Goal: Information Seeking & Learning: Learn about a topic

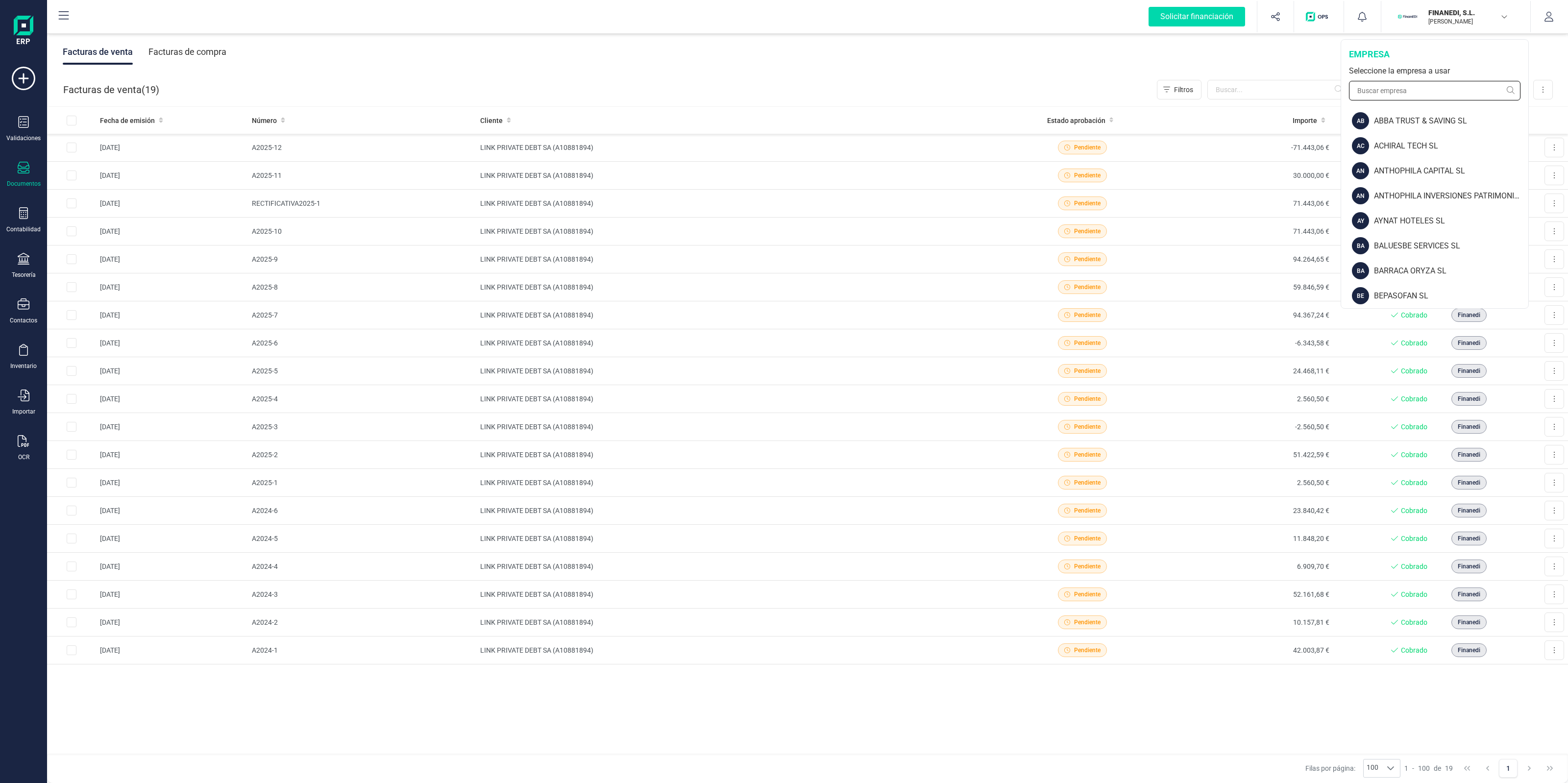
click at [1432, 88] on input "text" at bounding box center [1435, 90] width 172 height 20
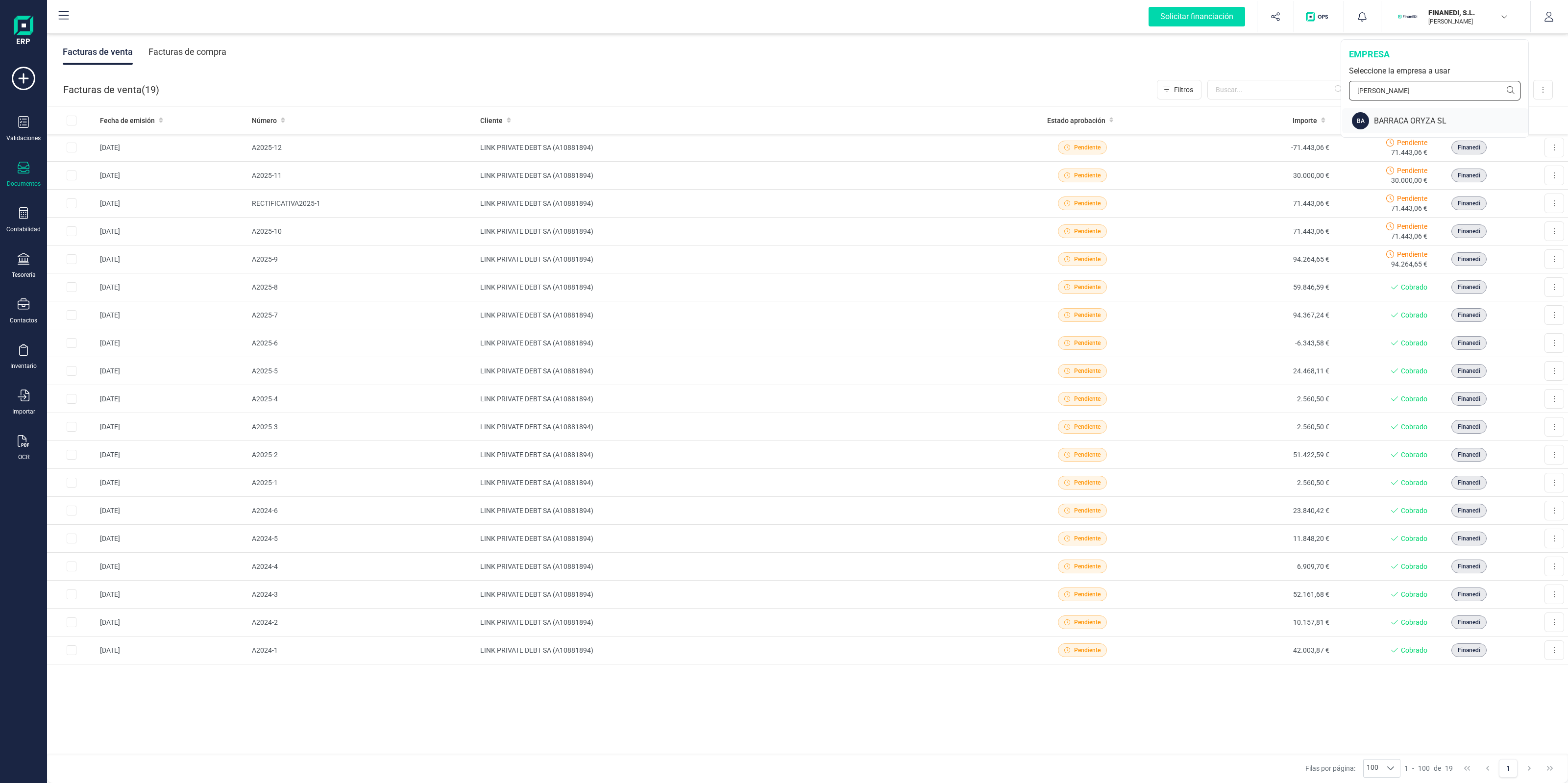
type input "BARR"
click at [1429, 111] on div "BA BARRACA ORYZA SL" at bounding box center [1435, 120] width 186 height 25
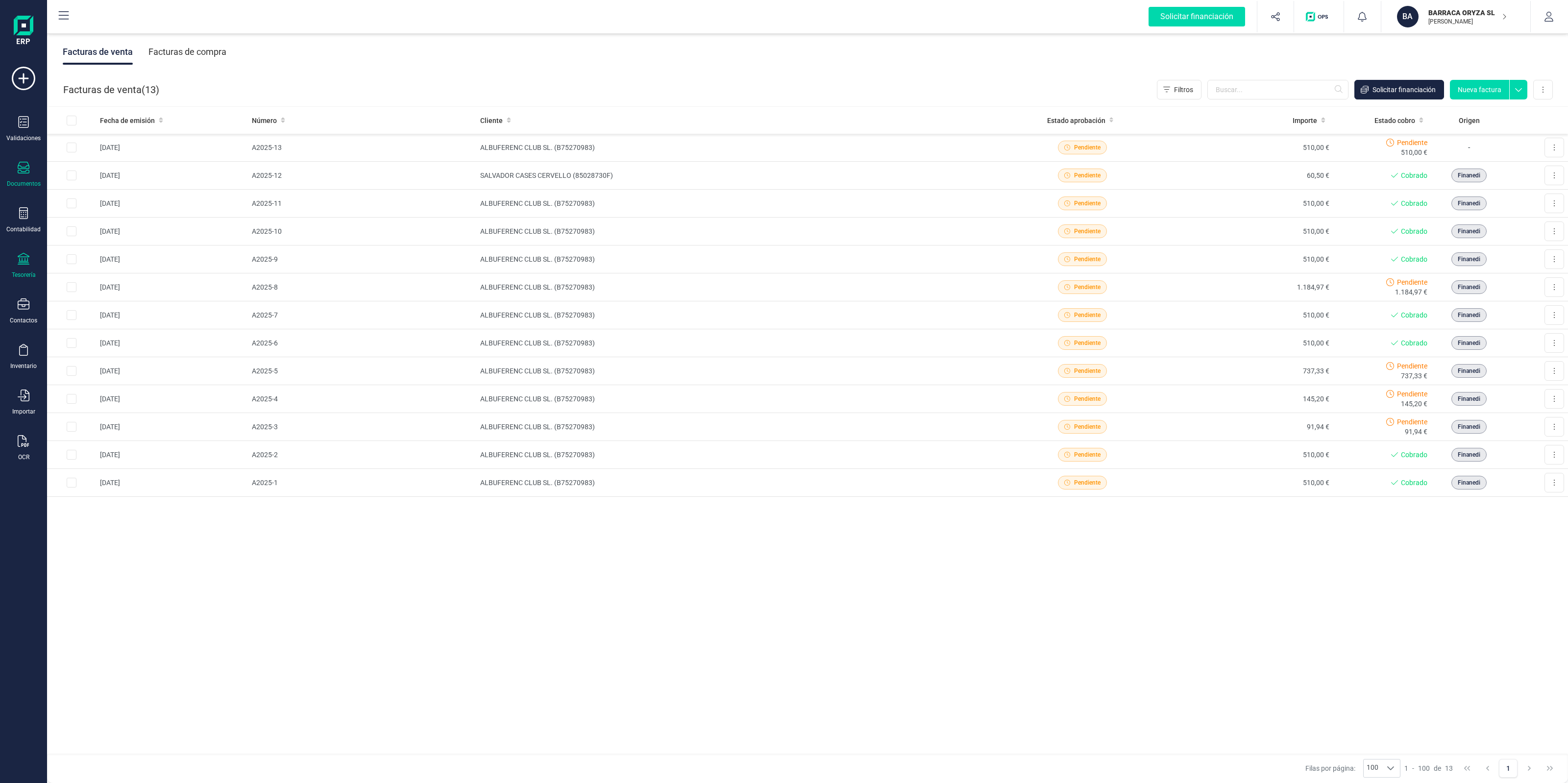
click at [19, 265] on div "Tesorería" at bounding box center [23, 265] width 39 height 26
click at [111, 142] on span "Tesorería" at bounding box center [103, 140] width 50 height 12
click at [106, 163] on span "Cuentas bancarias" at bounding box center [119, 167] width 87 height 12
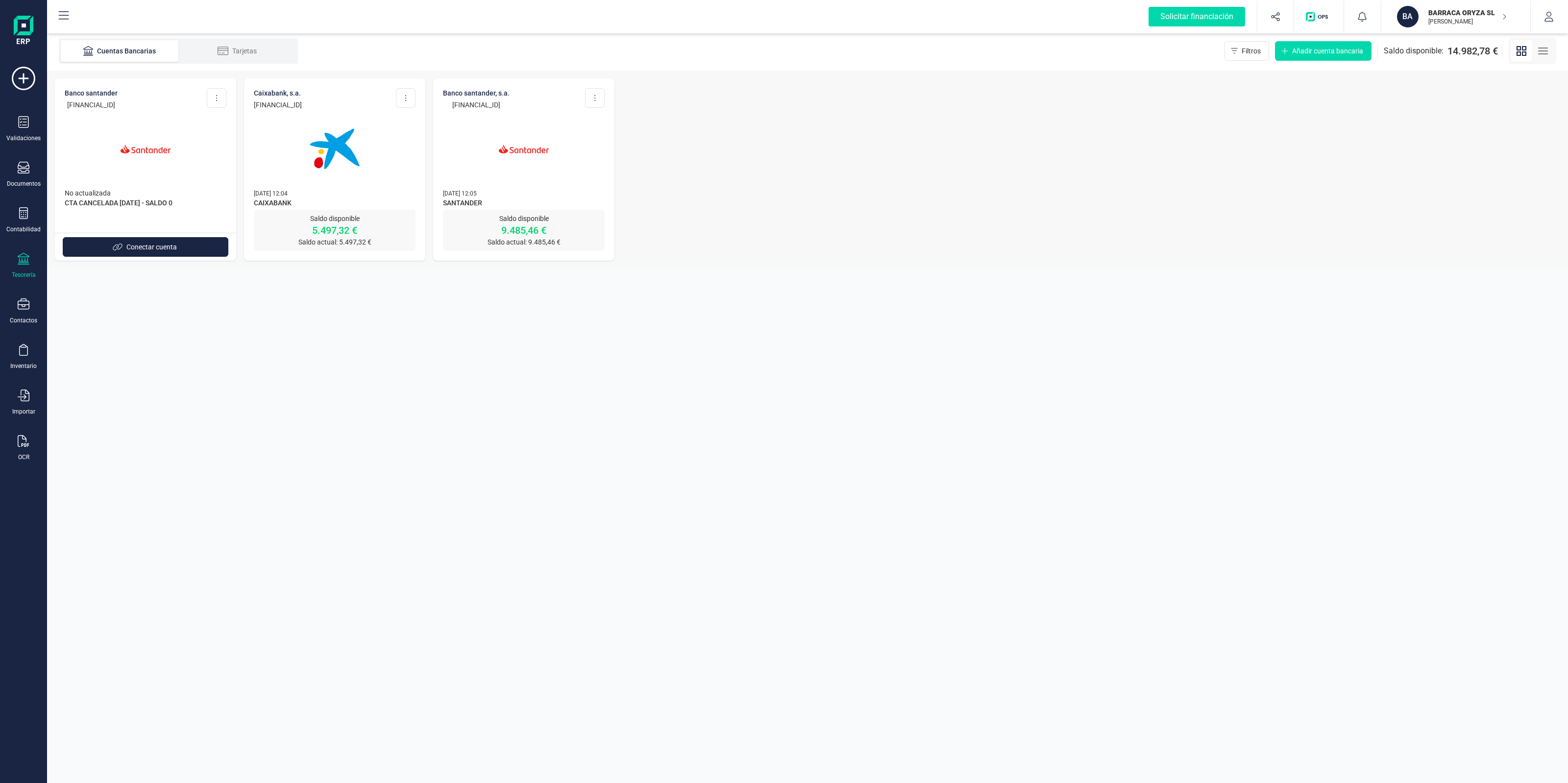
click at [175, 143] on img at bounding box center [146, 149] width 82 height 82
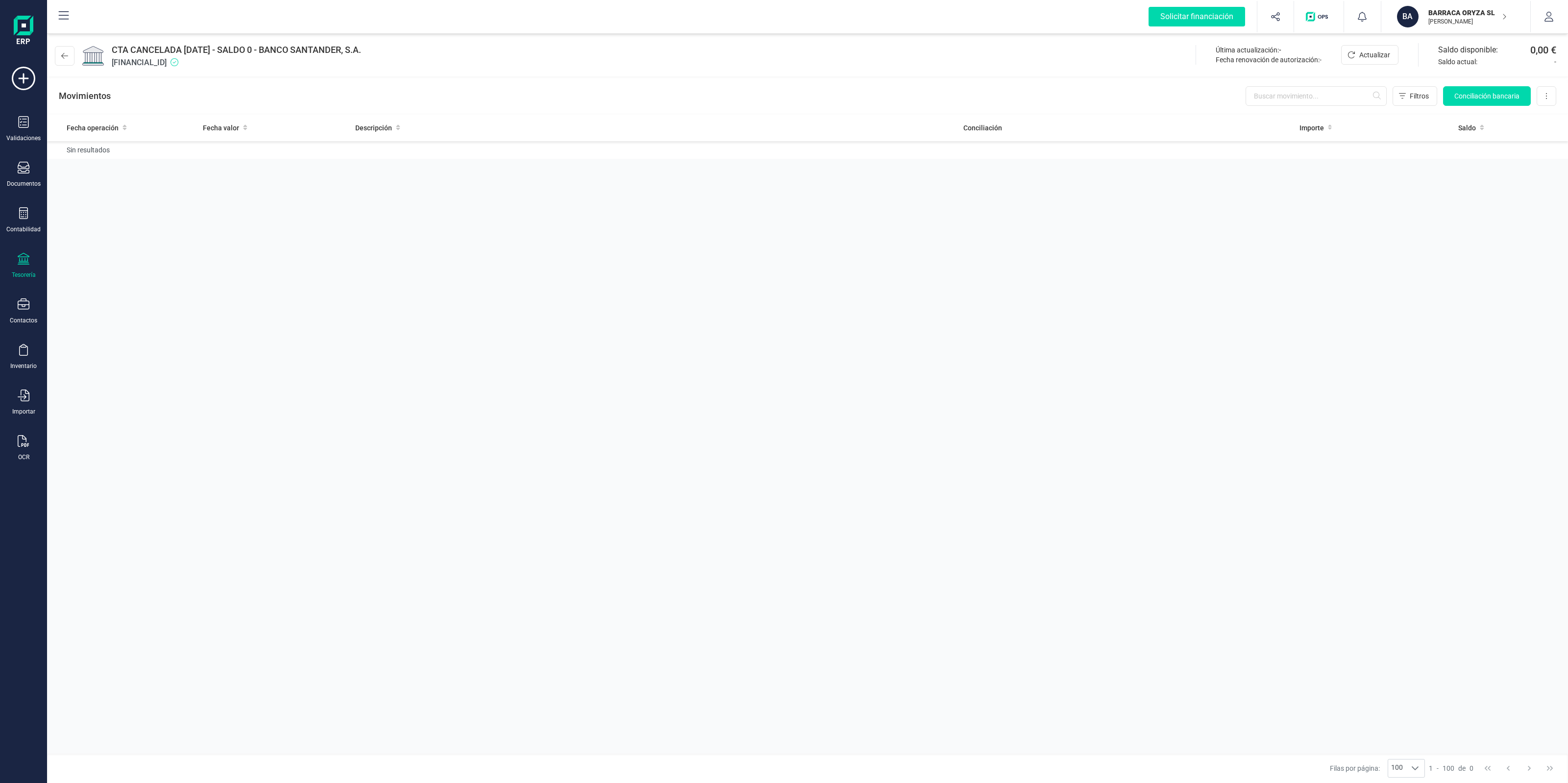
click at [958, 290] on div "Fecha operación Fecha valor Descripción Conciliación Importe Saldo Sin resultad…" at bounding box center [807, 434] width 1521 height 639
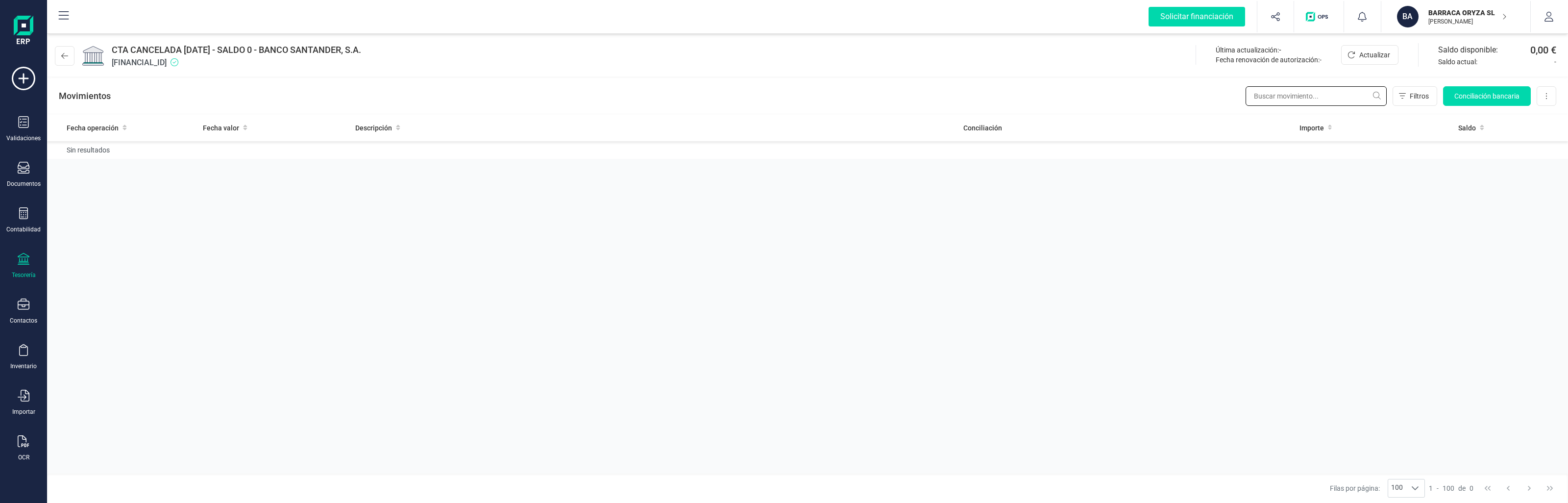
click at [1287, 99] on input "text" at bounding box center [1316, 96] width 141 height 20
type input "4"
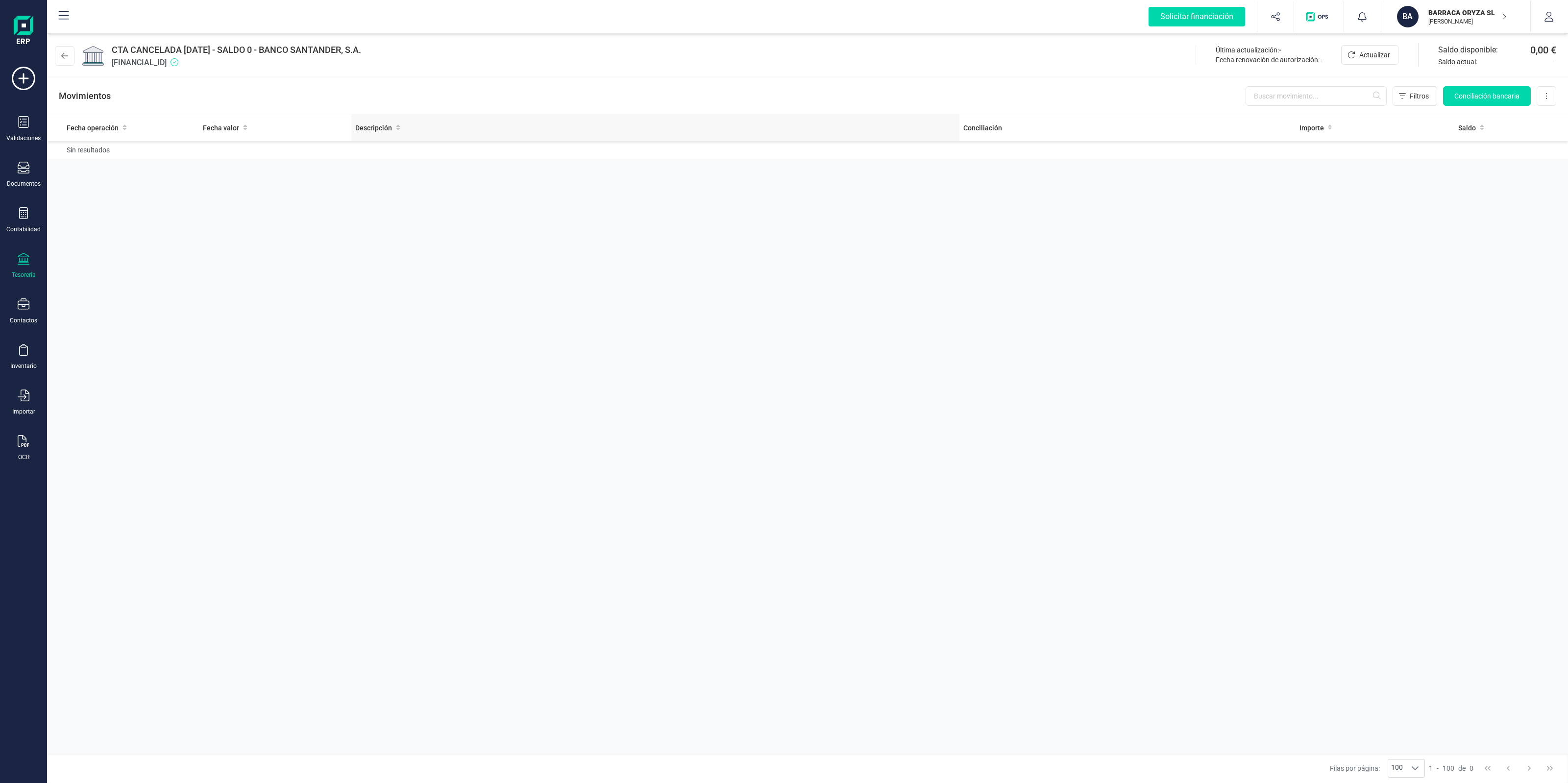
drag, startPoint x: 343, startPoint y: 414, endPoint x: 388, endPoint y: 132, distance: 285.6
click at [346, 408] on div "Fecha operación Fecha valor Descripción Conciliación Importe Saldo Sin resultad…" at bounding box center [807, 434] width 1521 height 639
click at [170, 66] on span "[FINANCIAL_ID]" at bounding box center [236, 63] width 249 height 12
copy span "[FINANCIAL_ID]"
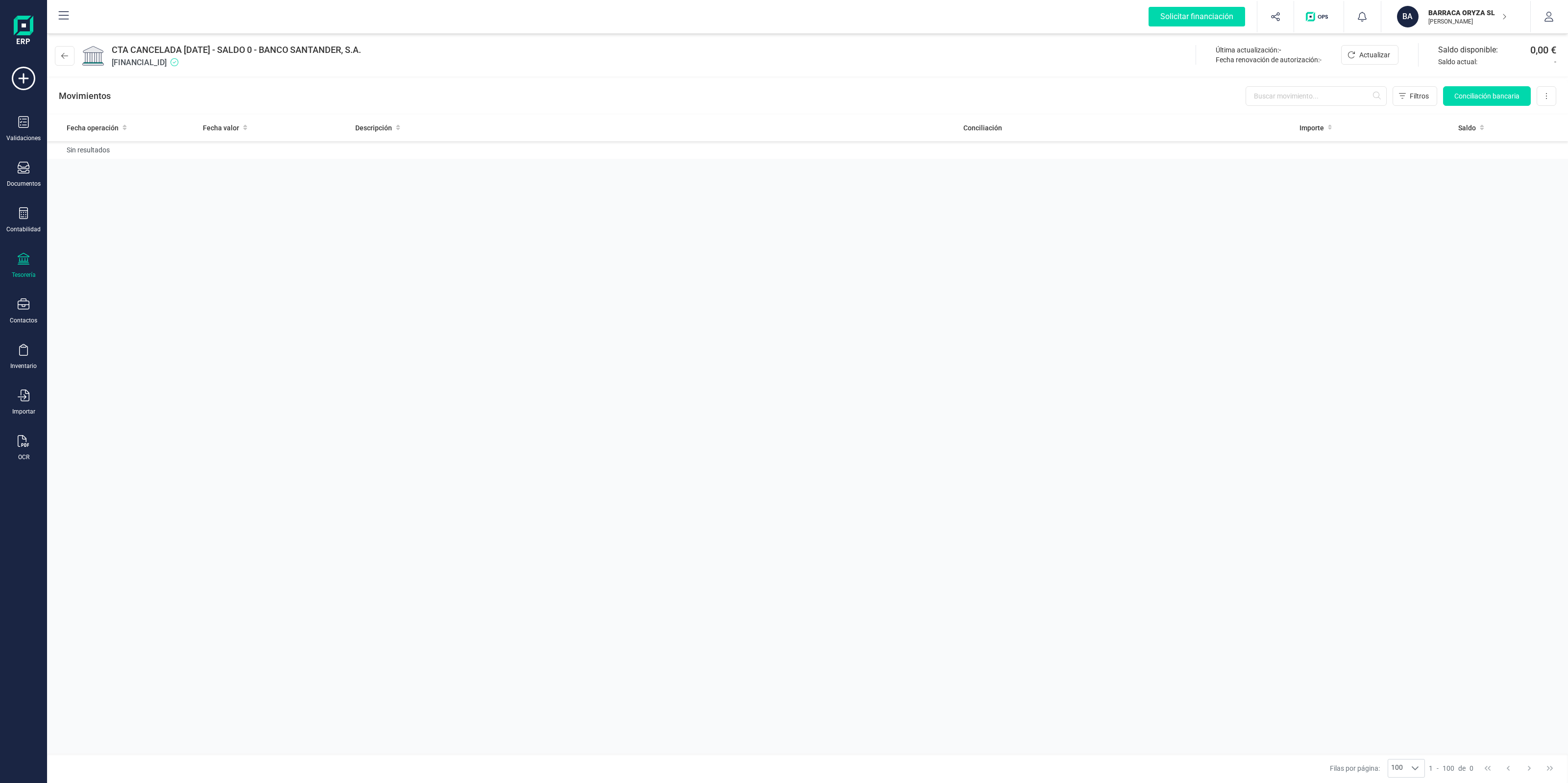
click at [173, 59] on span "[FINANCIAL_ID]" at bounding box center [236, 63] width 249 height 12
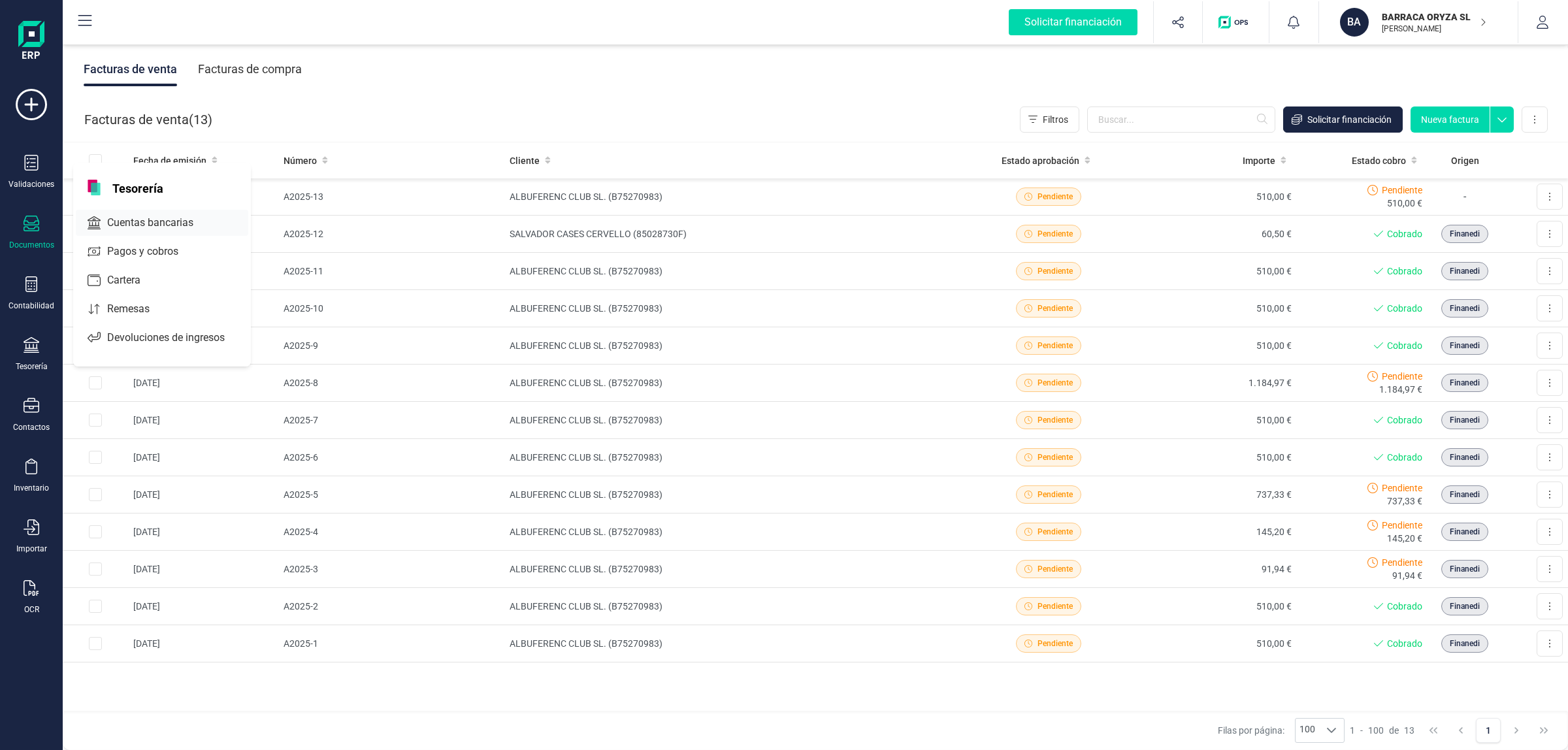
click at [128, 215] on span "Cuentas bancarias" at bounding box center [159, 222] width 115 height 15
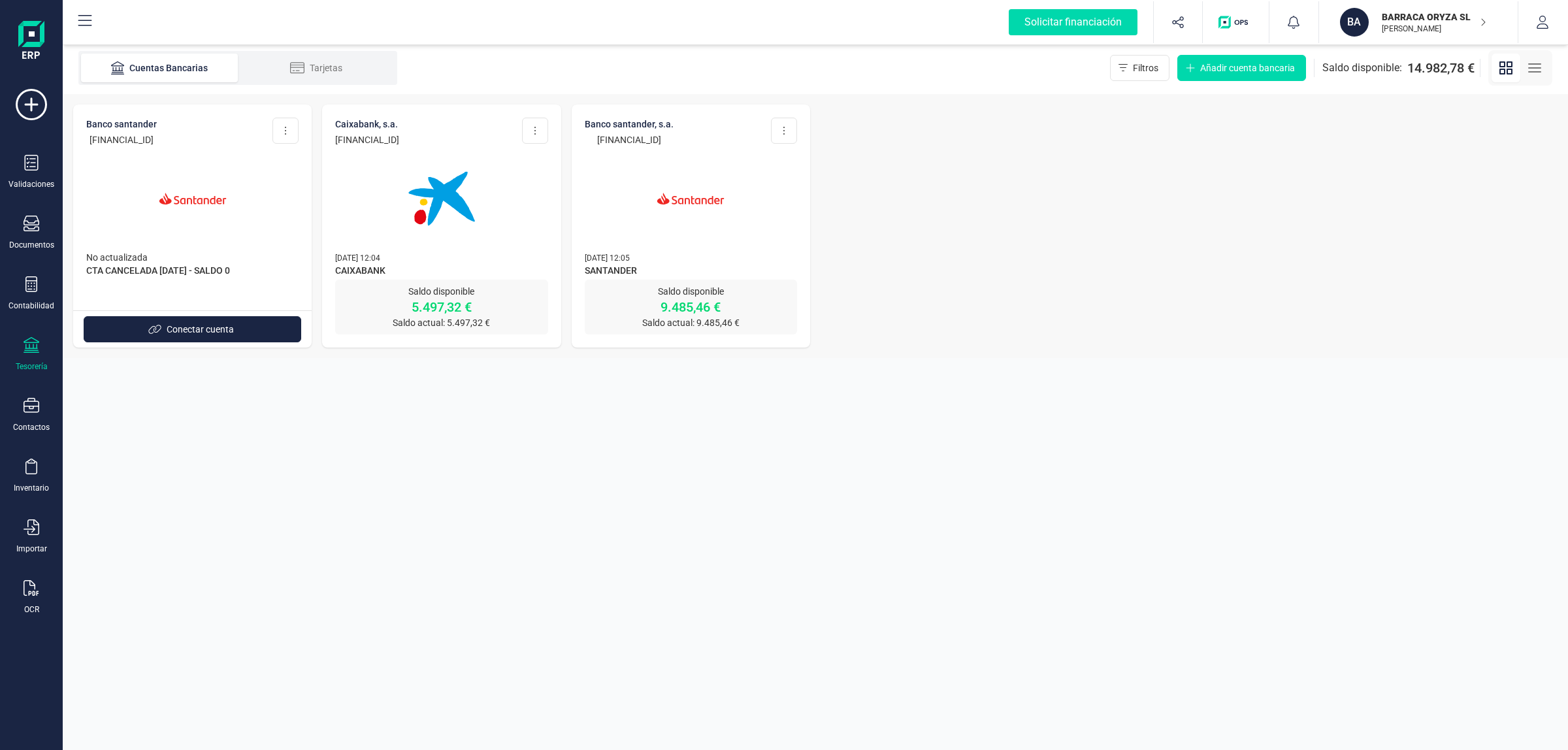
click at [187, 179] on img at bounding box center [192, 198] width 109 height 109
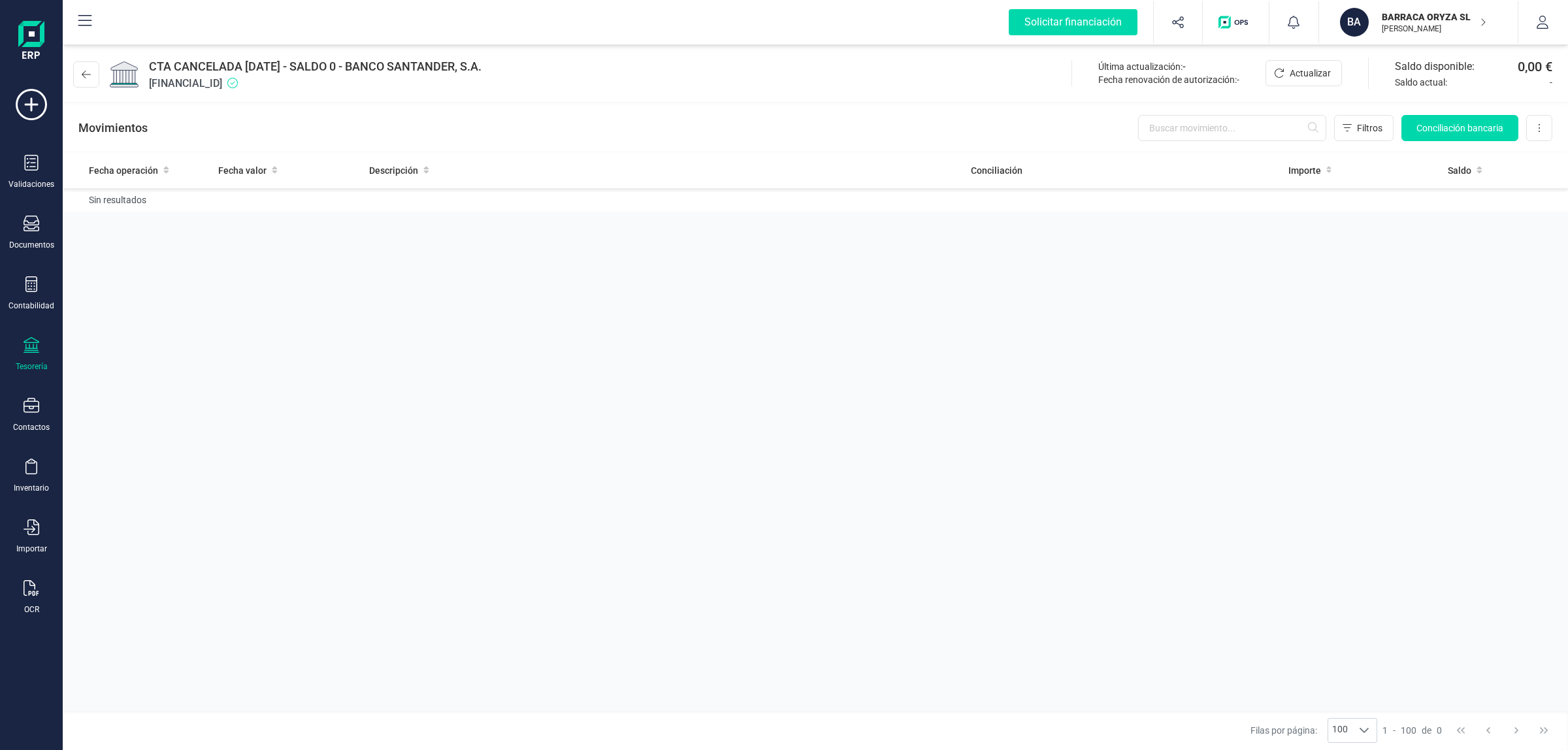
click at [263, 82] on span "[FINANCIAL_ID]" at bounding box center [314, 84] width 332 height 15
copy span "[FINANCIAL_ID]"
click at [285, 98] on div "CTA CANCELADA [DATE] - SALDO 0 - BANCO SANTANDER, S.A. [FINANCIAL_ID] Última ac…" at bounding box center [814, 72] width 1505 height 60
click at [413, 44] on div "Solicitar financiación Importaciones completadas 0 / 0 BA BARRACA ORYZA SL JAVI…" at bounding box center [814, 22] width 1505 height 45
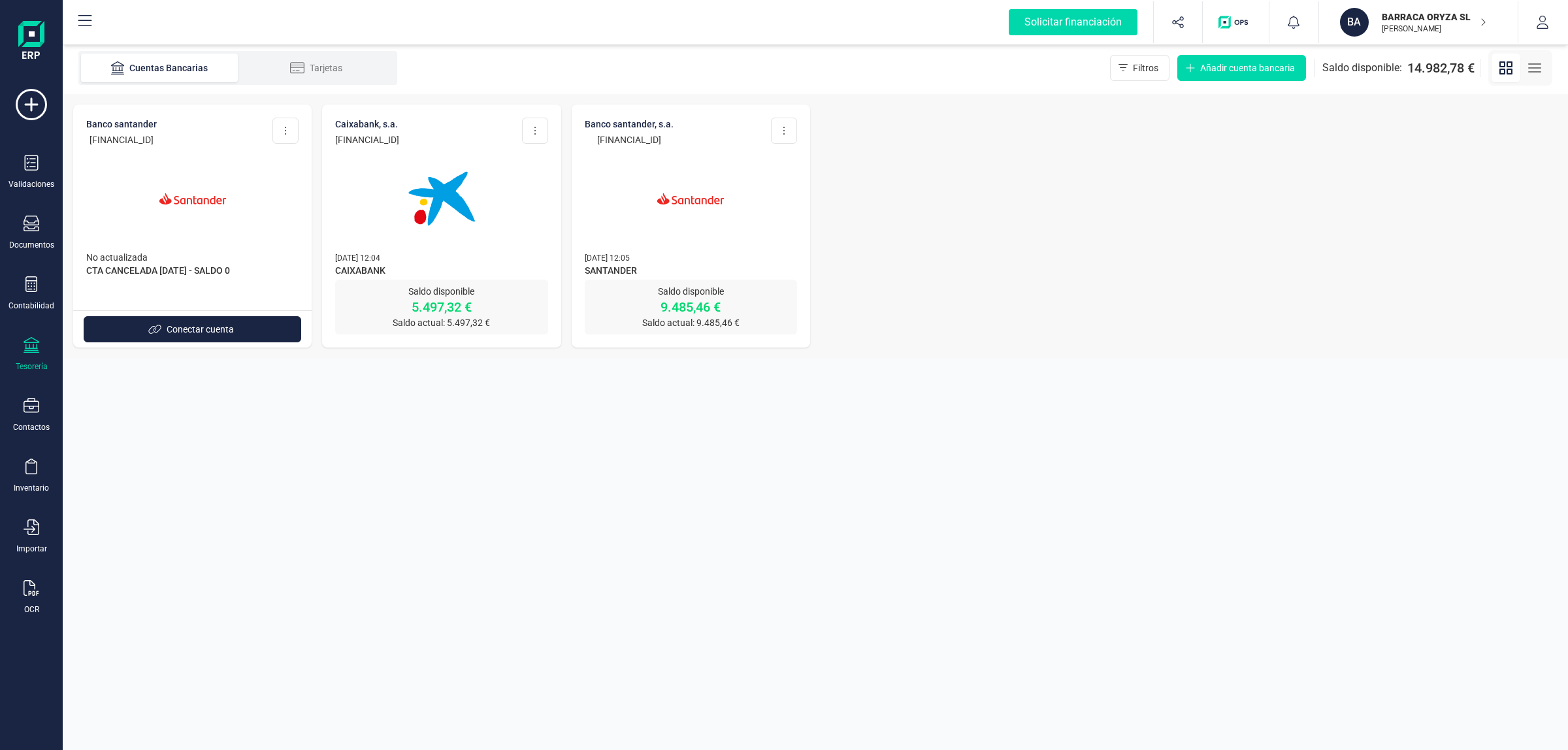
click at [1407, 15] on p "BARRACA ORYZA SL" at bounding box center [1434, 16] width 104 height 13
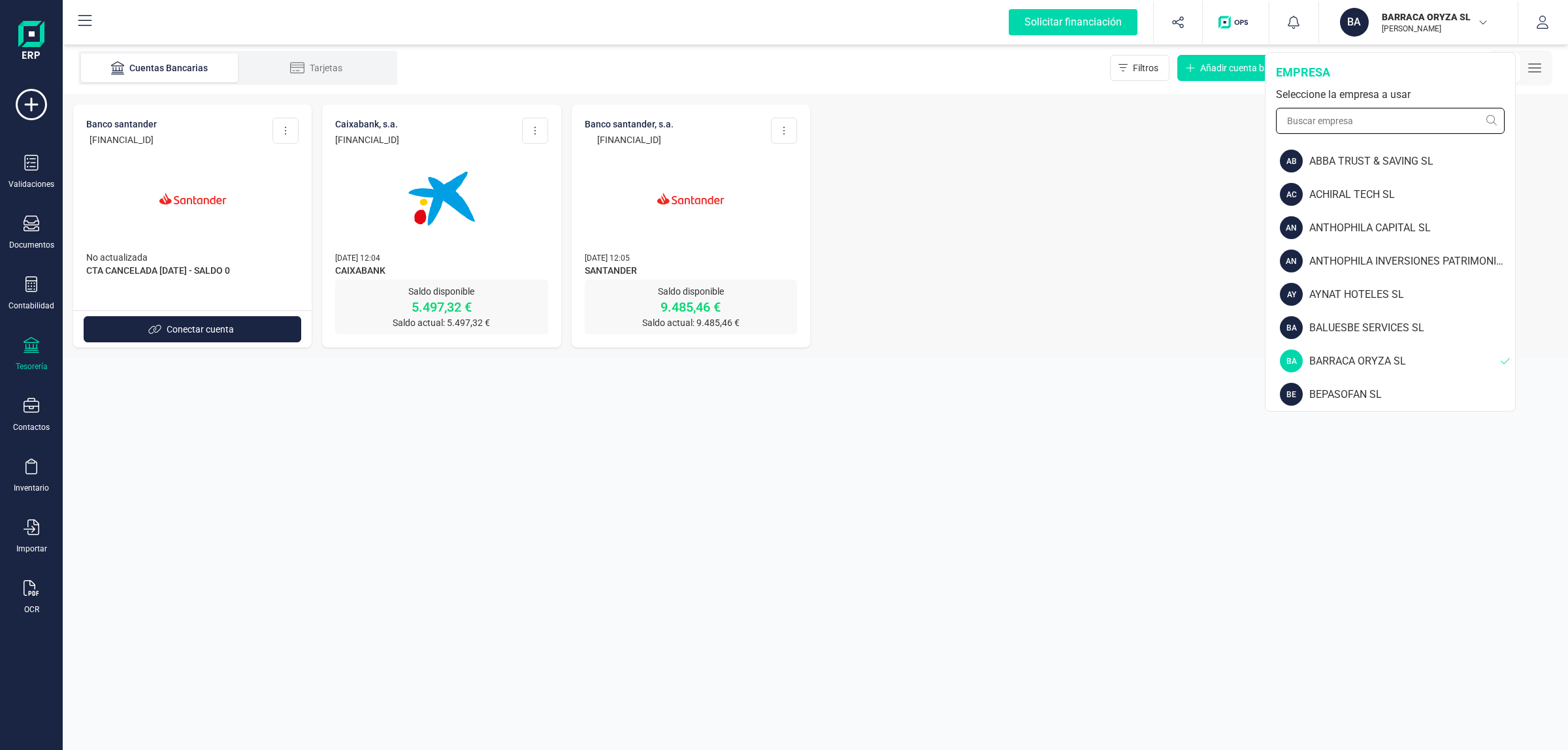
click at [1379, 127] on input "text" at bounding box center [1390, 120] width 229 height 26
click at [1341, 122] on input "FINAN" at bounding box center [1390, 120] width 229 height 26
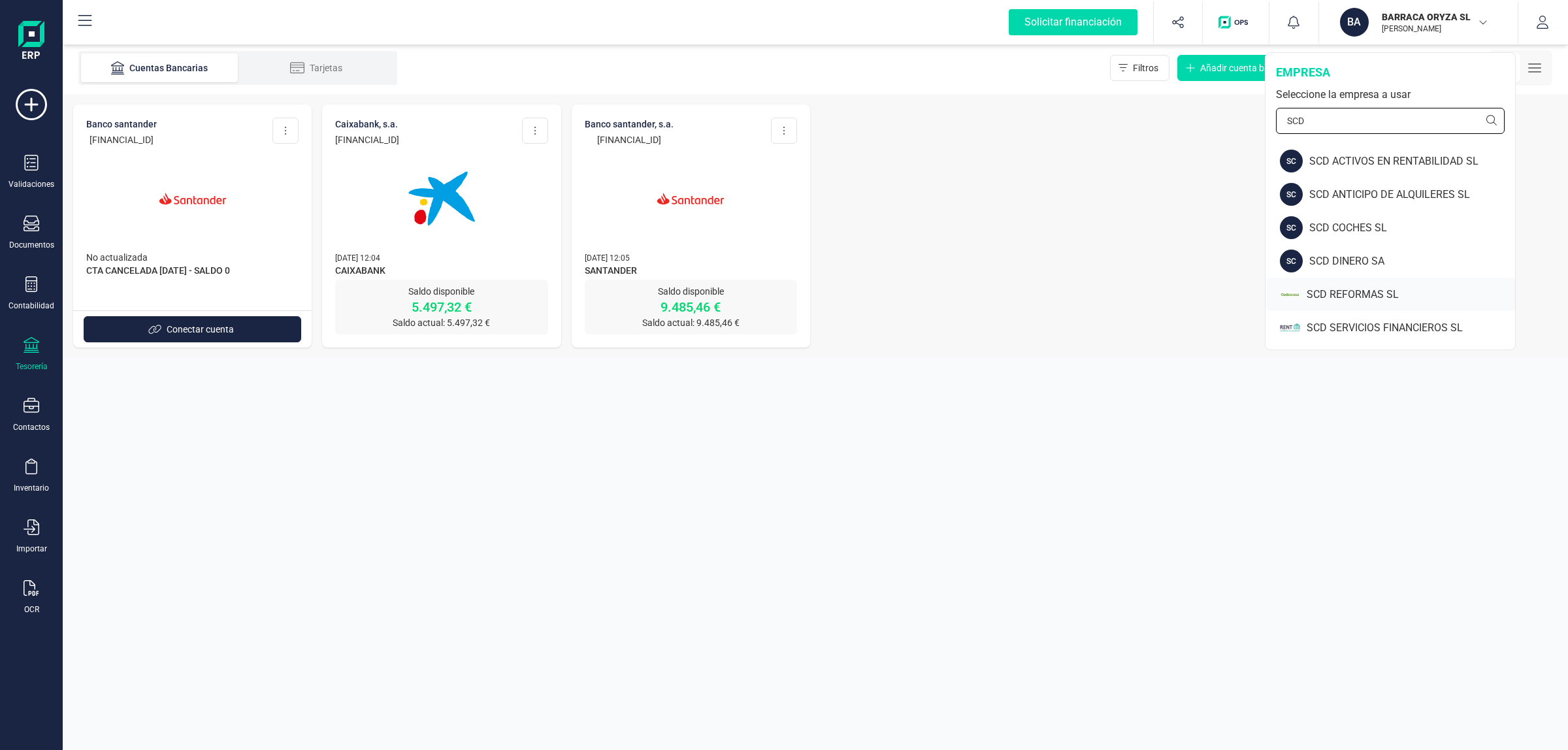
type input "SCD"
click at [1351, 288] on div "SCD REFORMAS SL" at bounding box center [1411, 295] width 208 height 15
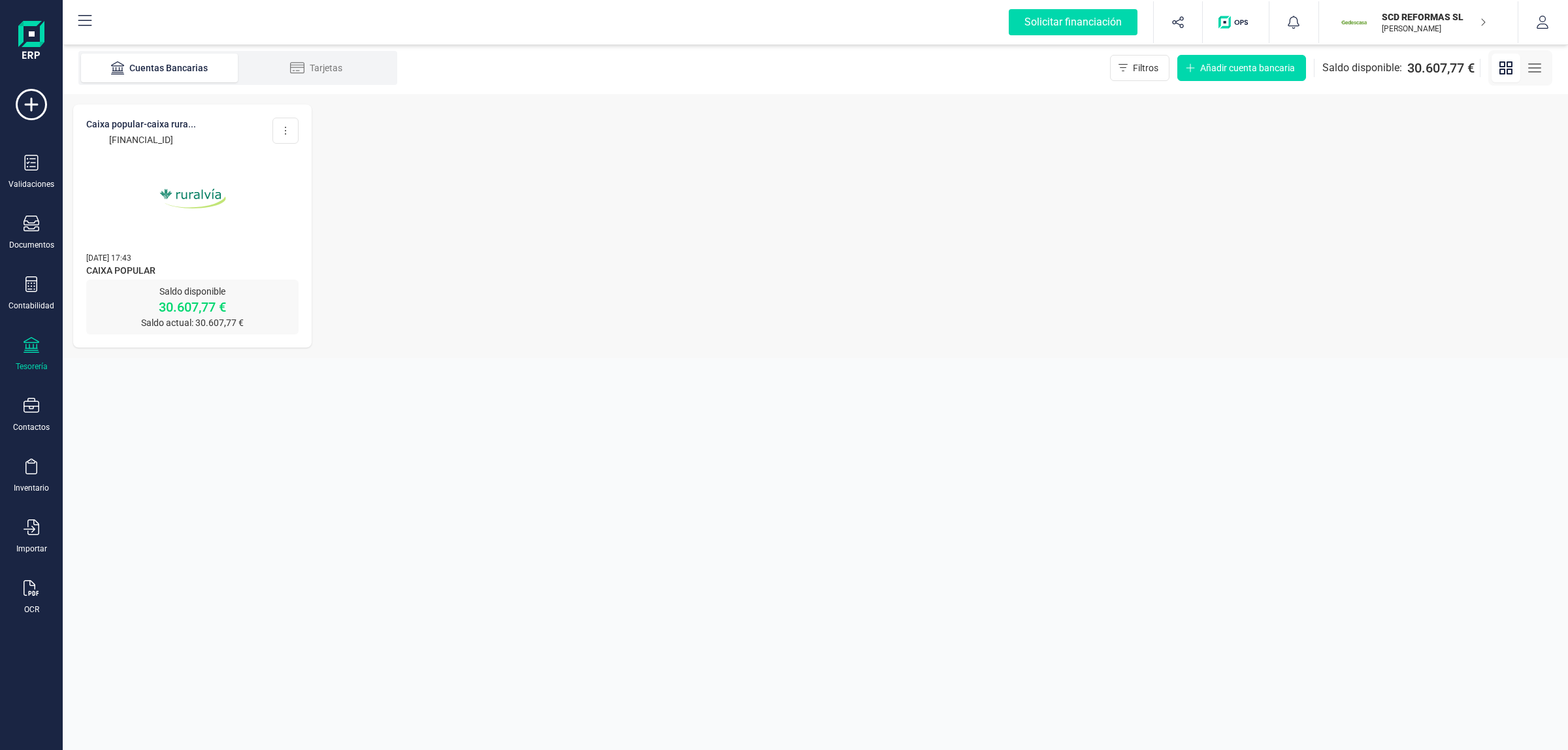
click at [1395, 21] on div "SCD REFORMAS SL JAVIER DEVELOPER" at bounding box center [1427, 22] width 101 height 29
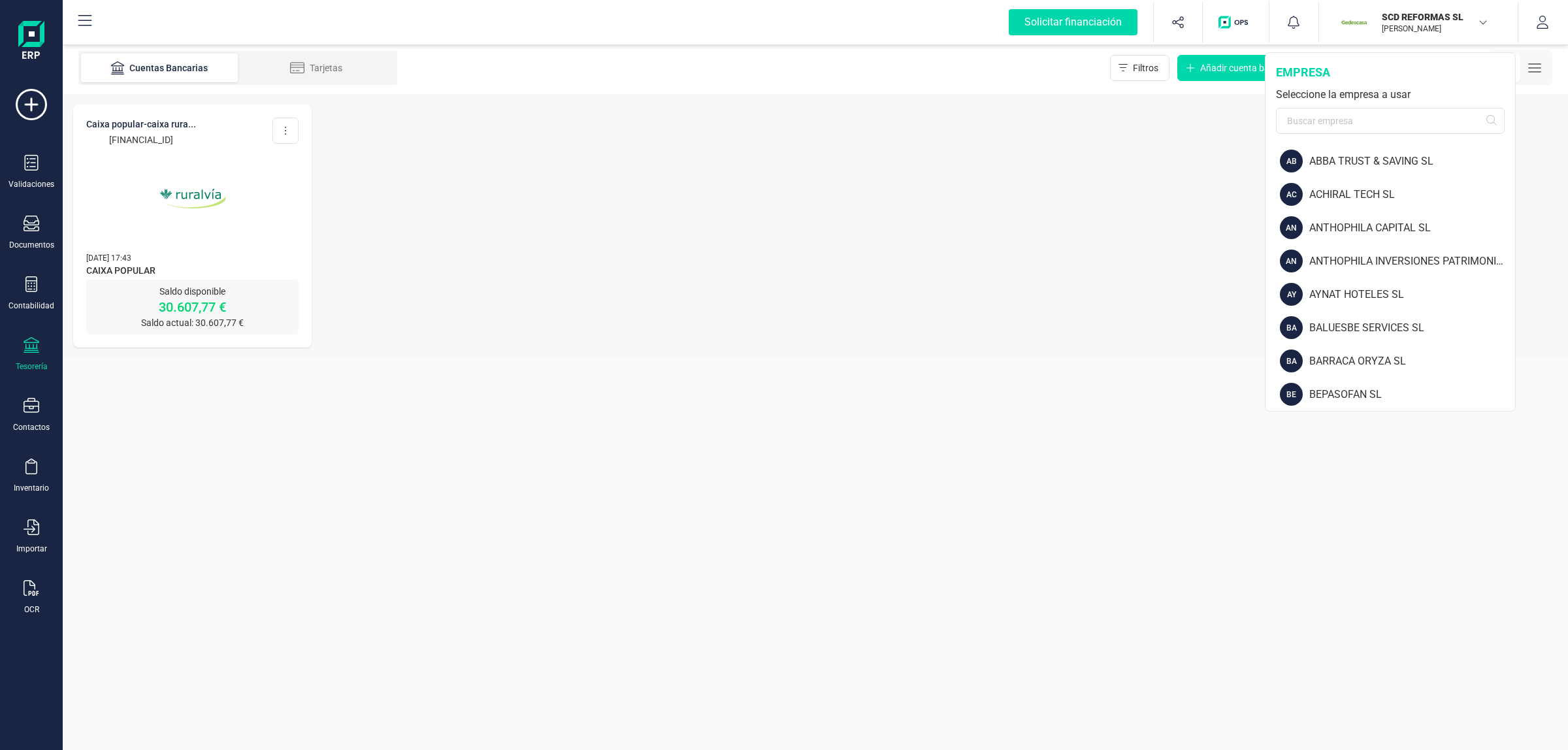
click at [1395, 97] on div "Seleccione la empresa a usar" at bounding box center [1390, 95] width 229 height 15
click at [1392, 112] on input "text" at bounding box center [1390, 120] width 229 height 26
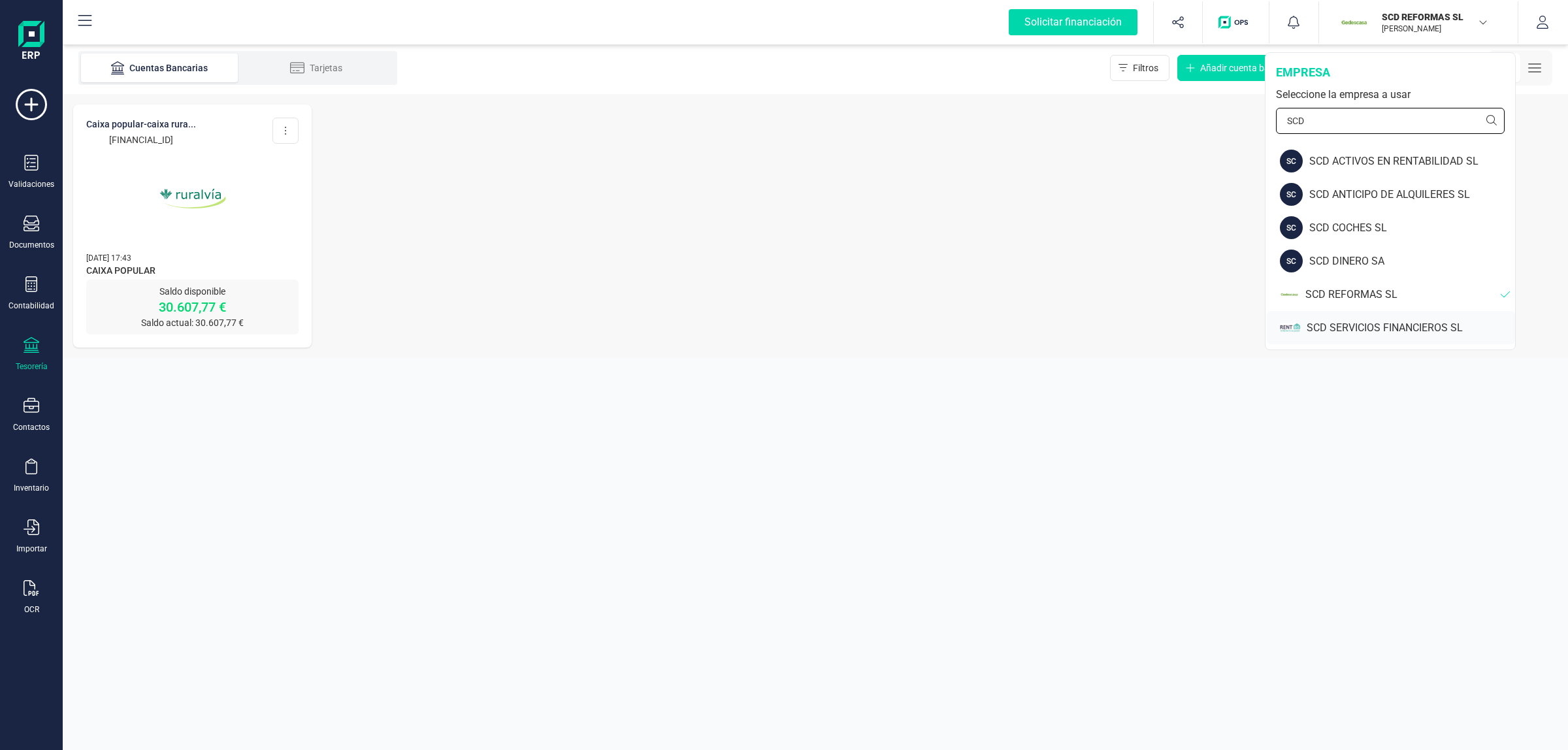
type input "SCD"
click at [1360, 326] on div "SCD SERVICIOS FINANCIEROS SL" at bounding box center [1411, 328] width 208 height 15
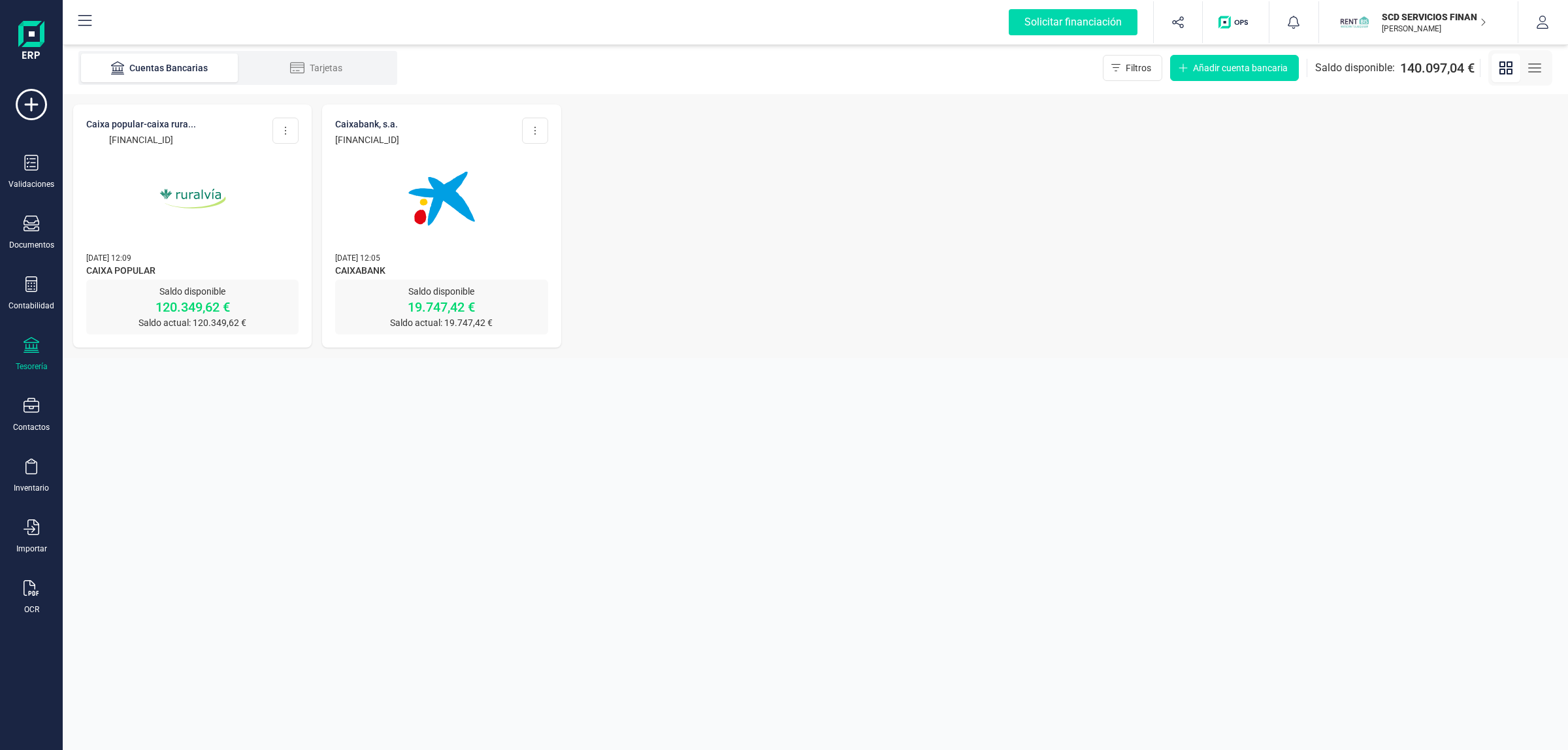
click at [1398, 26] on p "[PERSON_NAME]" at bounding box center [1434, 29] width 104 height 10
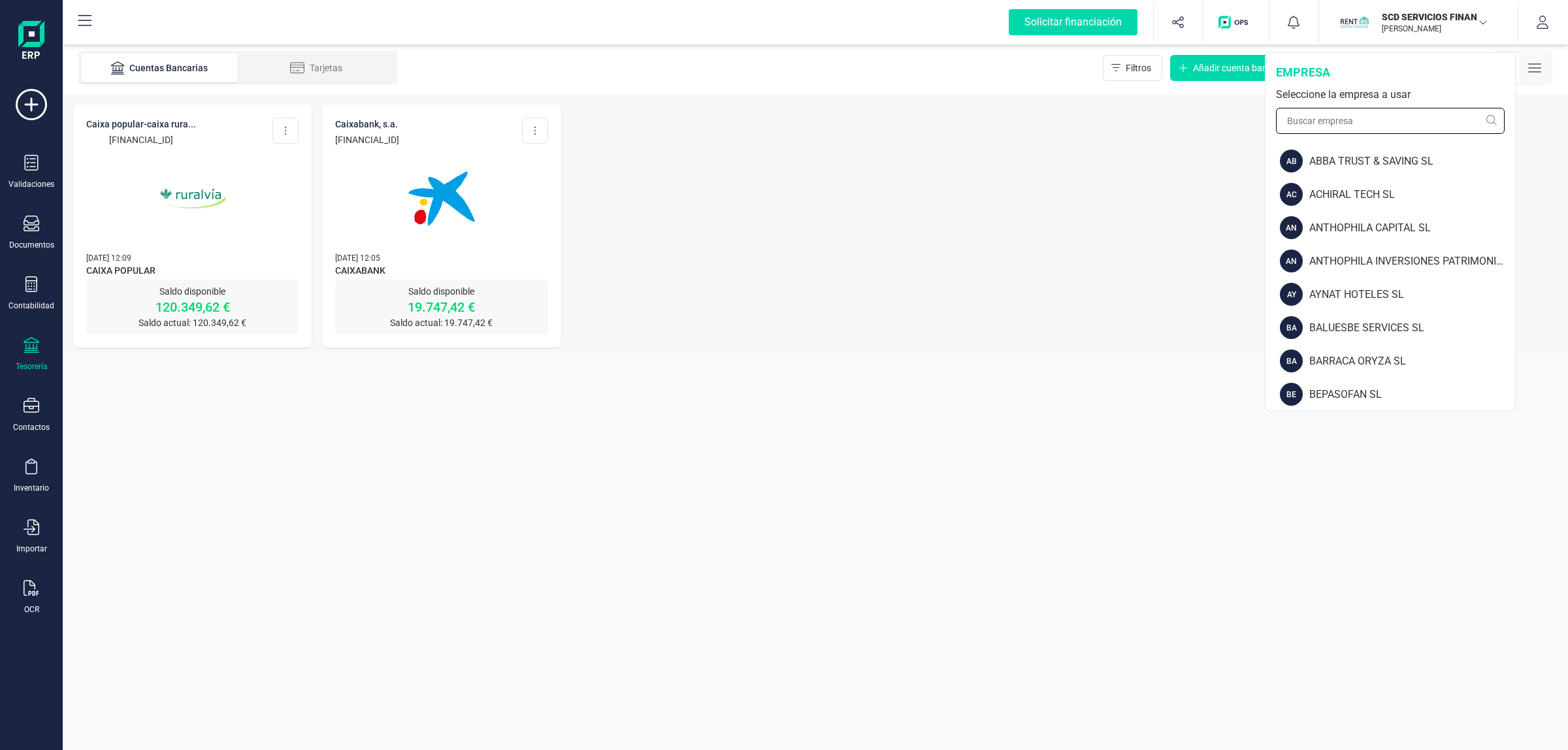
click at [1392, 126] on input "text" at bounding box center [1390, 120] width 229 height 26
click at [1360, 167] on div "ABBA TRUST & SAVING SL" at bounding box center [1412, 161] width 206 height 15
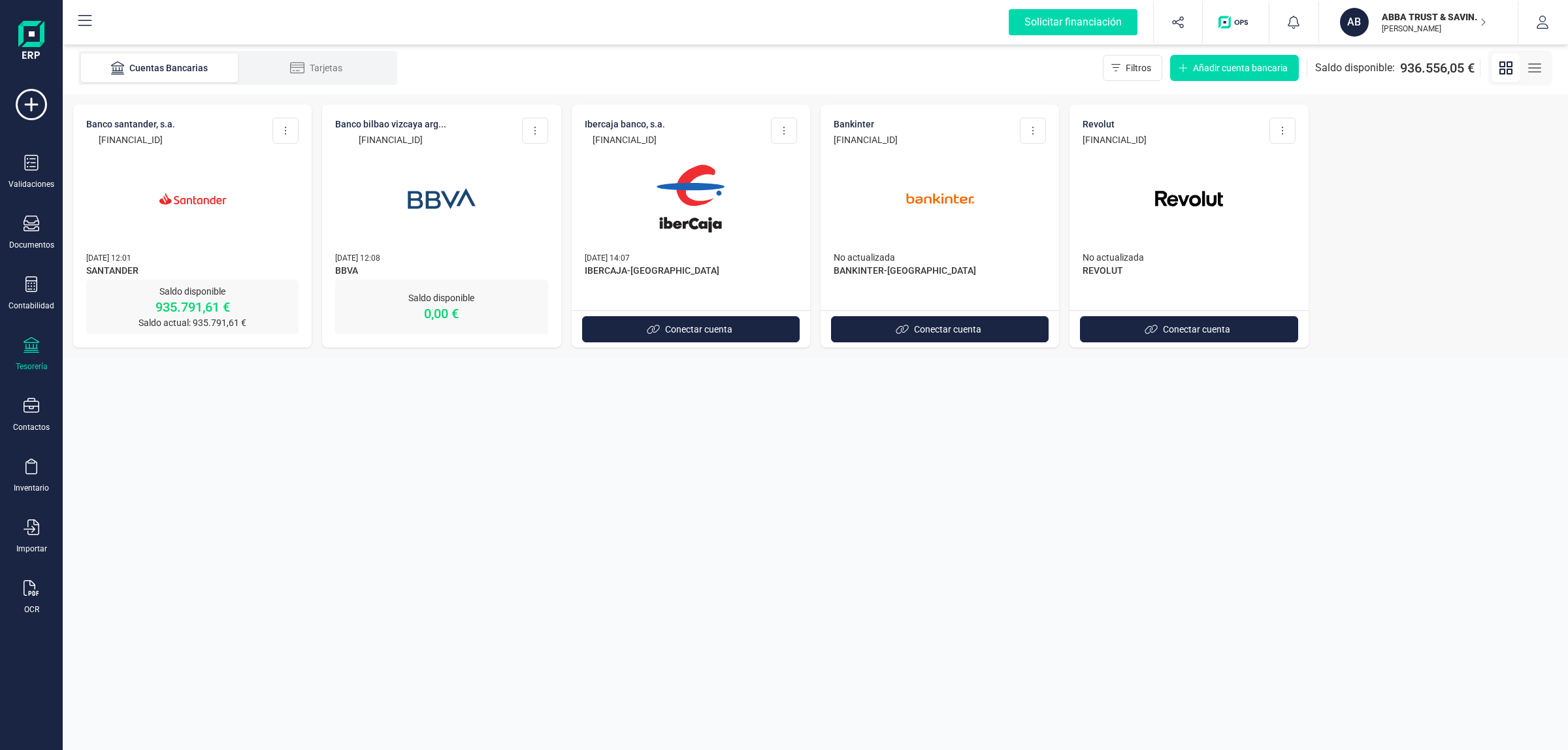
click at [722, 185] on img at bounding box center [690, 198] width 109 height 109
click at [978, 204] on img at bounding box center [940, 198] width 109 height 109
click at [1253, 202] on div at bounding box center [1189, 190] width 212 height 89
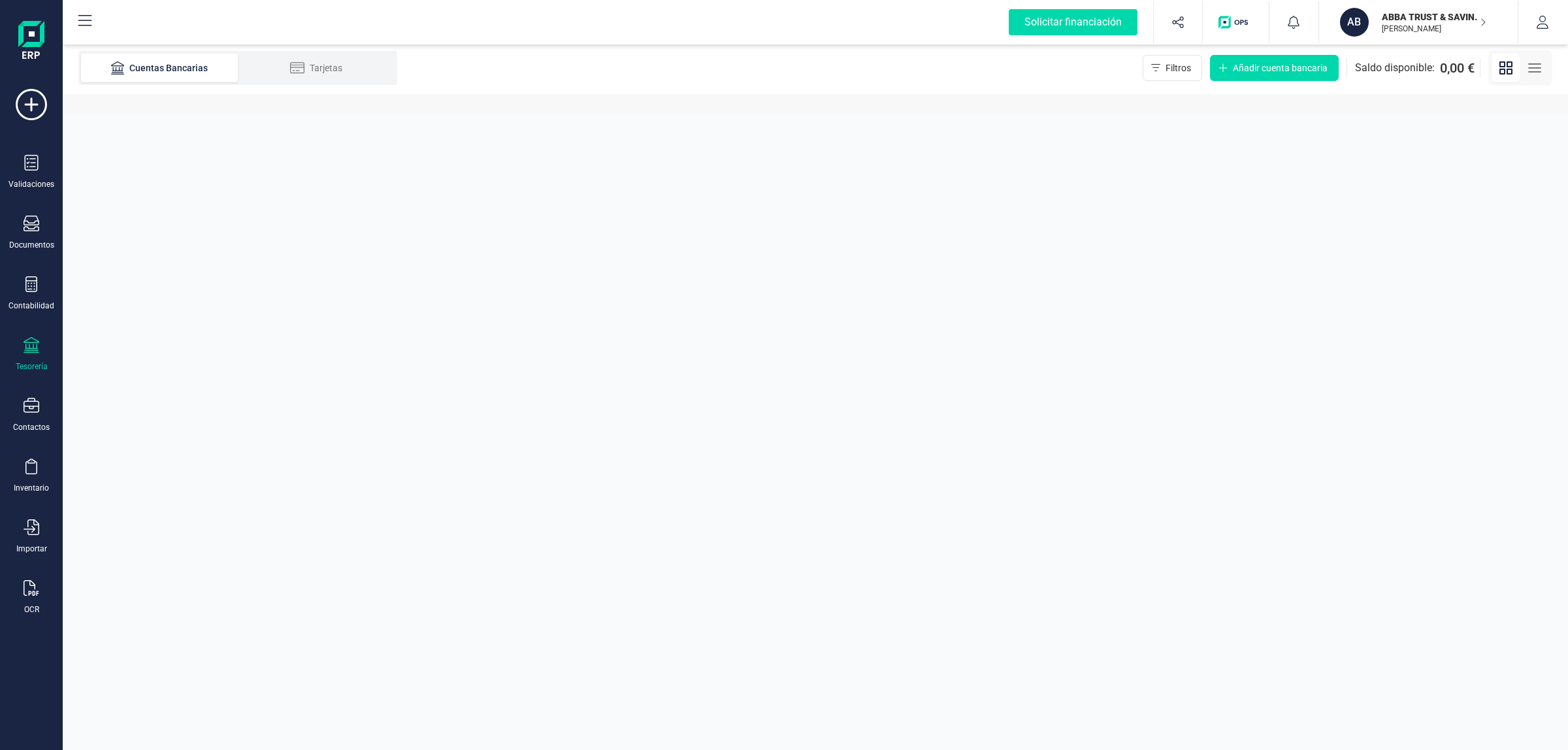
click at [1424, 26] on p "[PERSON_NAME]" at bounding box center [1434, 29] width 104 height 10
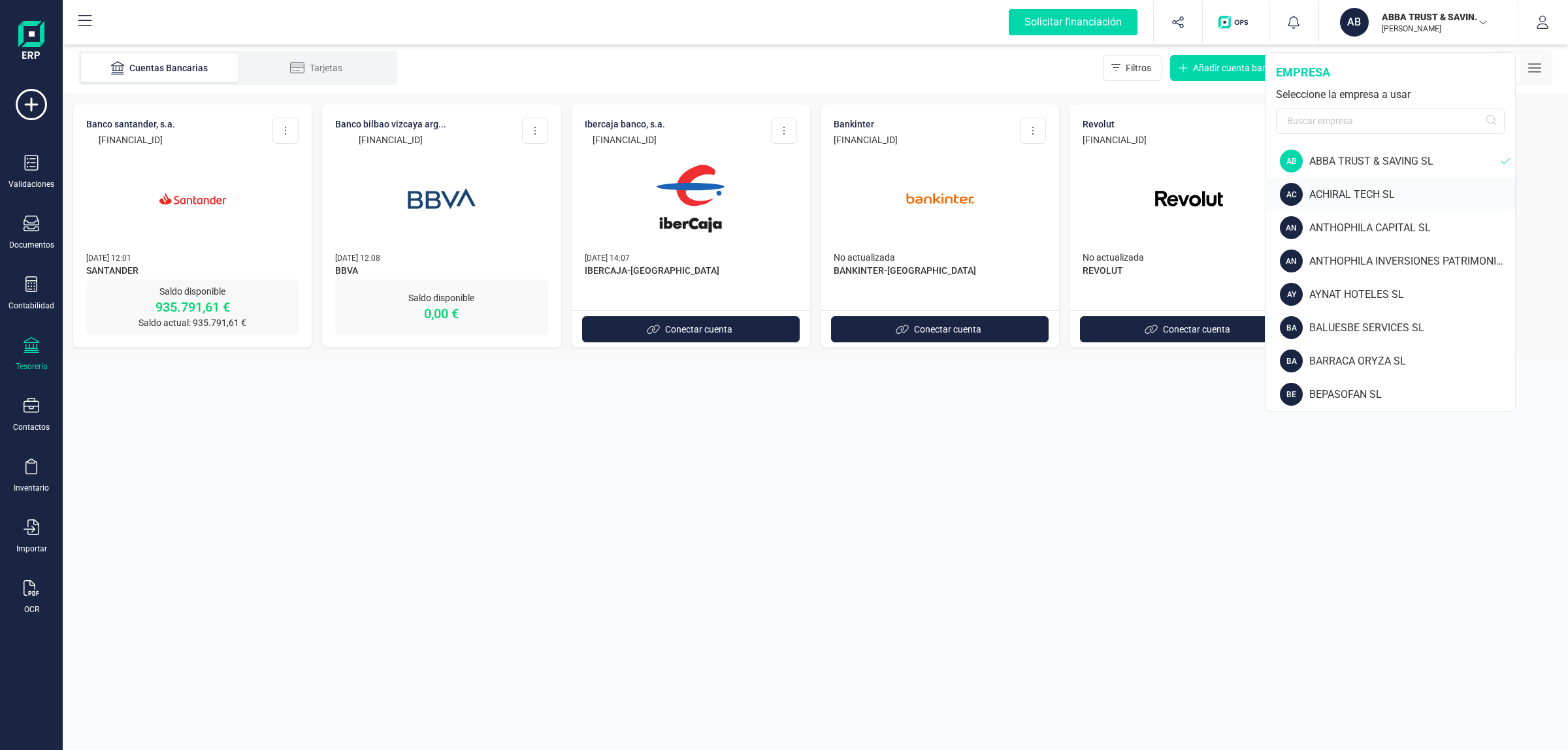
click at [1386, 187] on div "ACHIRAL TECH SL" at bounding box center [1412, 195] width 206 height 15
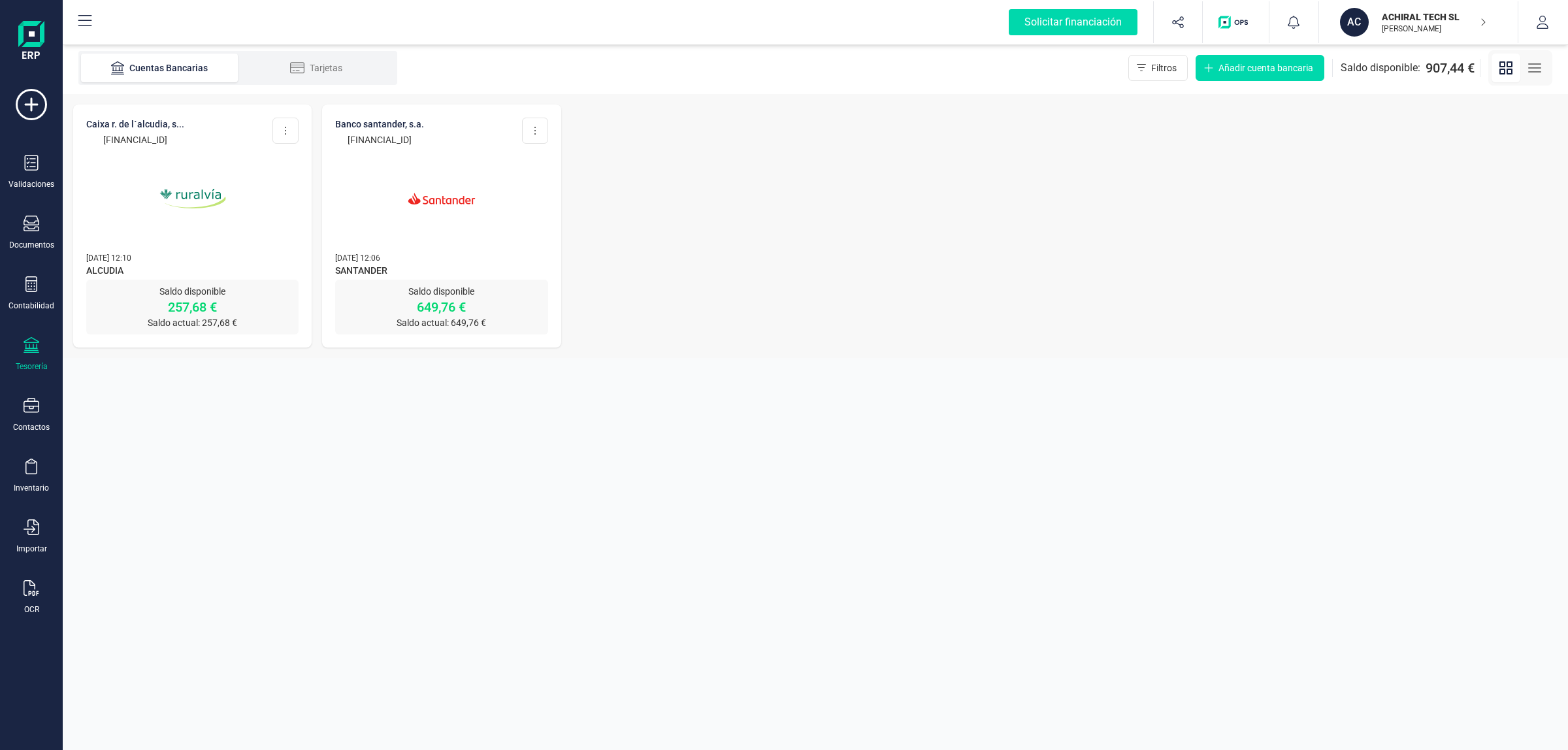
click at [1383, 14] on p "ACHIRAL TECH SL" at bounding box center [1434, 16] width 104 height 13
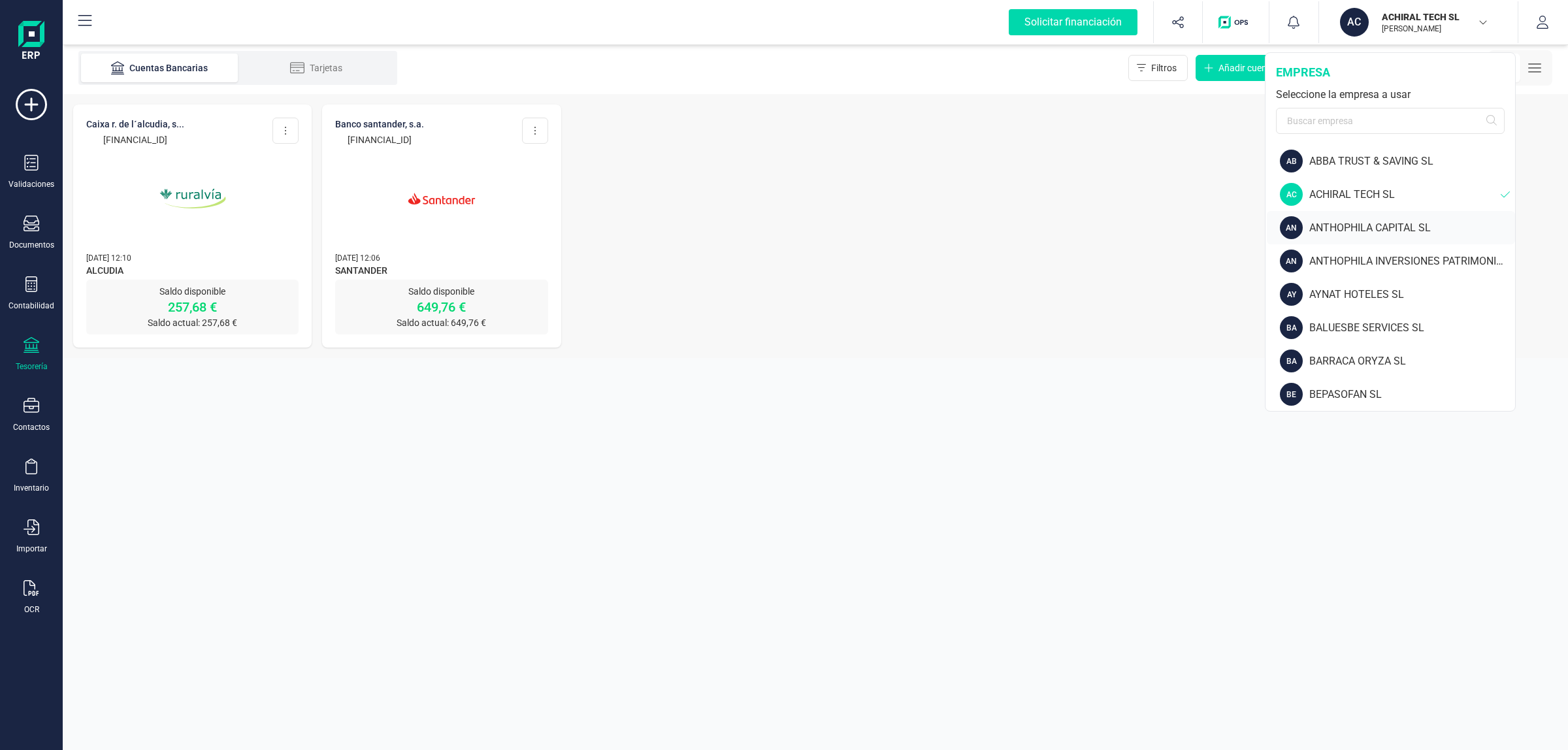
click at [1377, 237] on div "AN ANTHOPHILA CAPITAL SL" at bounding box center [1390, 227] width 248 height 33
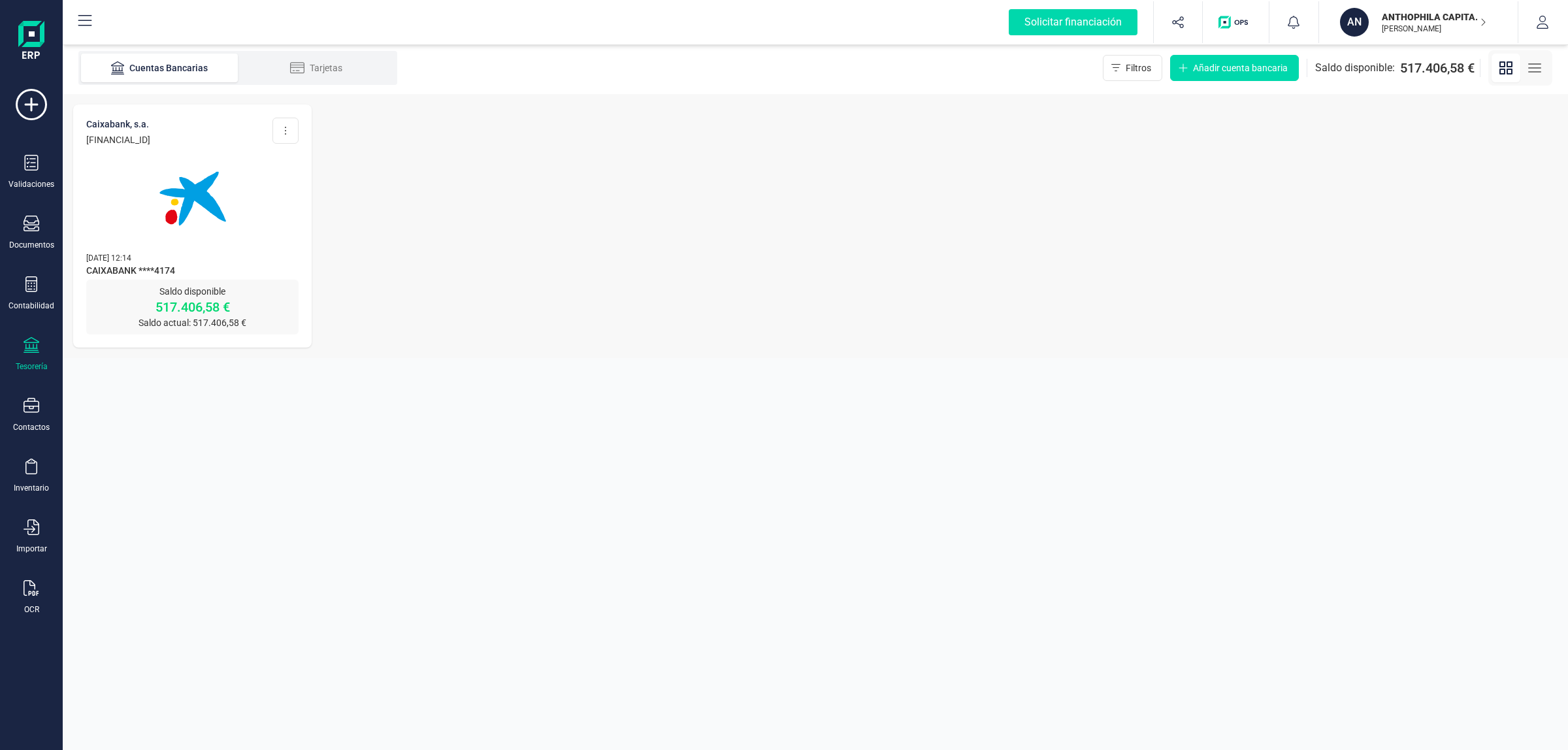
click at [1388, 40] on button "AN ANTHOPHILA CAPITAL SL JAVIER DEVELOPER" at bounding box center [1418, 22] width 167 height 42
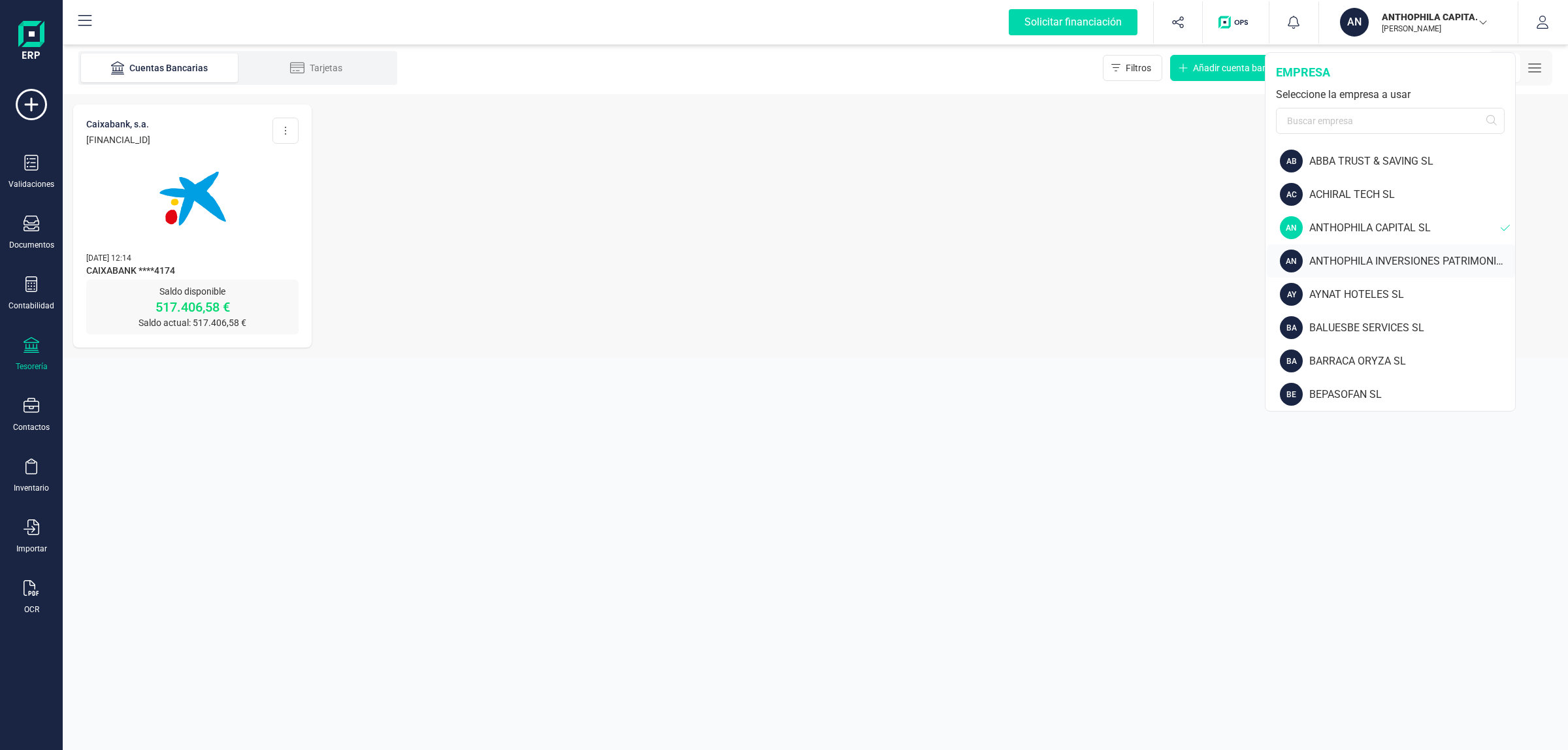
click at [1379, 255] on div "ANTHOPHILA INVERSIONES PATRIMONIALES SL" at bounding box center [1412, 261] width 206 height 15
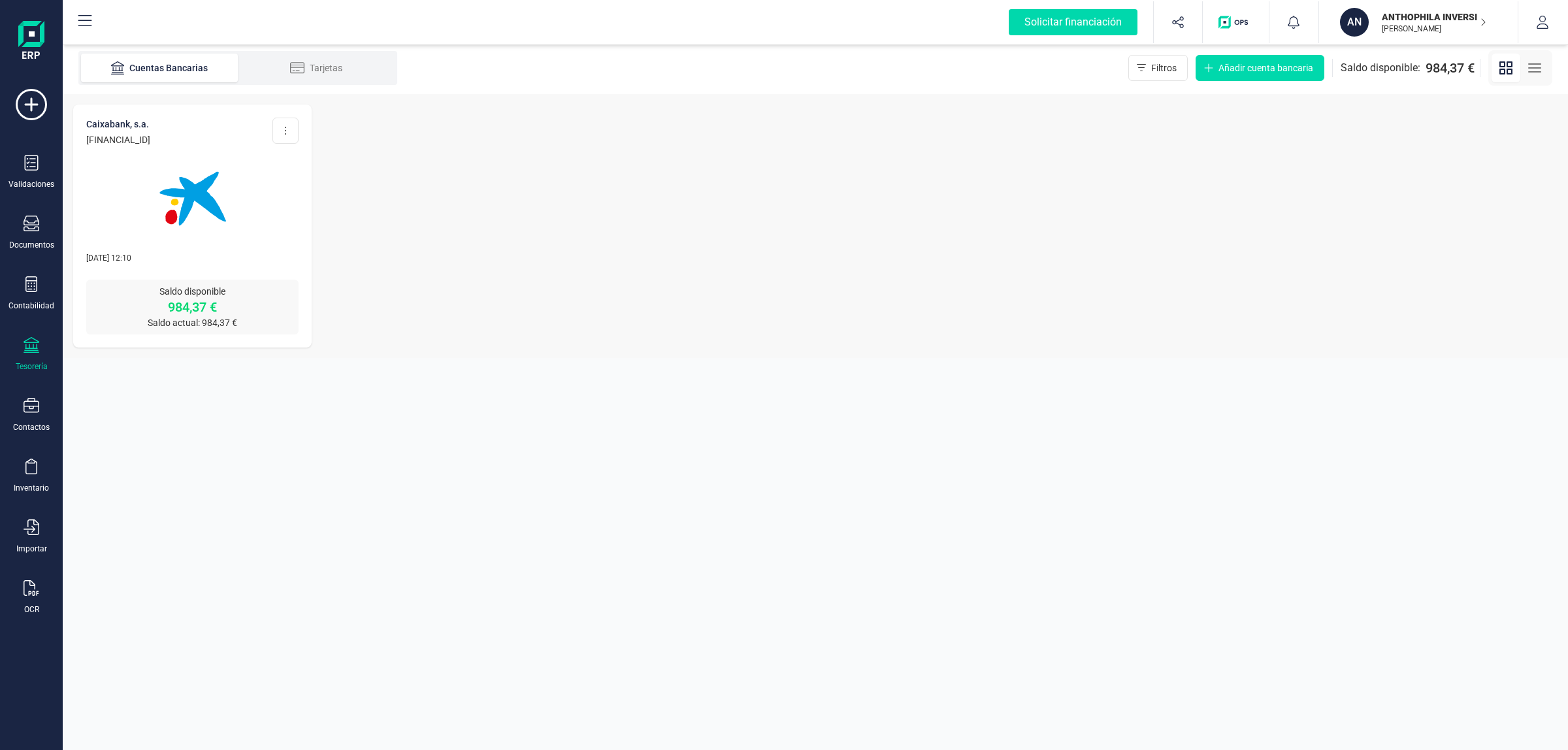
click at [1407, 28] on p "[PERSON_NAME]" at bounding box center [1434, 29] width 104 height 10
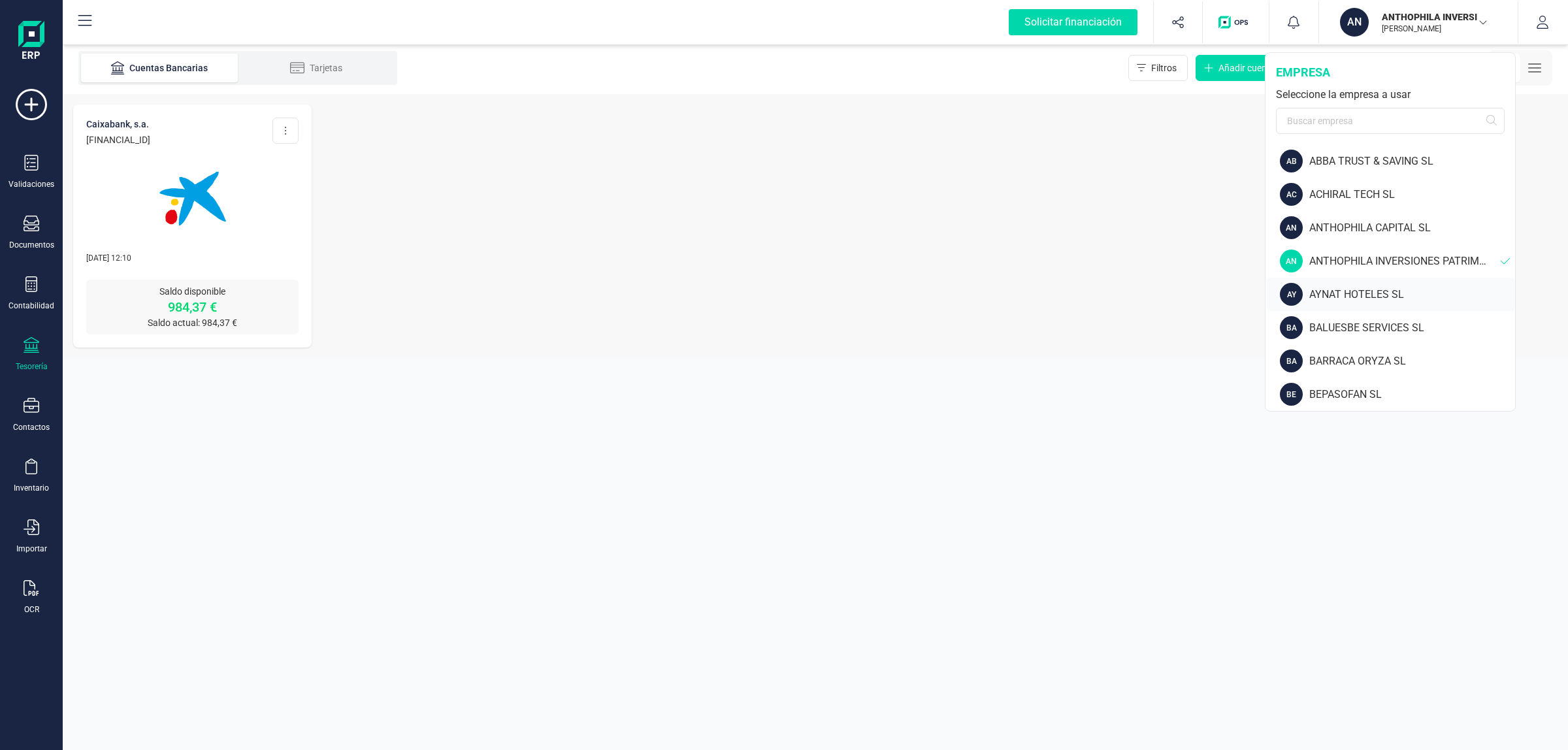
click at [1374, 292] on div "AYNAT HOTELES SL" at bounding box center [1412, 295] width 206 height 15
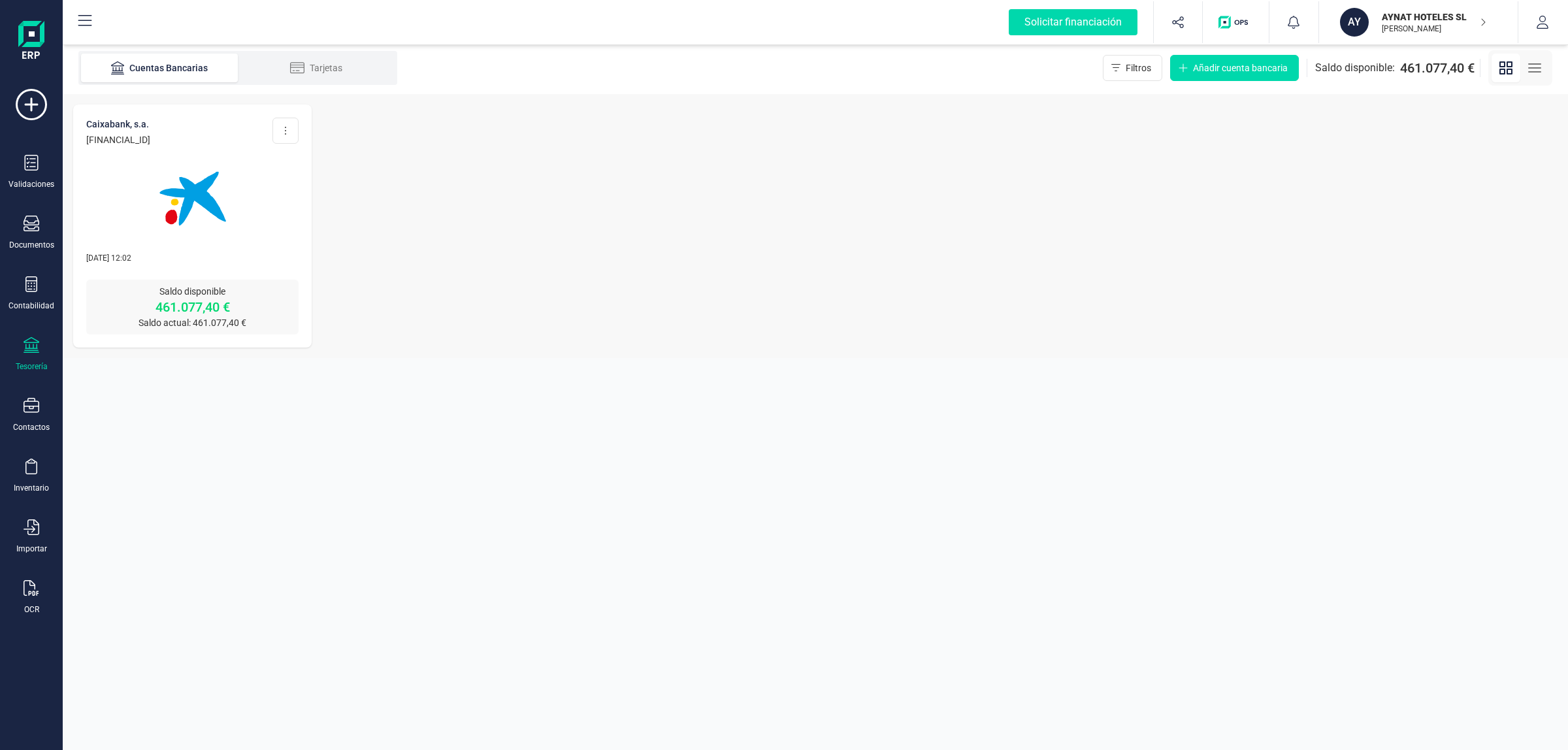
click at [1422, 24] on p "[PERSON_NAME]" at bounding box center [1434, 29] width 104 height 10
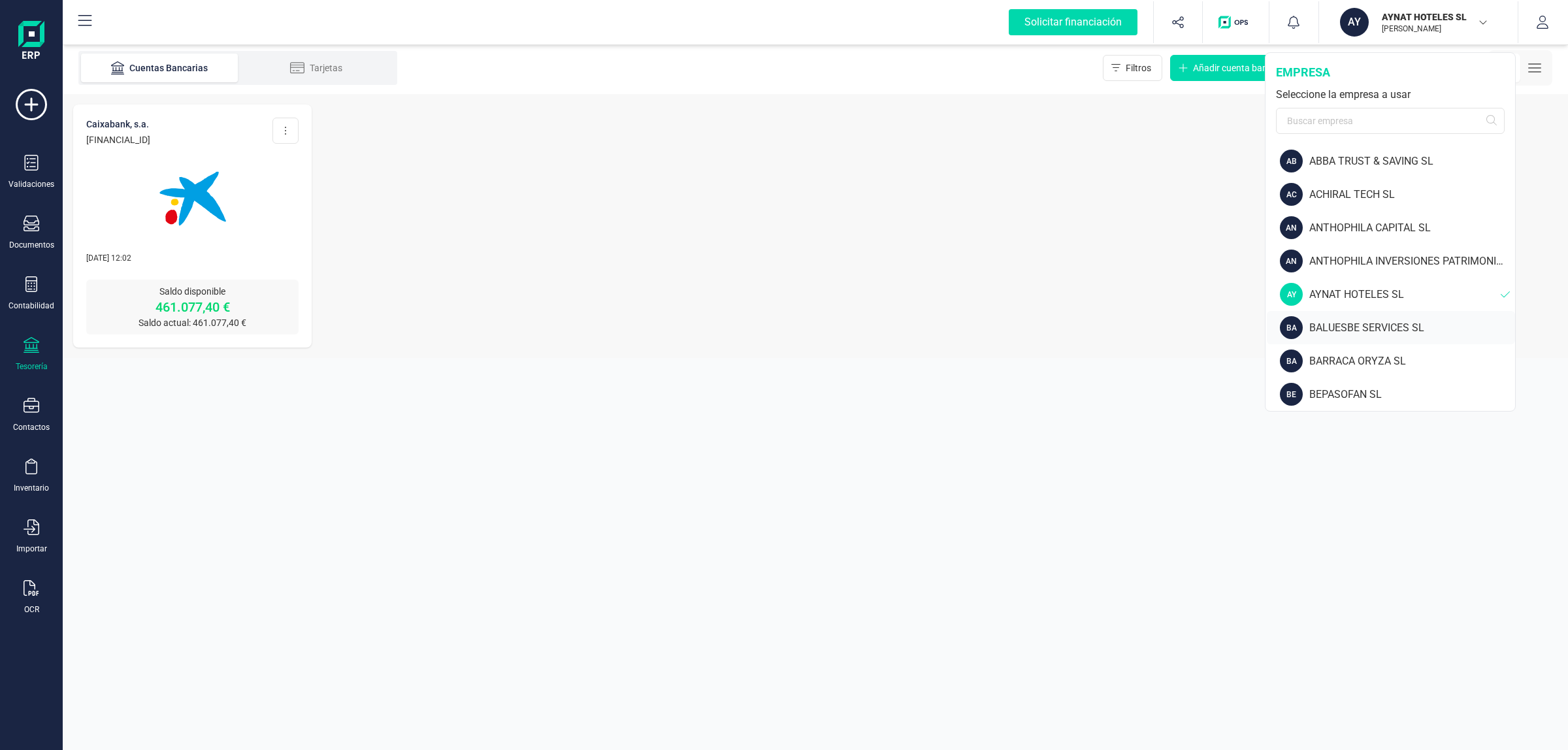
click at [1400, 320] on div "BALUESBE SERVICES SL" at bounding box center [1412, 328] width 206 height 15
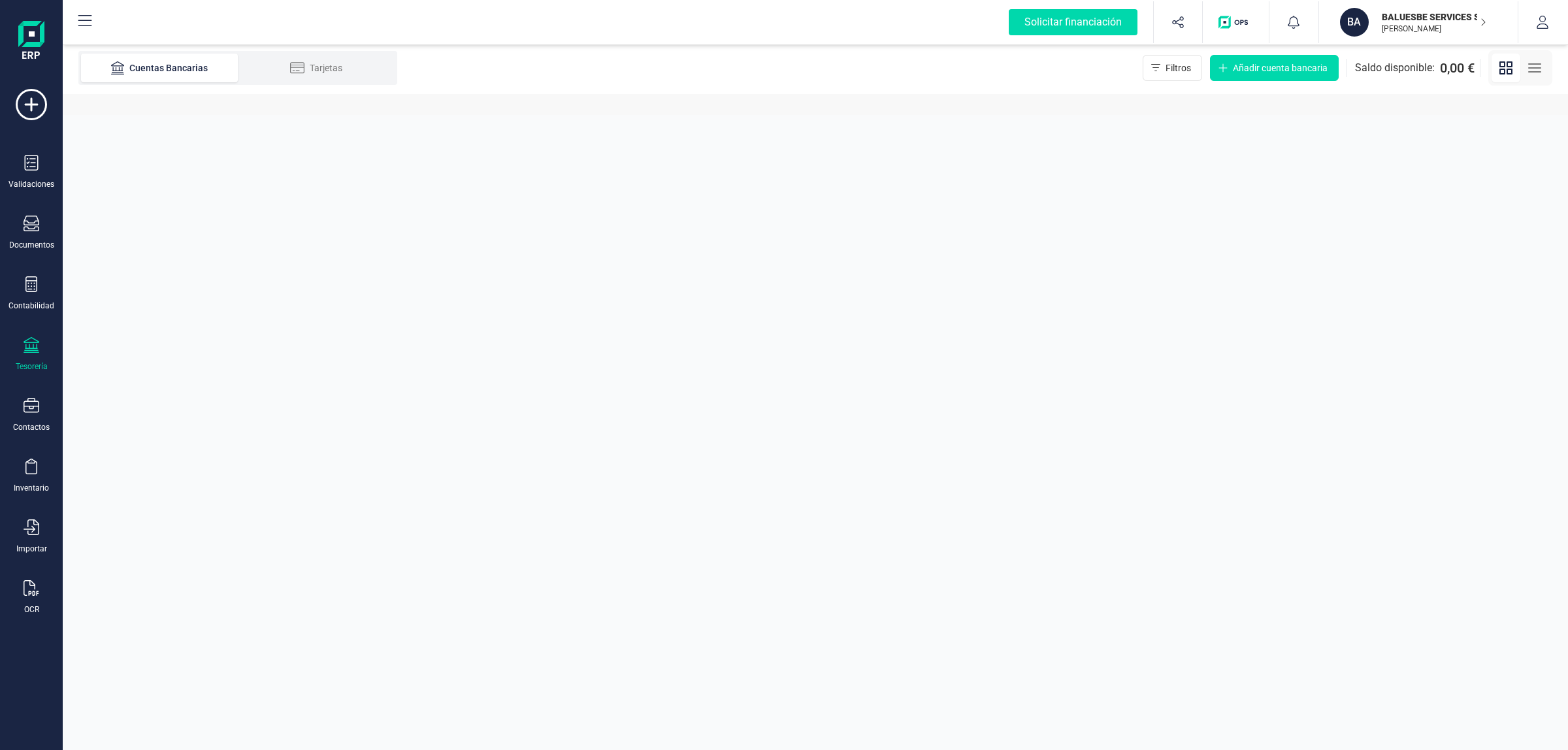
click at [1412, 17] on p "BALUESBE SERVICES SL" at bounding box center [1434, 16] width 104 height 13
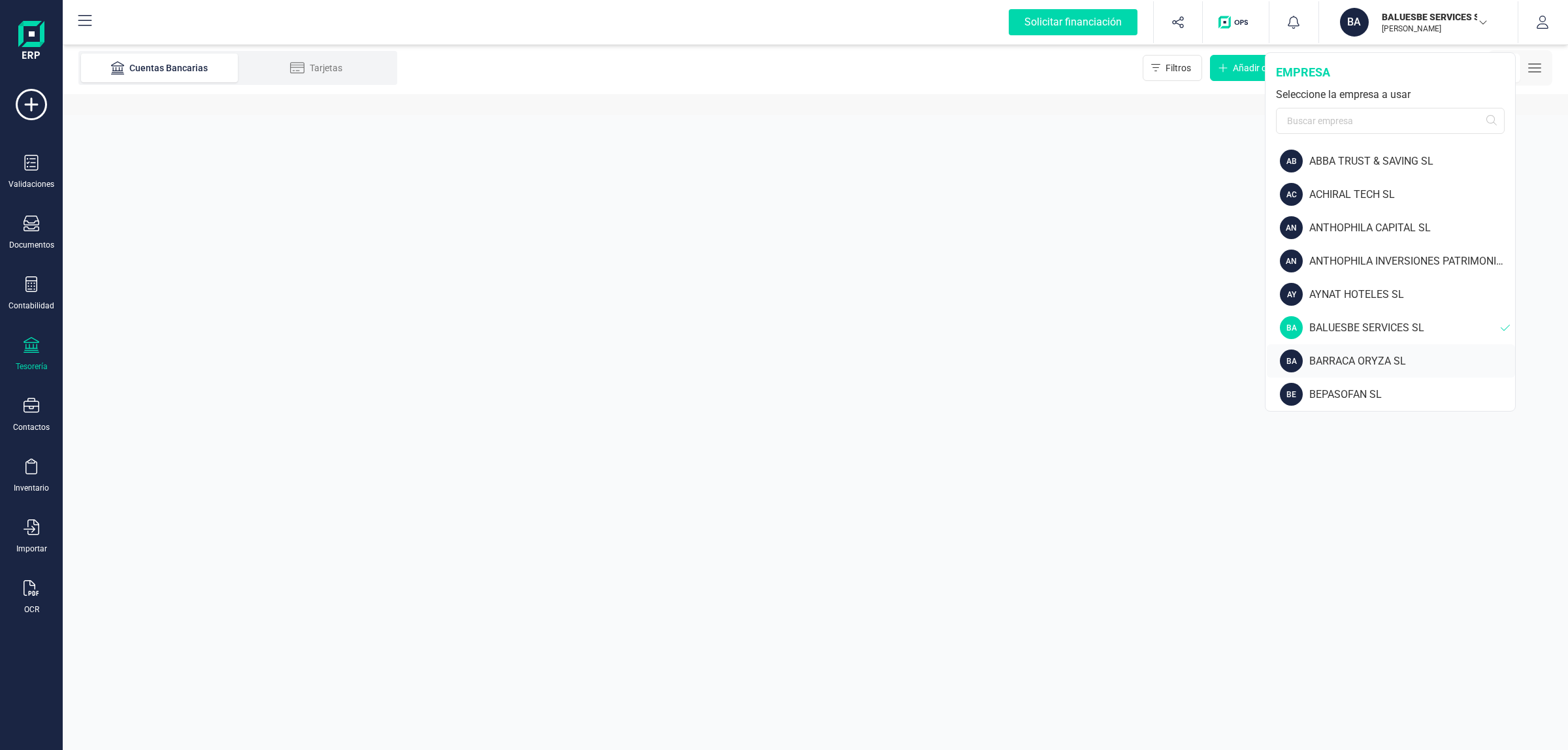
click at [1368, 347] on div "BA BARRACA ORYZA SL" at bounding box center [1390, 360] width 248 height 33
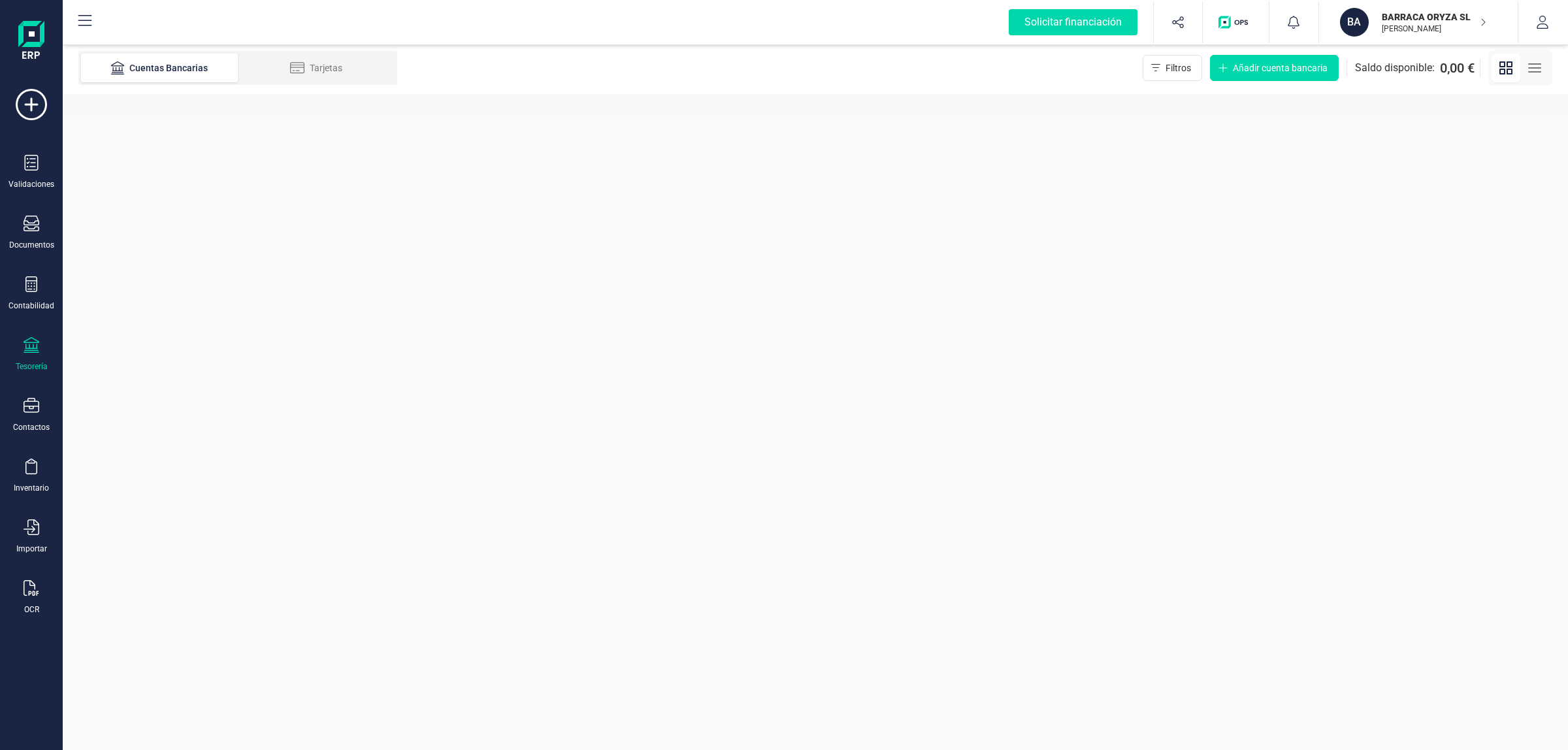
click at [1432, 32] on p "[PERSON_NAME]" at bounding box center [1434, 29] width 104 height 10
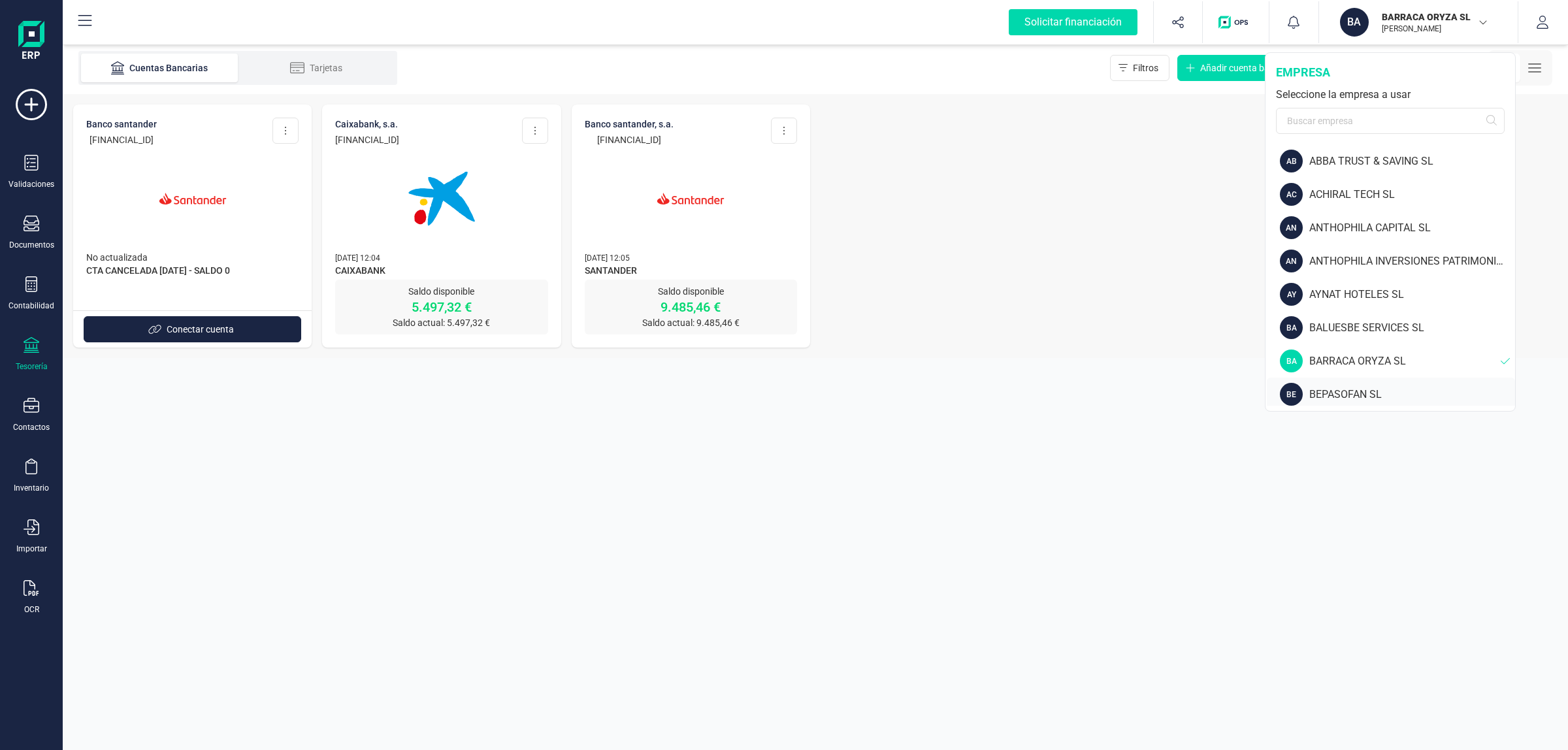
click at [1377, 394] on div "BEPASOFAN SL" at bounding box center [1412, 395] width 206 height 15
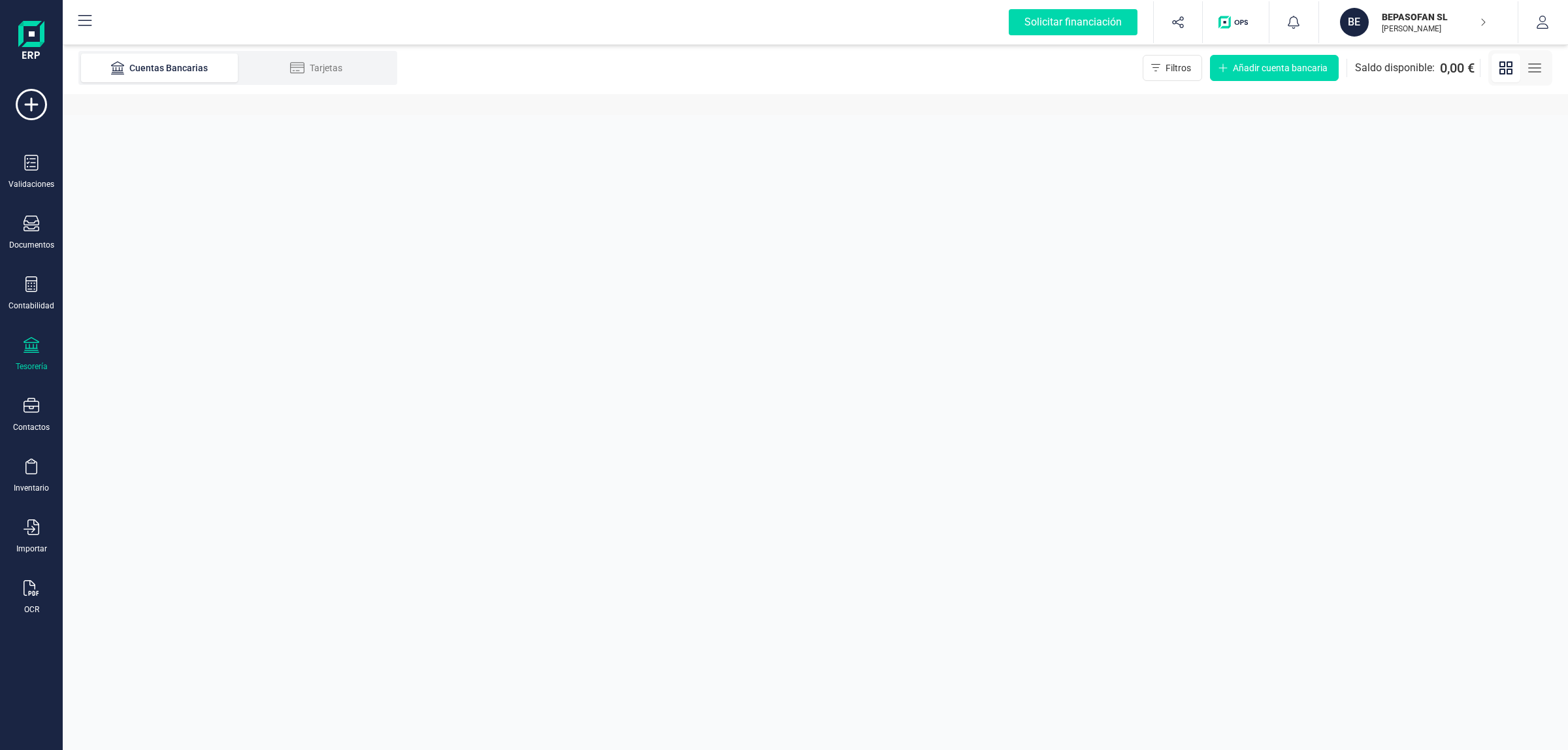
click at [1412, 31] on p "[PERSON_NAME]" at bounding box center [1434, 29] width 104 height 10
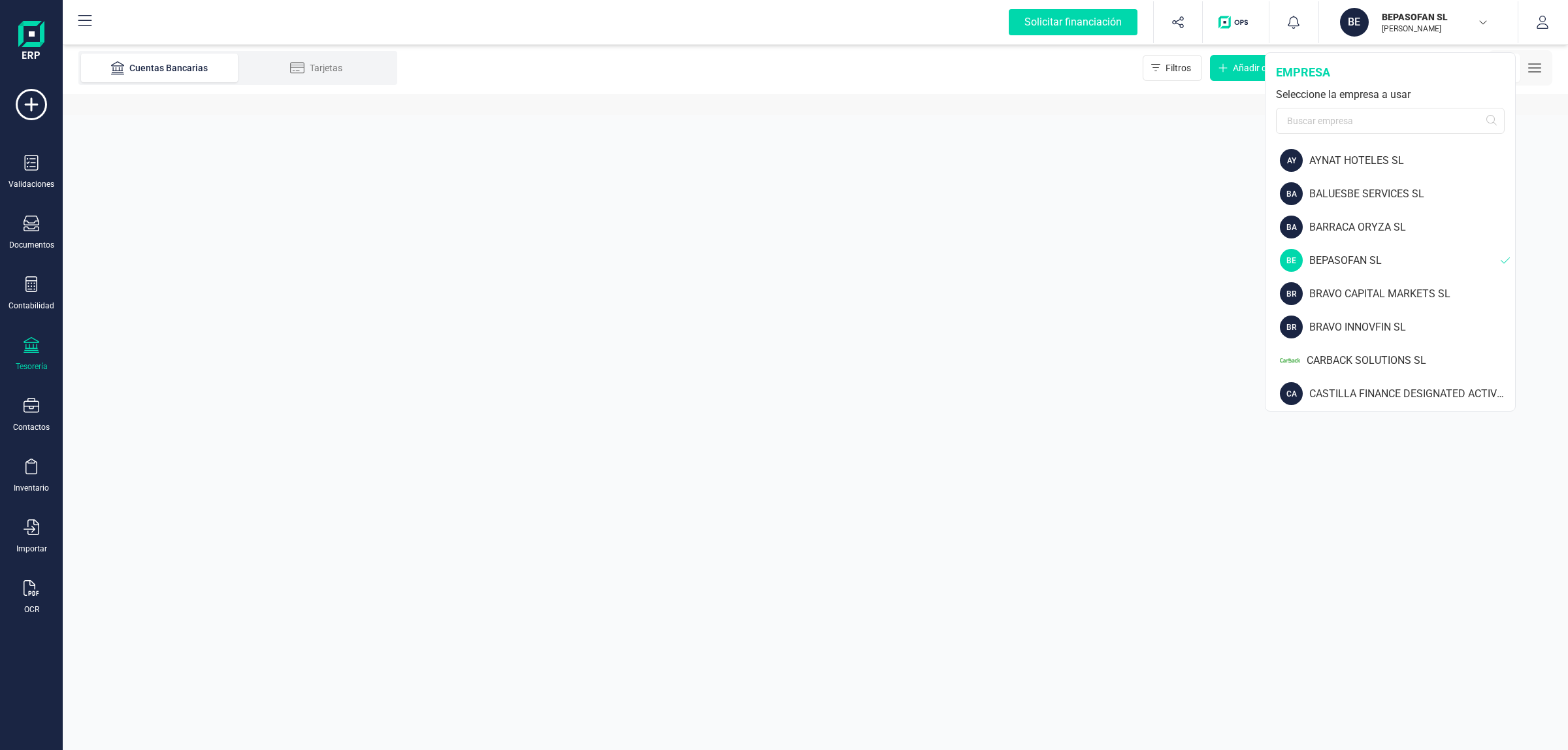
scroll to position [163, 0]
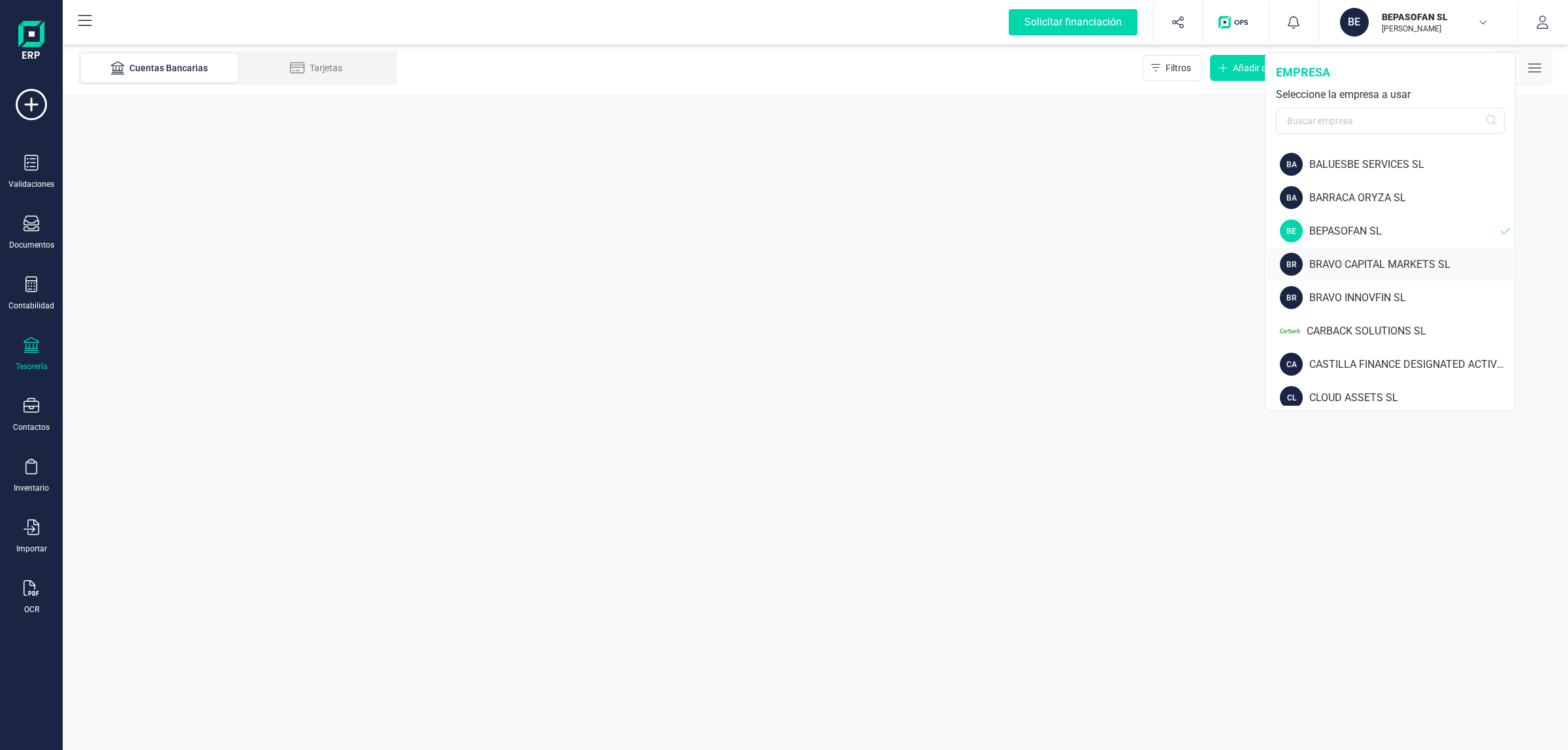
click at [1378, 262] on div "BRAVO CAPITAL MARKETS SL" at bounding box center [1412, 264] width 206 height 15
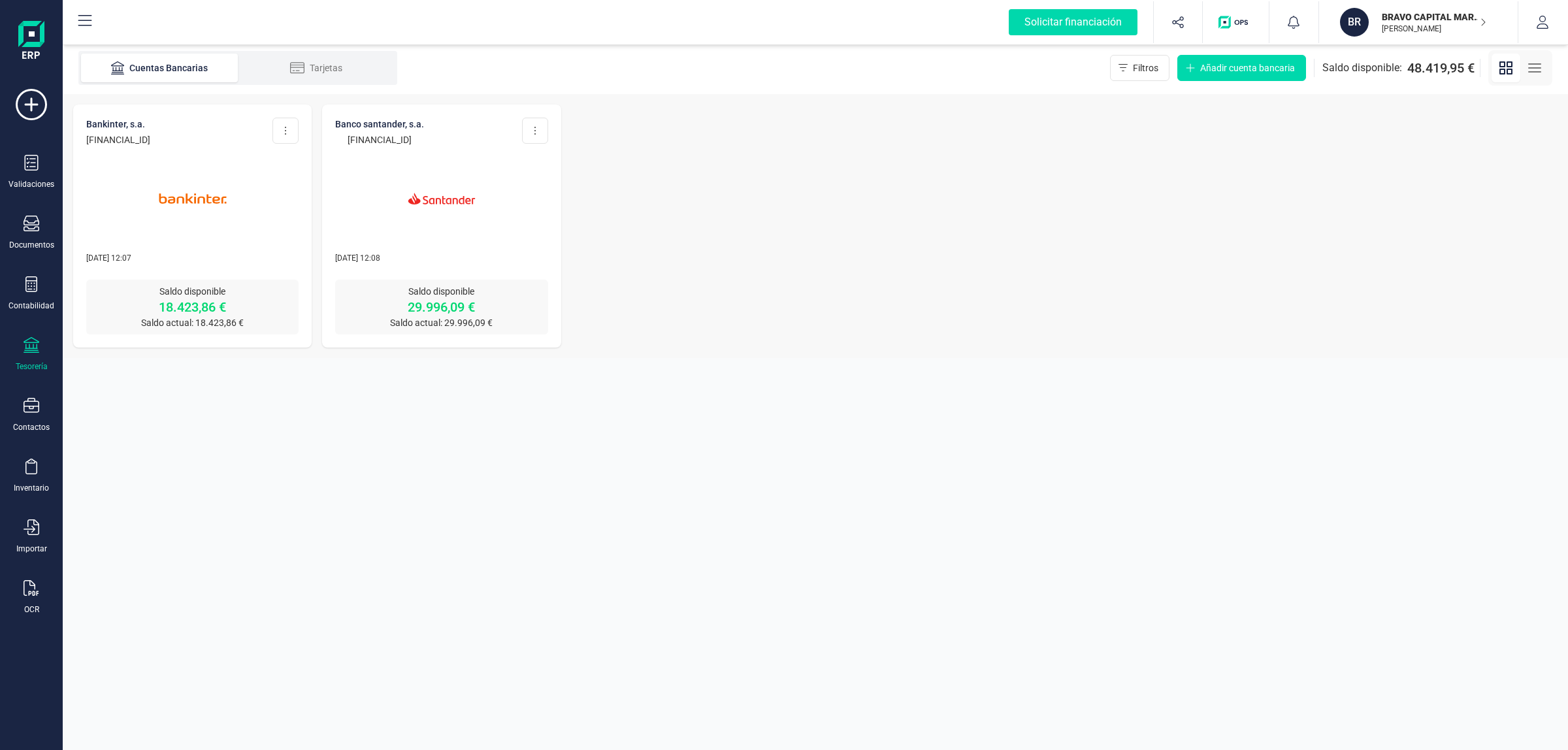
click at [1418, 26] on p "[PERSON_NAME]" at bounding box center [1434, 29] width 104 height 10
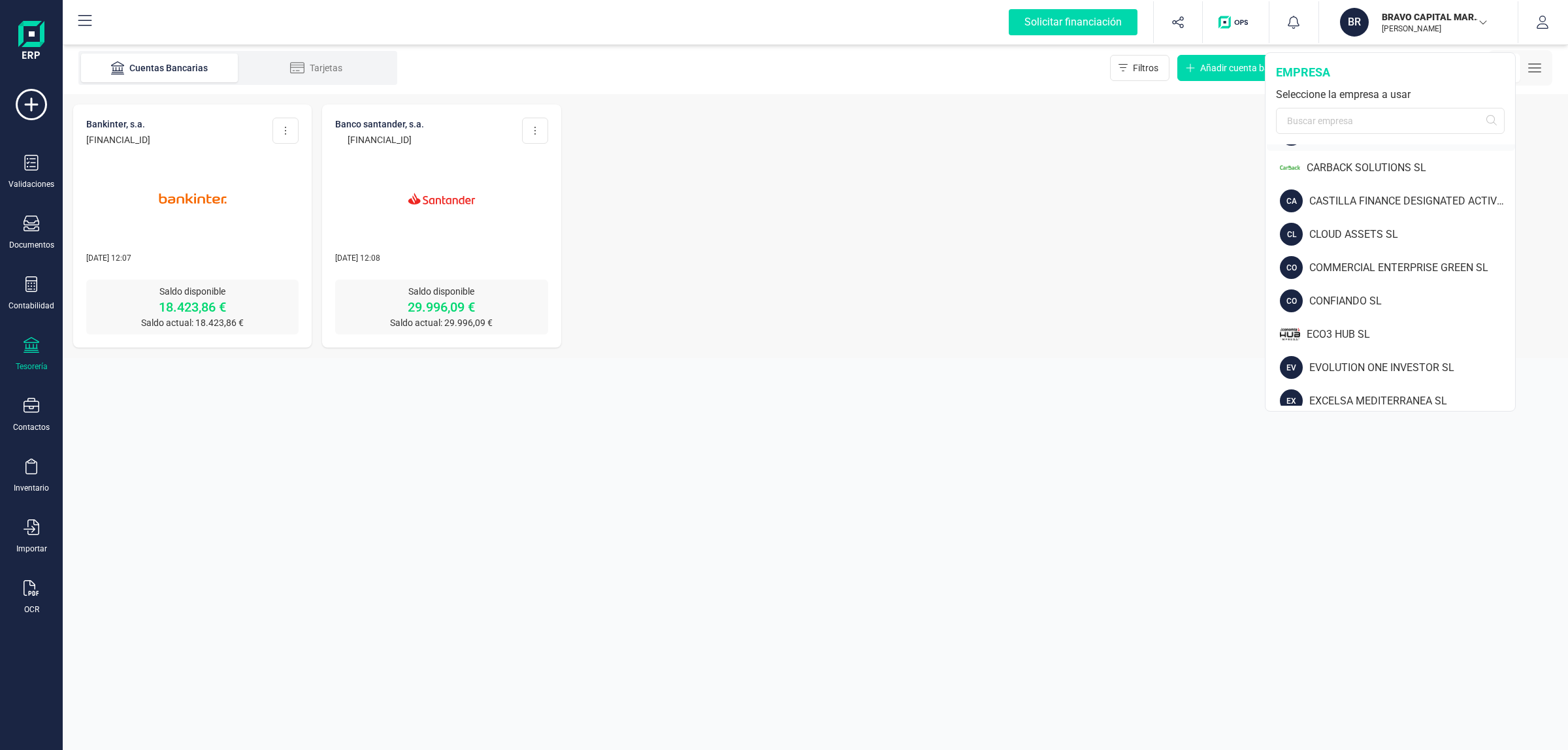
scroll to position [245, 0]
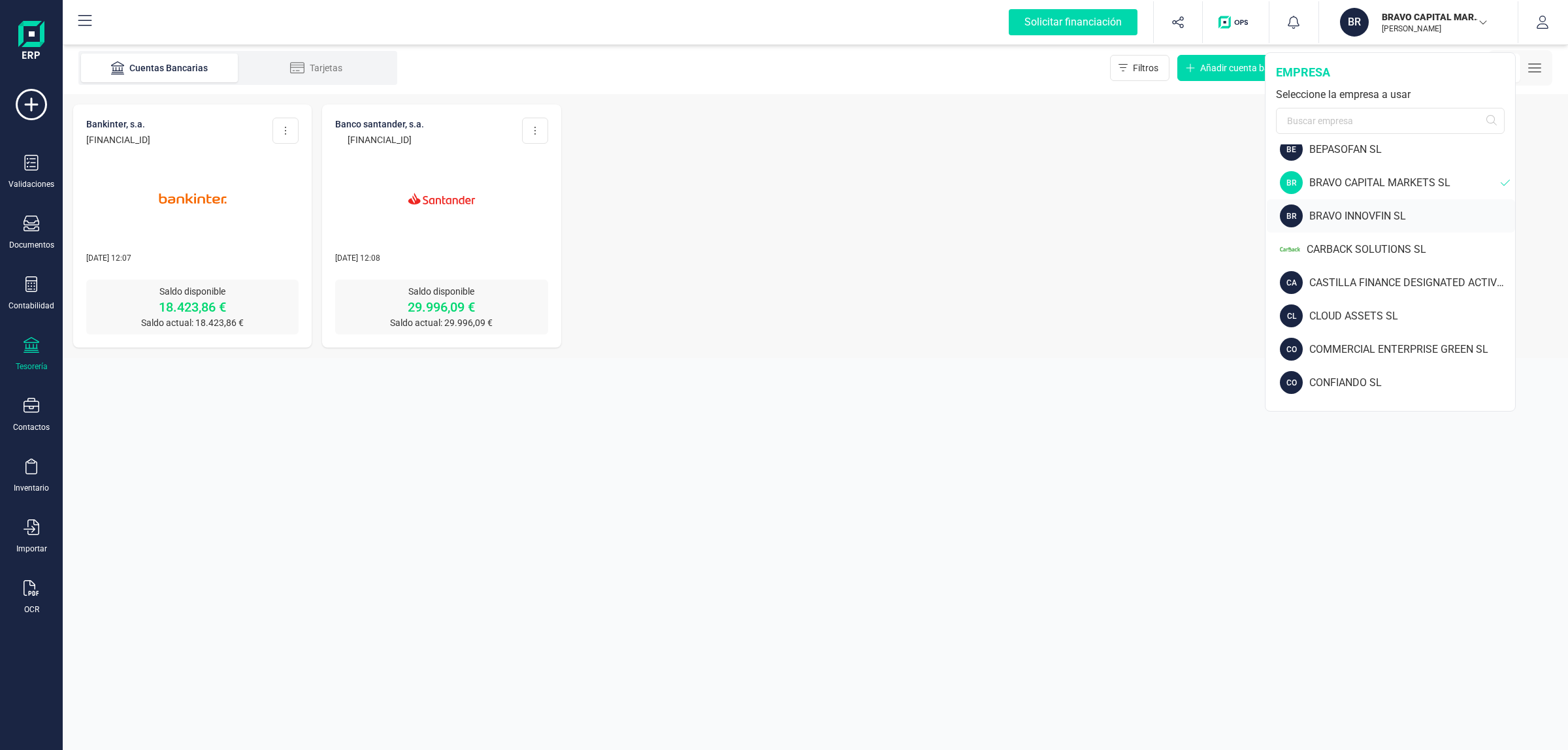
click at [1380, 218] on div "BRAVO INNOVFIN SL" at bounding box center [1412, 216] width 206 height 15
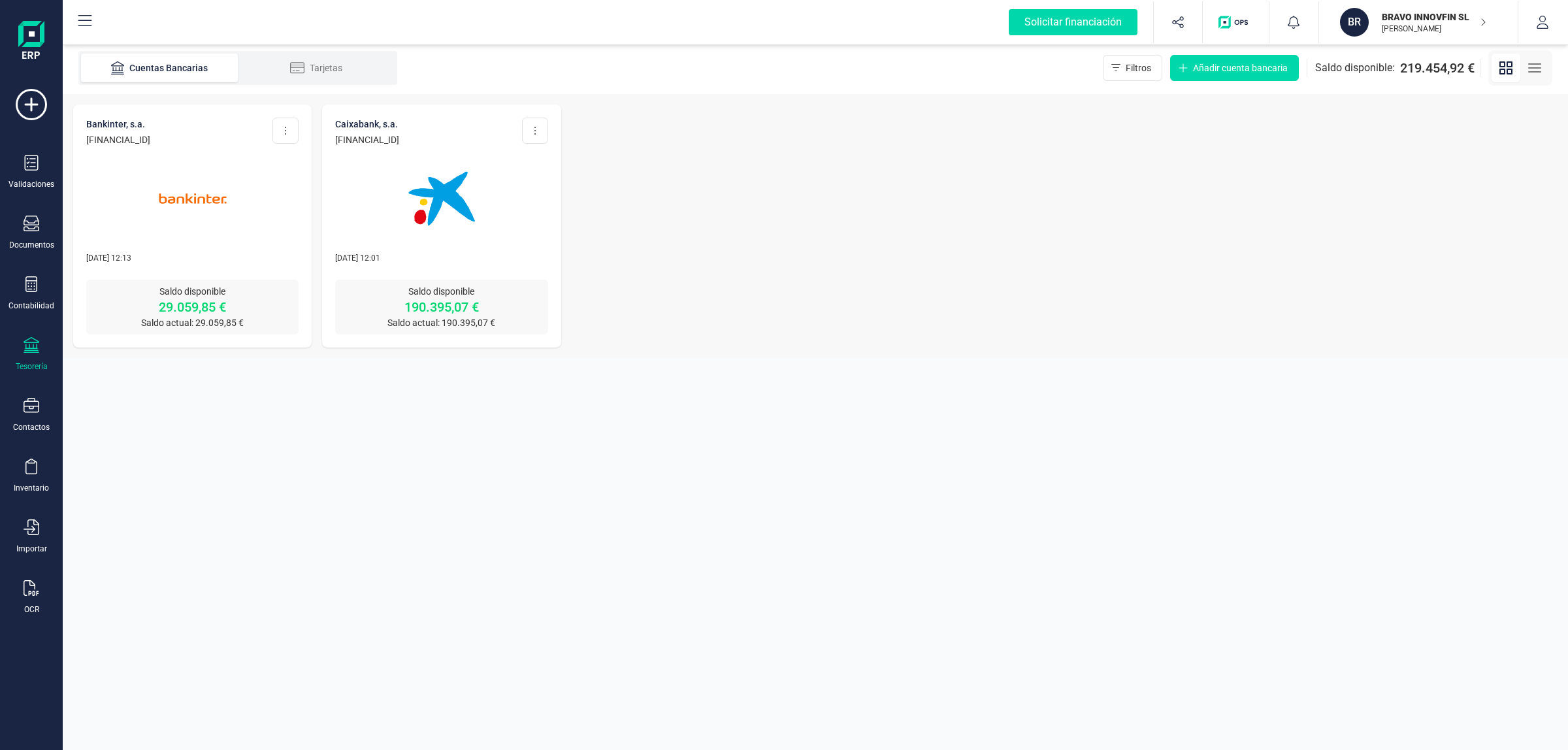
click at [1405, 26] on p "[PERSON_NAME]" at bounding box center [1434, 29] width 104 height 10
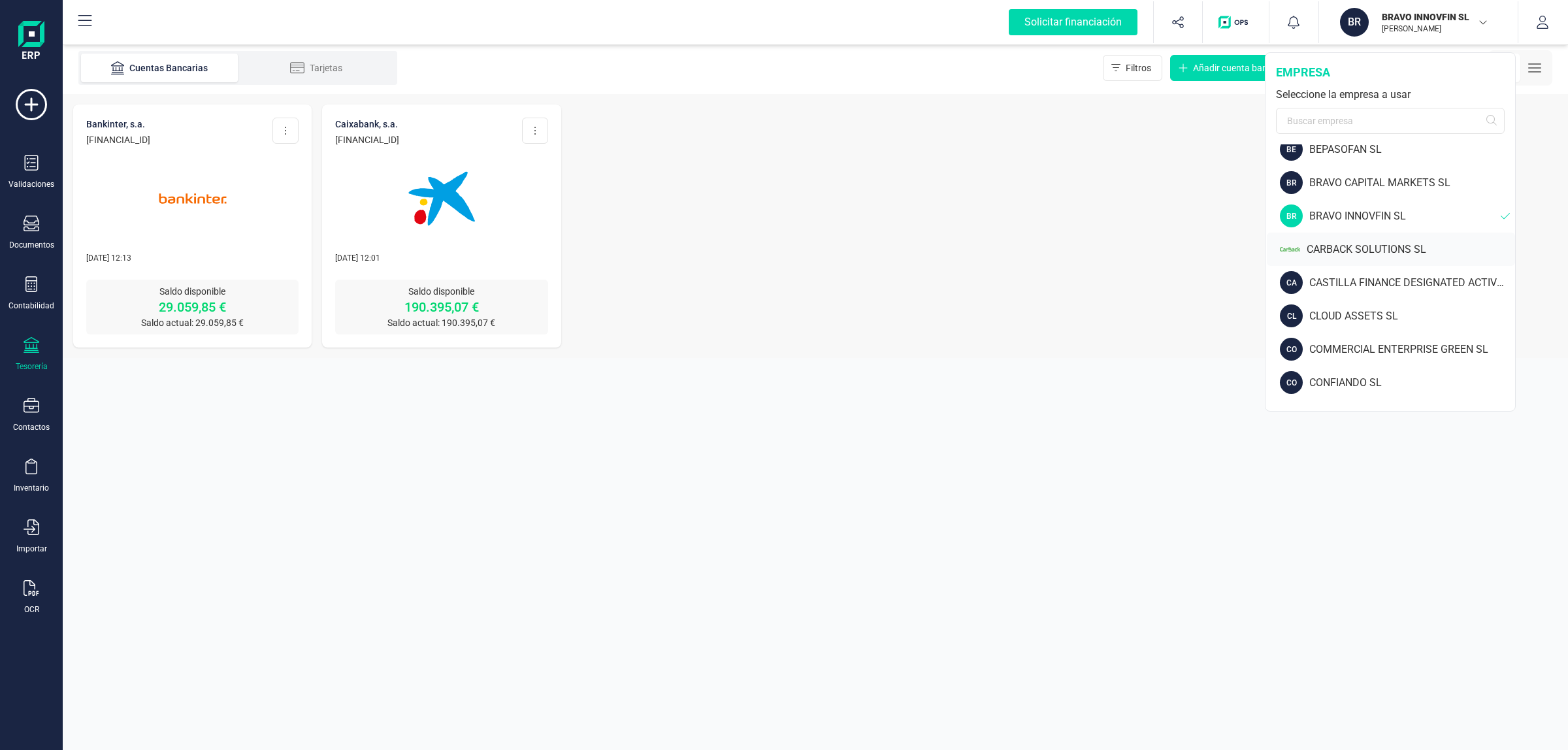
click at [1386, 246] on div "CARBACK SOLUTIONS SL" at bounding box center [1411, 249] width 208 height 15
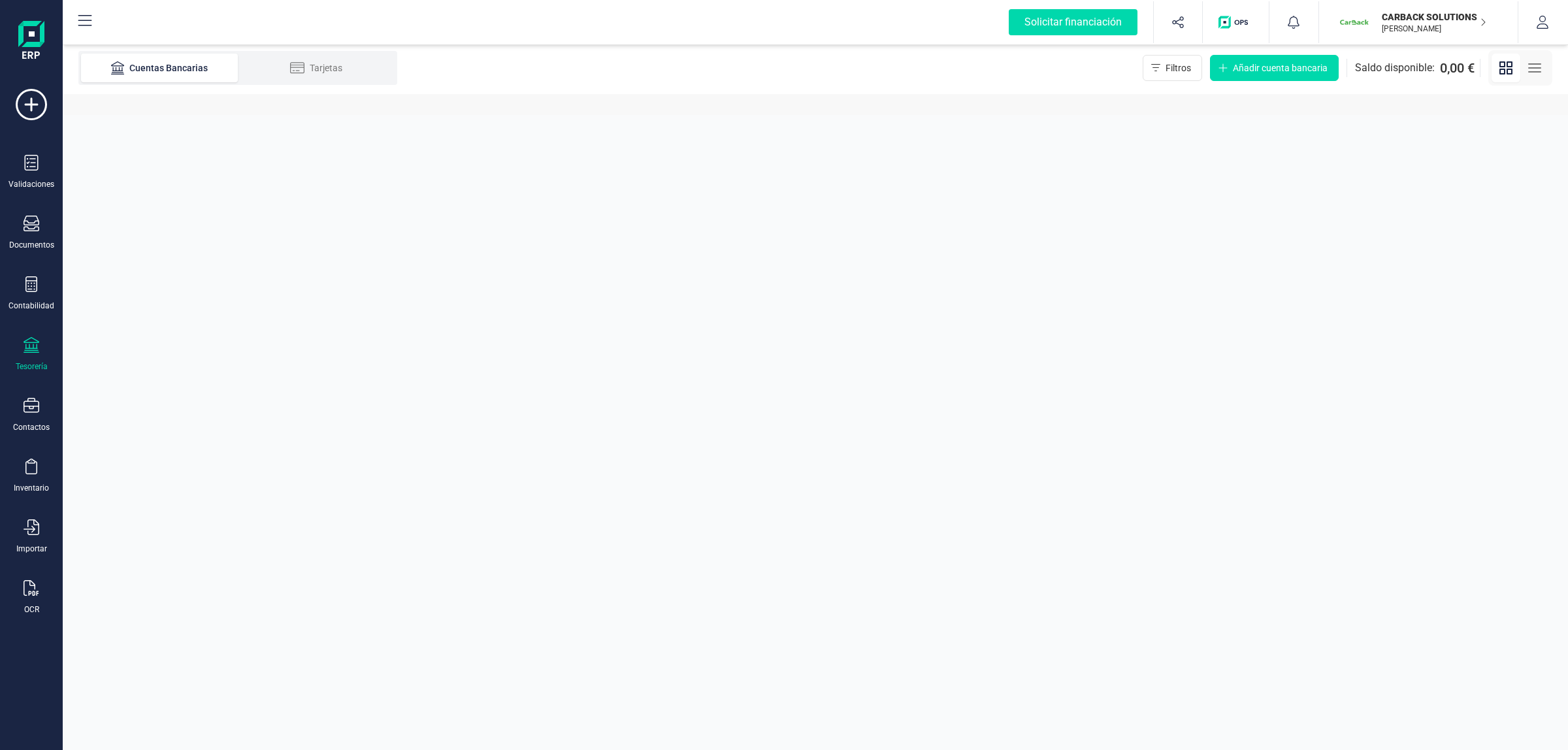
click at [1410, 33] on p "[PERSON_NAME]" at bounding box center [1434, 29] width 104 height 10
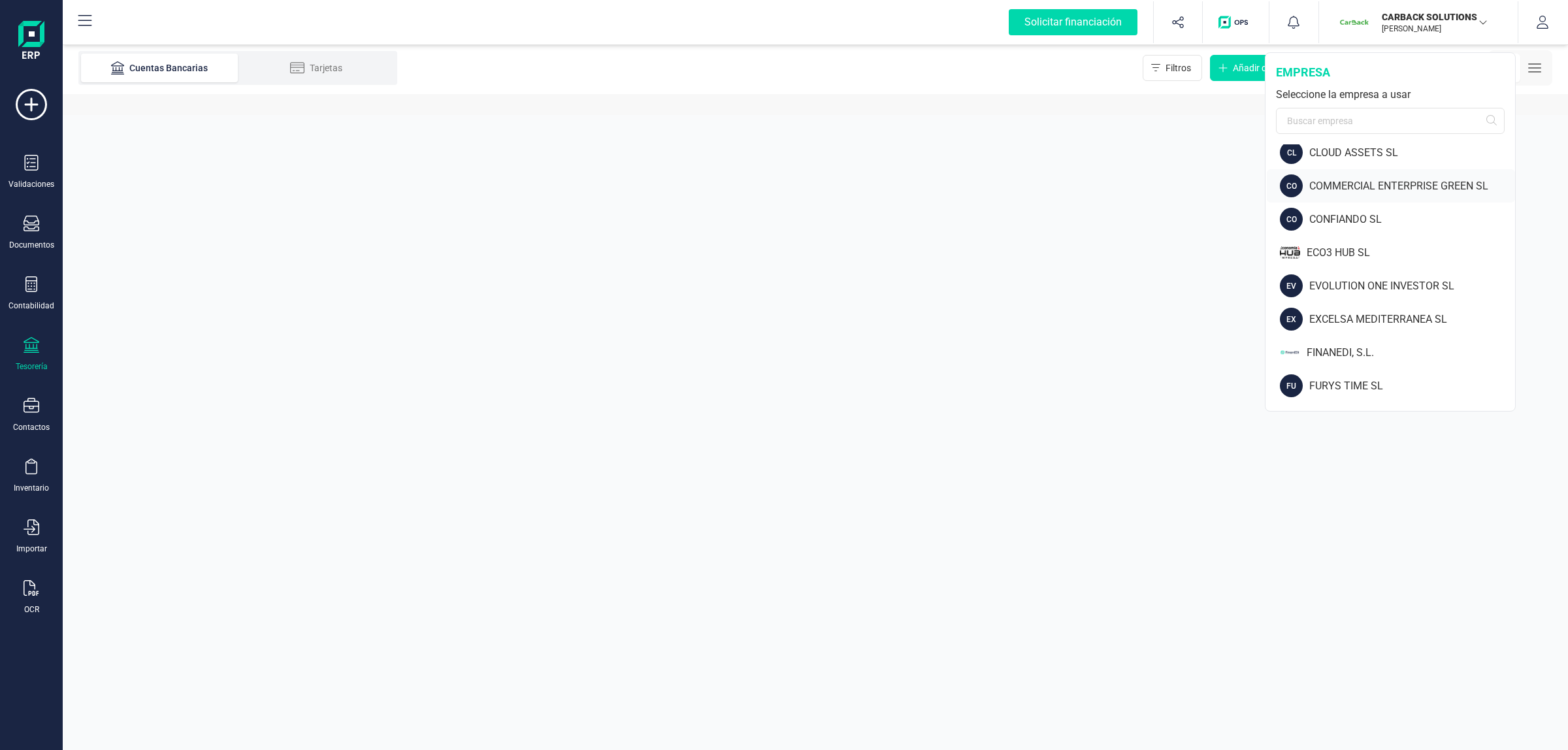
scroll to position [326, 0]
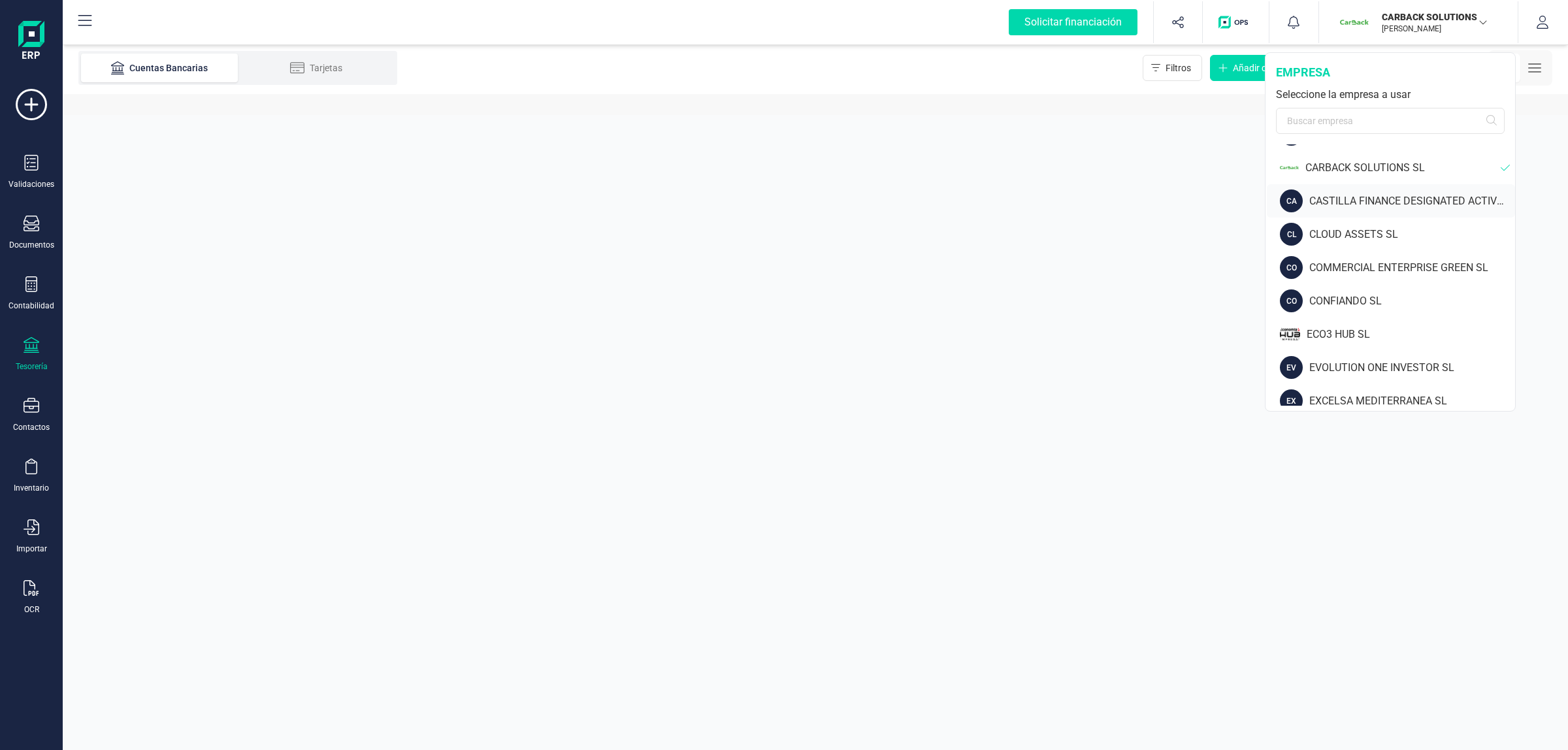
click at [1377, 198] on div "CASTILLA FINANCE DESIGNATED ACTIVITY COMPANY" at bounding box center [1412, 201] width 206 height 15
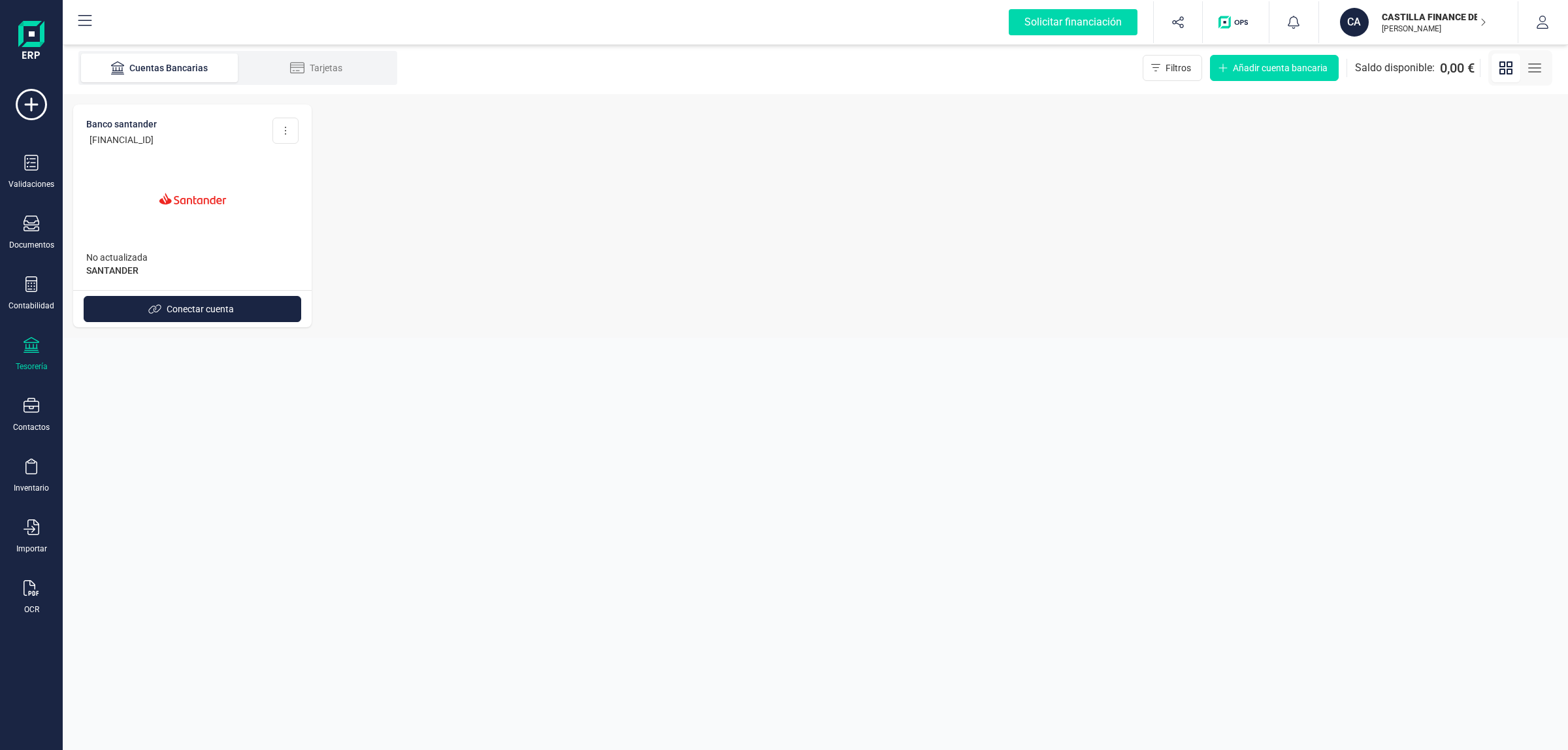
click at [1418, 21] on p "CASTILLA FINANCE DESIGNATED ACTIVITY COMPANY" at bounding box center [1434, 16] width 104 height 13
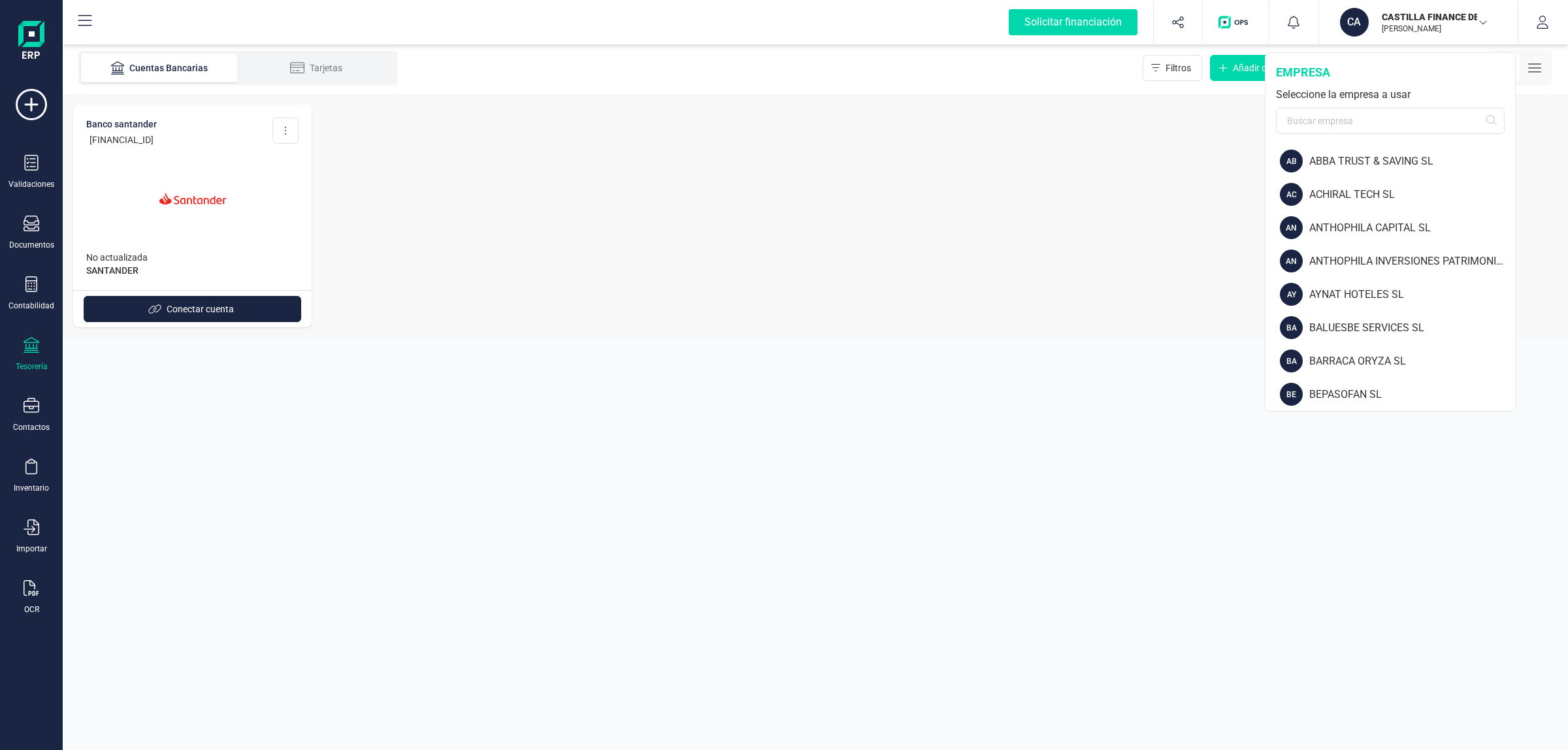
click at [270, 196] on div at bounding box center [192, 190] width 212 height 89
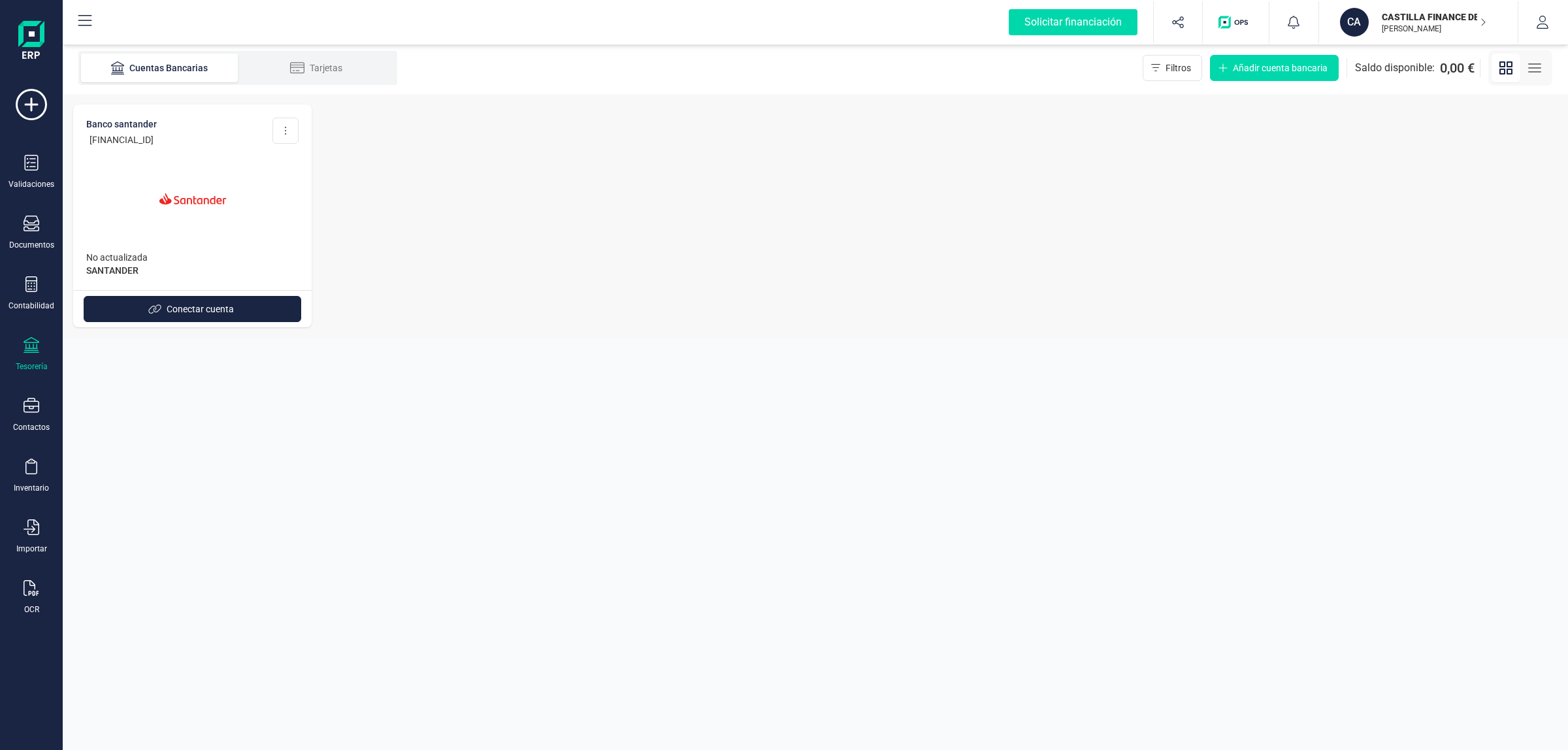
click at [1387, 37] on button "CA CASTILLA FINANCE DESIGNATED ACTIVITY COMPANY JAVIER DEVELOPER" at bounding box center [1418, 22] width 167 height 42
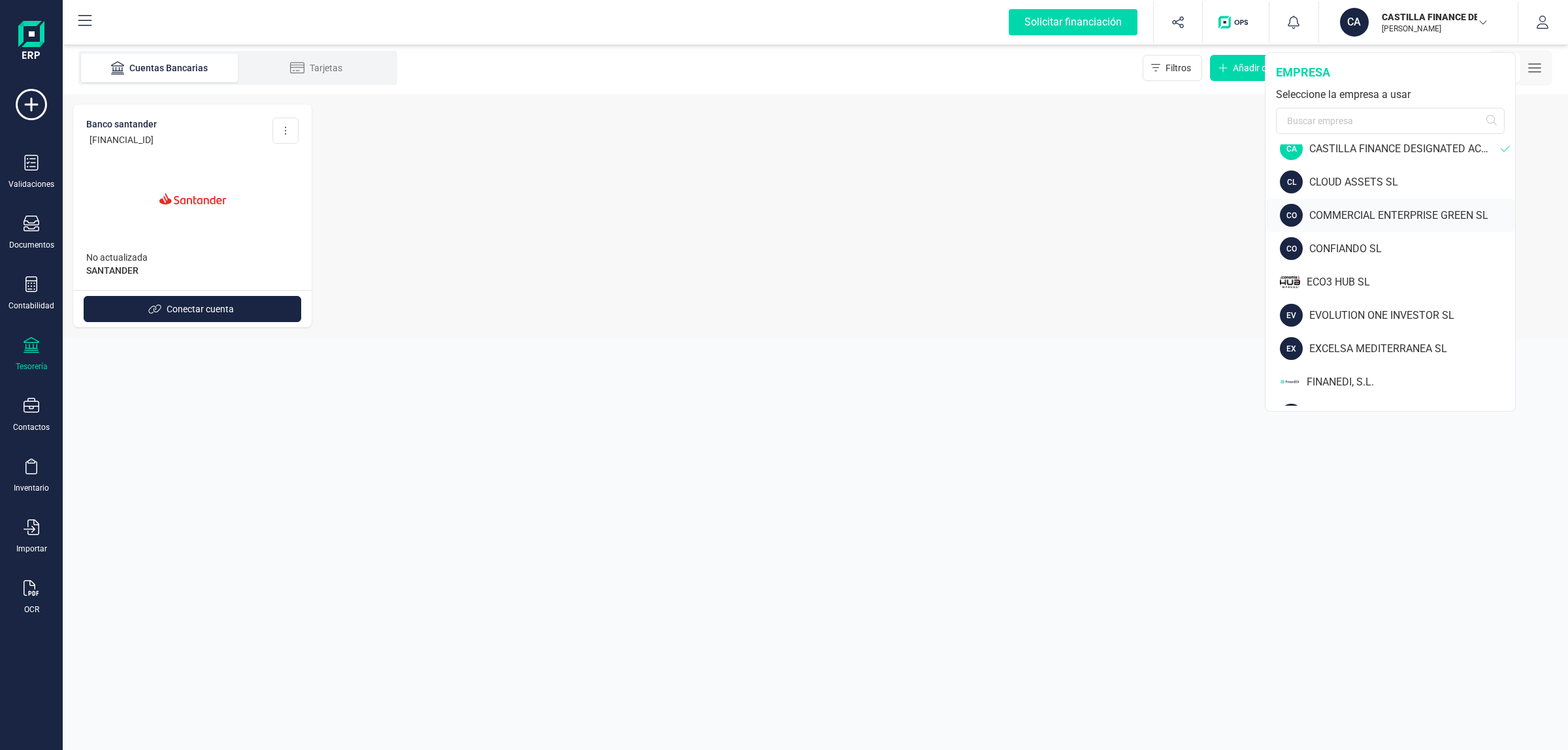
scroll to position [408, 0]
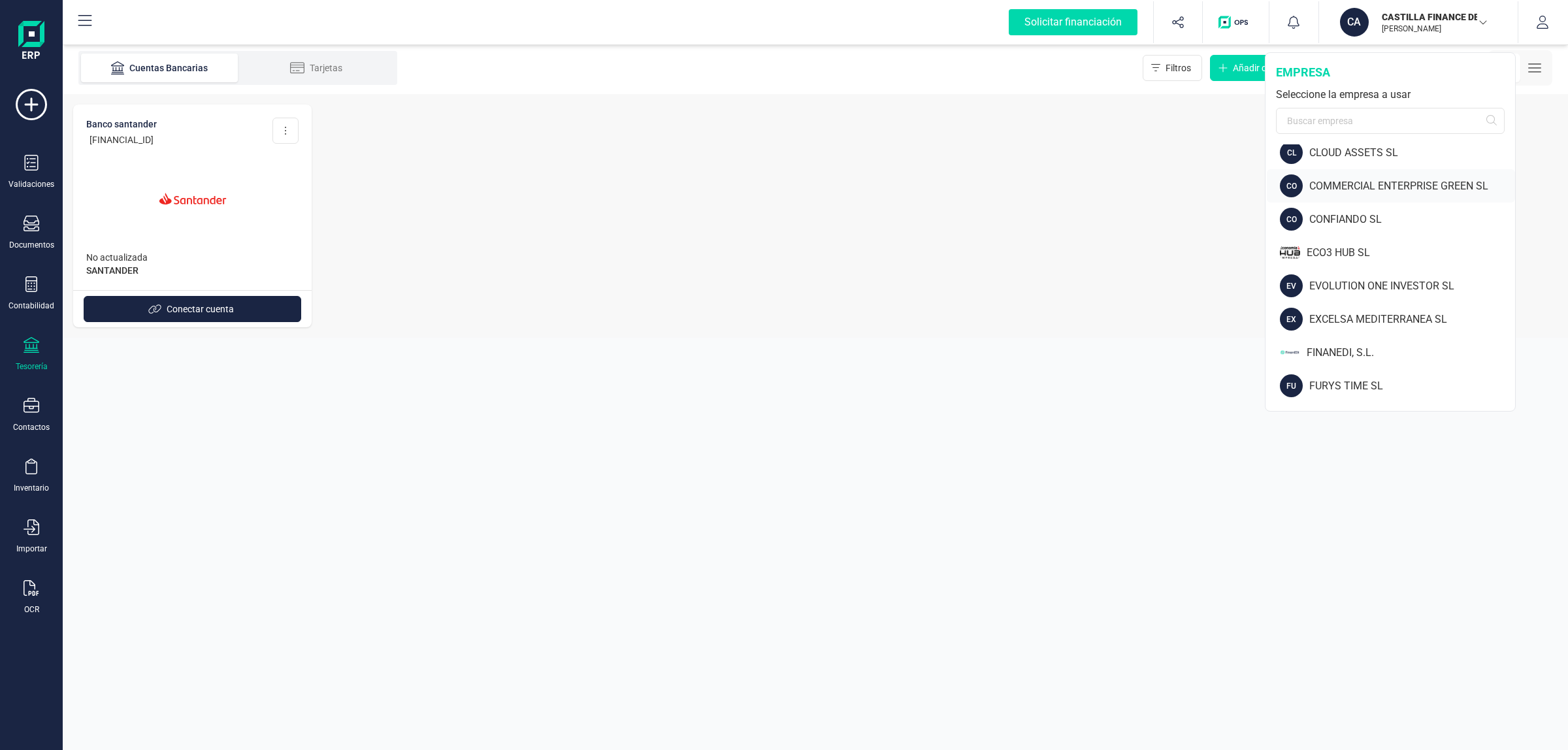
click at [1385, 187] on div "COMMERCIAL ENTERPRISE GREEN SL" at bounding box center [1412, 186] width 206 height 15
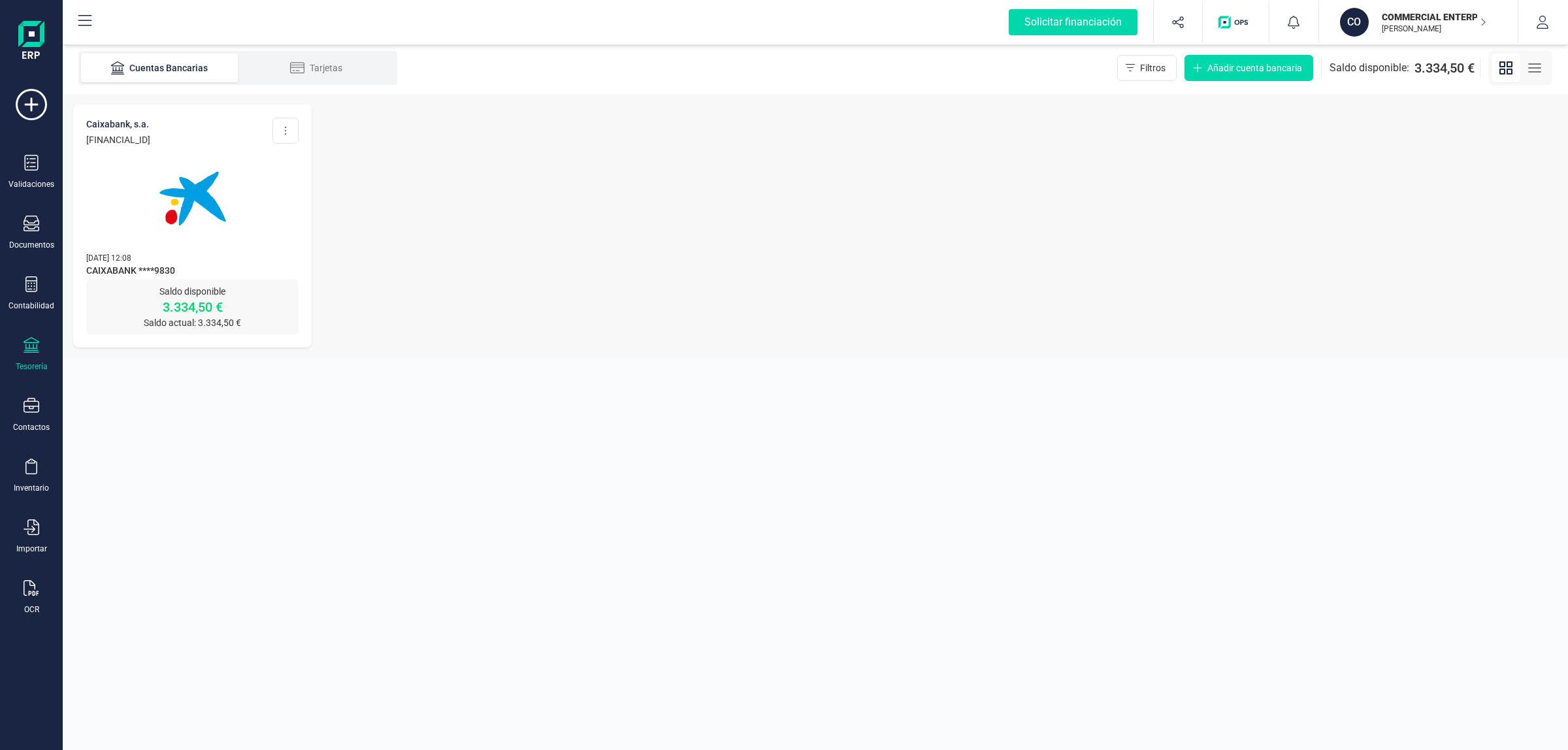
click at [1409, 26] on p "[PERSON_NAME]" at bounding box center [1434, 29] width 104 height 10
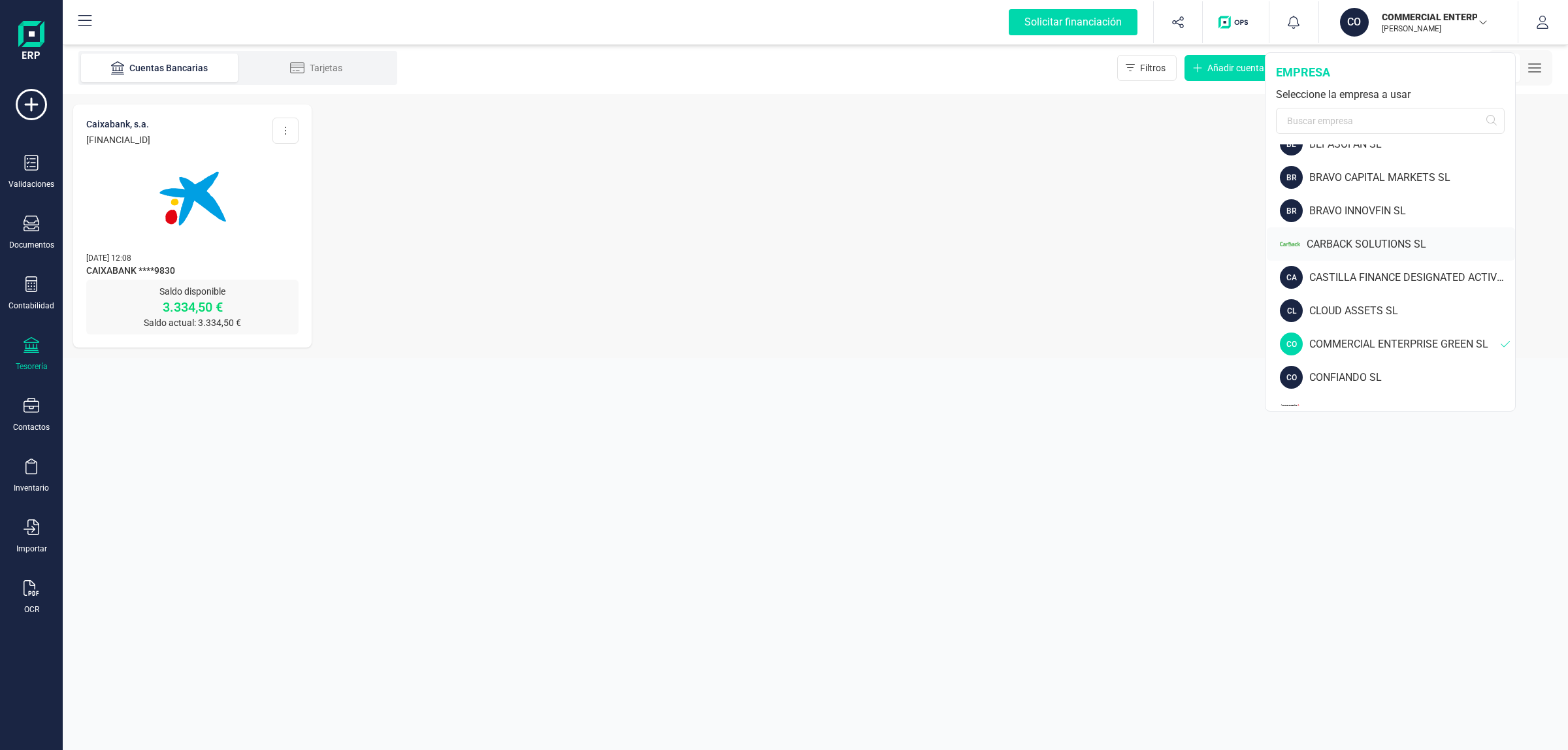
scroll to position [326, 0]
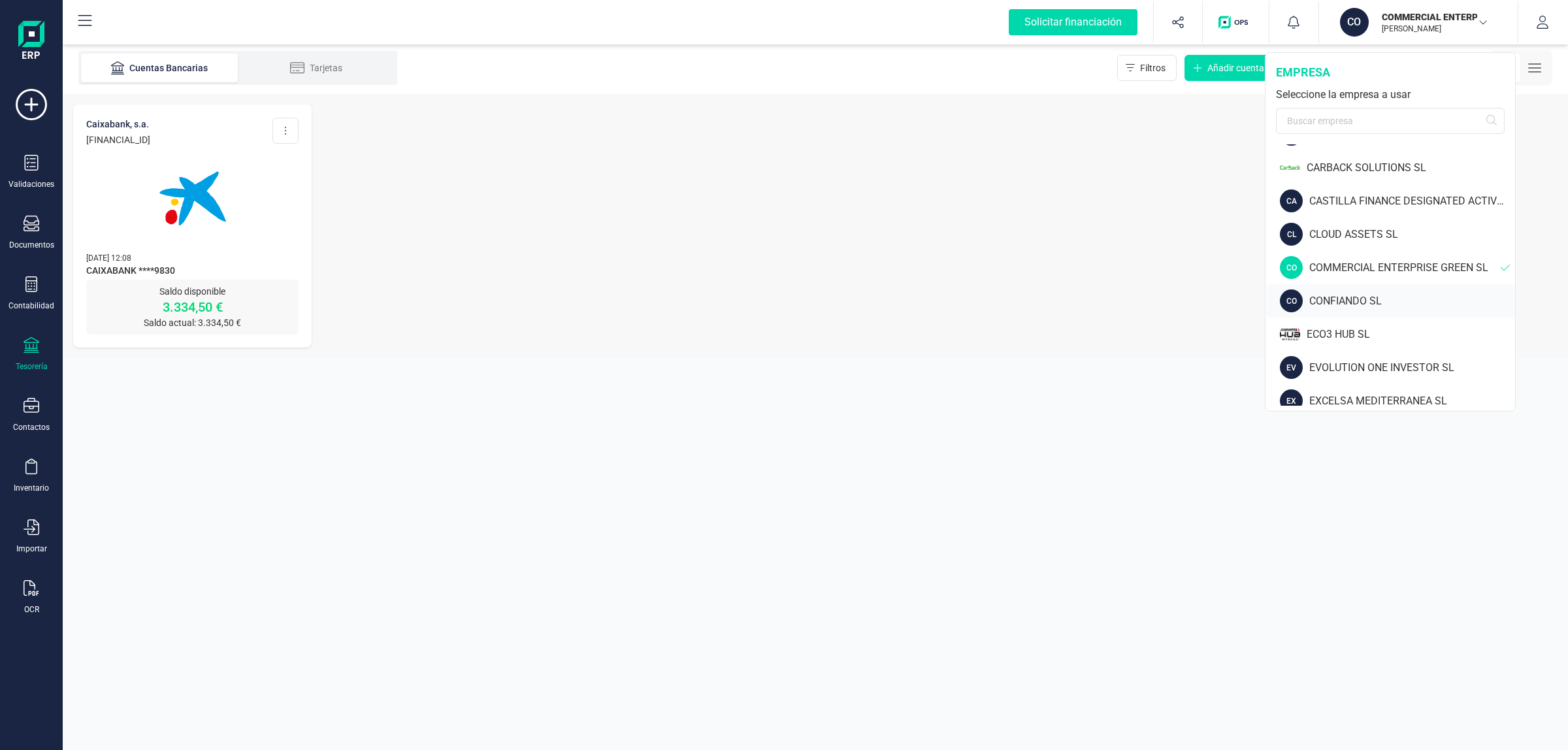
click at [1366, 297] on div "CONFIANDO SL" at bounding box center [1412, 301] width 206 height 15
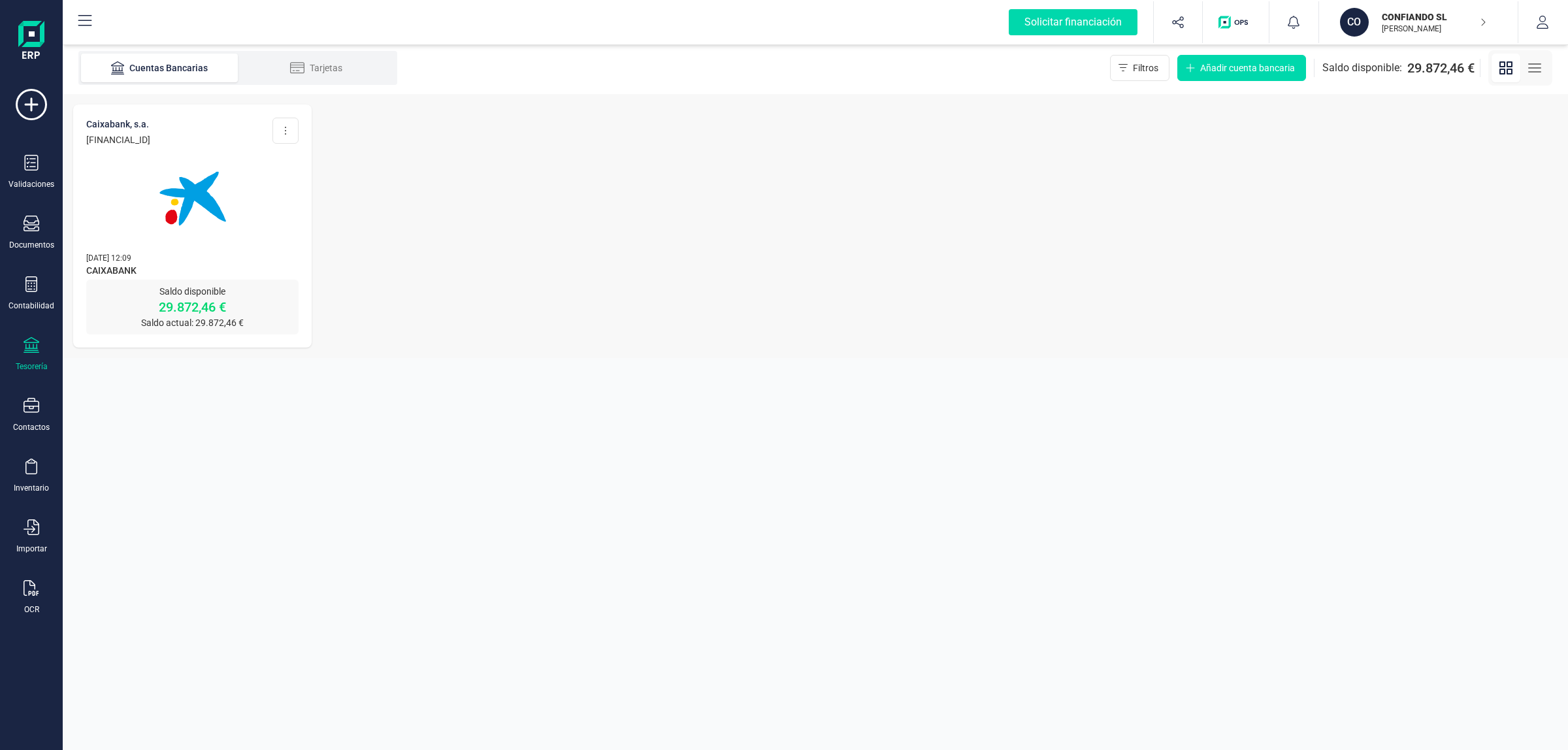
click at [1426, 36] on div "CONFIANDO SL [PERSON_NAME]" at bounding box center [1427, 22] width 101 height 29
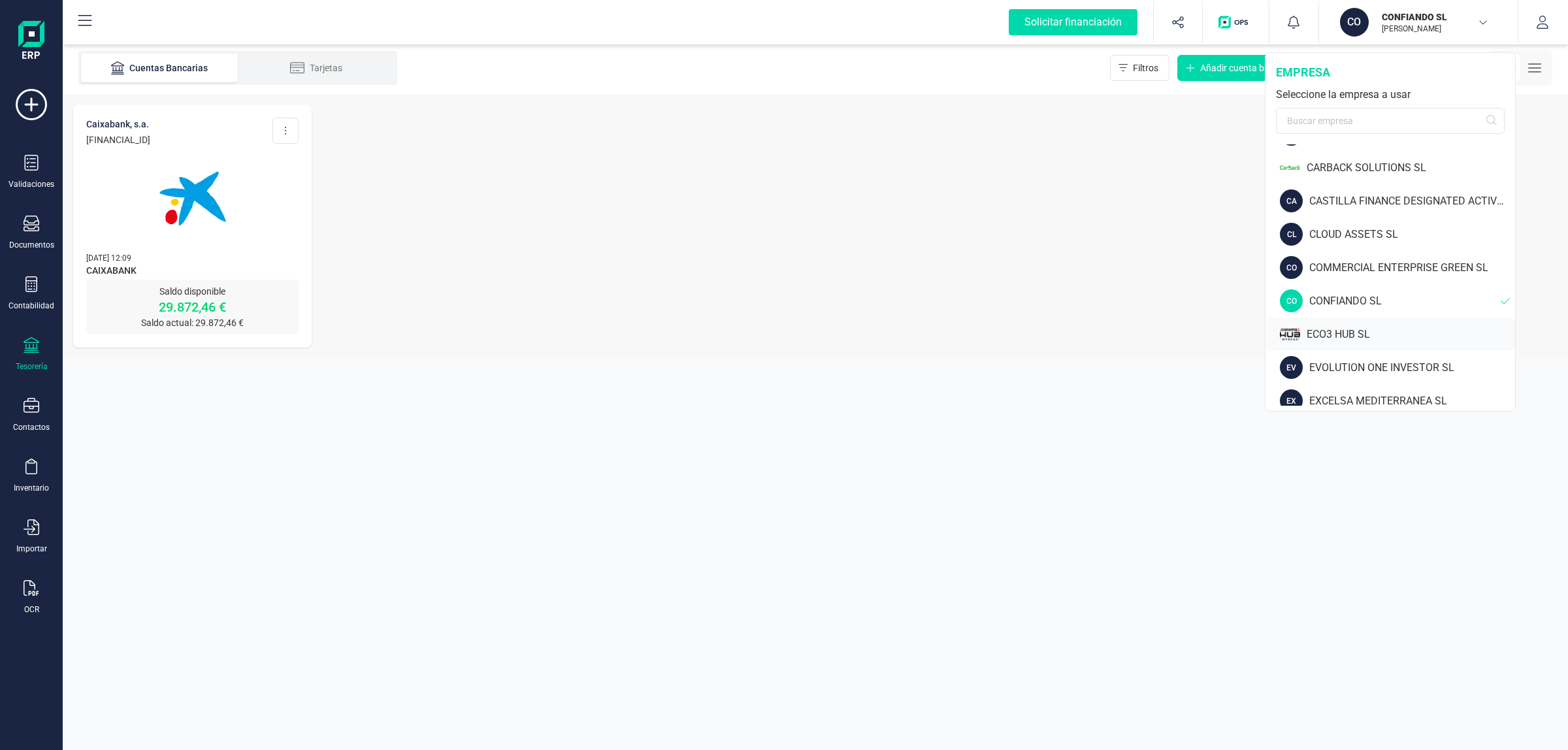
click at [1366, 333] on div "ECO3 HUB SL" at bounding box center [1411, 334] width 208 height 15
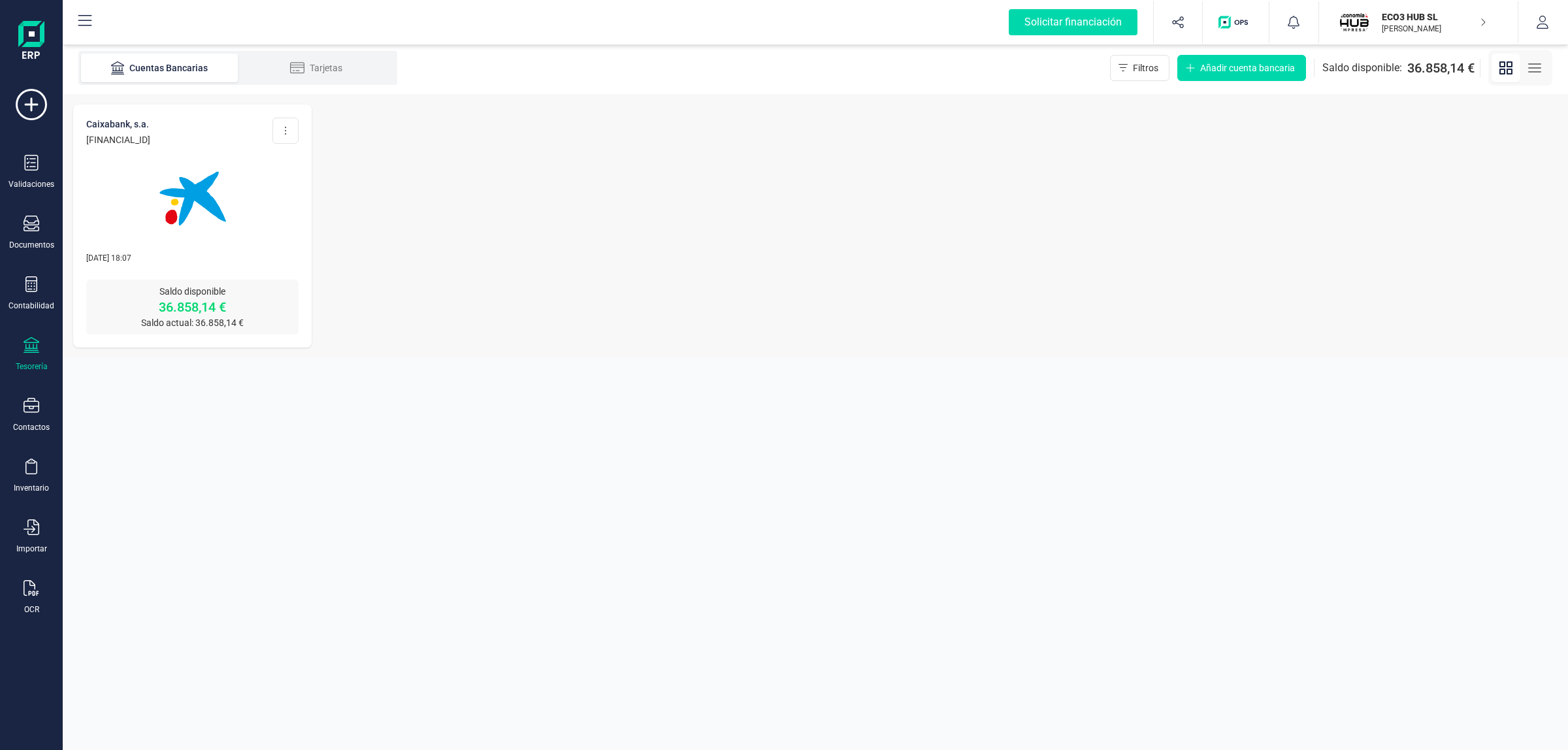
click at [1407, 34] on div "ECO3 HUB SL JAVIER DEVELOPER" at bounding box center [1427, 22] width 101 height 29
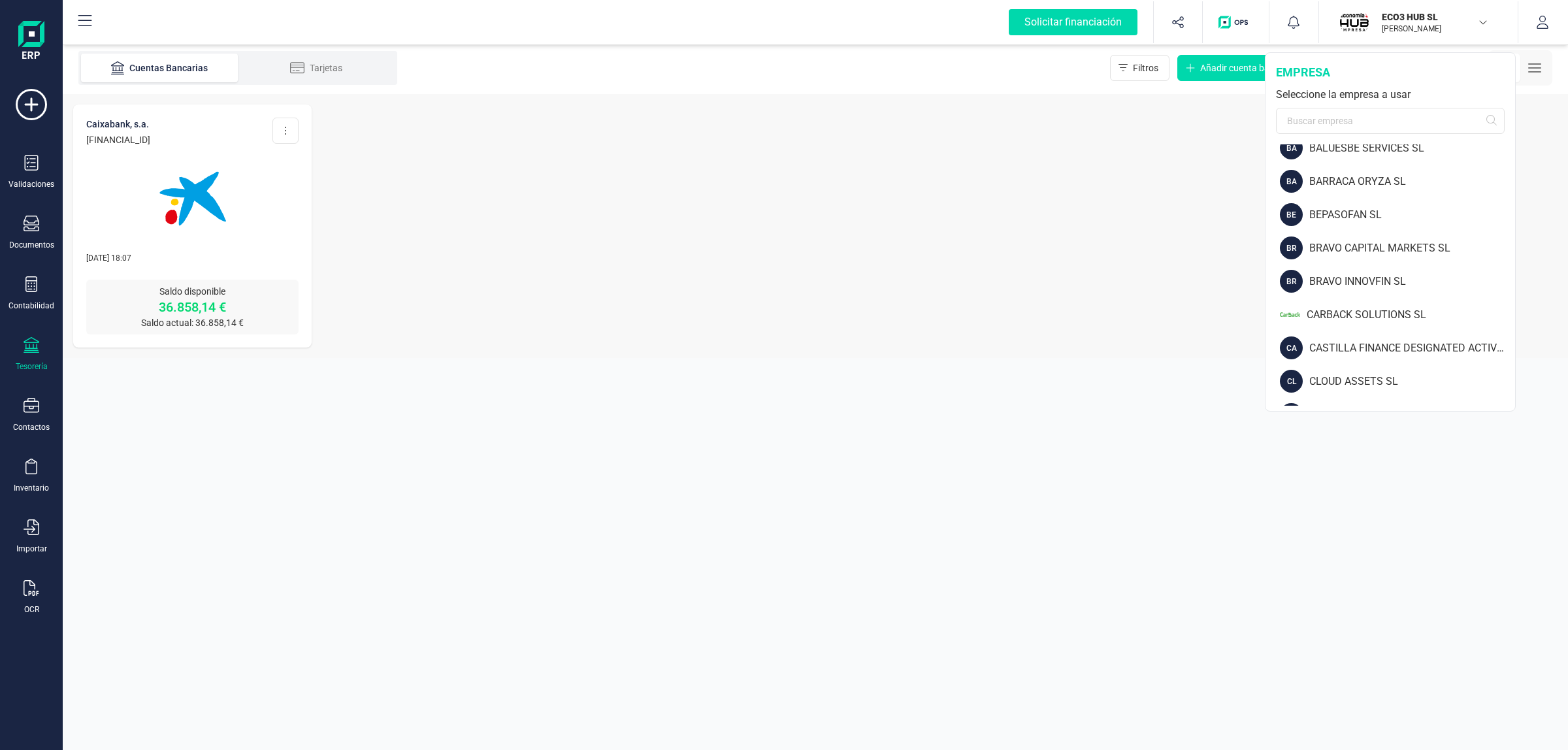
scroll to position [489, 0]
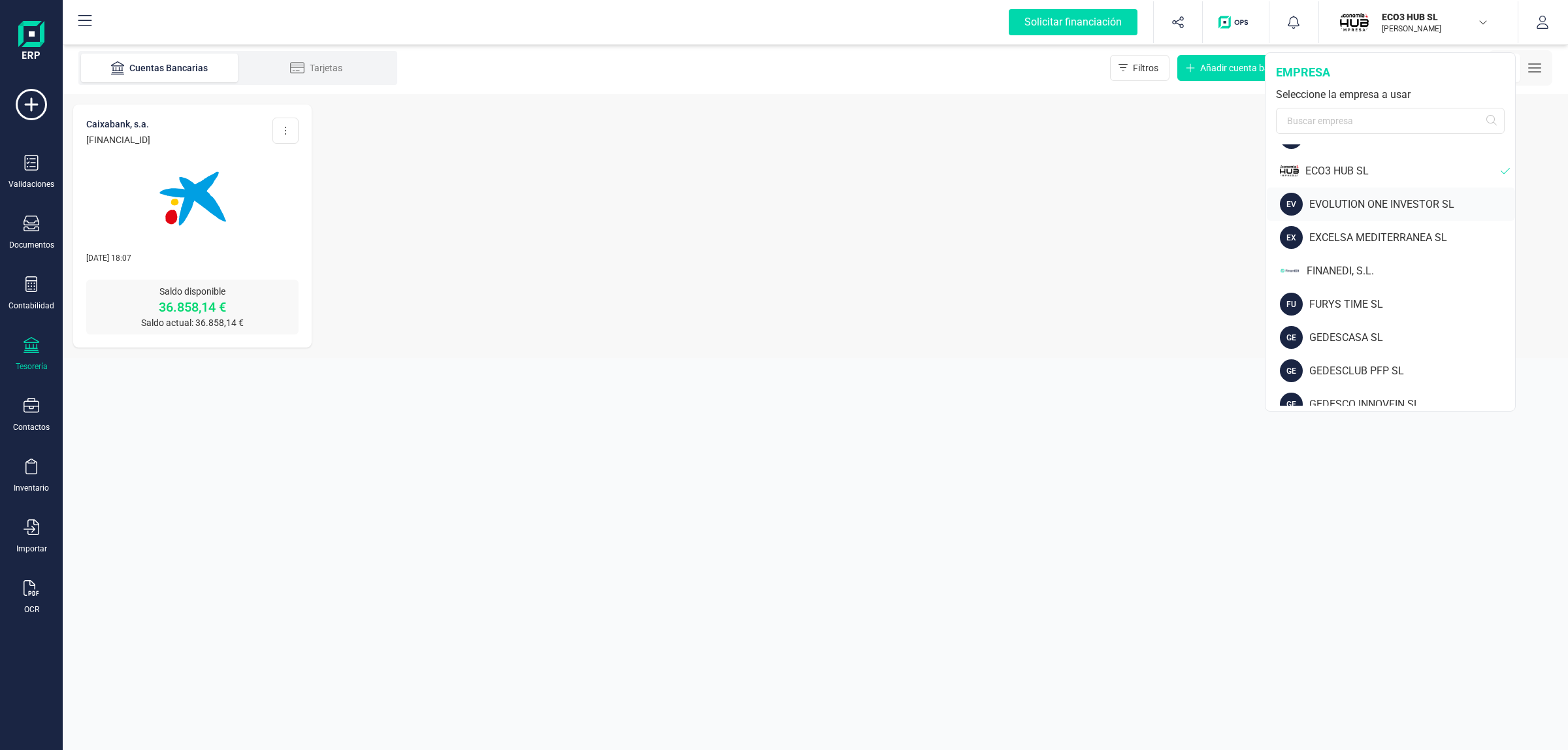
click at [1366, 201] on div "EVOLUTION ONE INVESTOR SL" at bounding box center [1412, 204] width 206 height 15
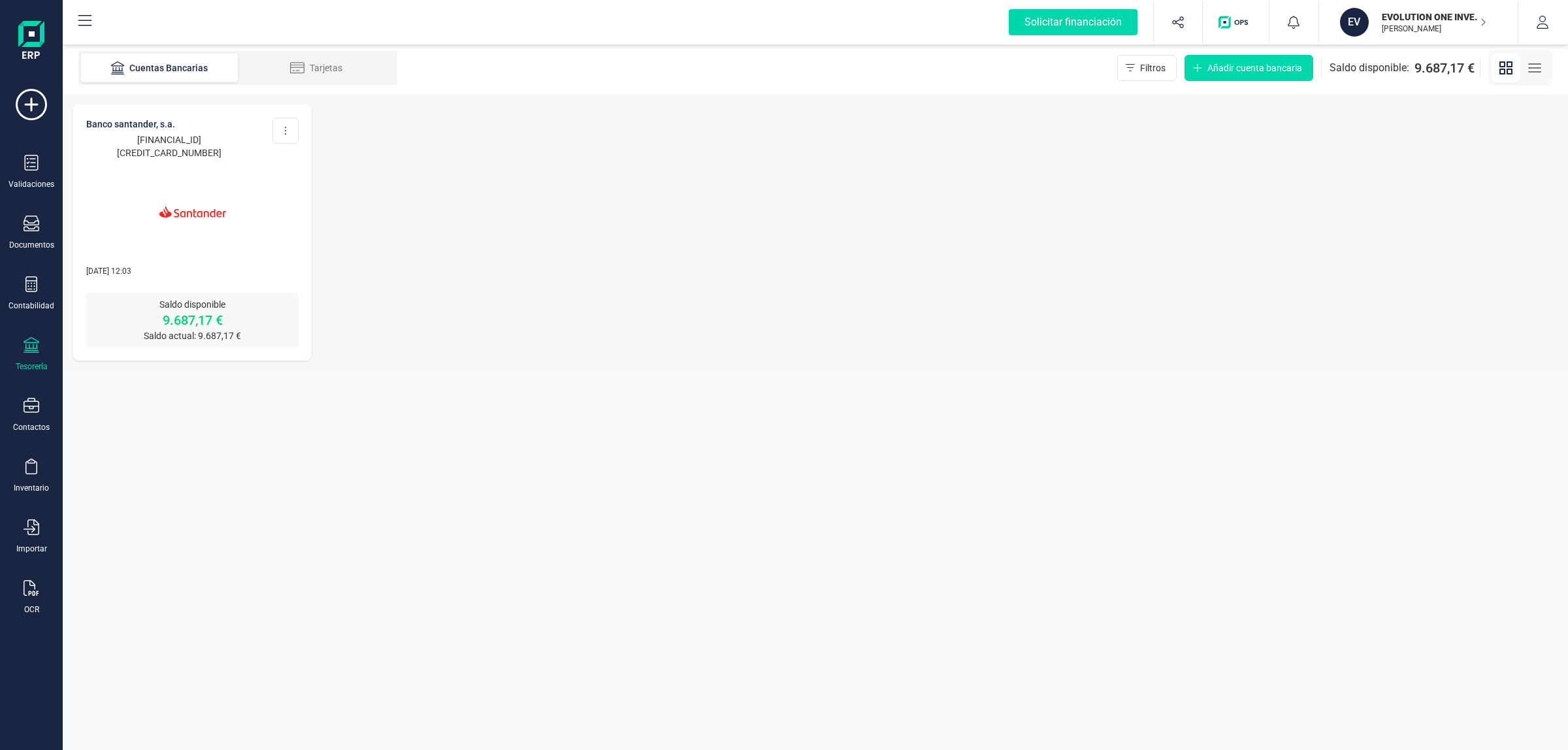
click at [1415, 32] on p "[PERSON_NAME]" at bounding box center [1434, 29] width 104 height 10
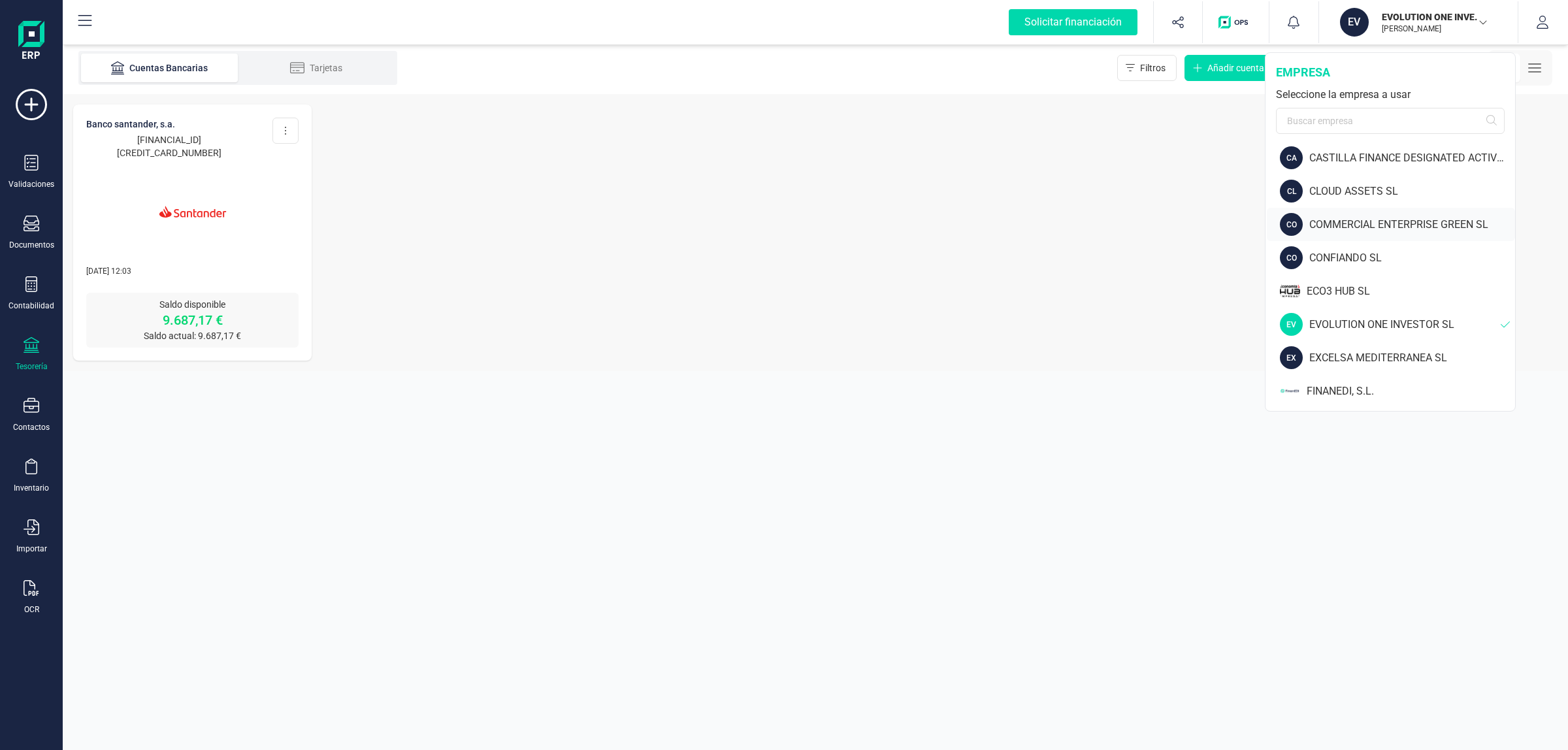
scroll to position [408, 0]
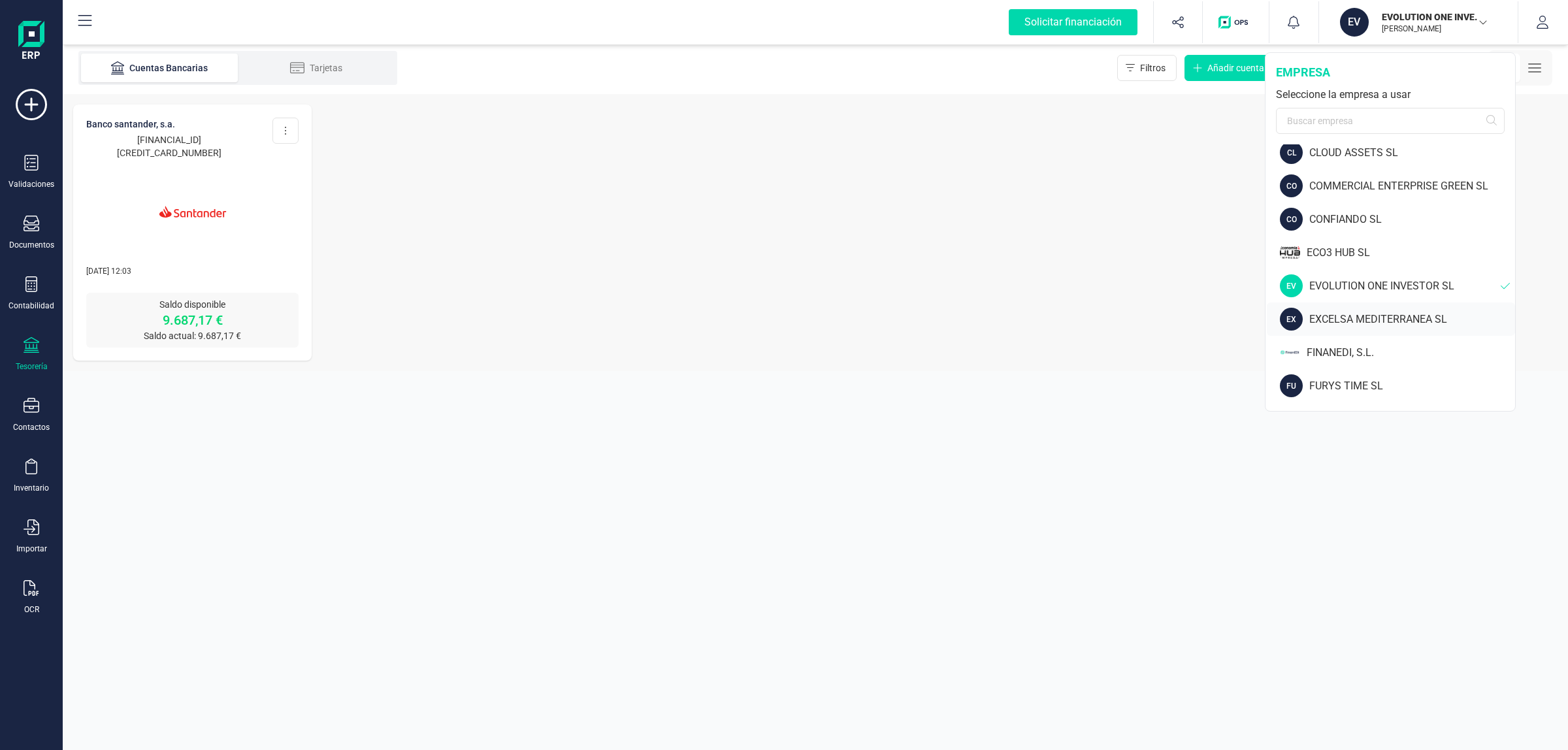
click at [1377, 318] on div "EXCELSA MEDITERRANEA SL" at bounding box center [1412, 319] width 206 height 15
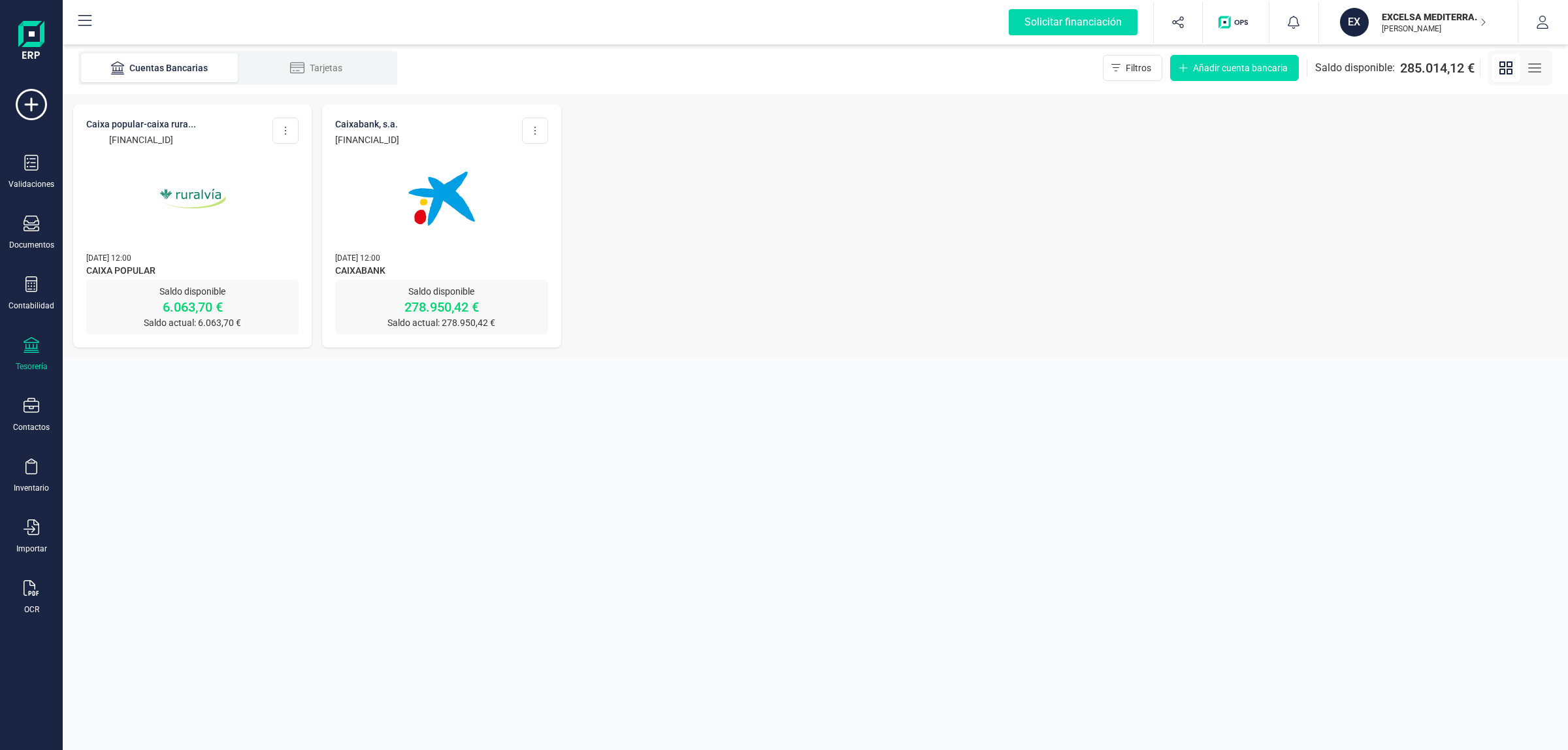
click at [1402, 24] on p "[PERSON_NAME]" at bounding box center [1434, 29] width 104 height 10
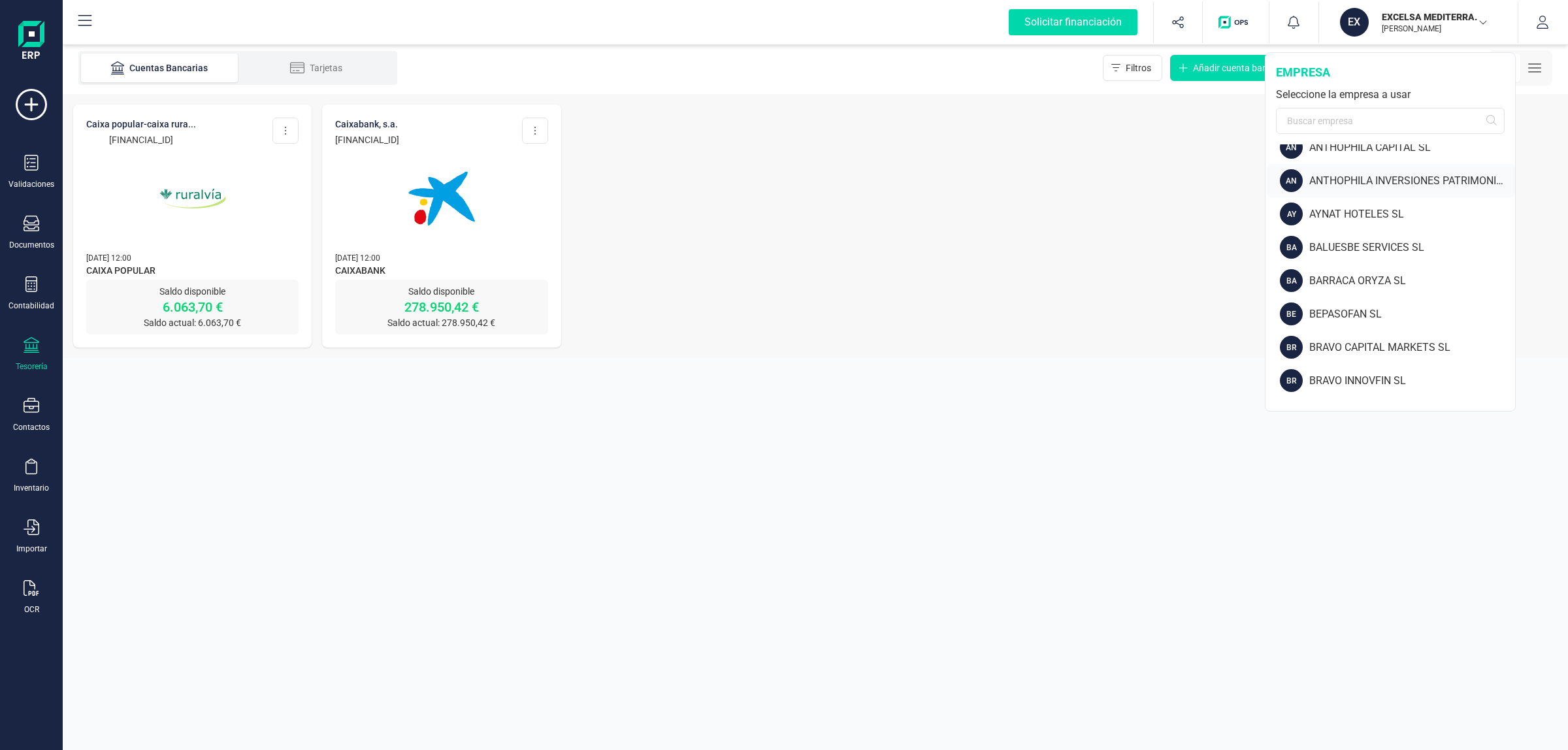
scroll to position [489, 0]
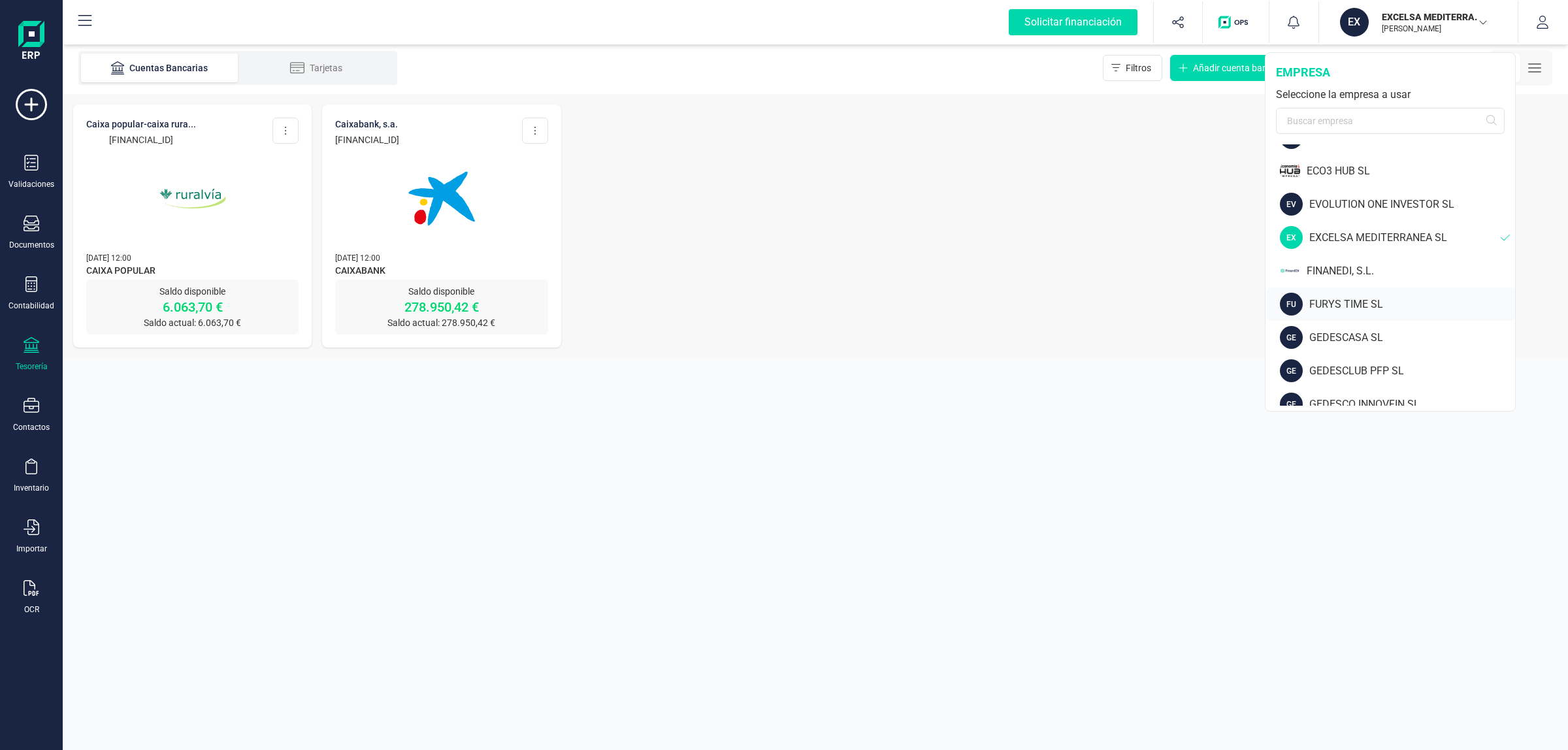
click at [1359, 298] on div "FURYS TIME SL" at bounding box center [1412, 304] width 206 height 15
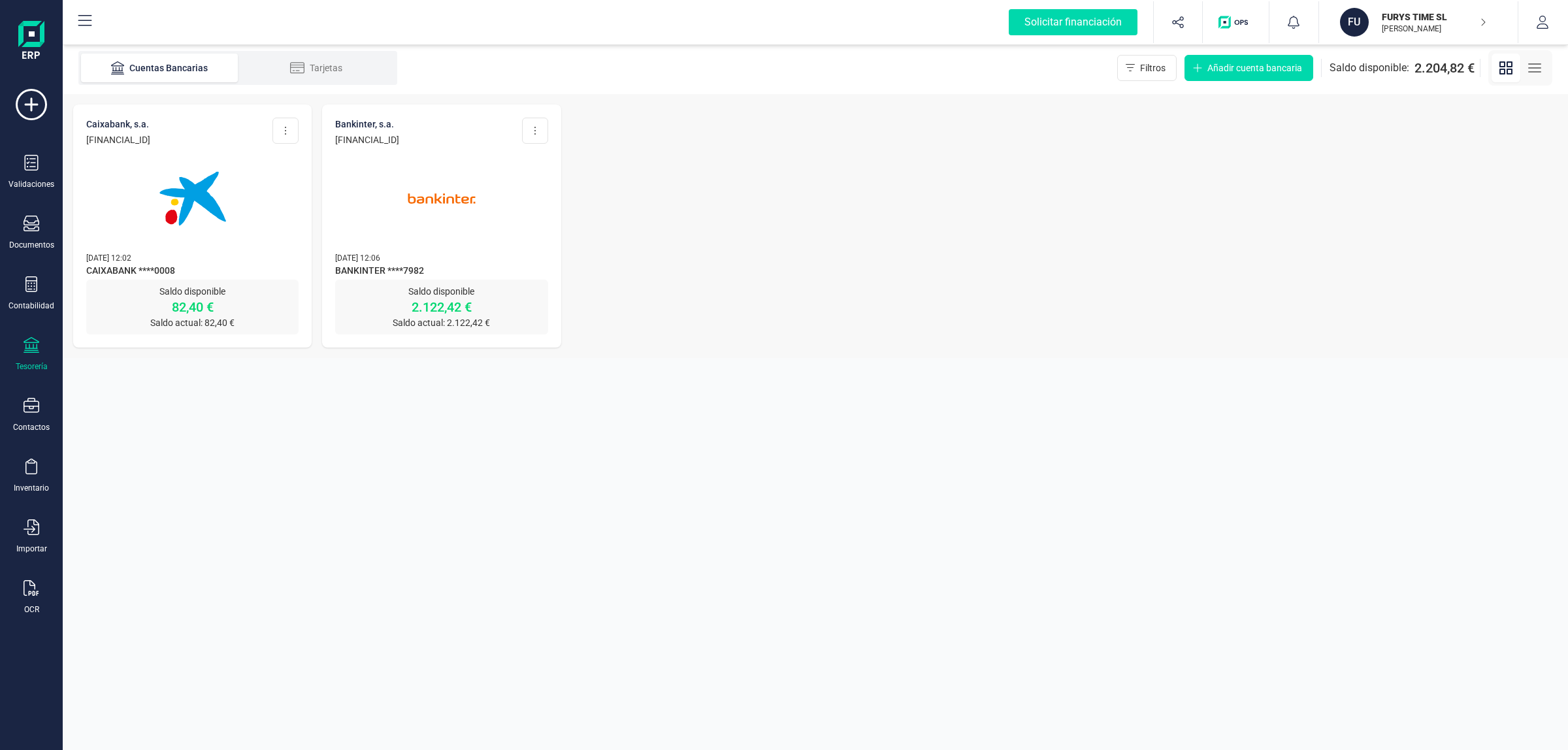
click at [1418, 21] on p "FURYS TIME SL" at bounding box center [1434, 16] width 104 height 13
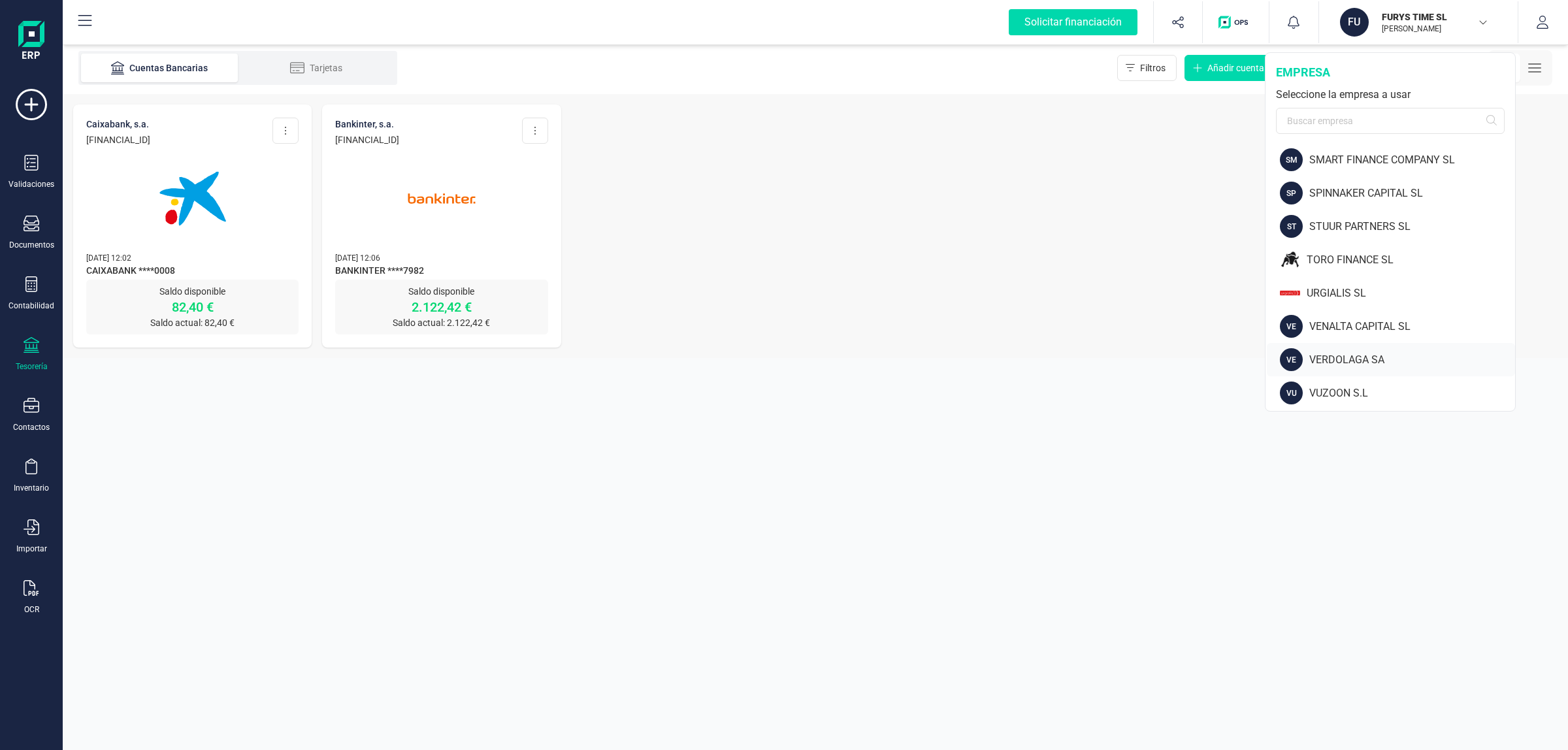
scroll to position [1503, 0]
click at [1360, 354] on div "VERDOLAGA SA" at bounding box center [1412, 357] width 206 height 15
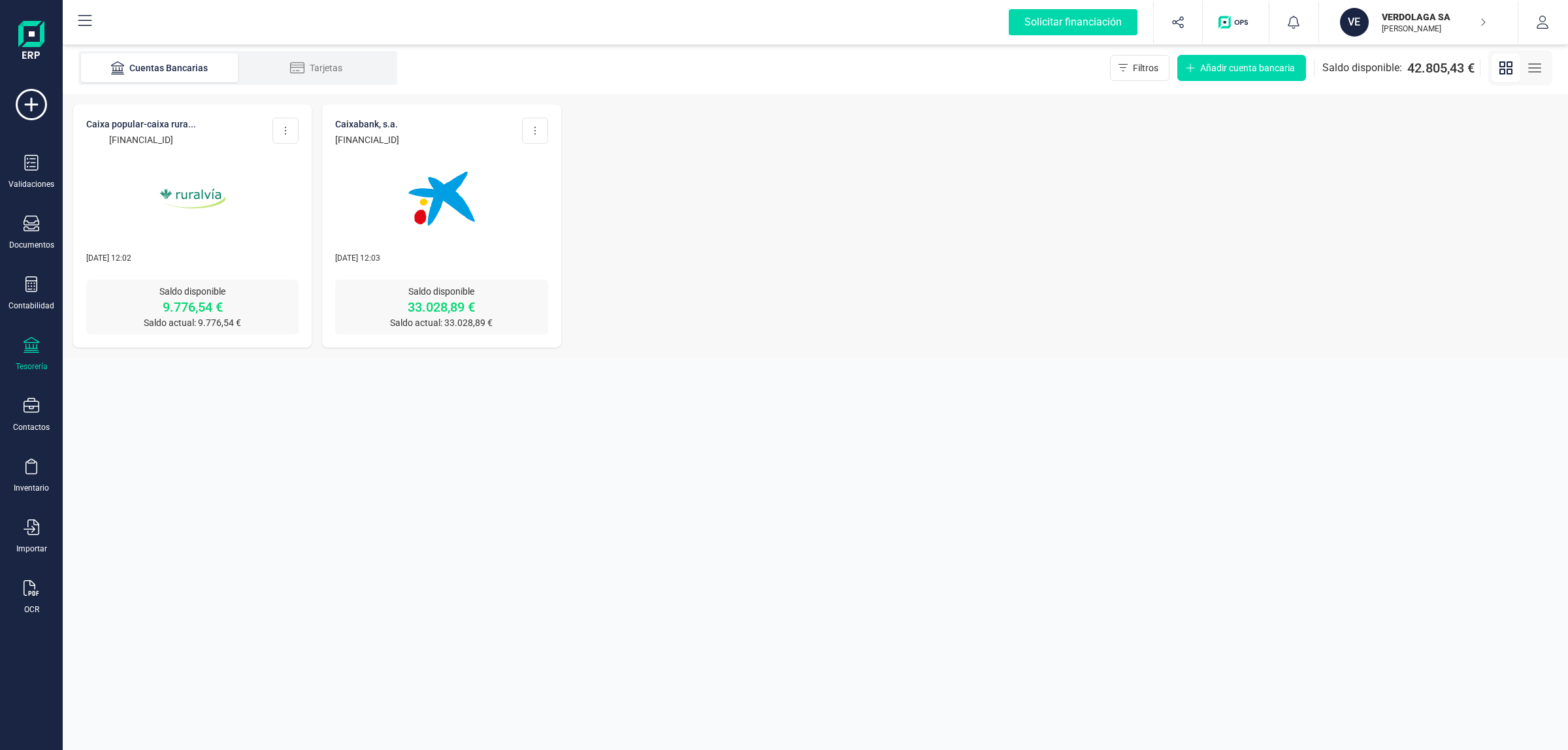
click at [1405, 16] on p "VERDOLAGA SA" at bounding box center [1434, 16] width 104 height 13
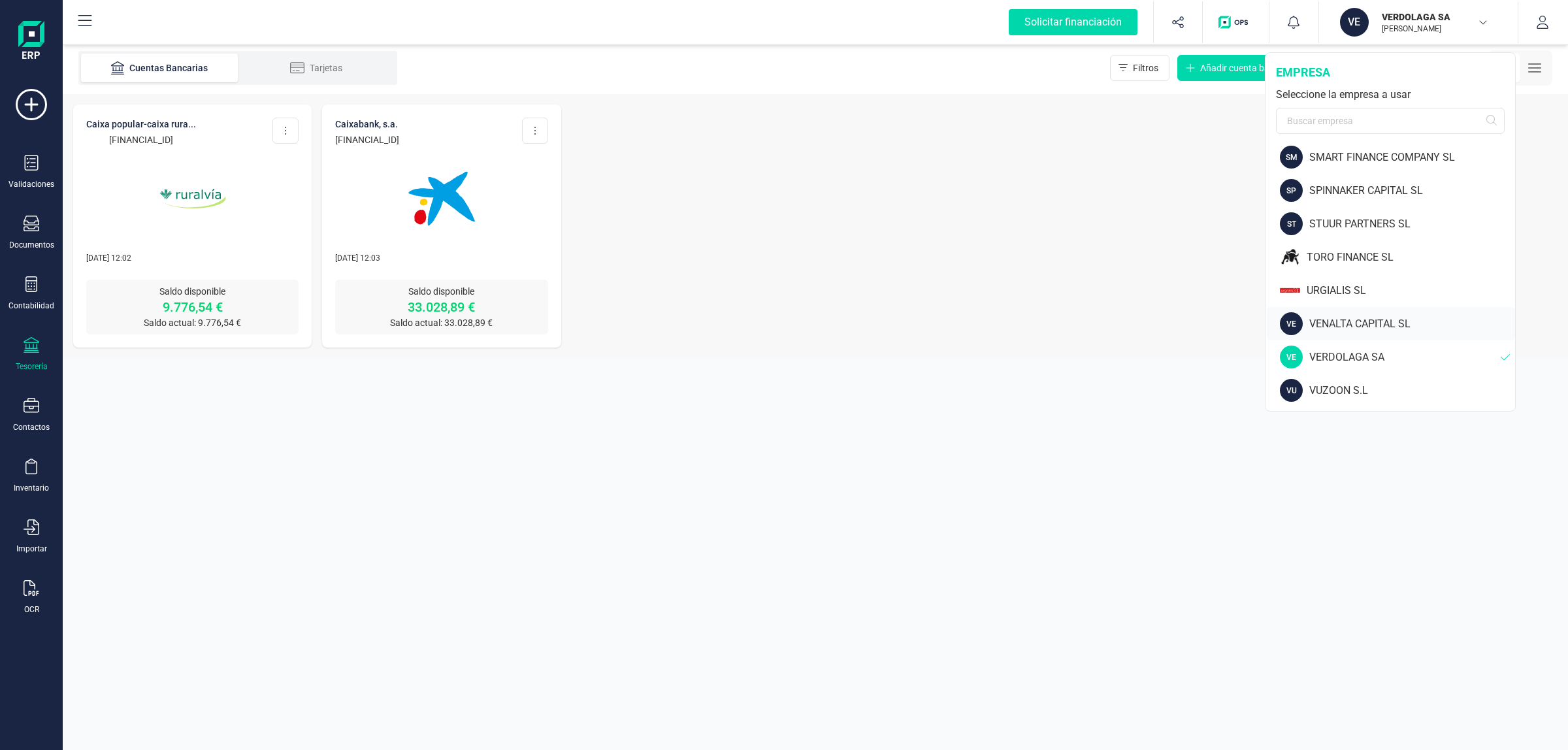
click at [1365, 322] on div "VENALTA CAPITAL SL" at bounding box center [1412, 324] width 206 height 15
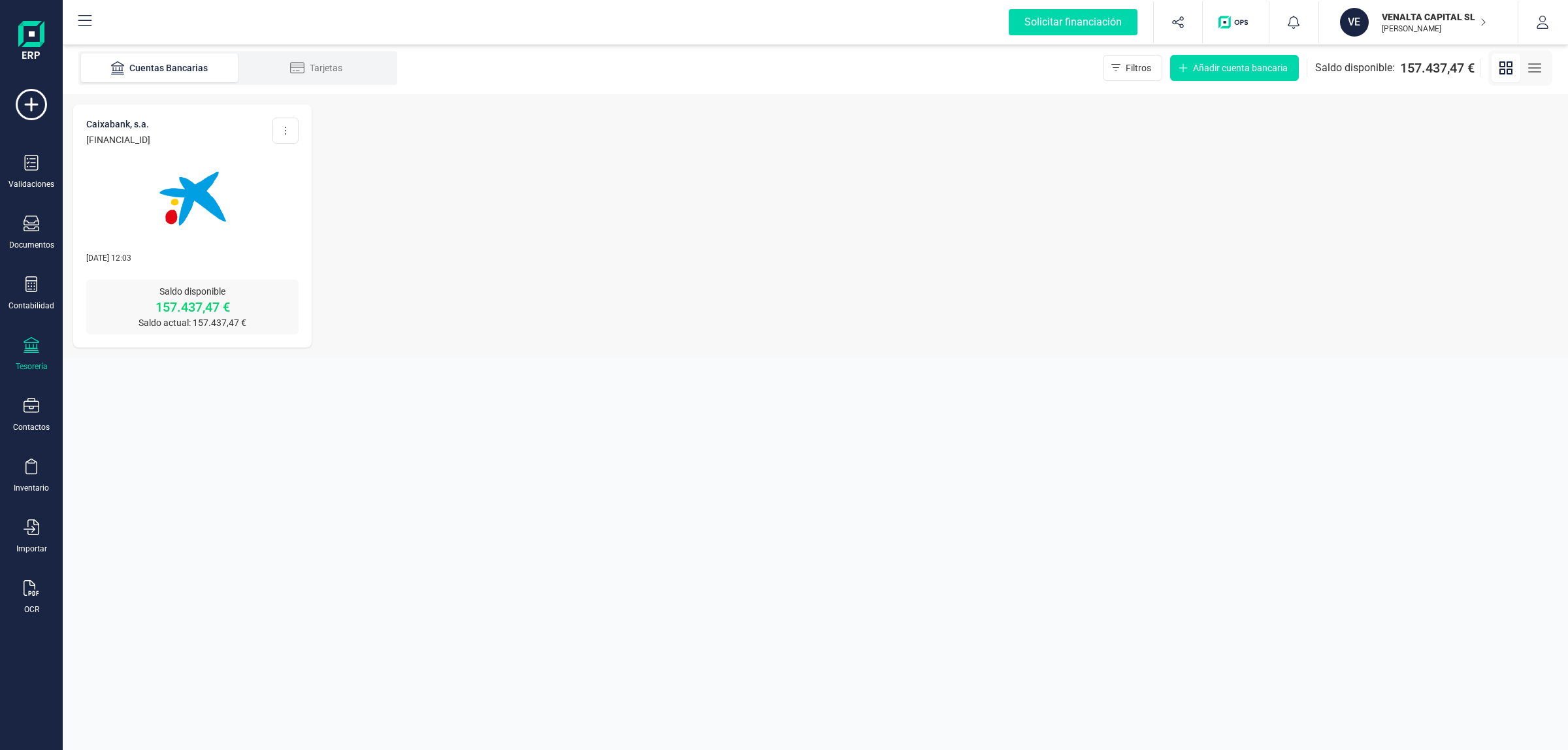
click at [1405, 12] on p "VENALTA CAPITAL SL" at bounding box center [1434, 16] width 104 height 13
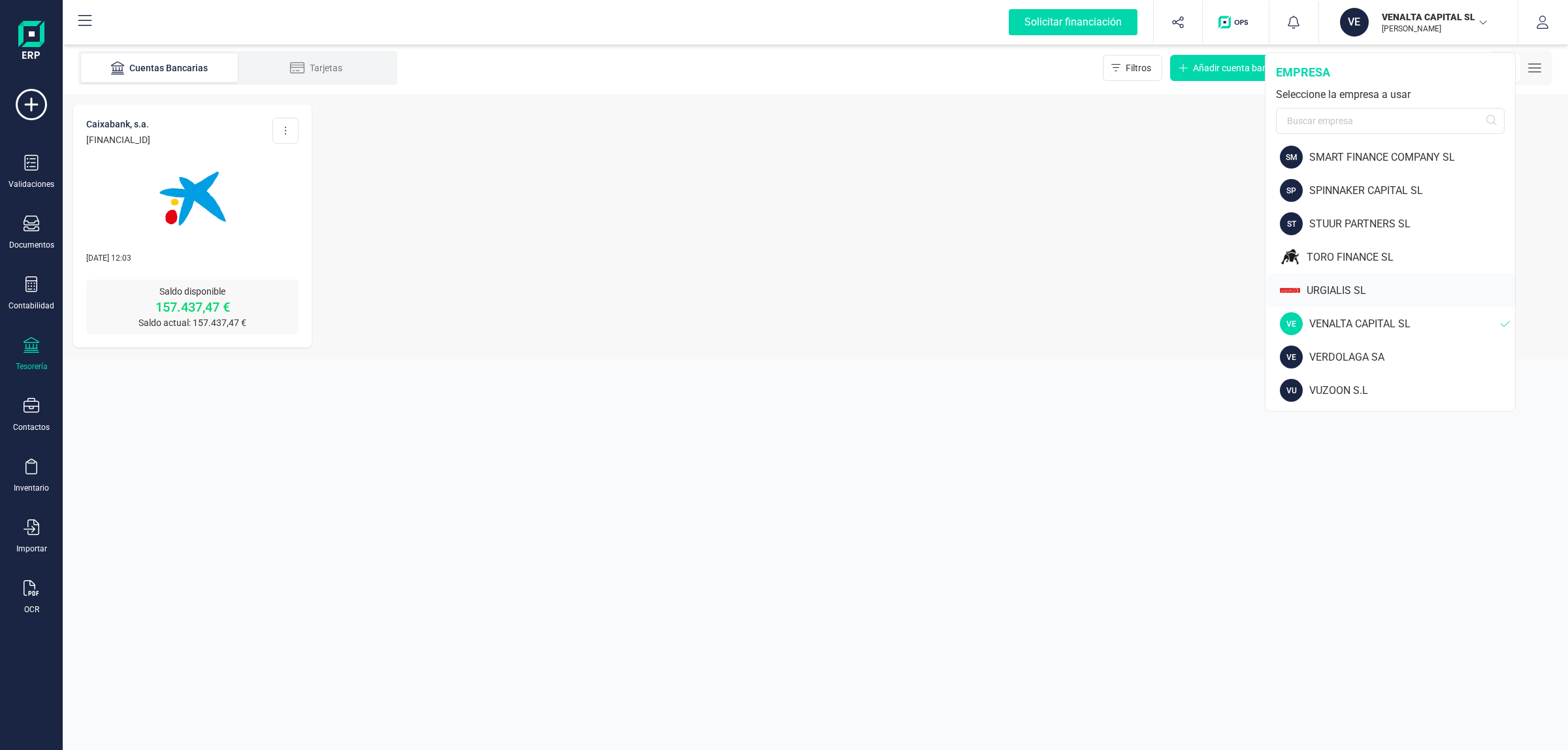
click at [1371, 287] on div "URGIALIS SL" at bounding box center [1411, 290] width 208 height 15
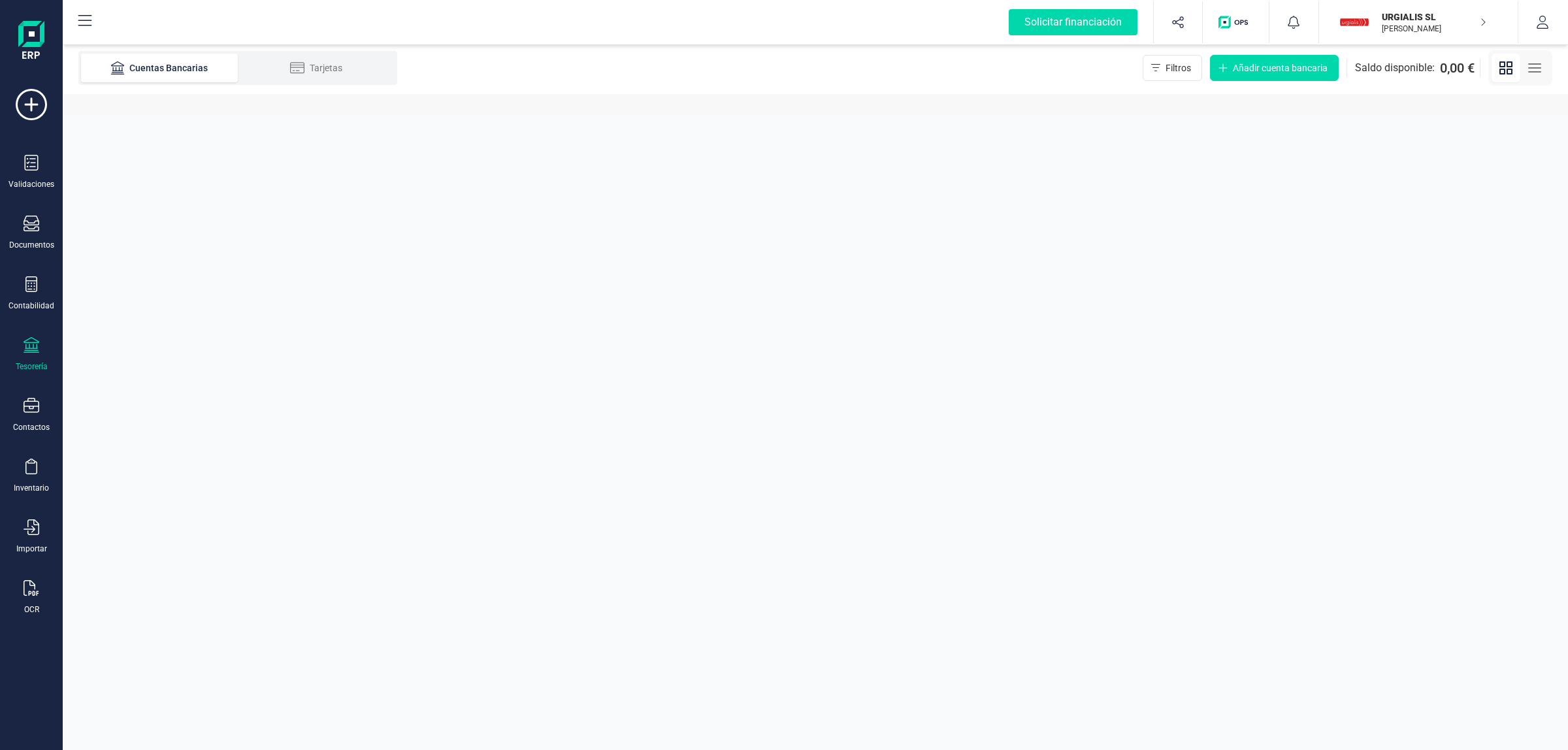
click at [1418, 30] on p "[PERSON_NAME]" at bounding box center [1434, 29] width 104 height 10
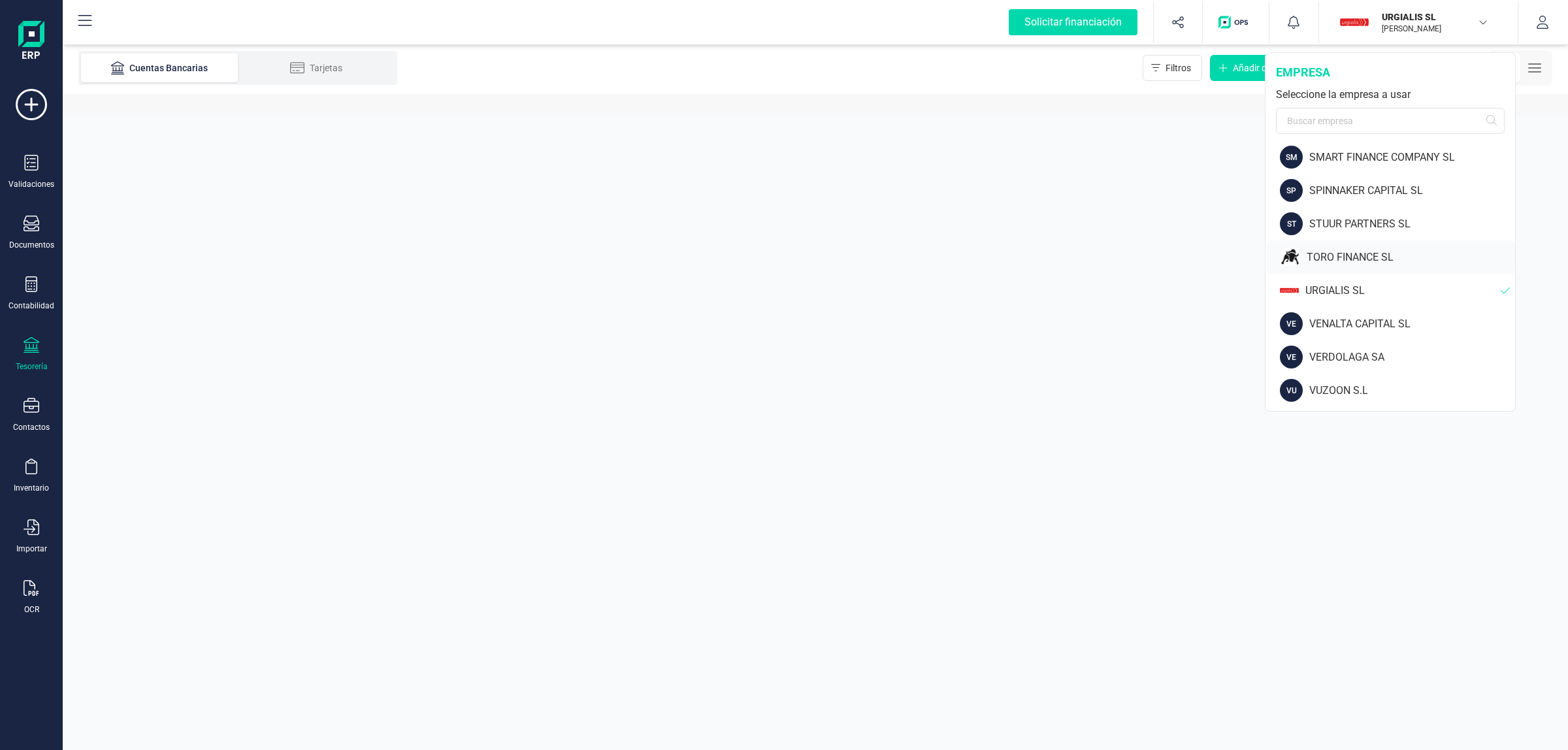
click at [1365, 251] on div "TORO FINANCE SL" at bounding box center [1411, 257] width 208 height 15
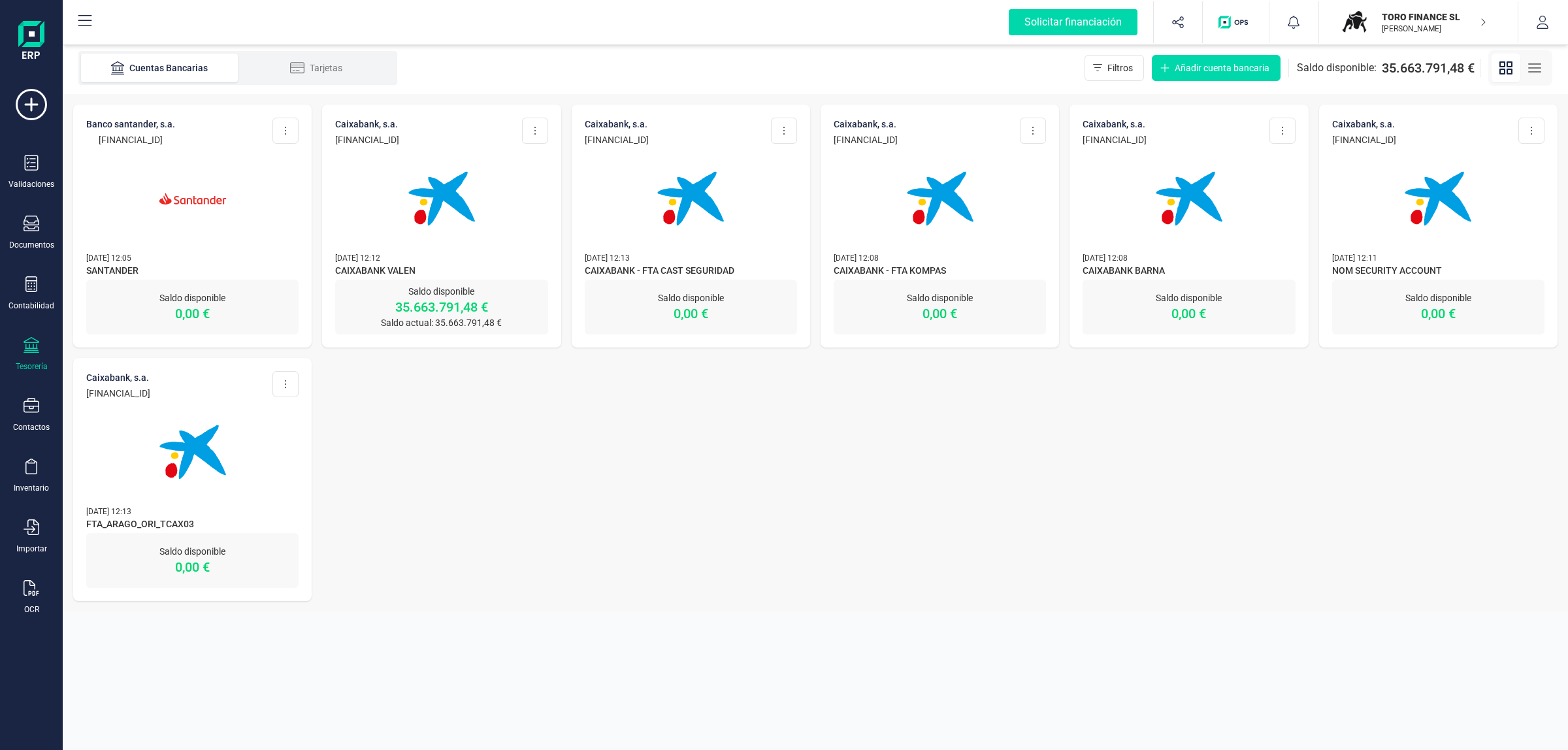
click at [1412, 35] on div "TORO FINANCE SL JAVIER DEVELOPER" at bounding box center [1427, 22] width 101 height 29
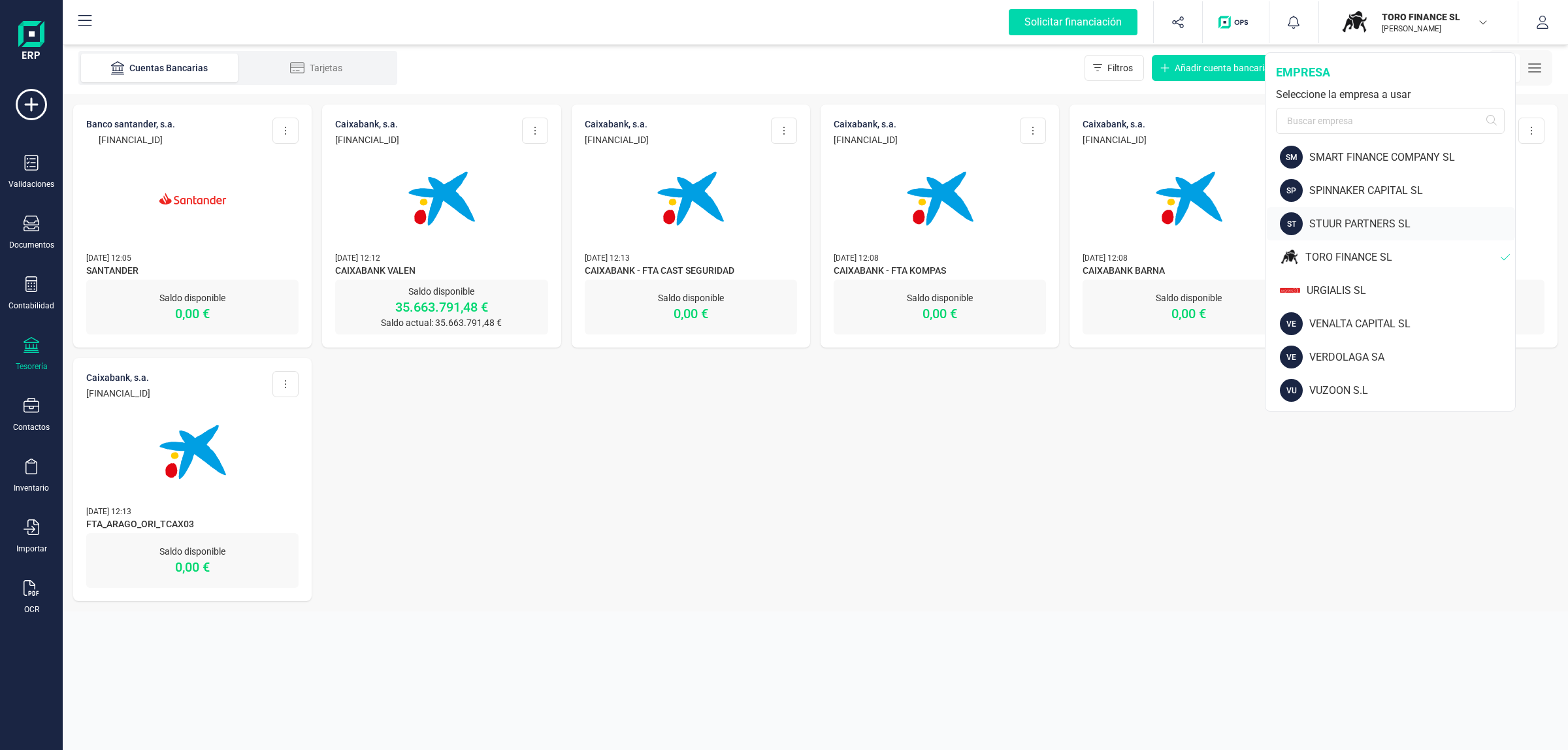
click at [1356, 217] on div "STUUR PARTNERS SL" at bounding box center [1412, 224] width 206 height 15
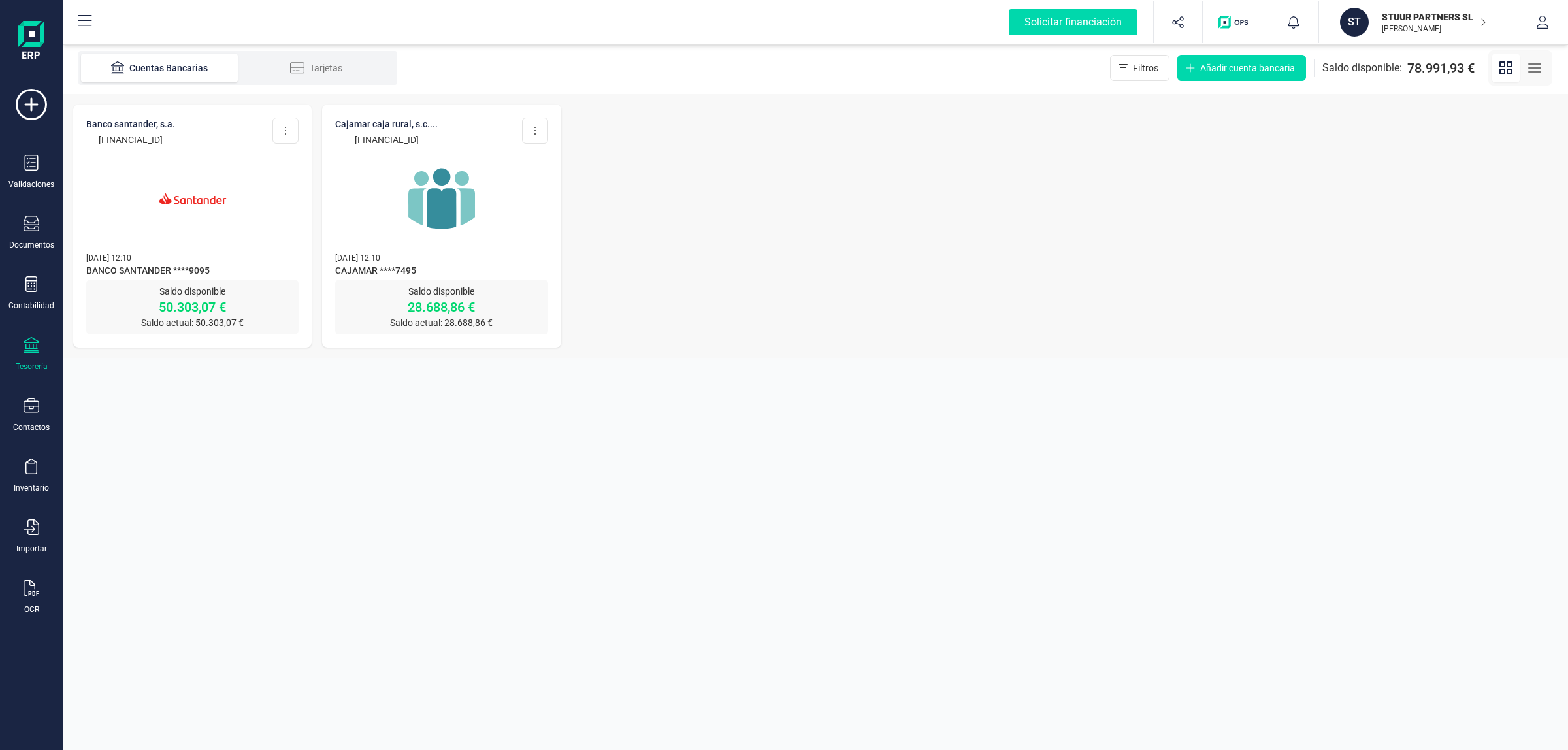
click at [1407, 33] on p "[PERSON_NAME]" at bounding box center [1434, 29] width 104 height 10
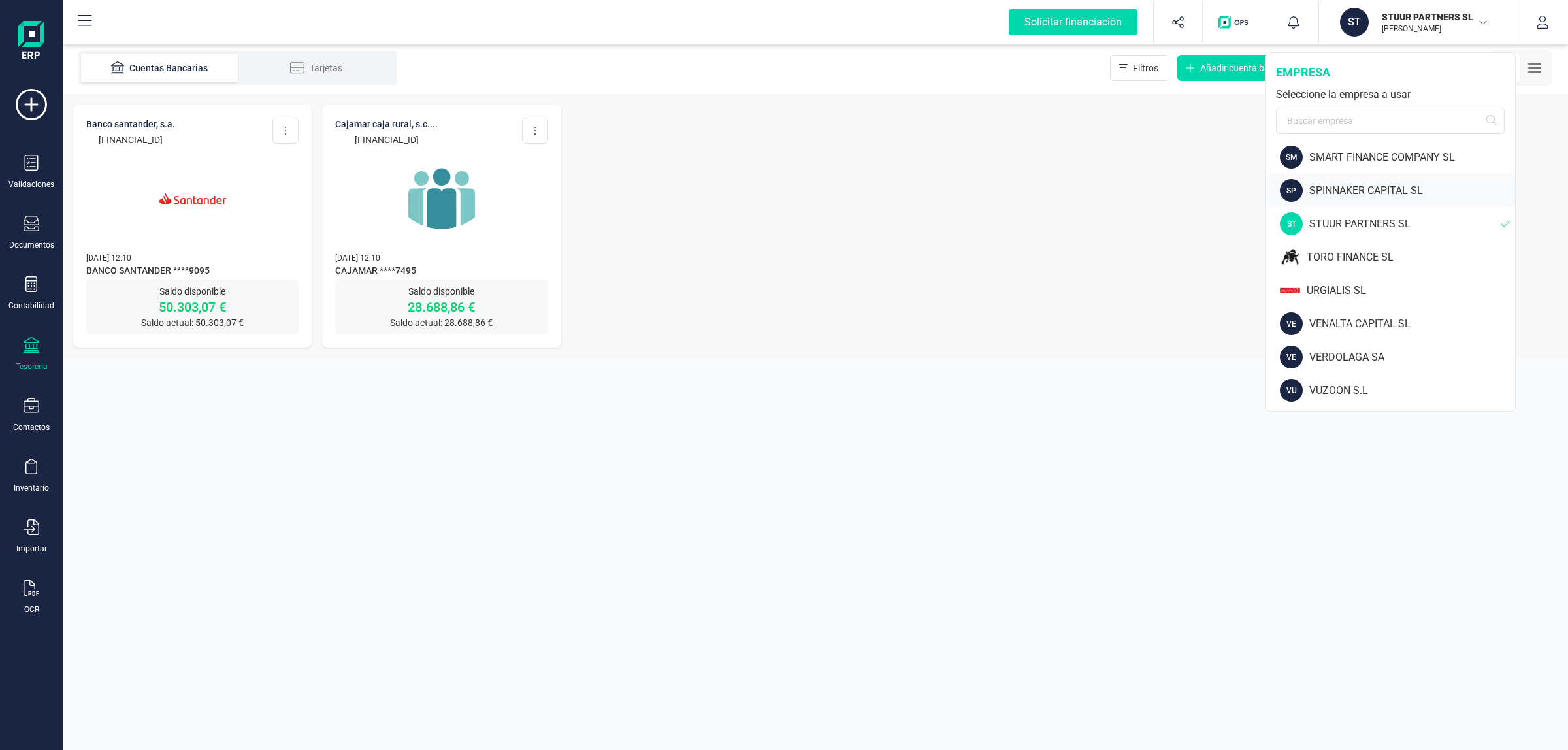
click at [1334, 185] on div "SPINNAKER CAPITAL SL" at bounding box center [1412, 190] width 206 height 15
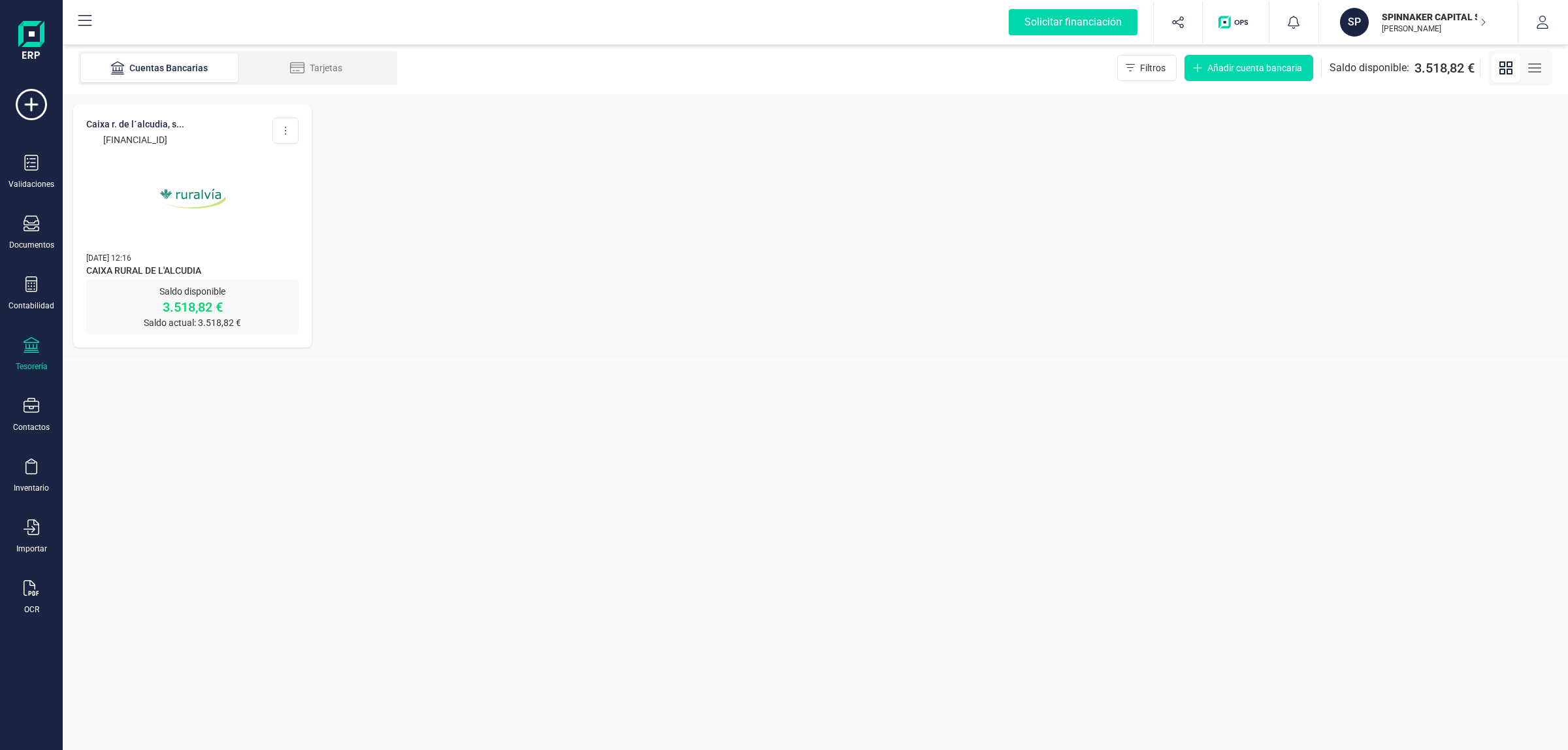
click at [1424, 15] on p "SPINNAKER CAPITAL SL" at bounding box center [1434, 16] width 104 height 13
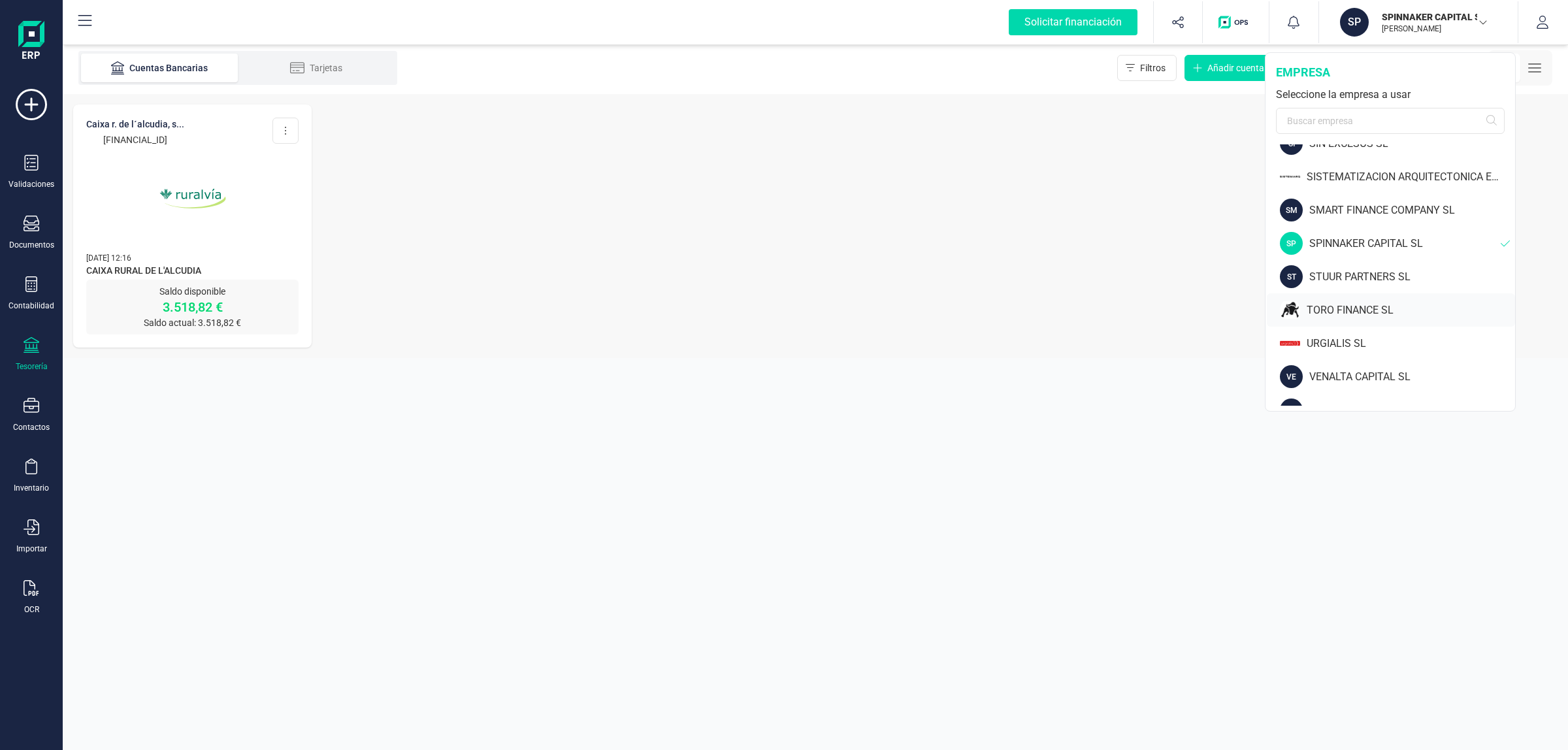
scroll to position [1421, 0]
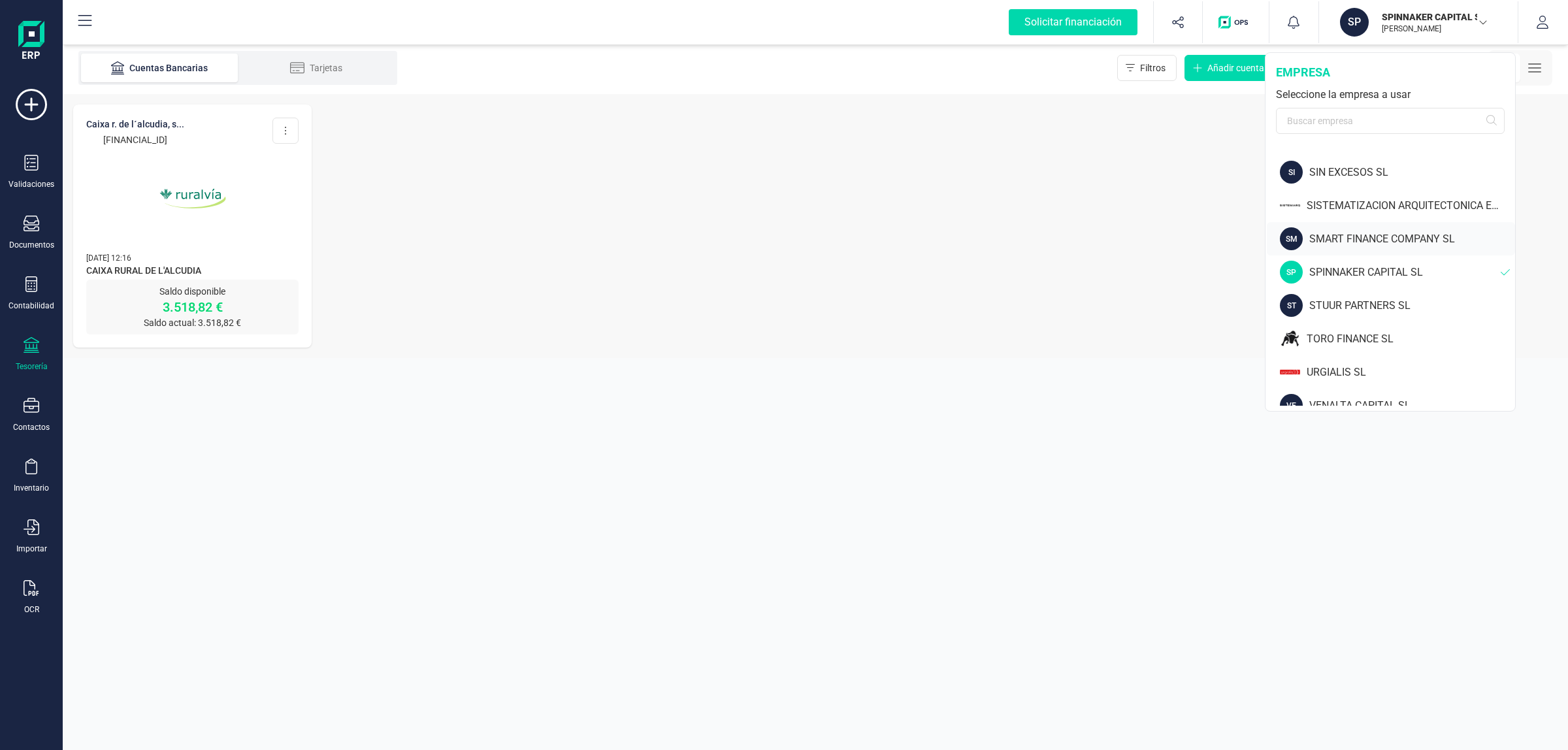
click at [1348, 239] on div "SMART FINANCE COMPANY SL" at bounding box center [1412, 239] width 206 height 15
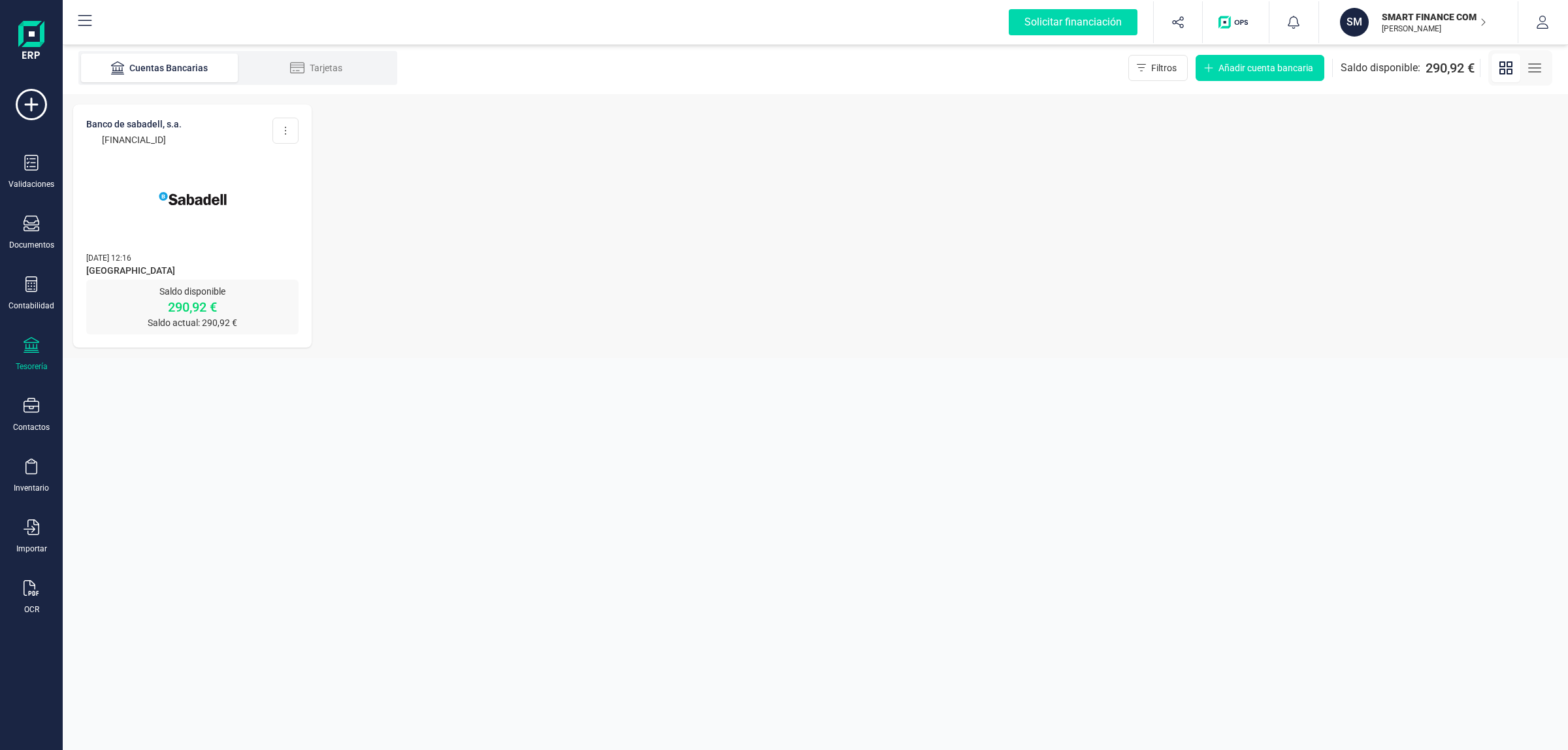
click at [1401, 20] on p "SMART FINANCE COMPANY SL" at bounding box center [1434, 16] width 104 height 13
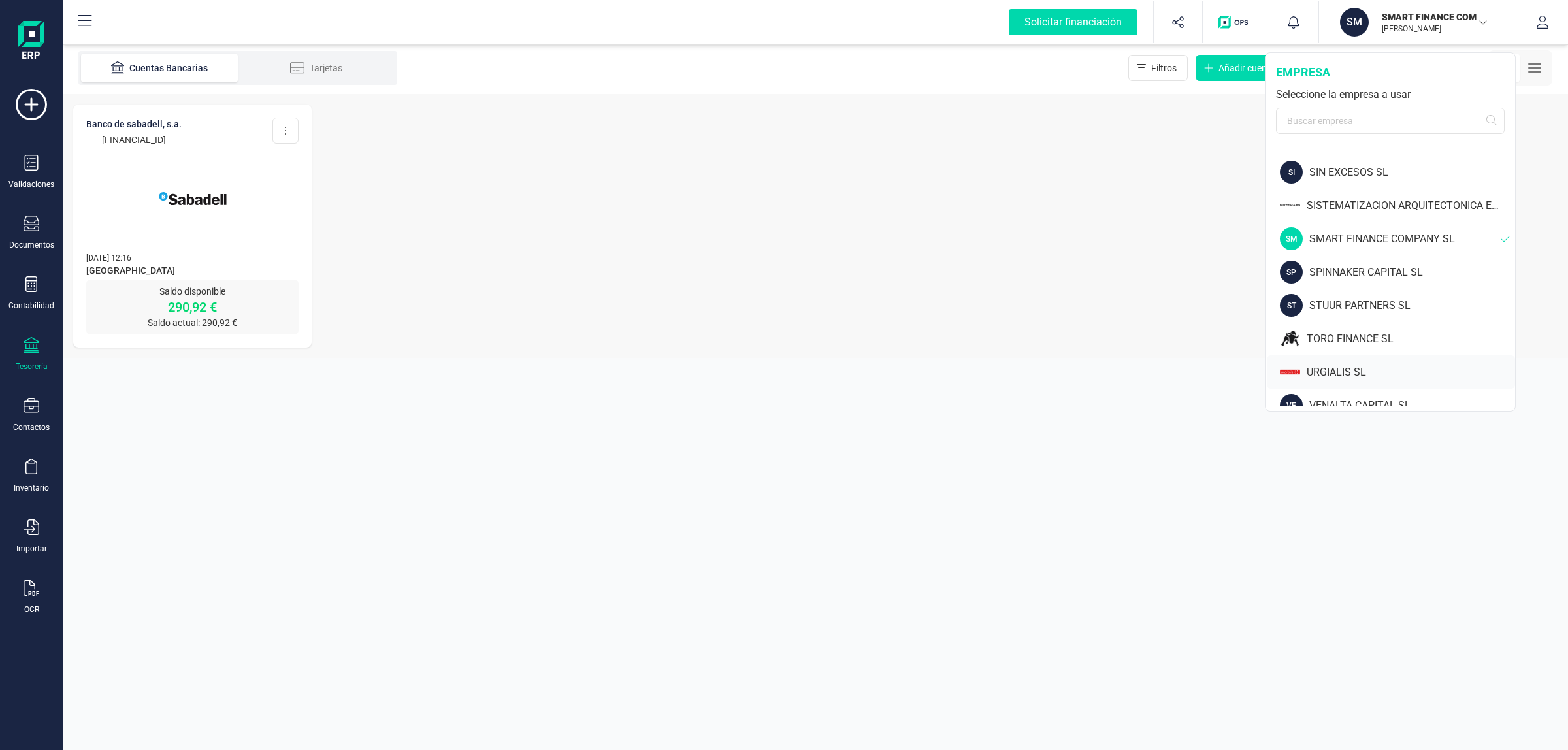
scroll to position [1339, 0]
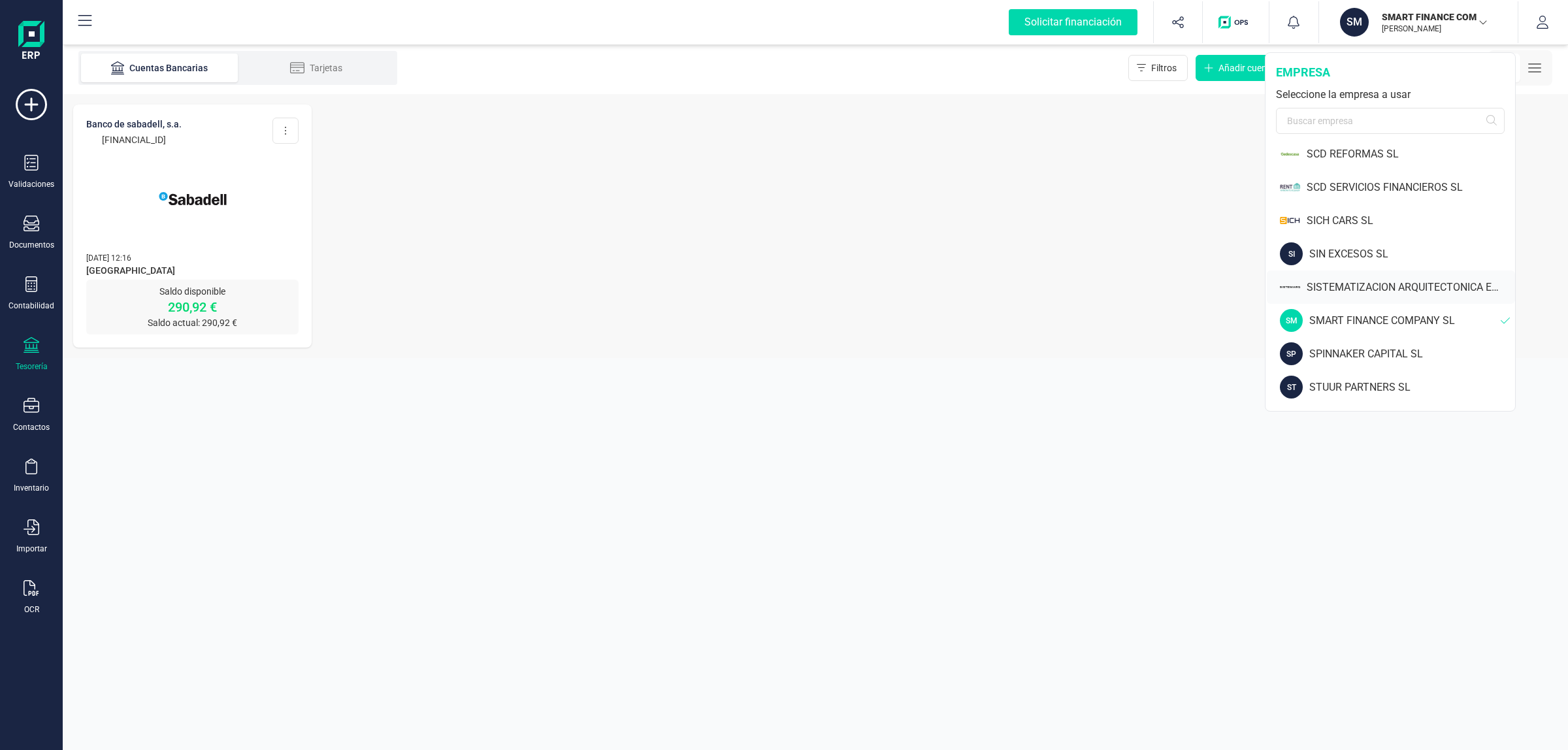
click at [1374, 284] on div "SISTEMATIZACION ARQUITECTONICA EN REFORMAS SL" at bounding box center [1411, 287] width 208 height 15
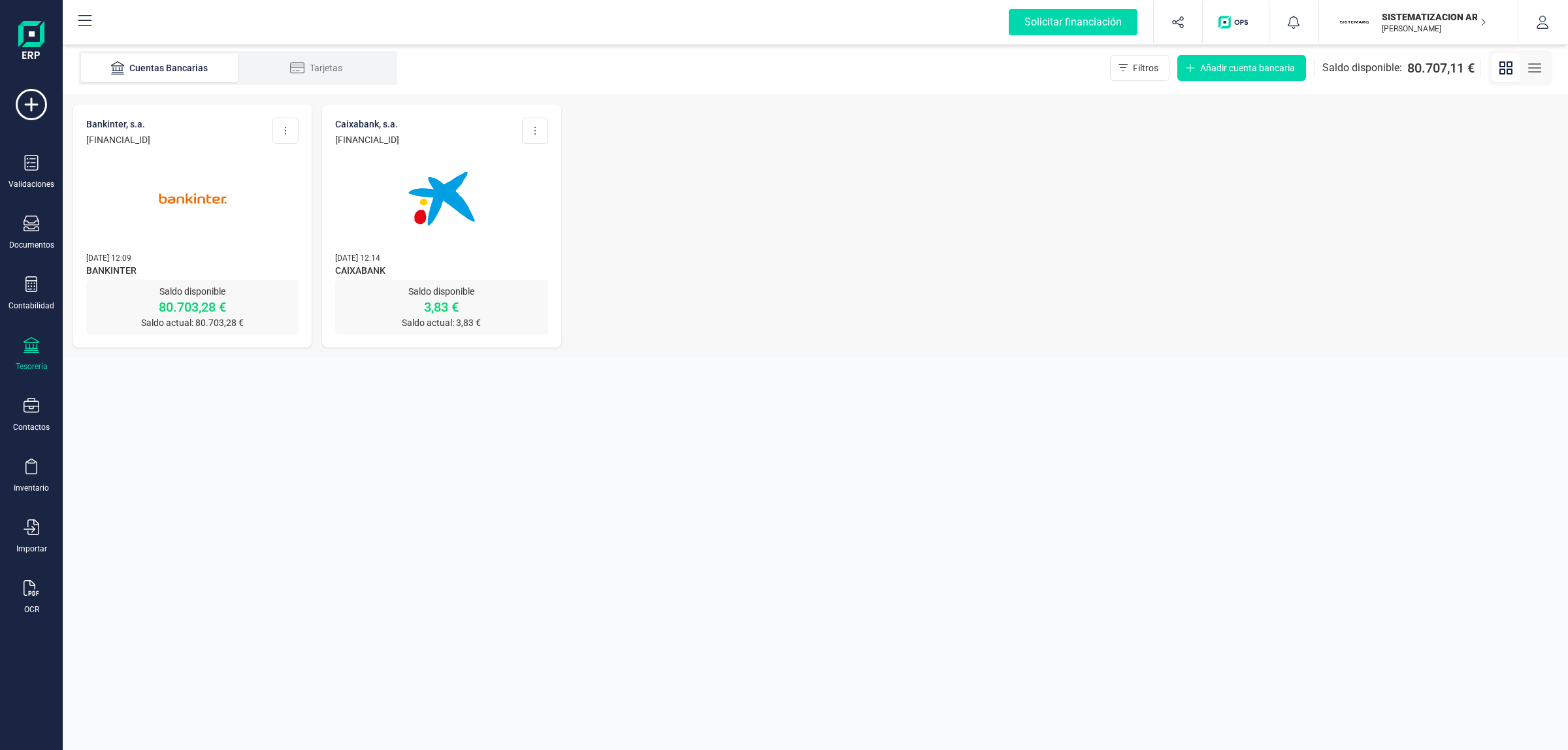
click at [1421, 21] on p "SISTEMATIZACION ARQUITECTONICA EN REFORMAS SL" at bounding box center [1434, 16] width 104 height 13
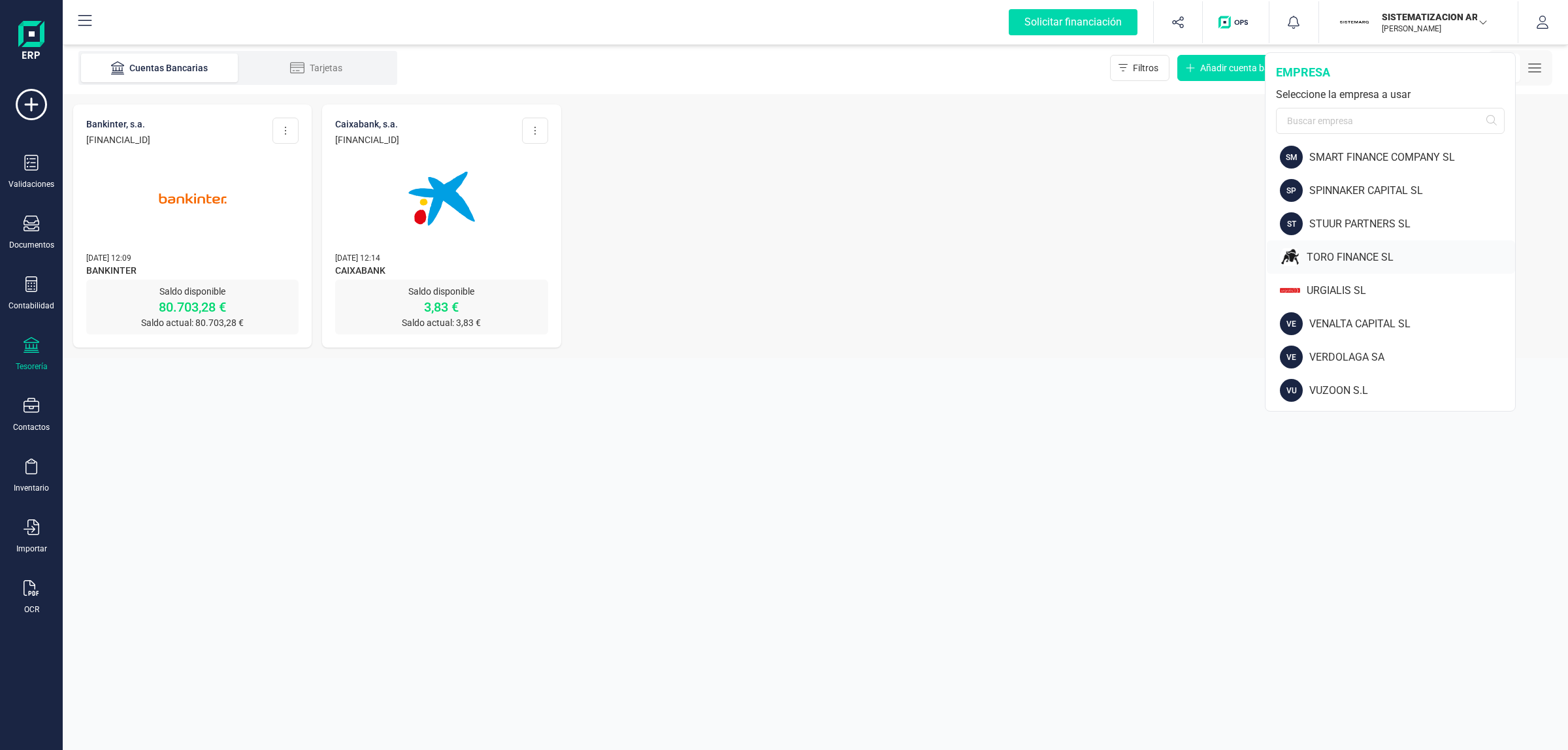
scroll to position [1257, 0]
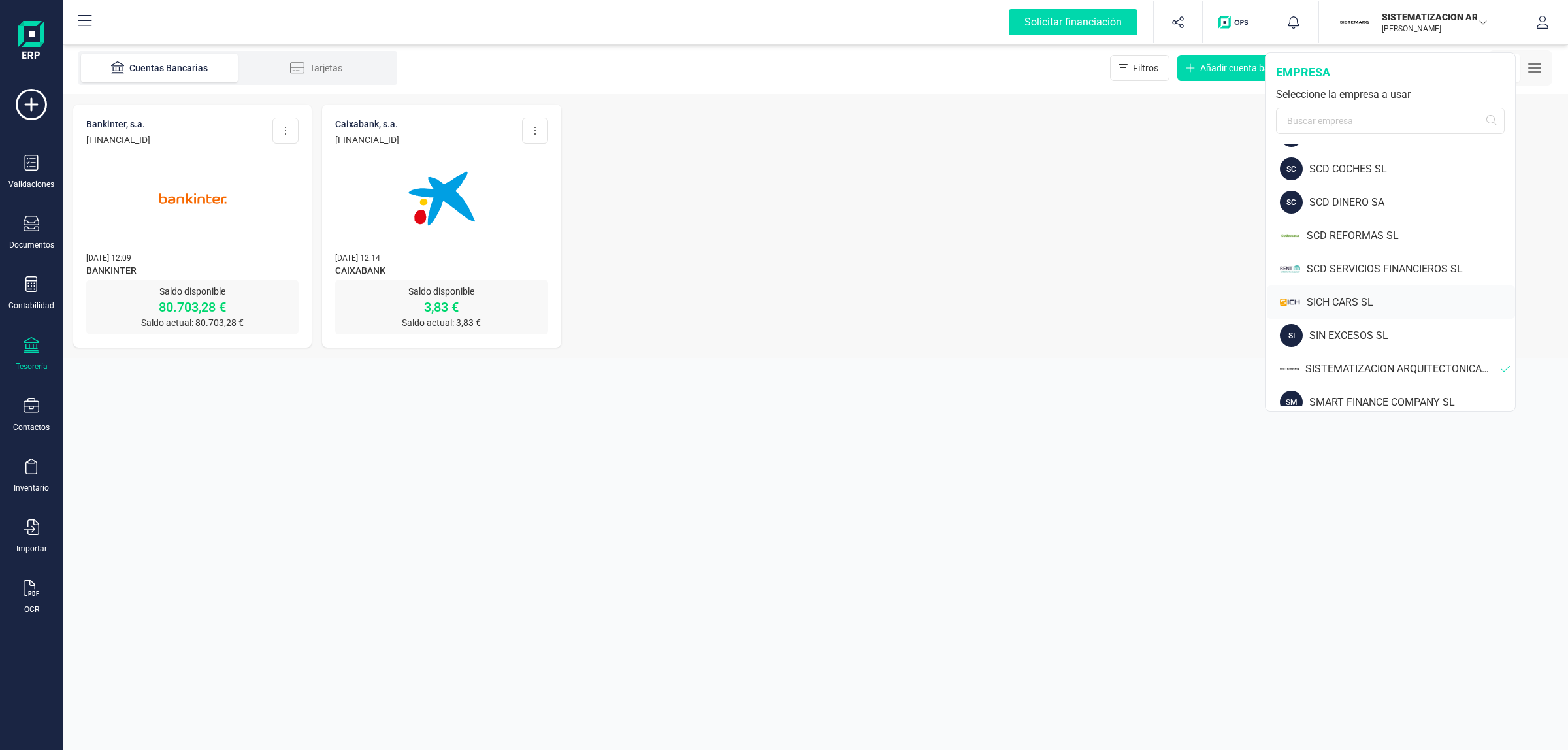
click at [1371, 298] on div "SICH CARS SL" at bounding box center [1411, 302] width 208 height 15
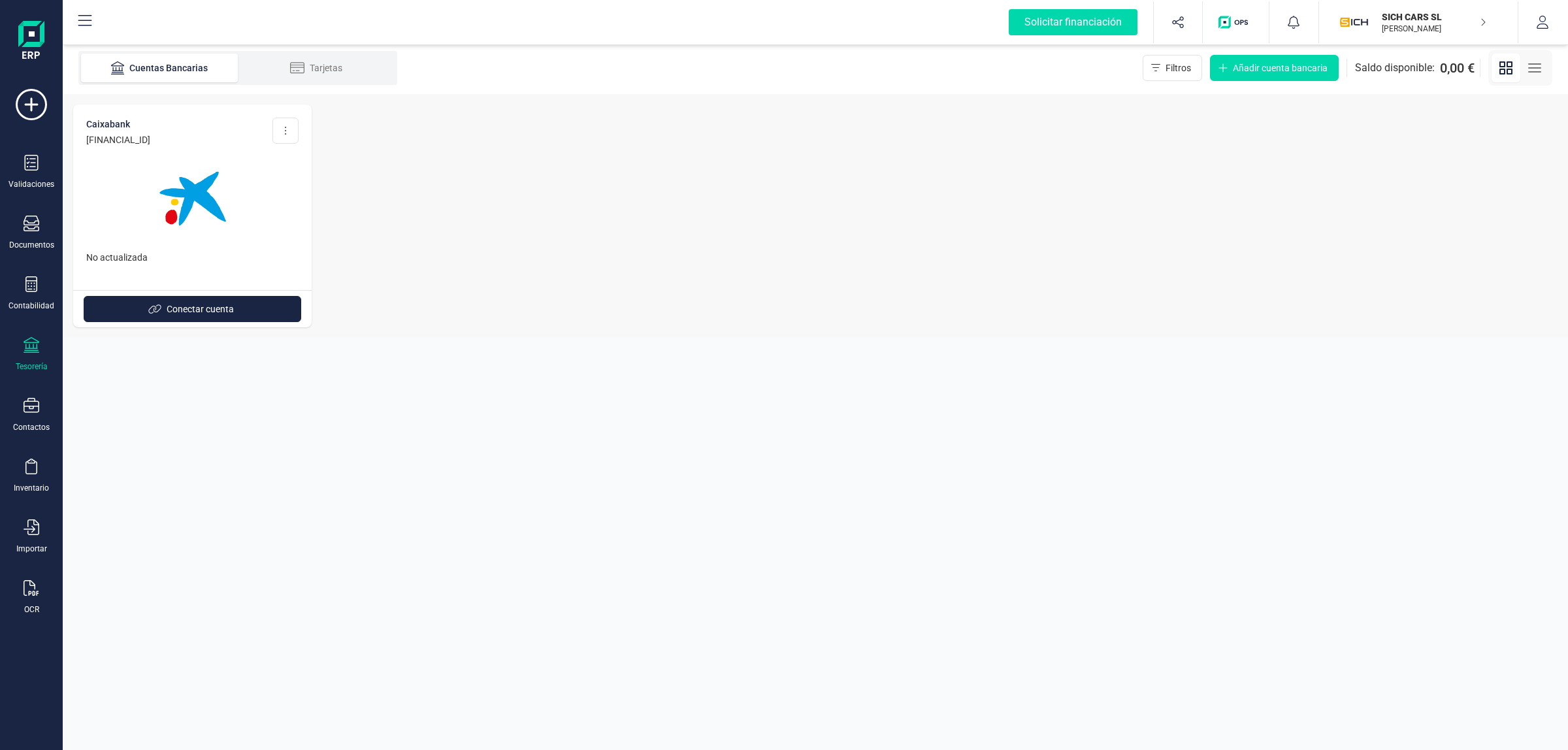
click at [134, 231] on div at bounding box center [192, 190] width 212 height 89
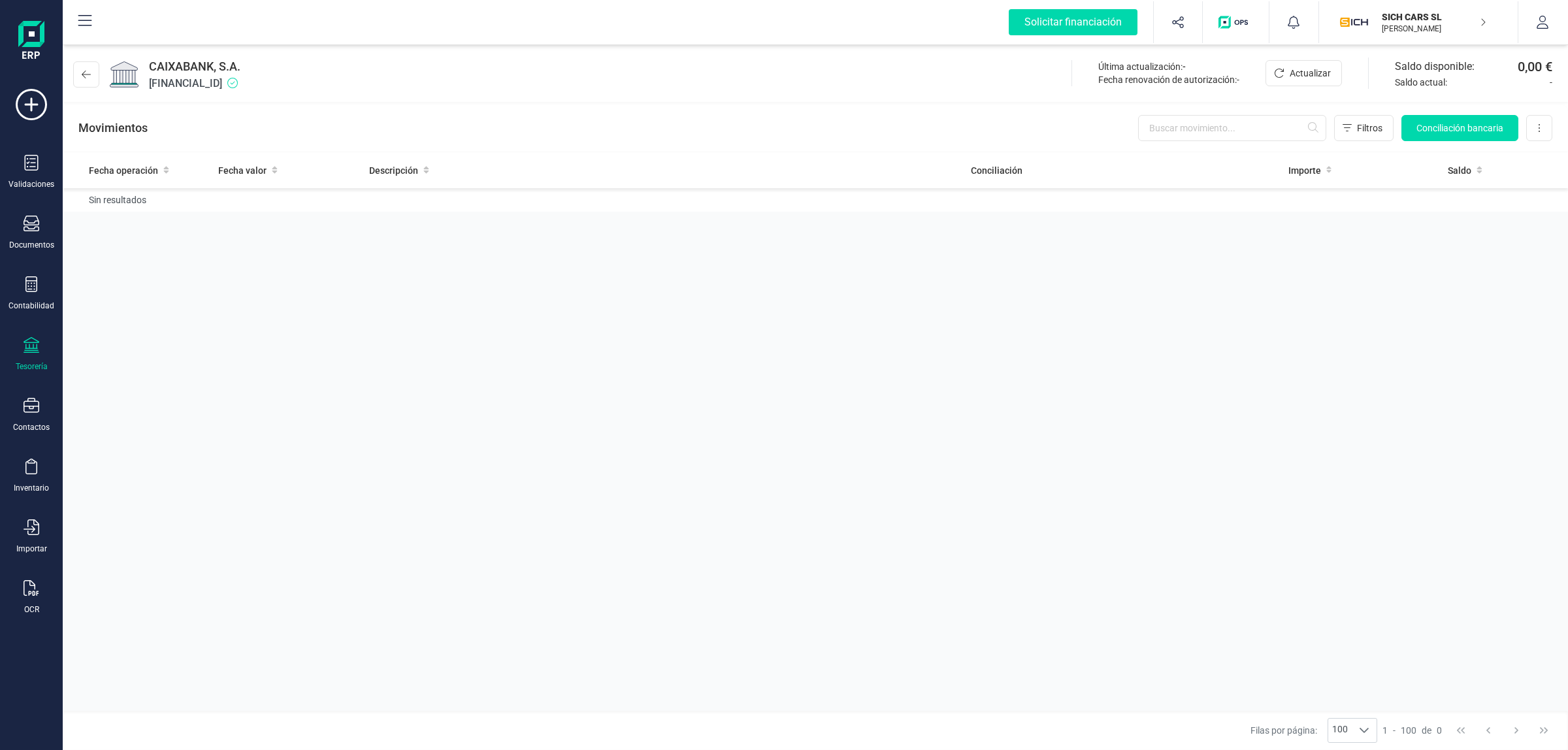
click at [239, 73] on span "CAIXABANK, S.A." at bounding box center [194, 66] width 91 height 18
click at [240, 83] on span "[FINANCIAL_ID]" at bounding box center [194, 84] width 91 height 15
copy span "[FINANCIAL_ID]"
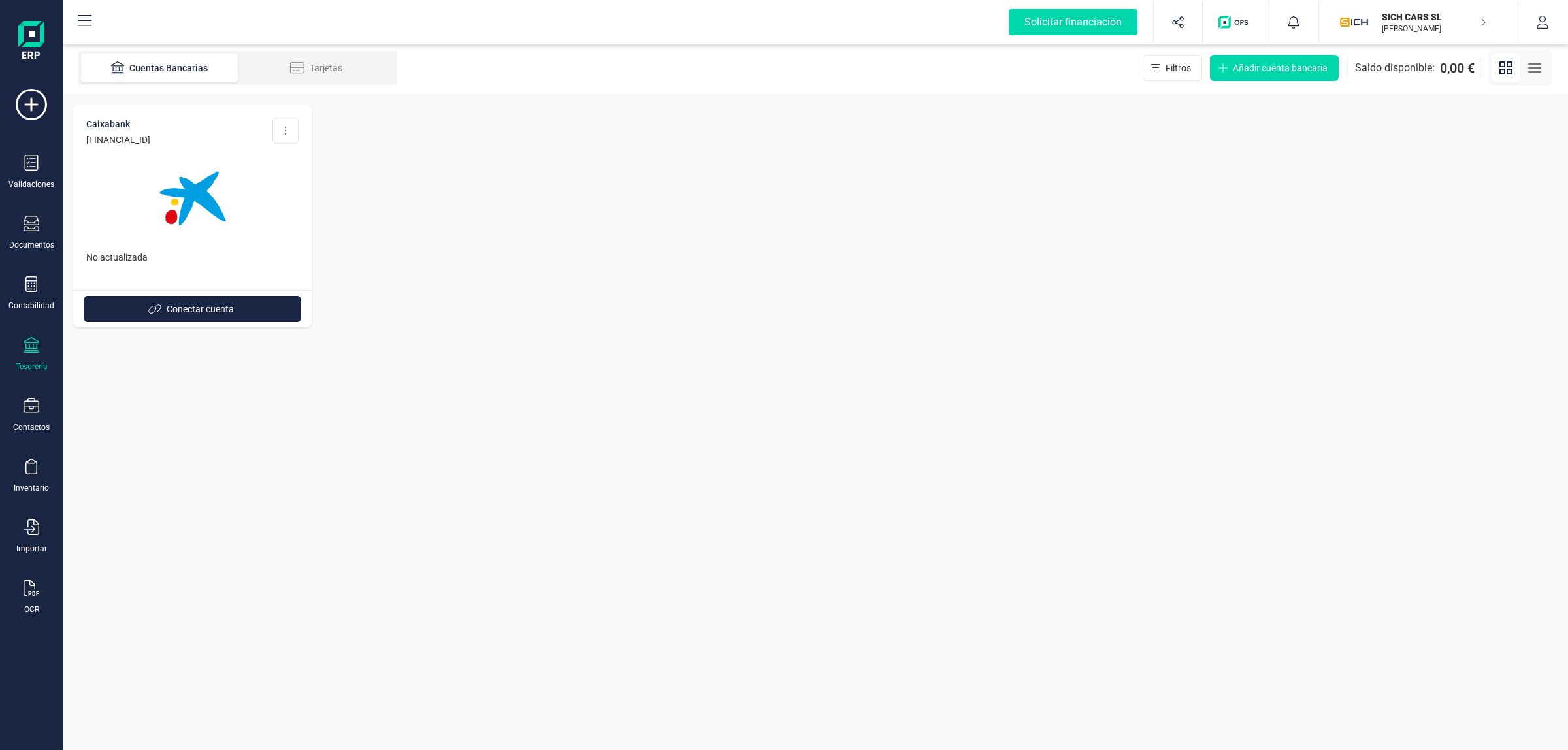
click at [1453, 26] on p "[PERSON_NAME]" at bounding box center [1434, 29] width 104 height 10
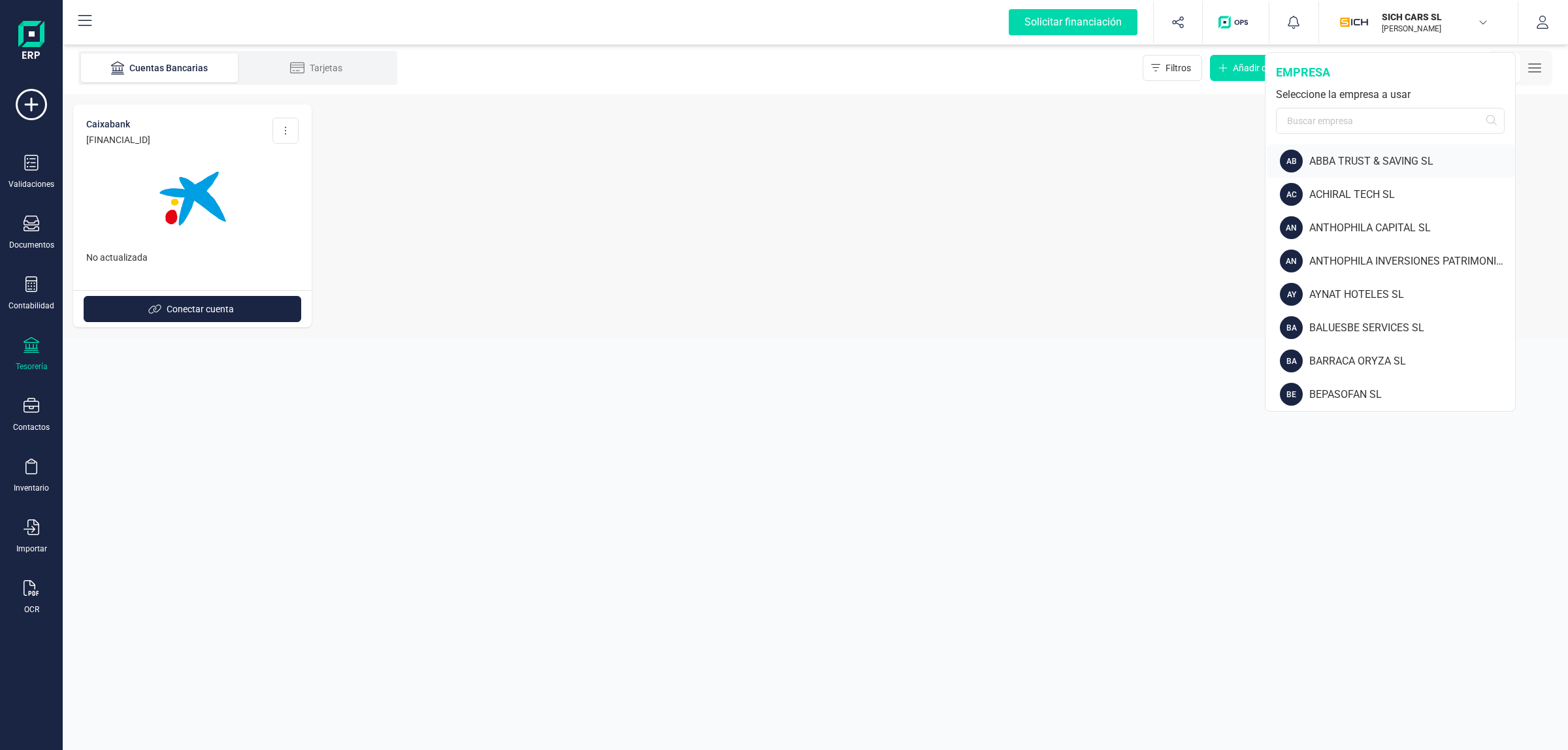
click at [1411, 160] on div "ABBA TRUST & SAVING SL" at bounding box center [1412, 161] width 206 height 15
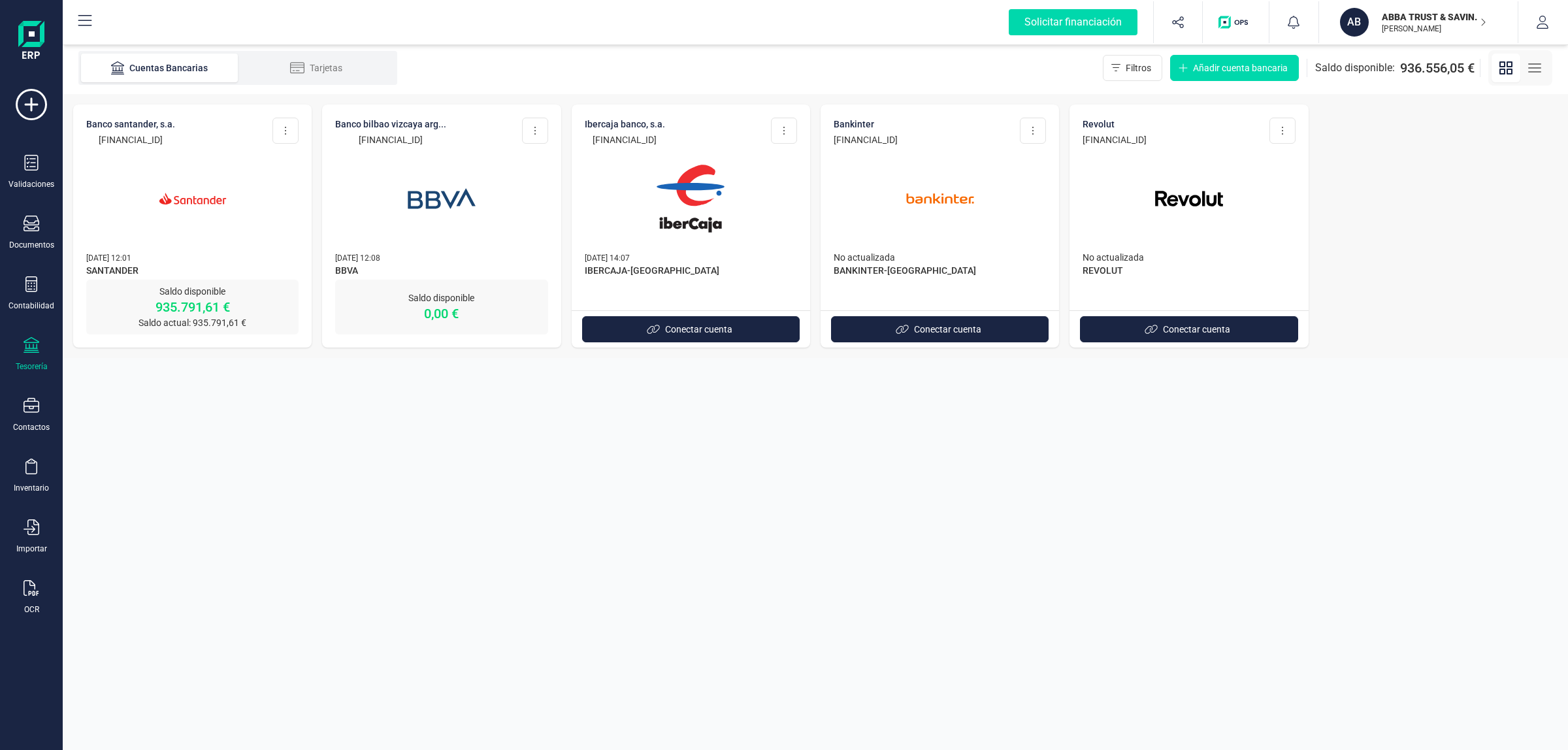
click at [645, 181] on img at bounding box center [690, 198] width 109 height 109
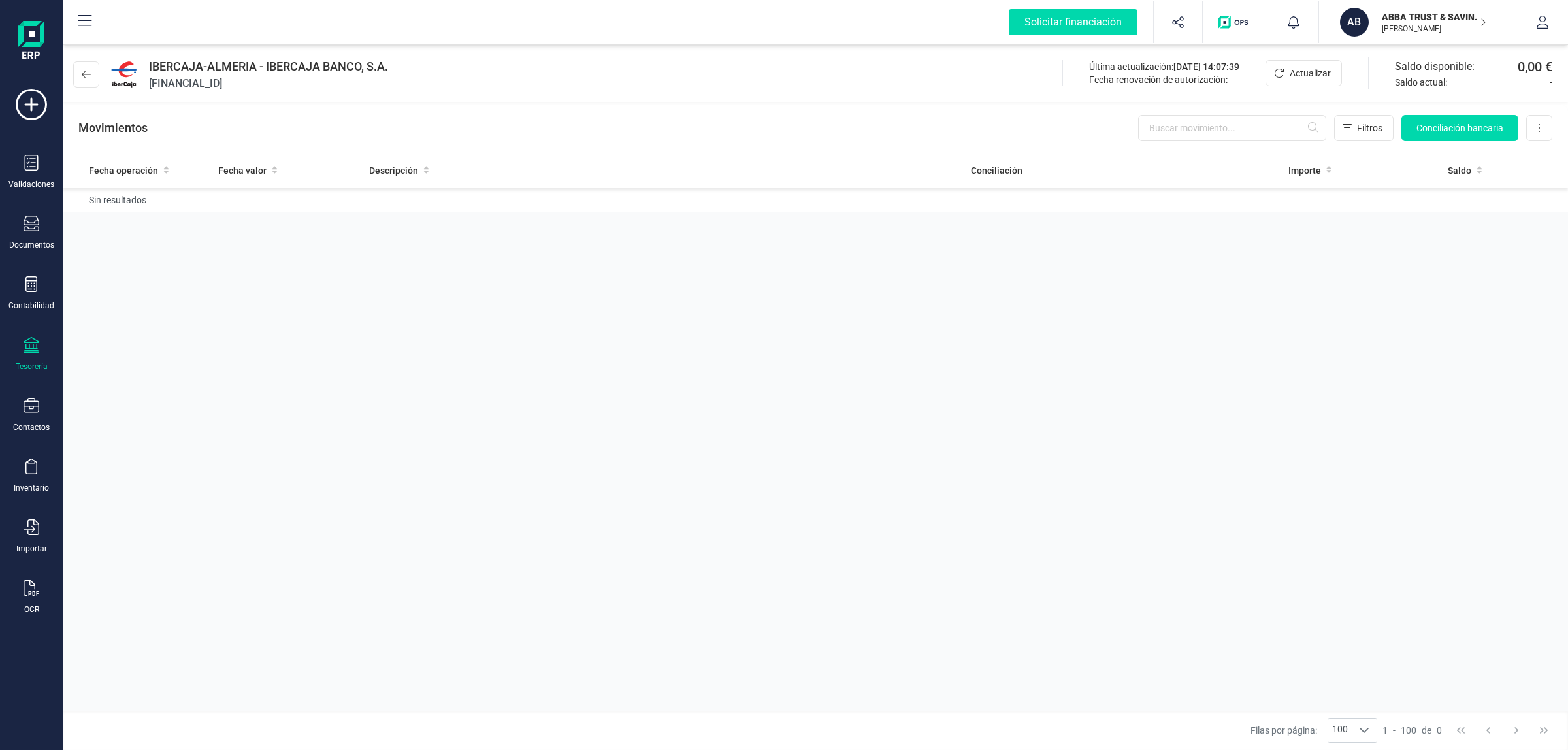
click at [219, 82] on span "[FINANCIAL_ID]" at bounding box center [268, 84] width 239 height 15
copy span "[FINANCIAL_ID]"
drag, startPoint x: 602, startPoint y: 132, endPoint x: 608, endPoint y: 125, distance: 9.2
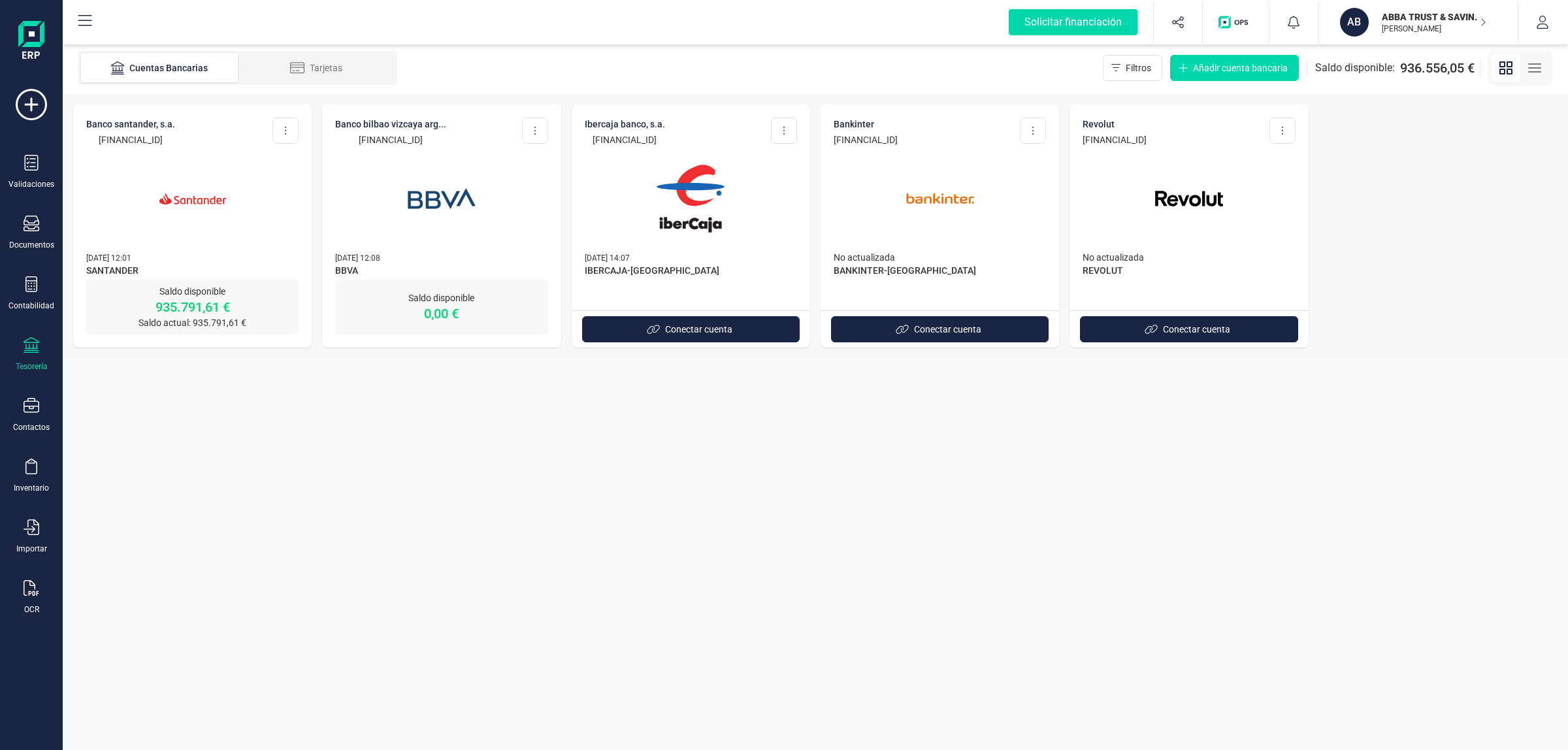
click at [948, 215] on img at bounding box center [940, 198] width 109 height 109
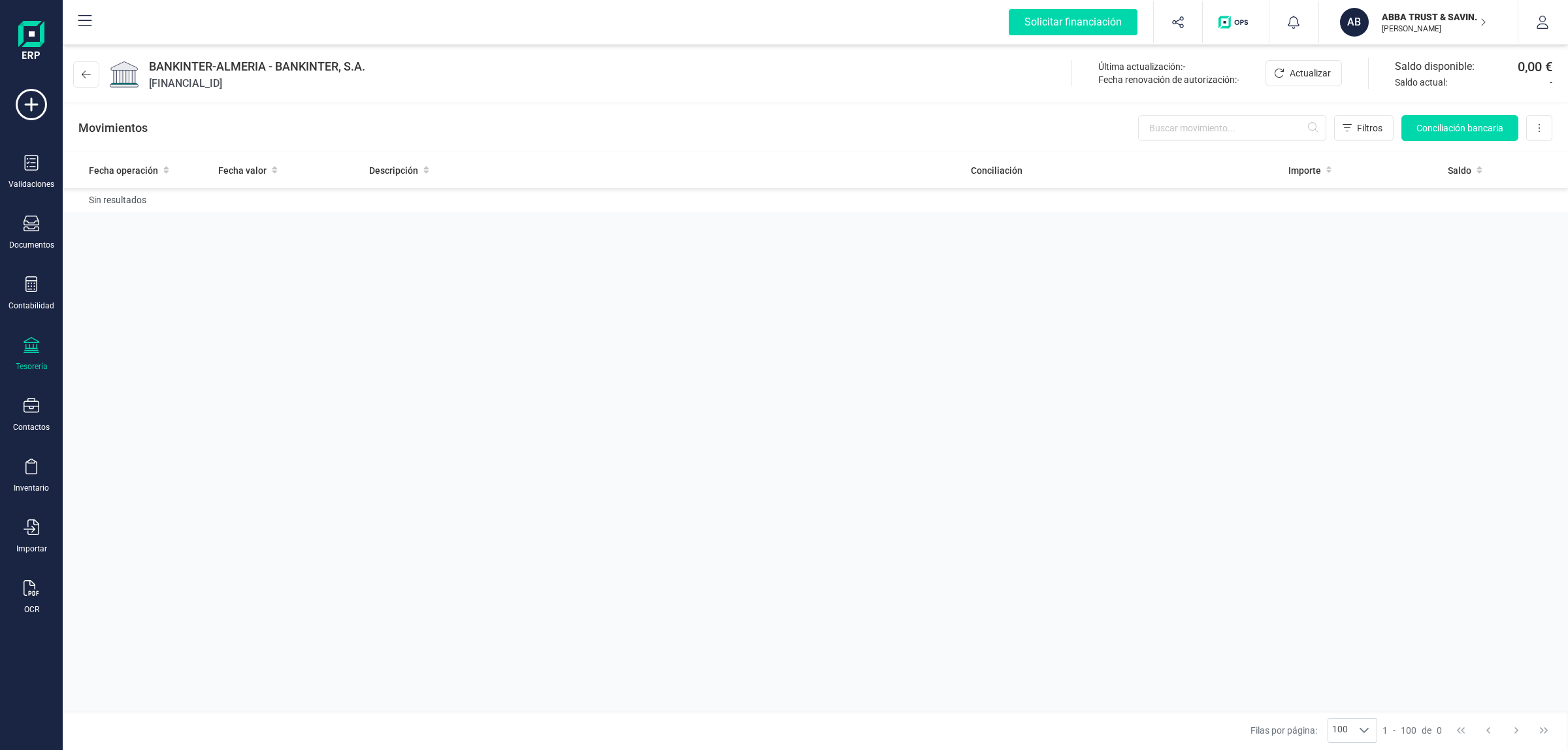
click at [223, 85] on span "[FINANCIAL_ID]" at bounding box center [256, 84] width 216 height 15
copy span "[FINANCIAL_ID]"
click at [665, 80] on div "BANKINTER-ALMERIA - BANKINTER, S.A. [FINANCIAL_ID] Última actualización: - Fech…" at bounding box center [814, 72] width 1505 height 60
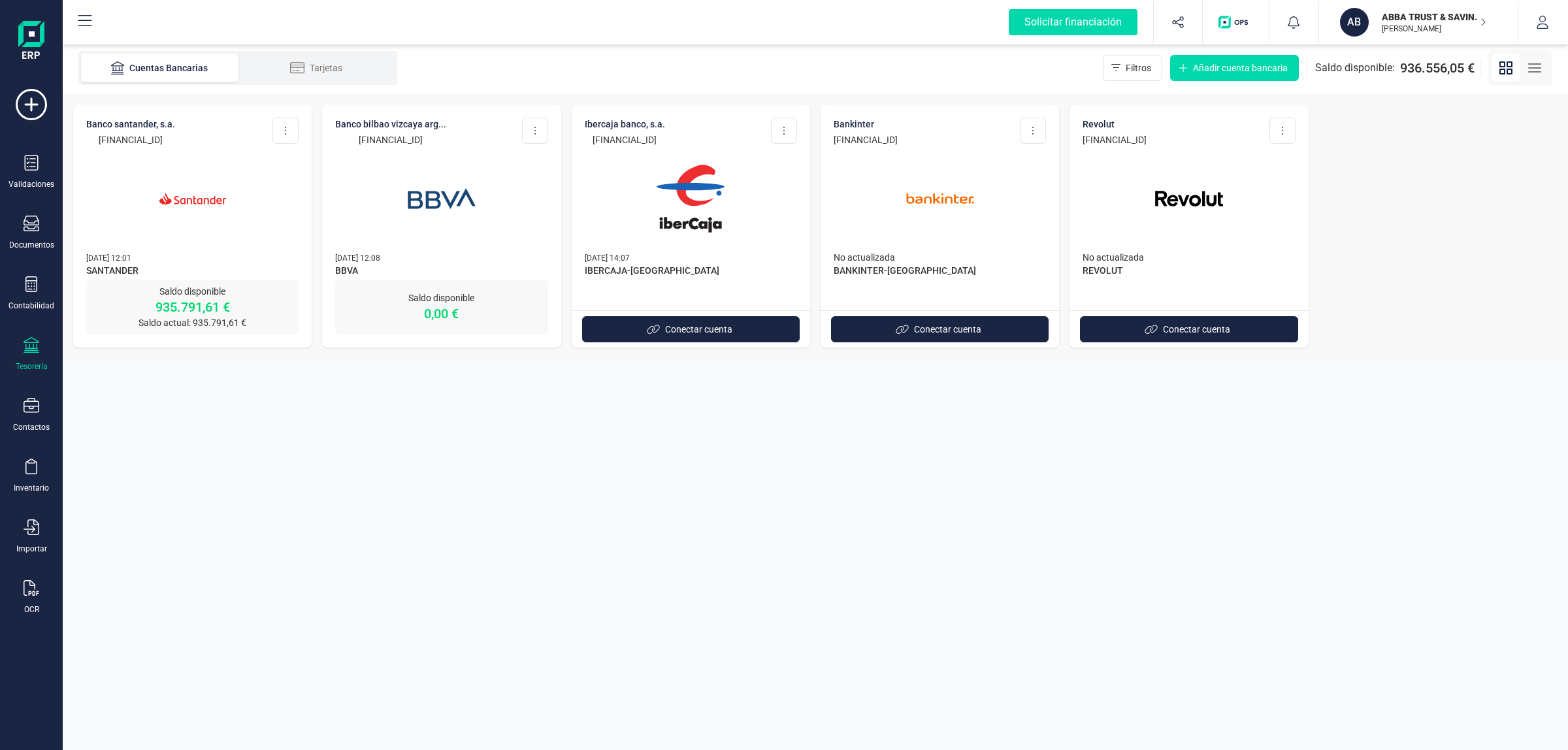
click at [1457, 17] on p "ABBA TRUST & SAVING SL" at bounding box center [1434, 16] width 104 height 13
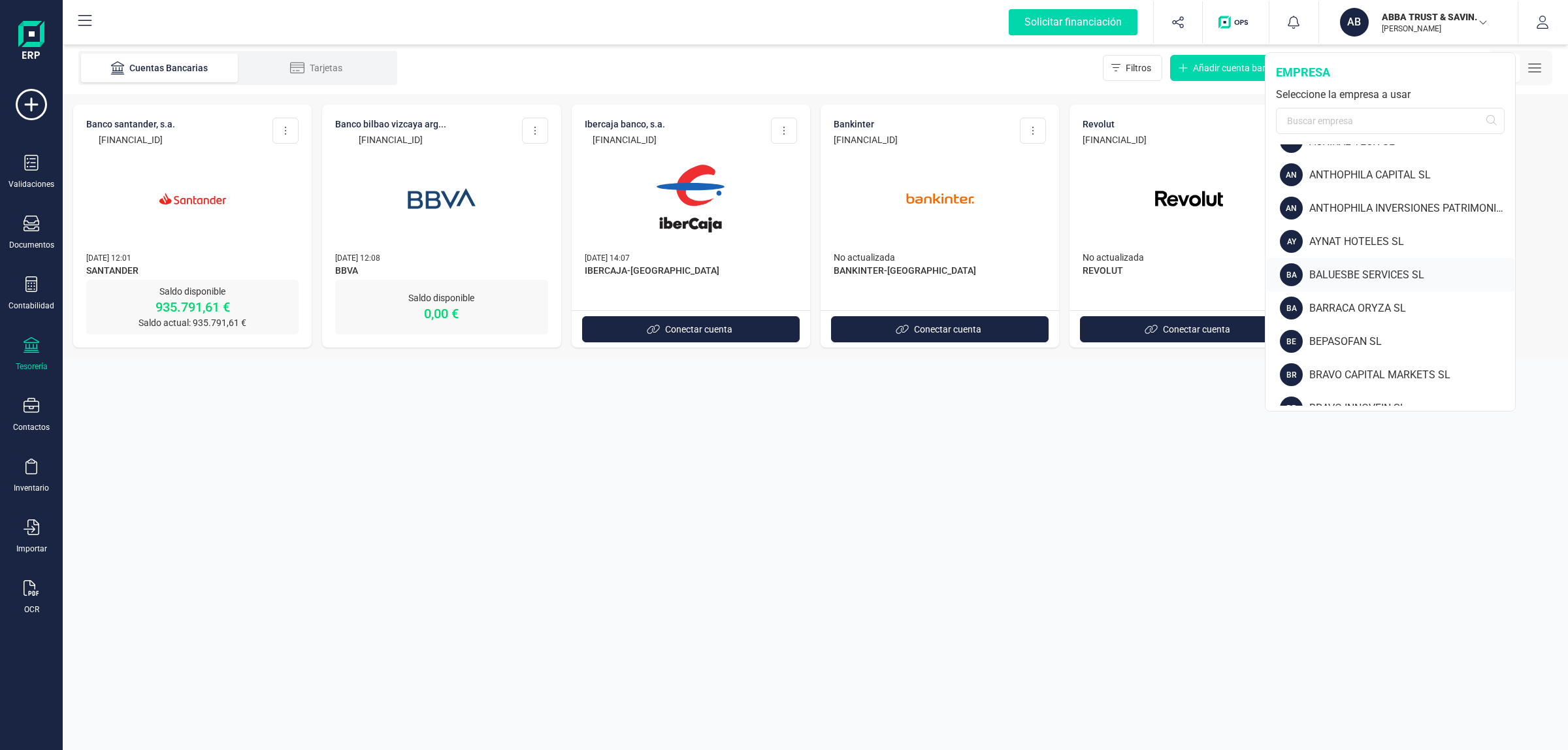
scroll to position [82, 0]
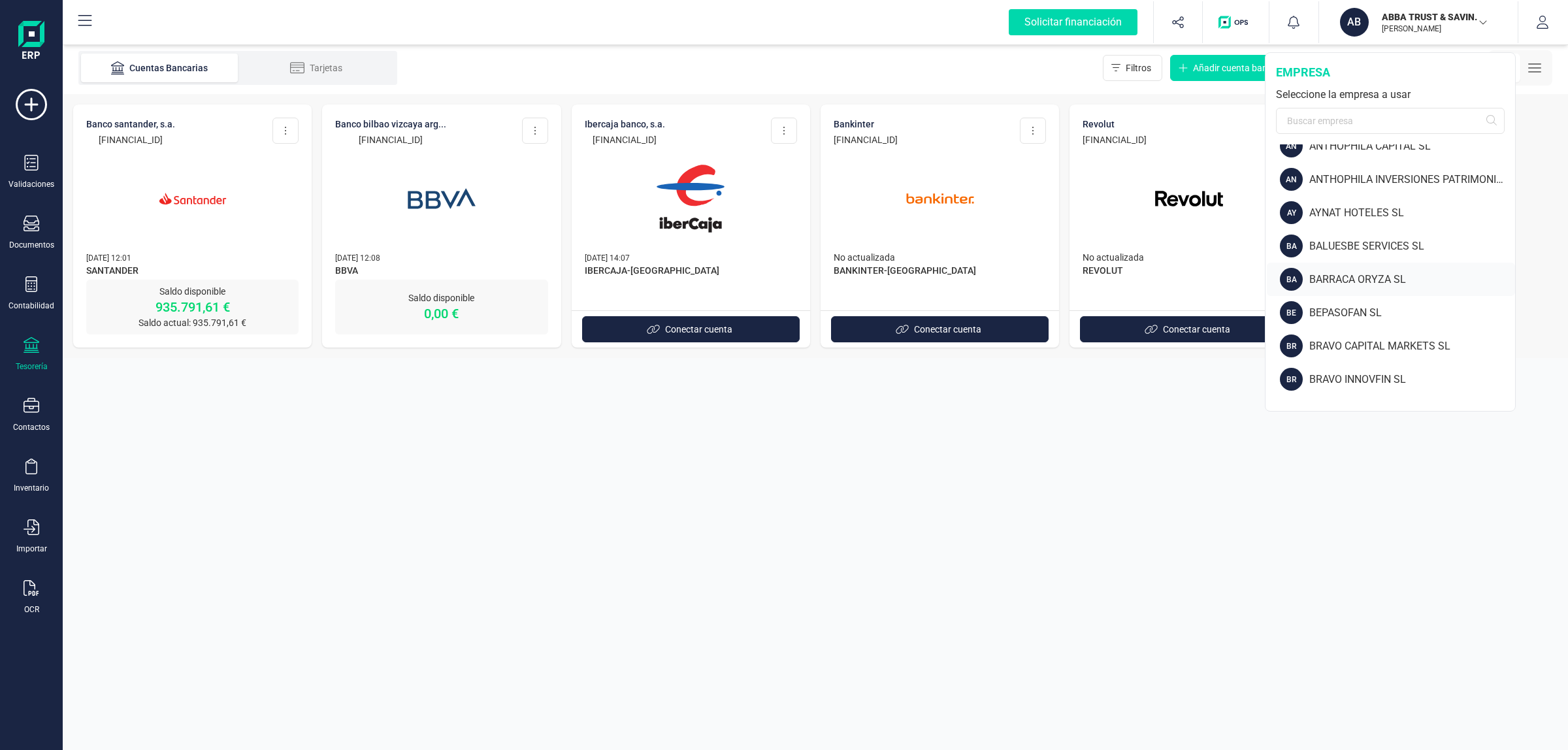
click at [1370, 270] on div "BA BARRACA ORYZA SL" at bounding box center [1390, 278] width 248 height 33
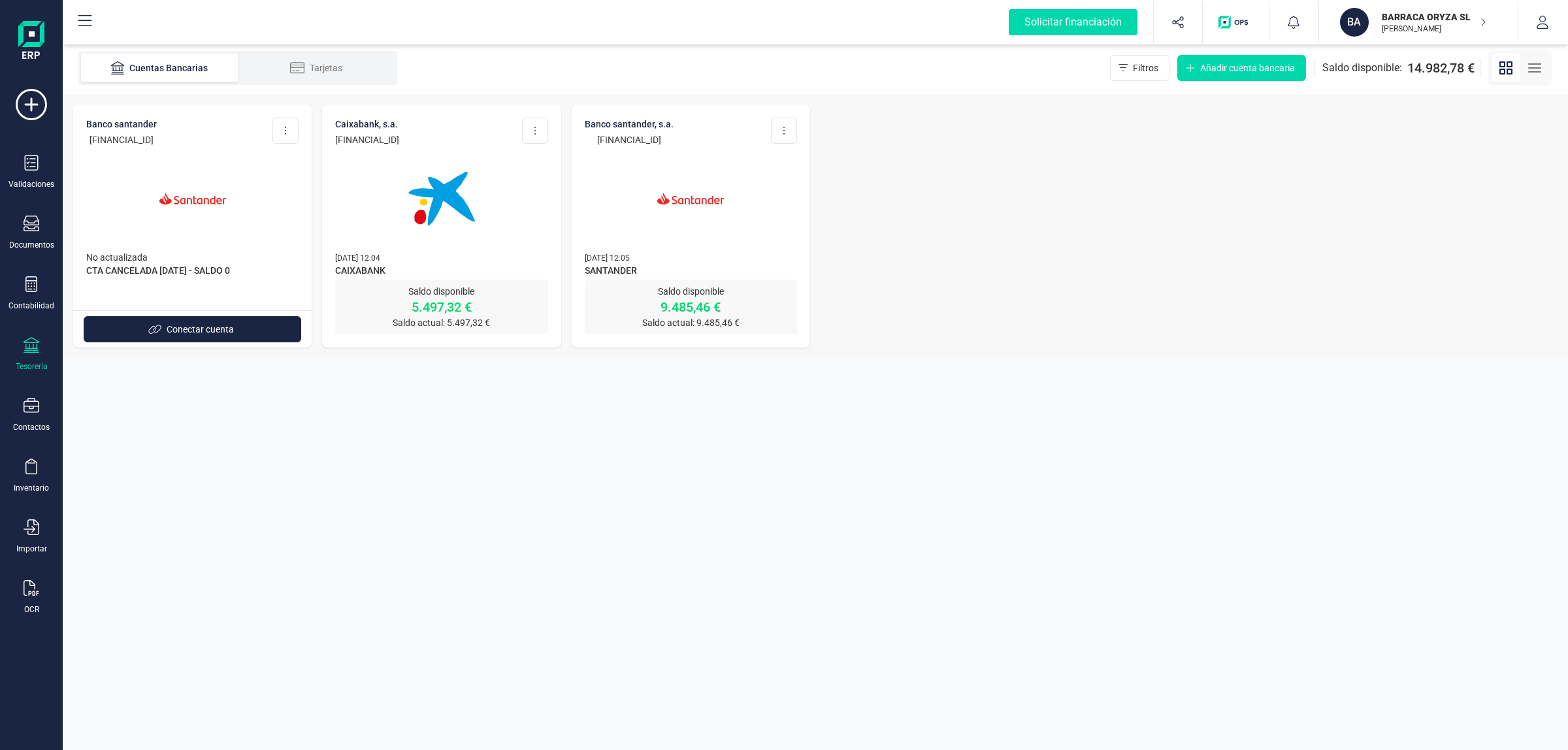
click at [173, 204] on img at bounding box center [192, 198] width 109 height 109
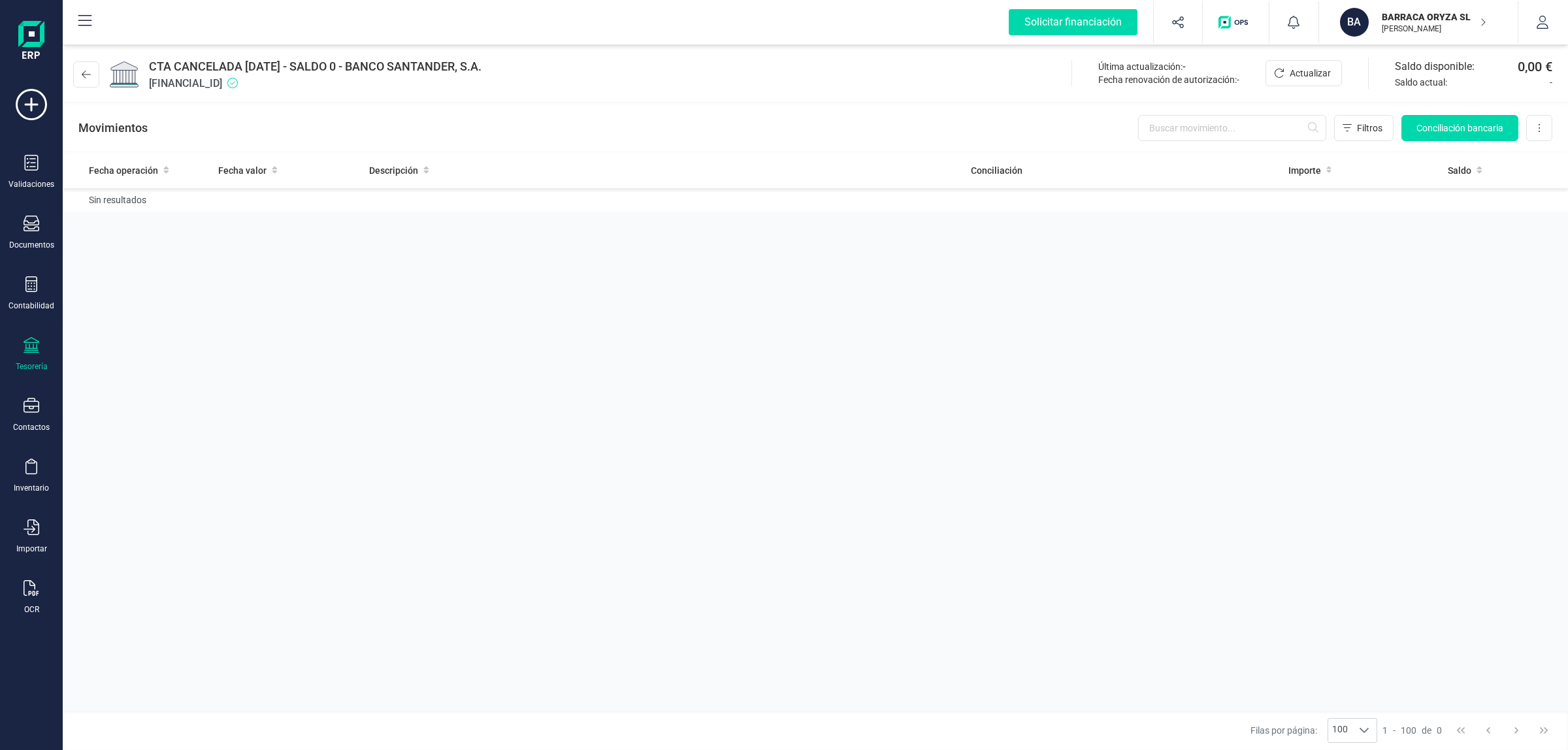
click at [255, 79] on span "[FINANCIAL_ID]" at bounding box center [314, 84] width 332 height 15
copy span "[FINANCIAL_ID]"
click at [620, 123] on div "Movimientos Filtros Conciliación bancaria Descargar Excel Eliminar cuenta" at bounding box center [814, 127] width 1505 height 47
click at [1436, 16] on p "BARRACA ORYZA SL" at bounding box center [1434, 16] width 104 height 13
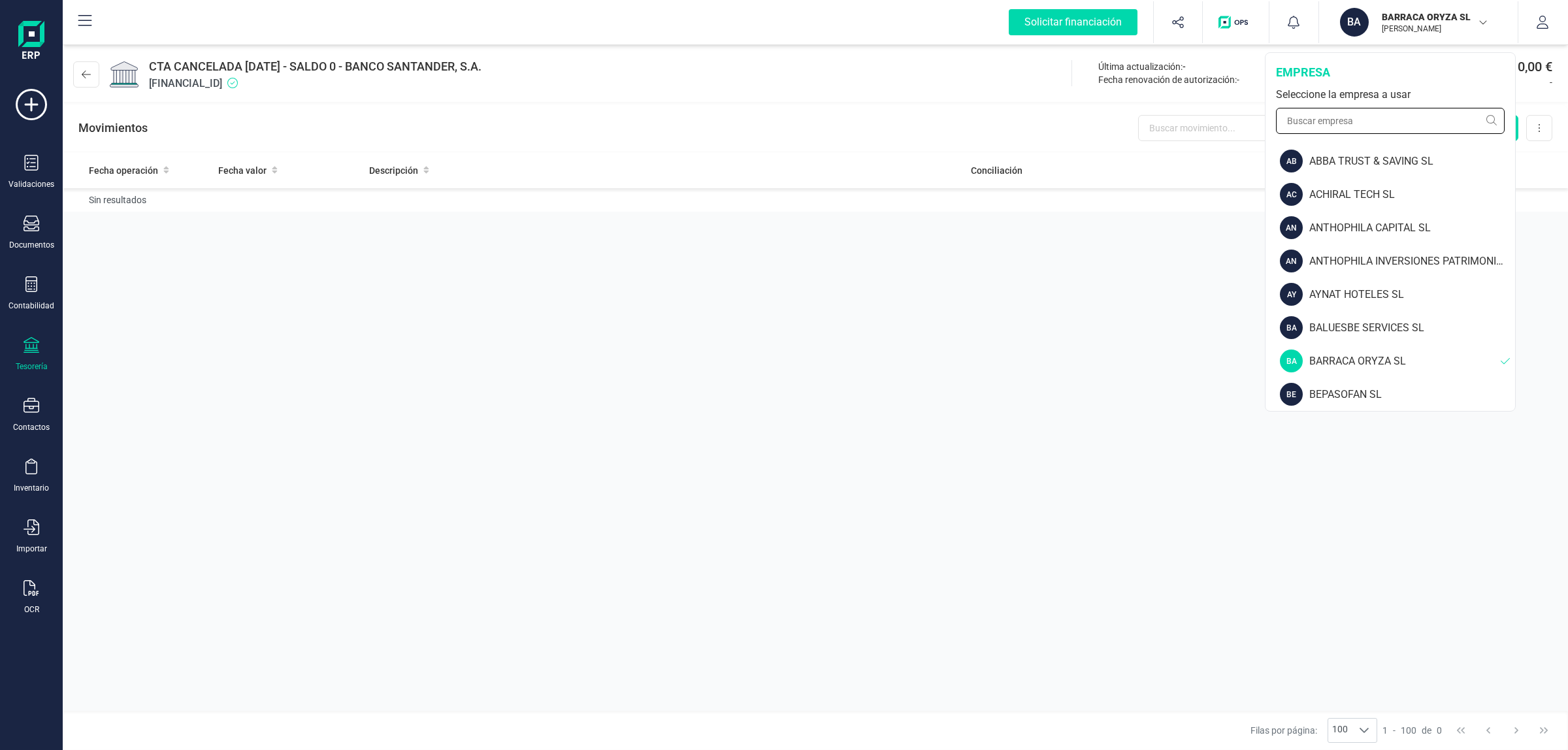
click at [1341, 125] on input "text" at bounding box center [1390, 120] width 229 height 26
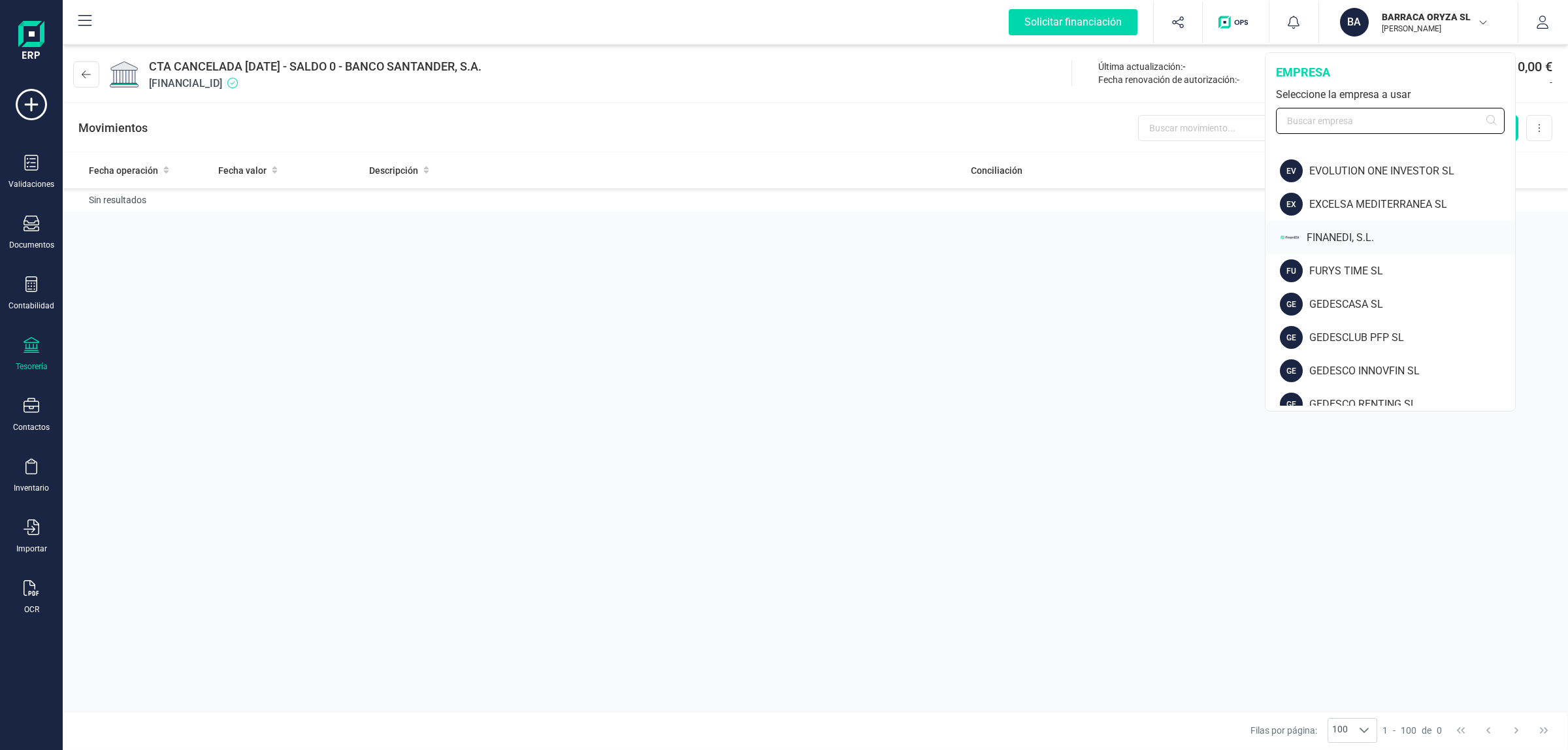
scroll to position [115, 0]
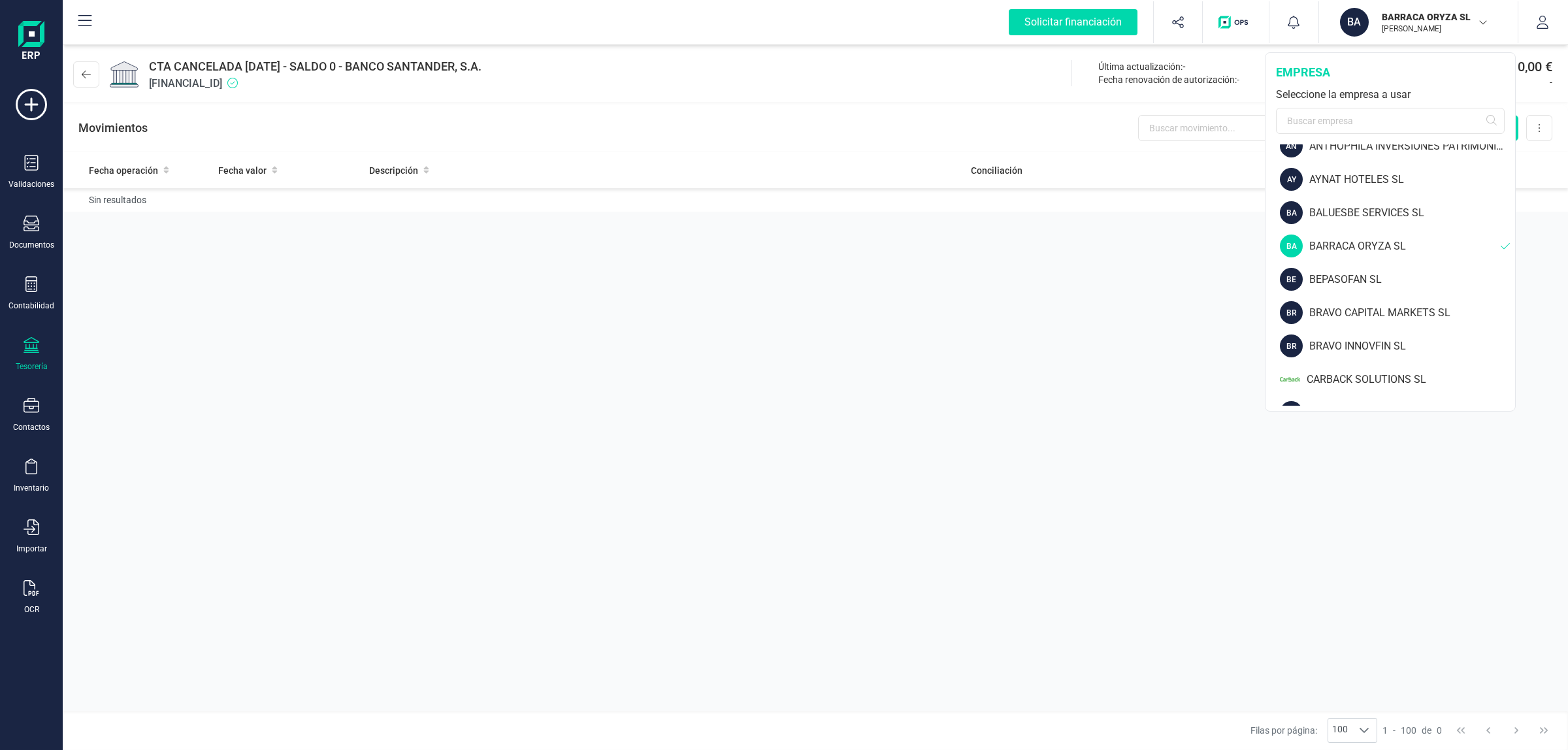
click at [717, 92] on div "CTA CANCELADA [DATE] - SALDO 0 - BANCO SANTANDER, S.A. [FINANCIAL_ID] Última ac…" at bounding box center [814, 72] width 1505 height 60
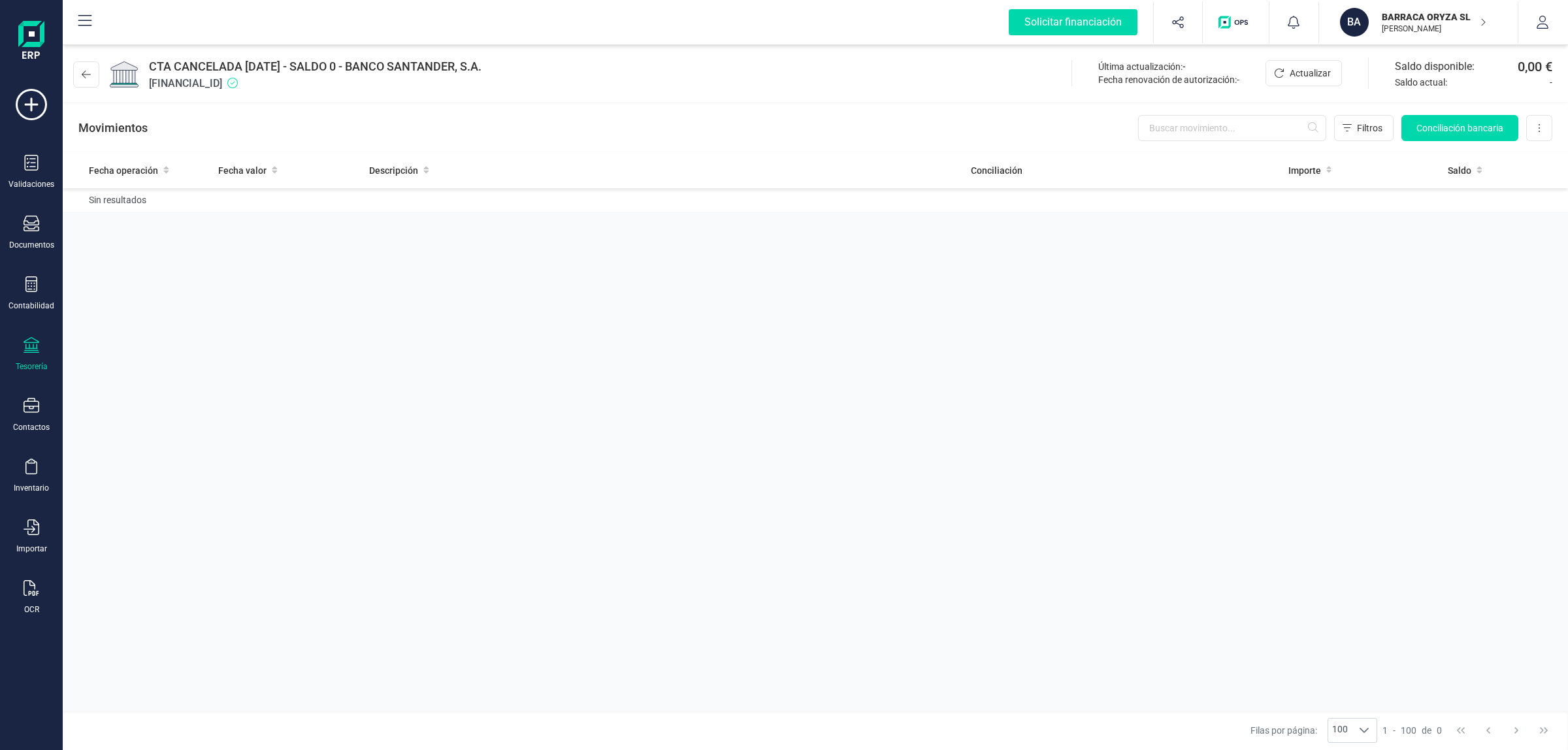
click at [1412, 15] on p "BARRACA ORYZA SL" at bounding box center [1434, 16] width 104 height 13
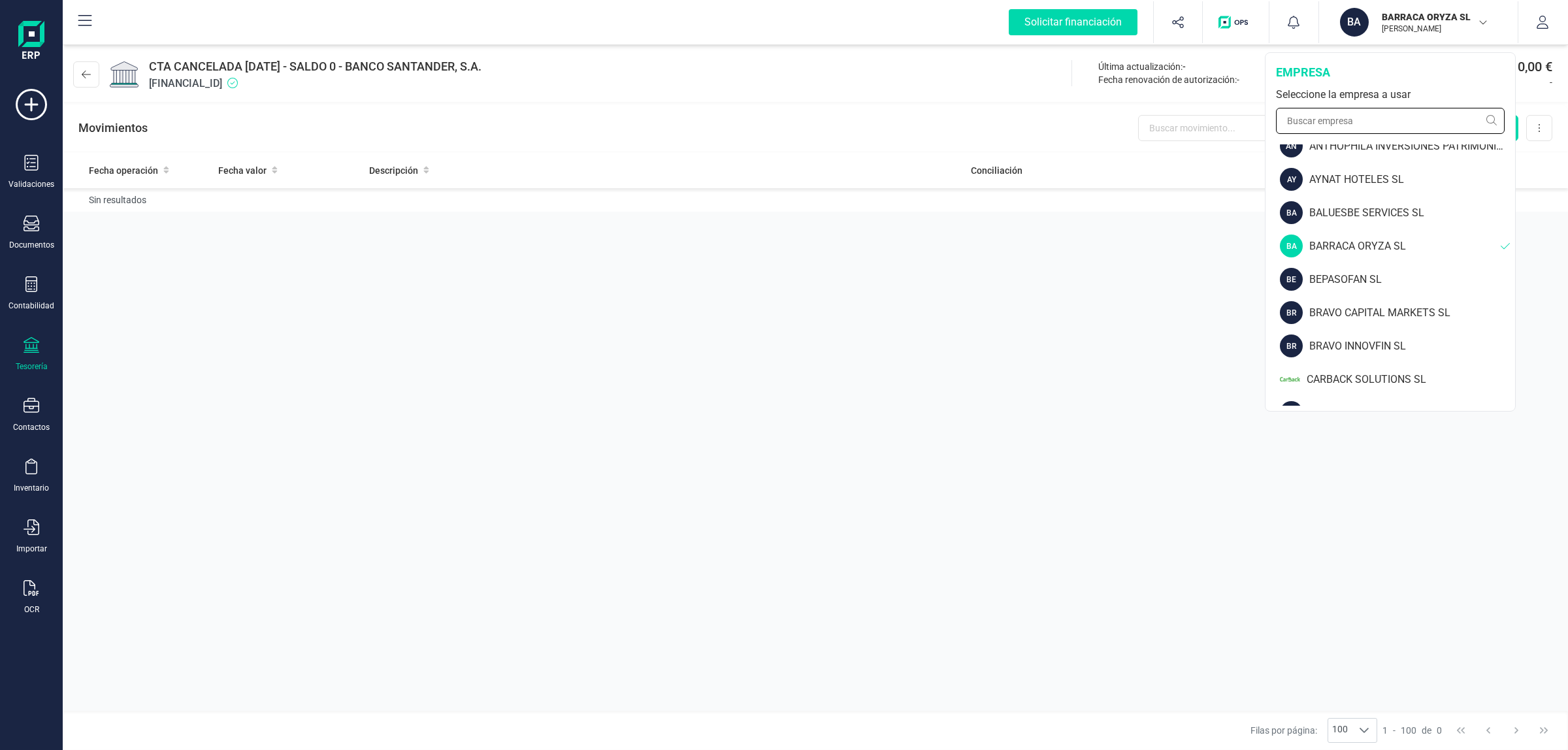
click at [1363, 121] on input "text" at bounding box center [1390, 120] width 229 height 26
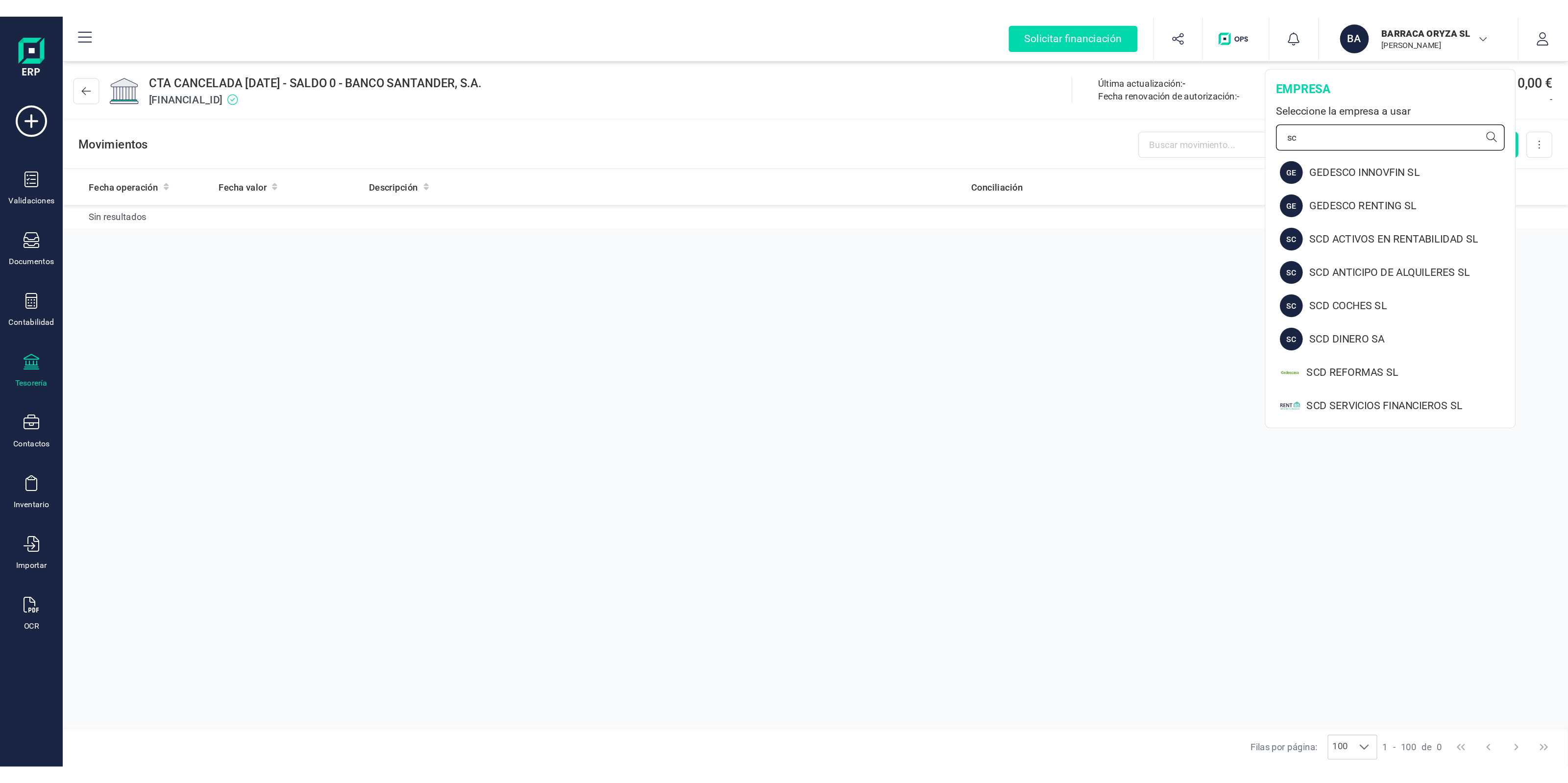
scroll to position [0, 0]
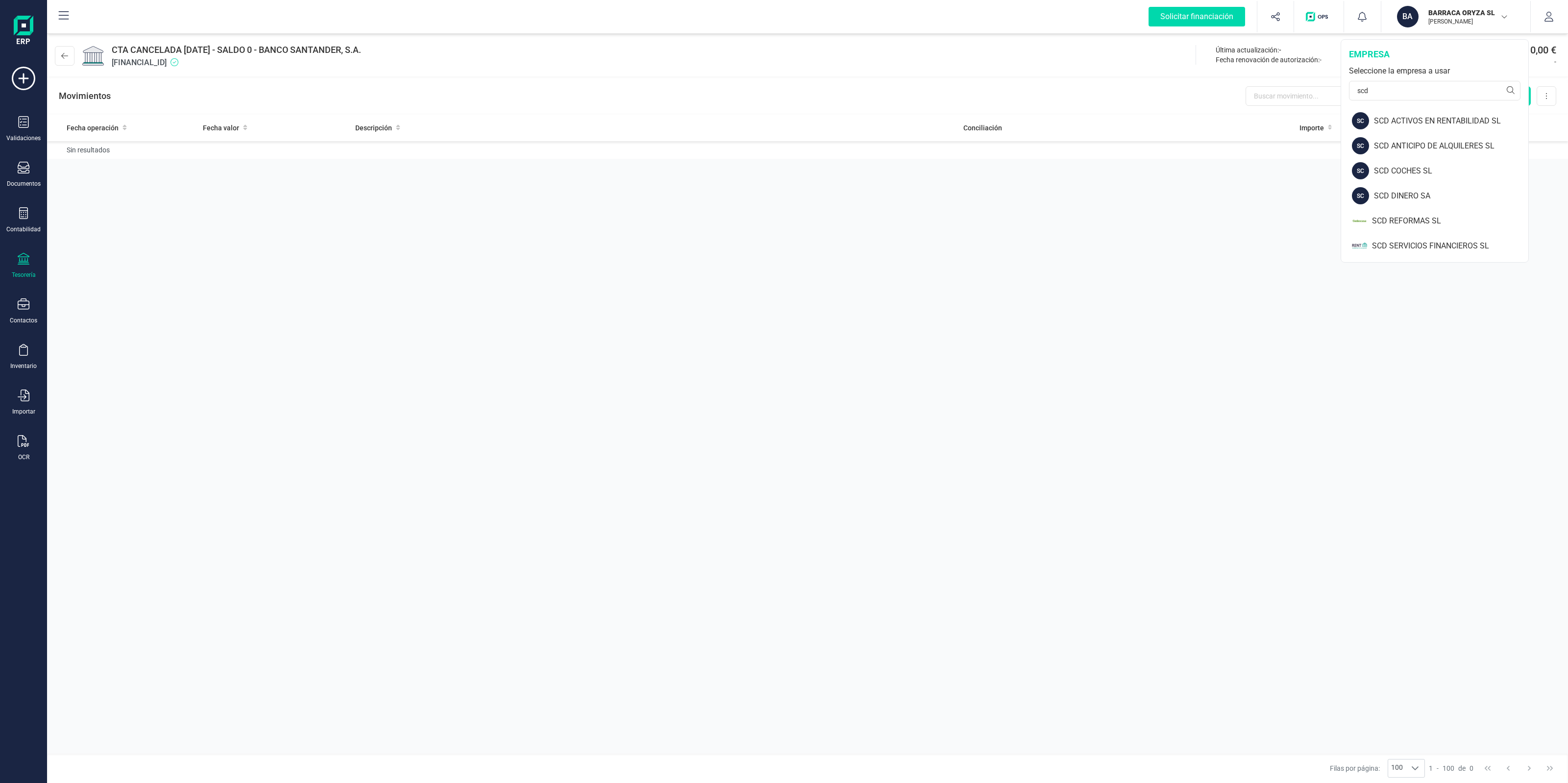
click at [628, 49] on div "CTA CANCELADA [DATE] - SALDO 0 - BANCO SANTANDER, S.A. [FINANCIAL_ID] Última ac…" at bounding box center [807, 54] width 1521 height 45
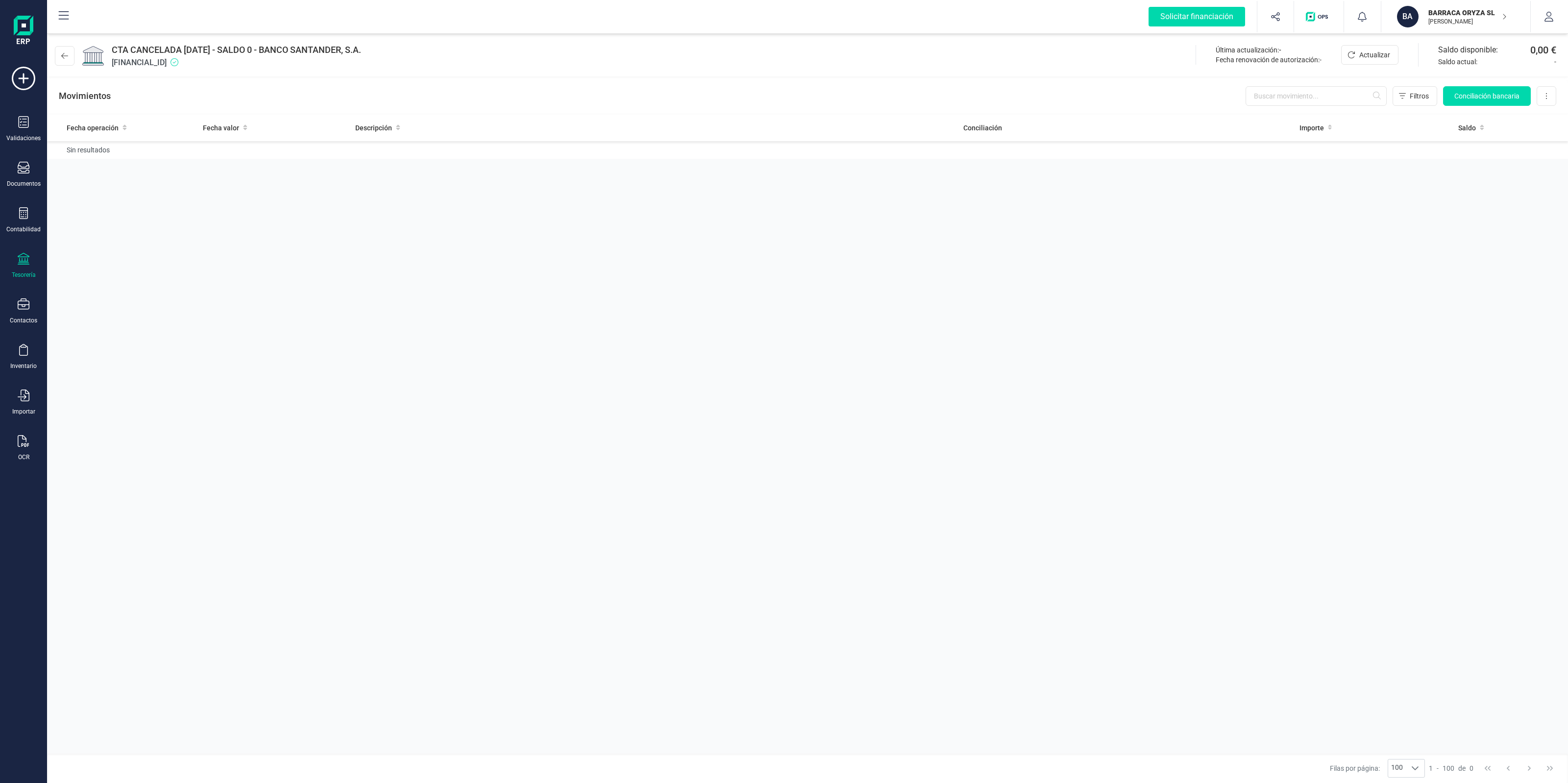
click at [609, 99] on div "Movimientos Filtros Conciliación bancaria Descargar Excel Eliminar cuenta" at bounding box center [807, 95] width 1521 height 35
click at [608, 63] on div "CTA CANCELADA [DATE] - SALDO 0 - BANCO SANTANDER, S.A. [FINANCIAL_ID] Última ac…" at bounding box center [807, 54] width 1521 height 45
click at [527, 87] on div "Movimientos Filtros Conciliación bancaria Descargar Excel Eliminar cuenta" at bounding box center [807, 95] width 1521 height 35
click at [530, 51] on div "CTA CANCELADA [DATE] - SALDO 0 - BANCO SANTANDER, S.A. [FINANCIAL_ID] Última ac…" at bounding box center [807, 54] width 1521 height 45
click at [535, 99] on div "Movimientos Filtros Conciliación bancaria Descargar Excel Eliminar cuenta" at bounding box center [807, 95] width 1521 height 35
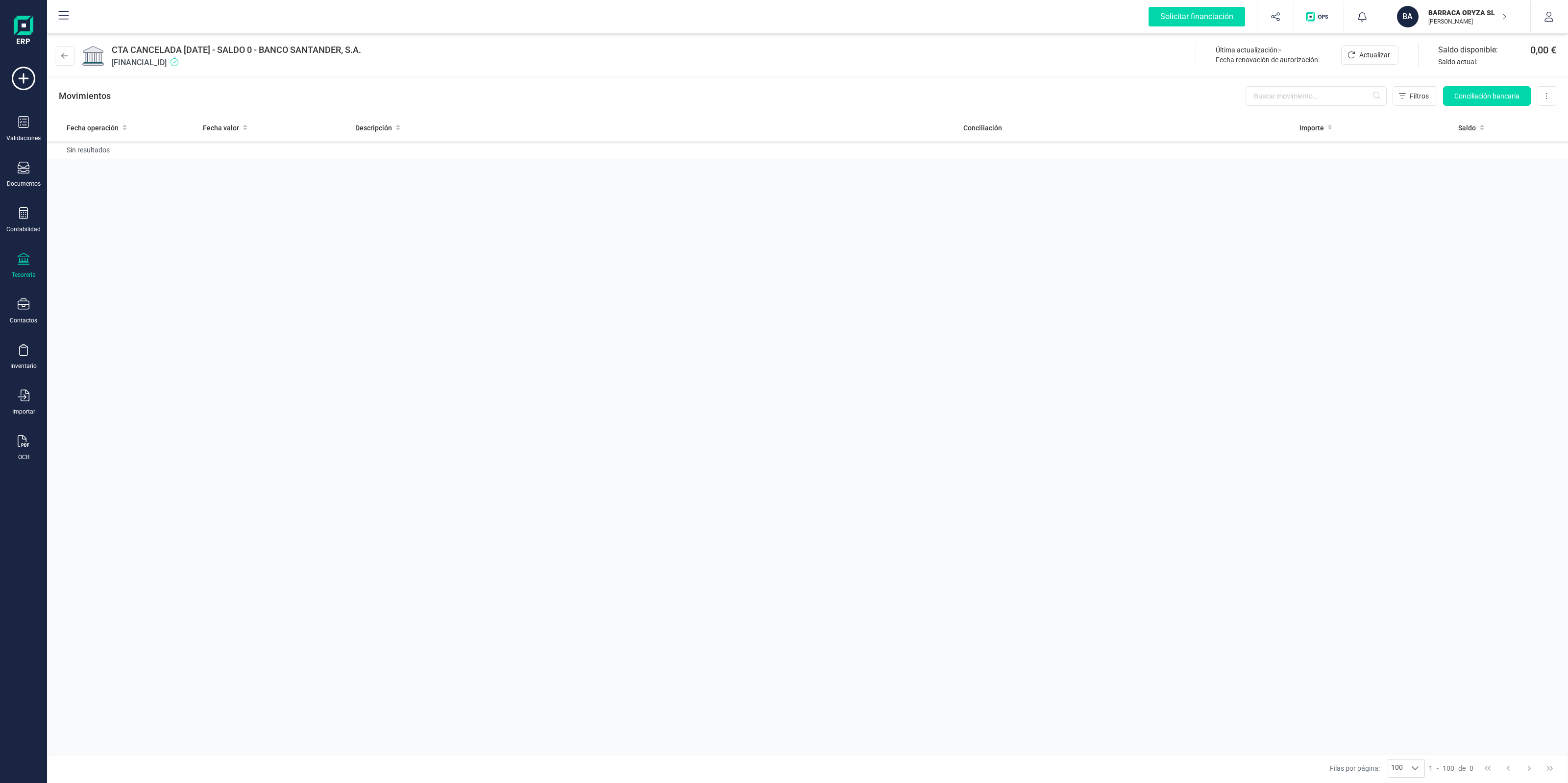
click at [535, 57] on div "CTA CANCELADA [DATE] - SALDO 0 - BANCO SANTANDER, S.A. [FINANCIAL_ID] Última ac…" at bounding box center [807, 54] width 1521 height 45
click at [530, 89] on div "Movimientos Filtros Conciliación bancaria Descargar Excel Eliminar cuenta" at bounding box center [807, 95] width 1521 height 35
click at [528, 63] on div "CTA CANCELADA [DATE] - SALDO 0 - BANCO SANTANDER, S.A. [FINANCIAL_ID] Última ac…" at bounding box center [807, 54] width 1521 height 45
click at [1176, 8] on div "BA" at bounding box center [1408, 17] width 22 height 22
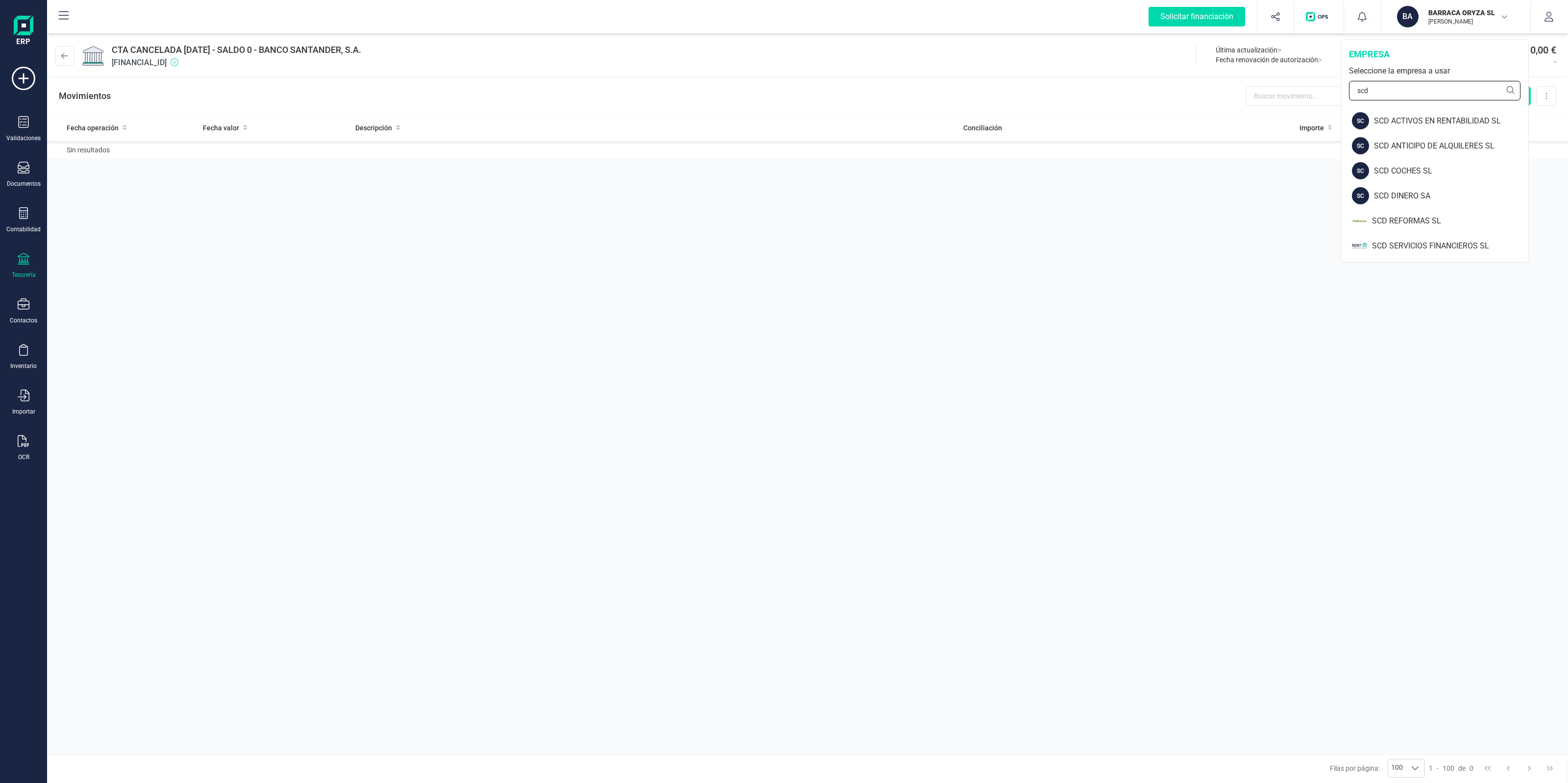
click at [1176, 99] on input "scd" at bounding box center [1435, 90] width 172 height 20
drag, startPoint x: 1417, startPoint y: 97, endPoint x: 1410, endPoint y: 97, distance: 7.0
click at [1176, 97] on input "scd" at bounding box center [1435, 90] width 172 height 20
type input "s"
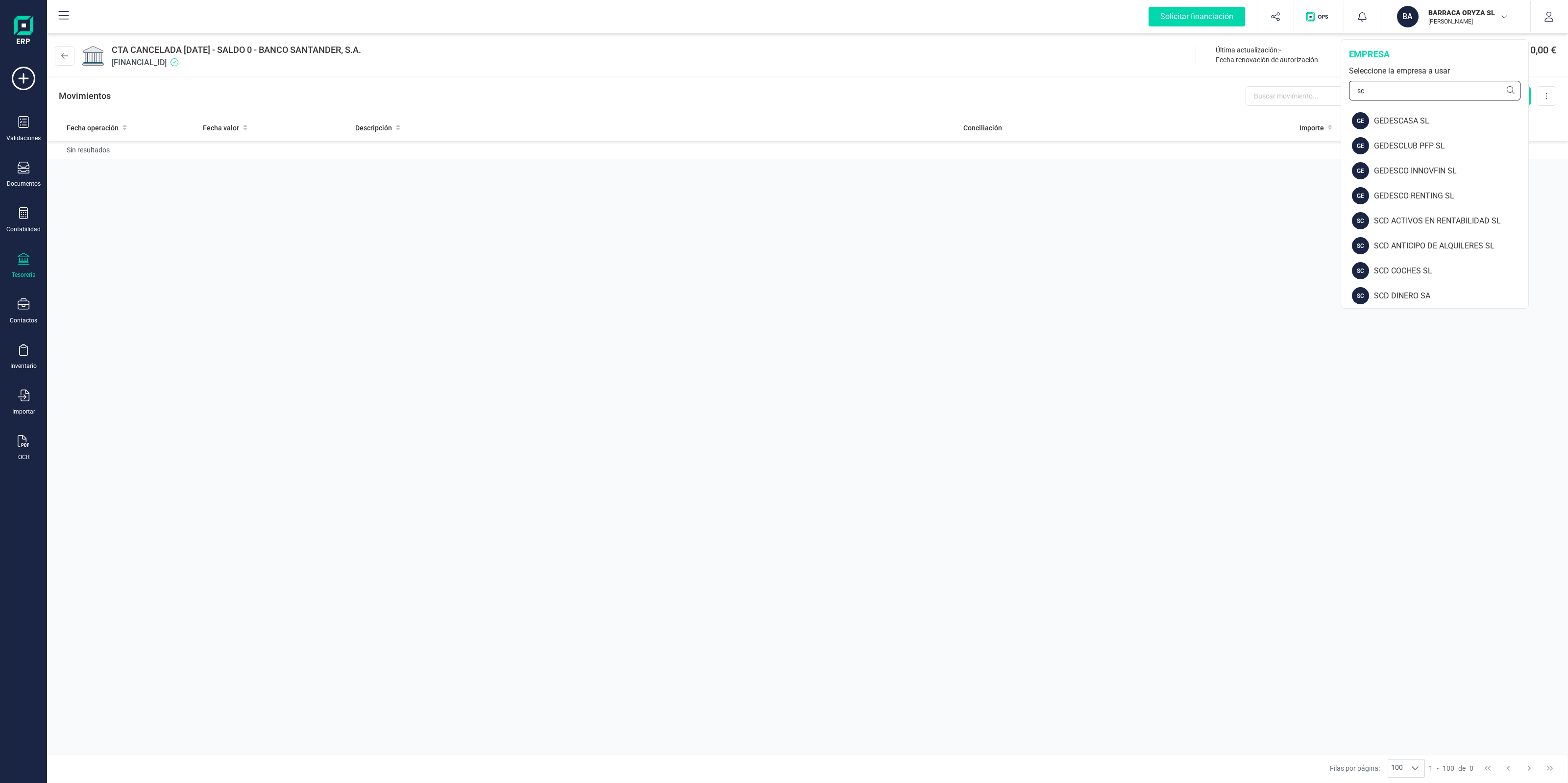
type input "scd"
click at [1176, 245] on div "SCD SERVICIOS FINANCIEROS SL" at bounding box center [1450, 246] width 156 height 12
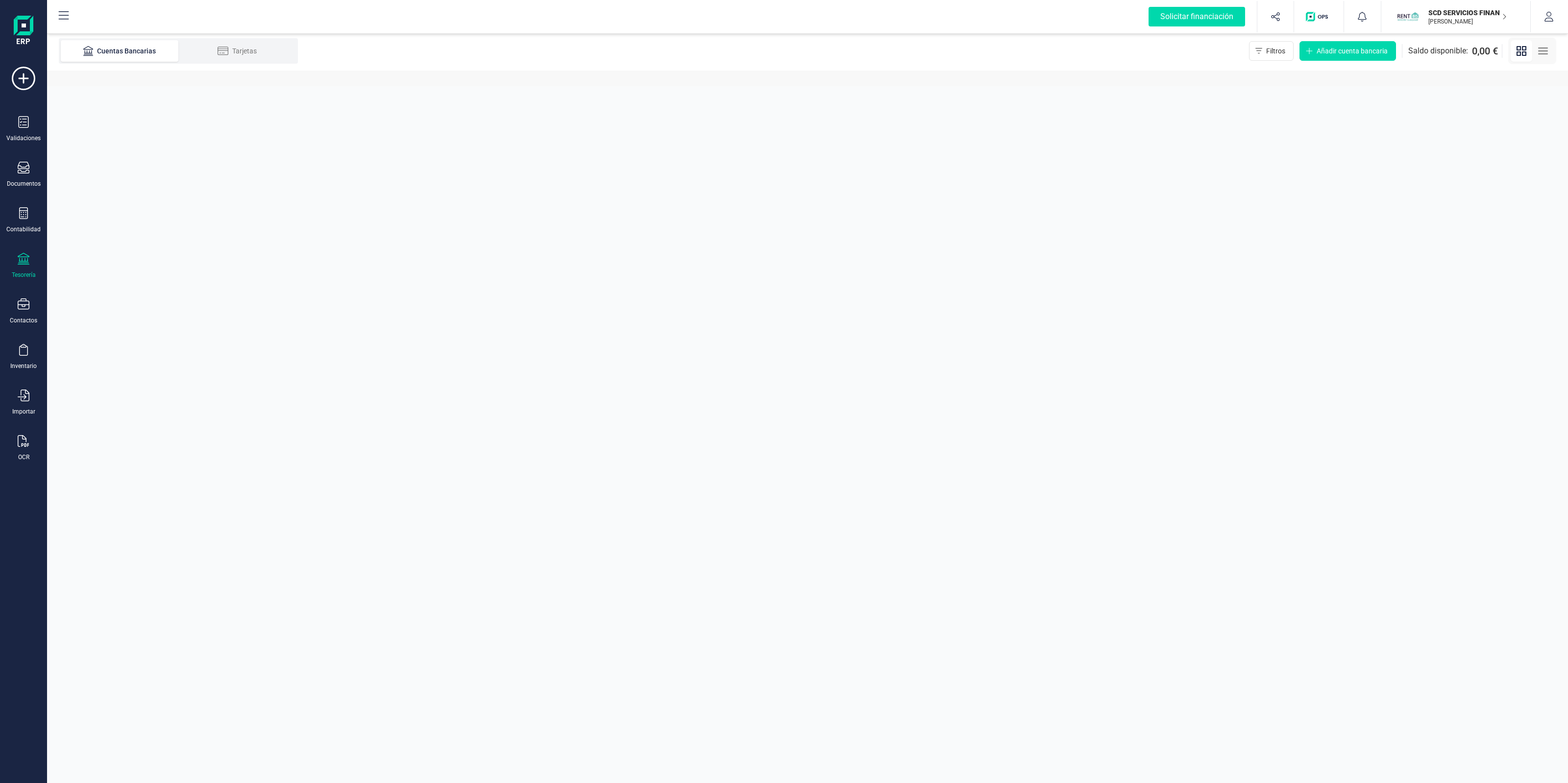
click at [16, 257] on div "Tesorería" at bounding box center [23, 265] width 39 height 26
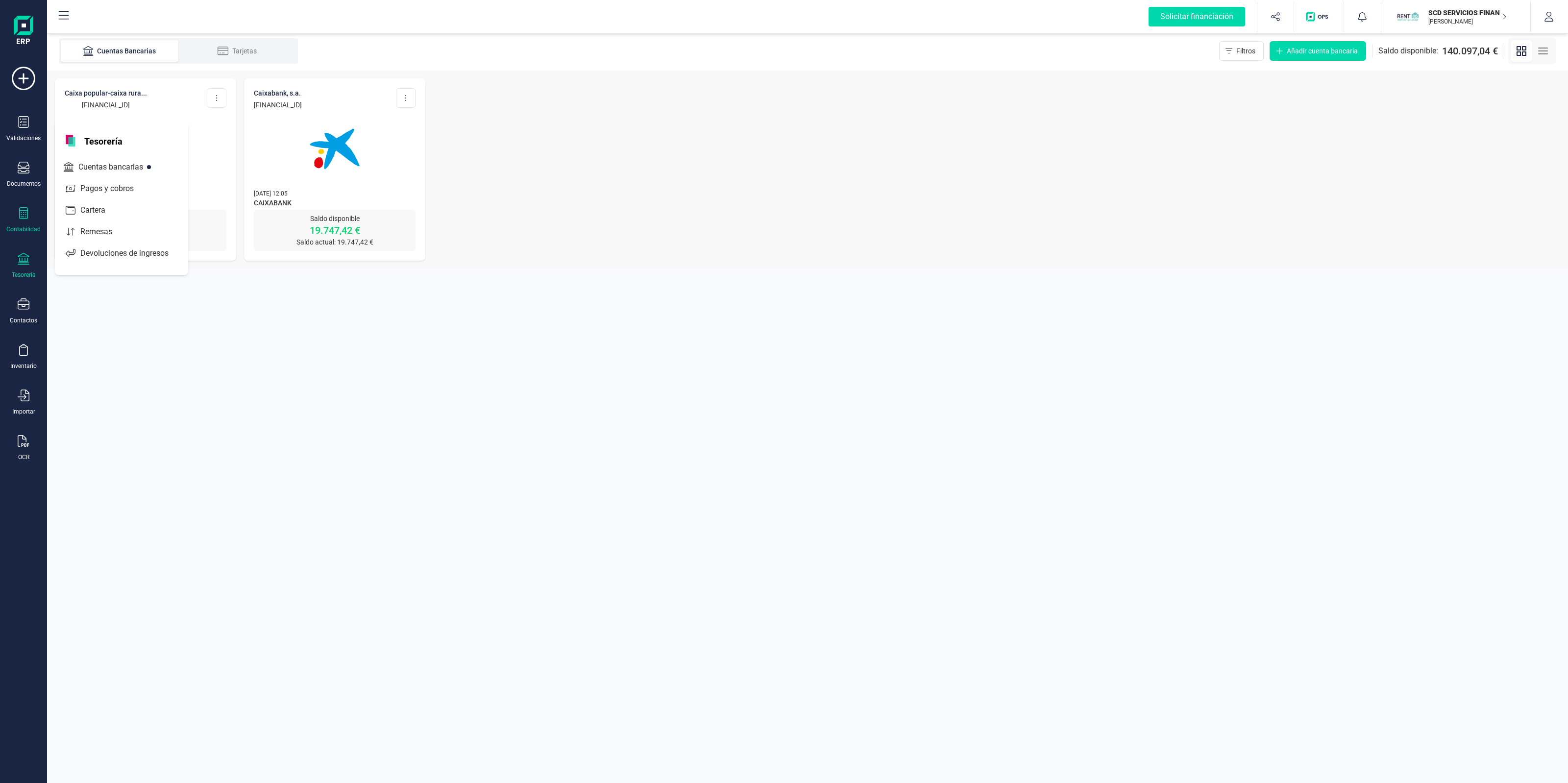
click at [37, 219] on div "Contabilidad" at bounding box center [23, 220] width 39 height 26
click at [104, 144] on span "Libro diario" at bounding box center [106, 143] width 61 height 12
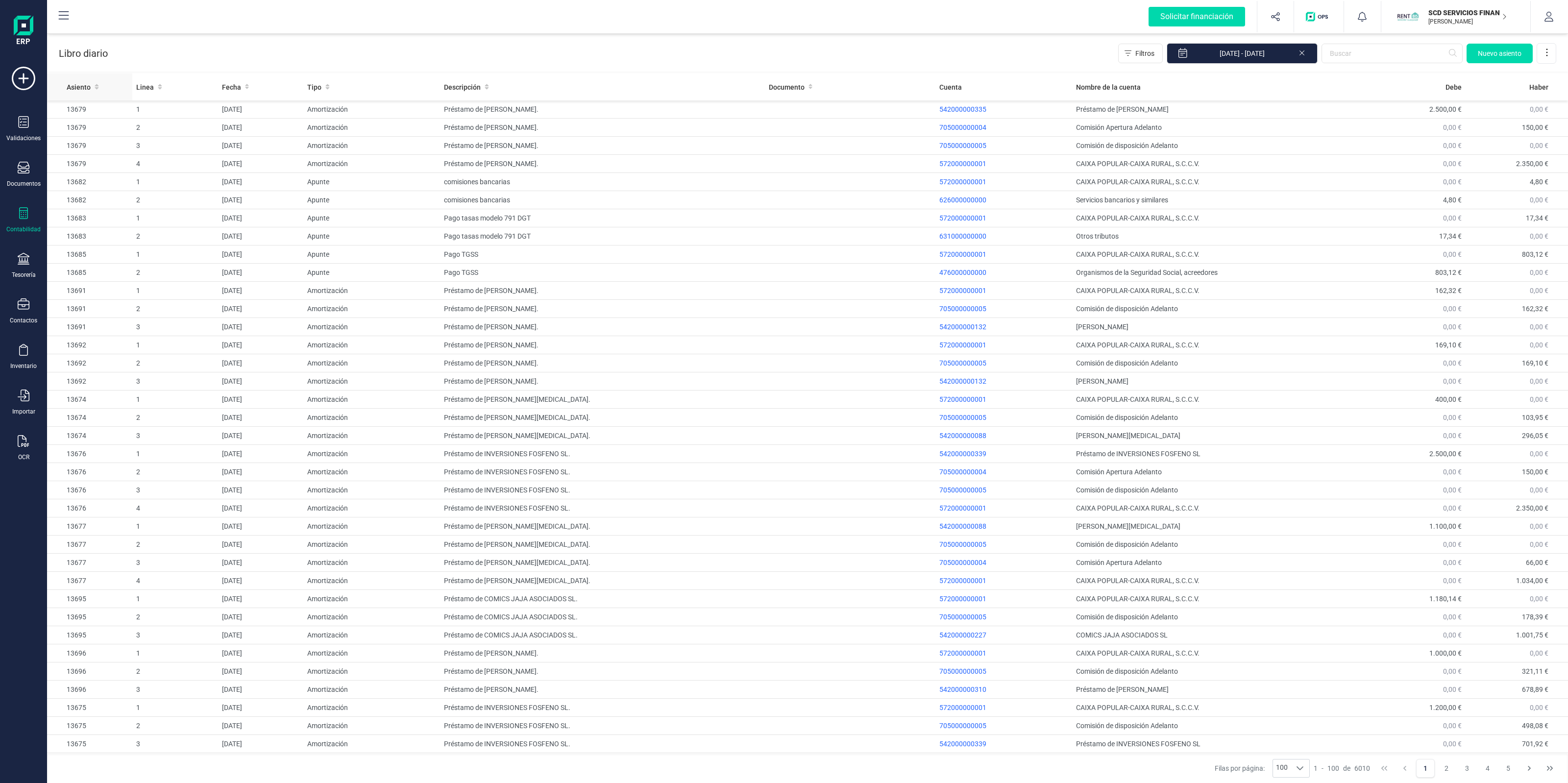
click at [85, 87] on span "Asiento" at bounding box center [78, 87] width 24 height 10
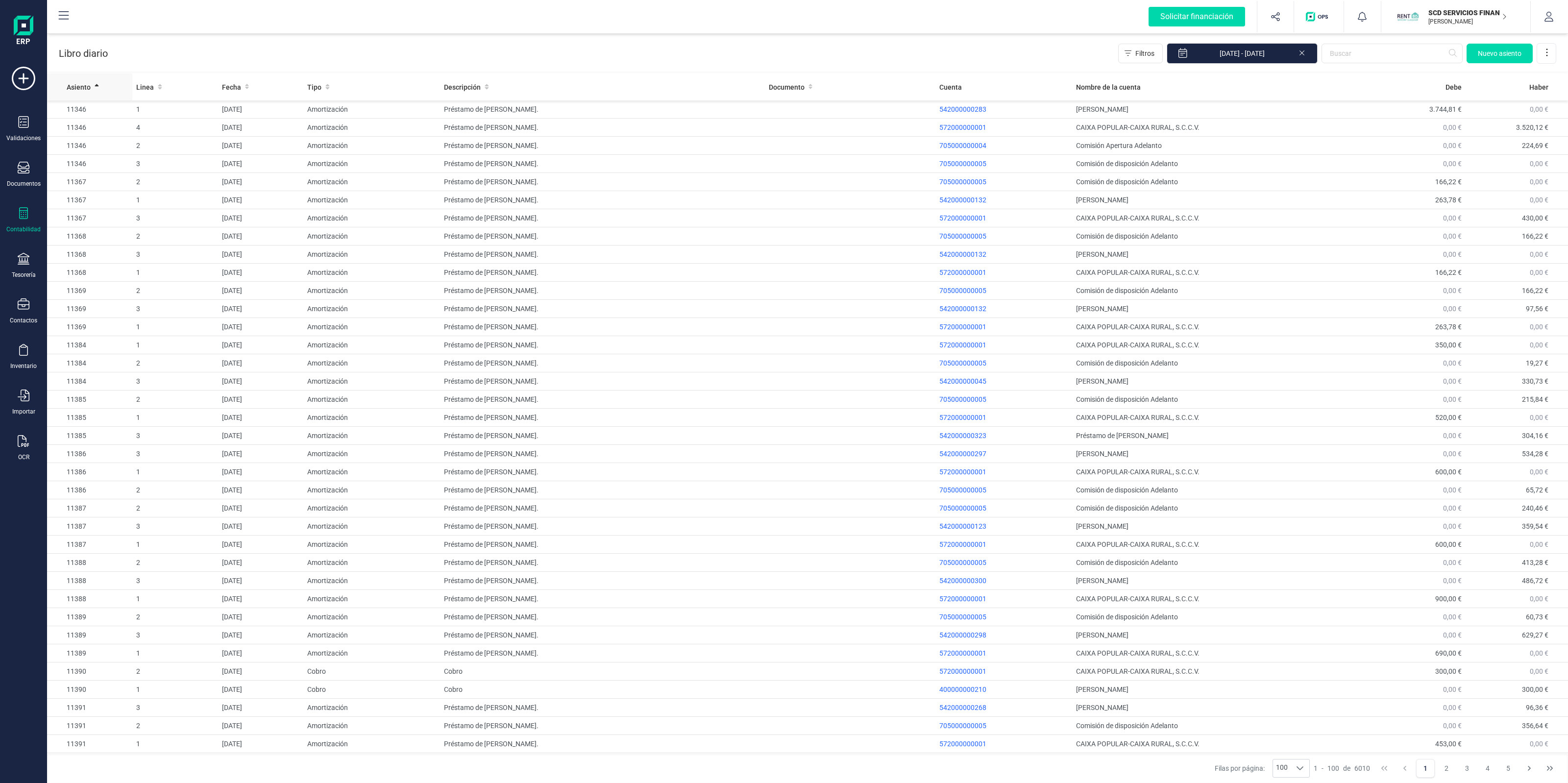
click at [87, 90] on span "Asiento" at bounding box center [78, 87] width 24 height 10
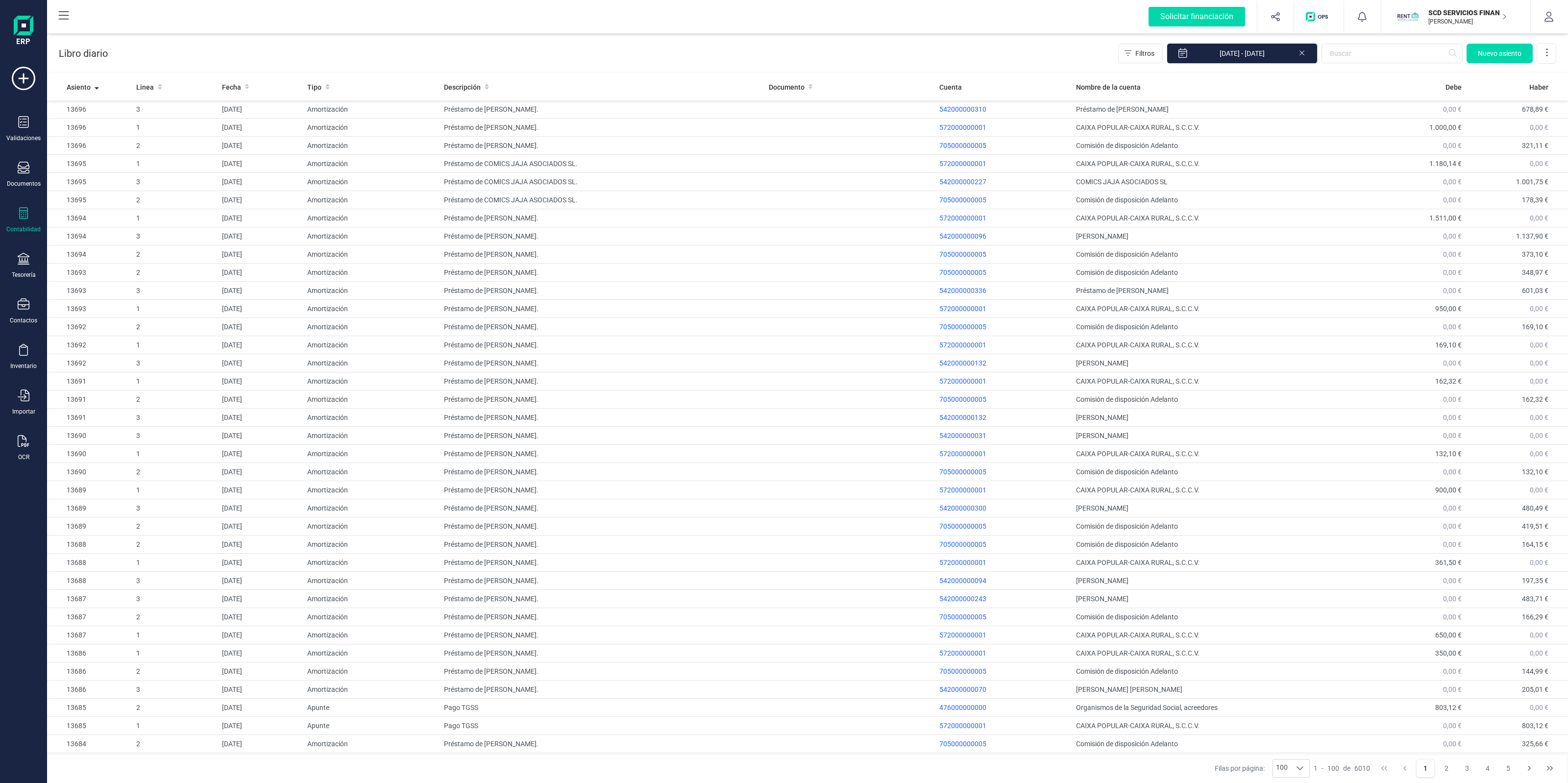
click at [187, 30] on div "Solicitar financiación Importaciones completadas 0 / 0 SCD SERVICIOS FINANCIERO…" at bounding box center [808, 17] width 1519 height 31
click at [195, 53] on div "Libro diario Filtros [DATE] - [DATE] [GEOGRAPHIC_DATA]" at bounding box center [807, 51] width 1521 height 40
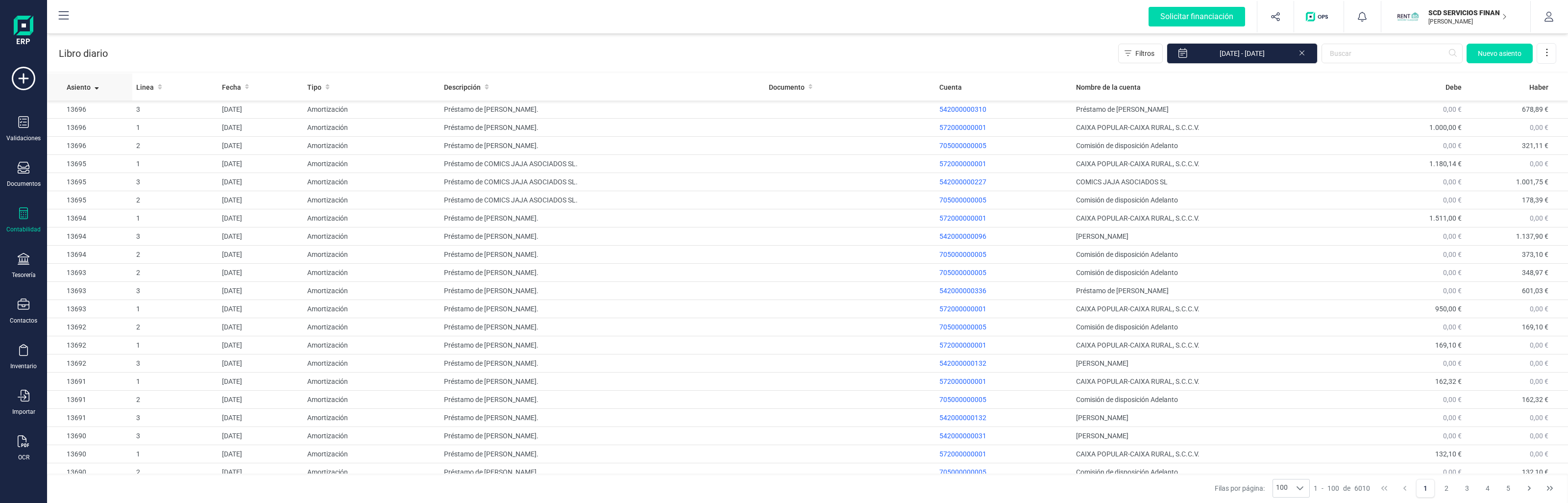
click at [75, 84] on span "Asiento" at bounding box center [78, 87] width 24 height 10
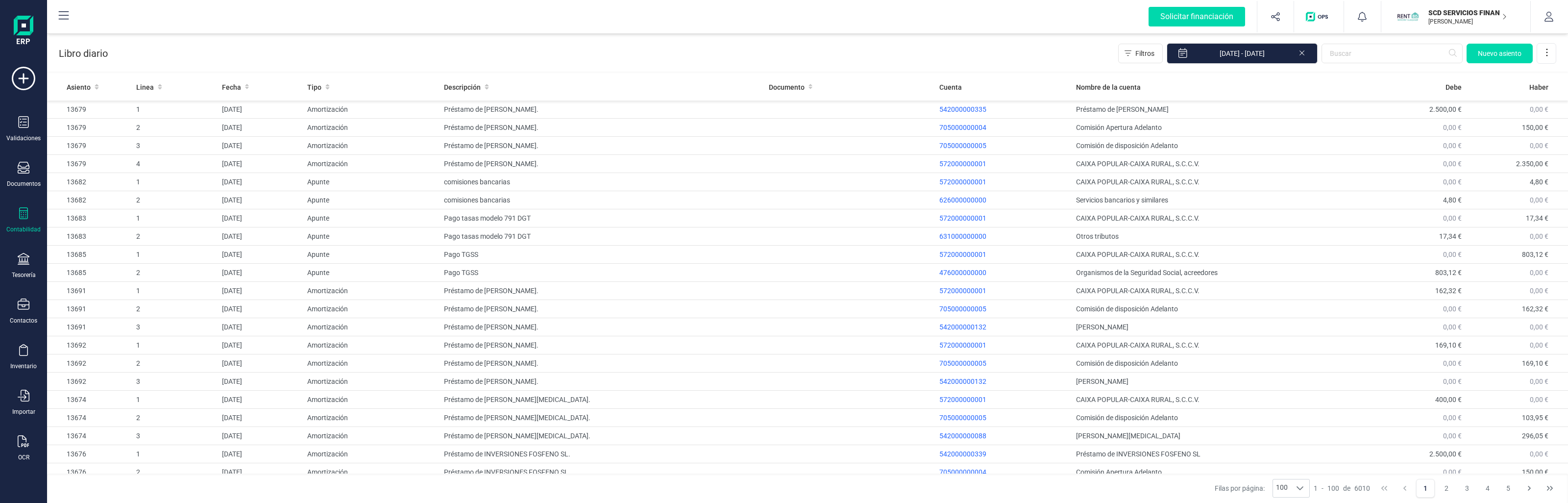
click at [1176, 55] on icon at bounding box center [1302, 51] width 8 height 10
click at [82, 76] on th "Asiento" at bounding box center [89, 87] width 85 height 27
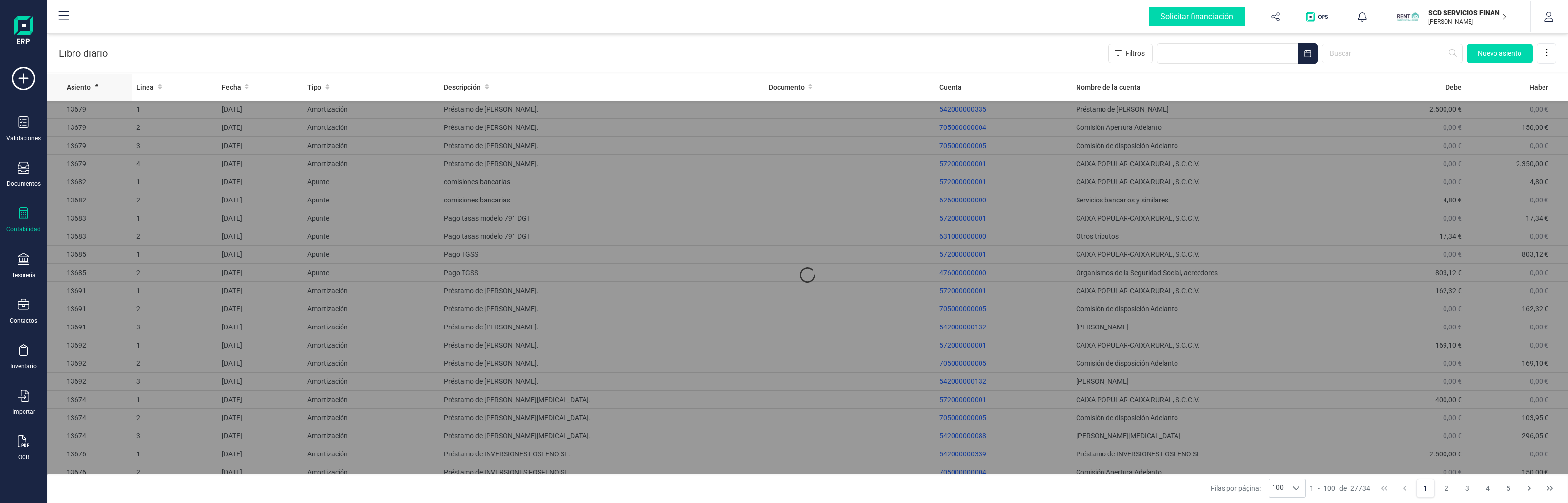
click at [81, 82] on span "Asiento" at bounding box center [78, 87] width 24 height 10
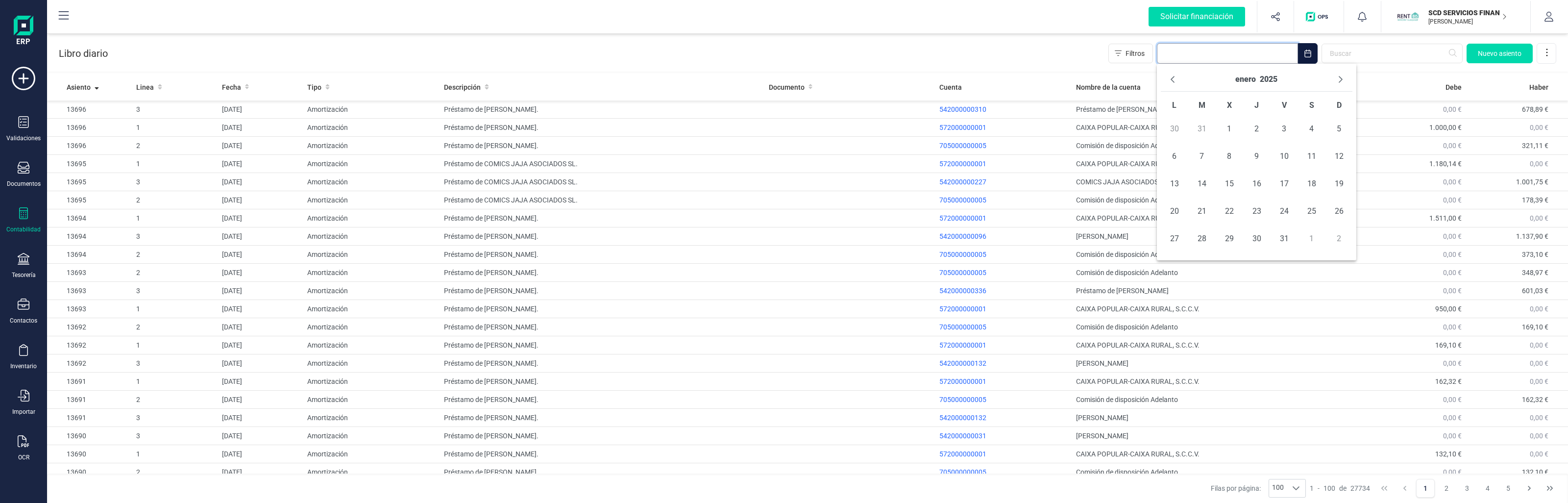
click at [1176, 49] on input "text" at bounding box center [1228, 53] width 141 height 21
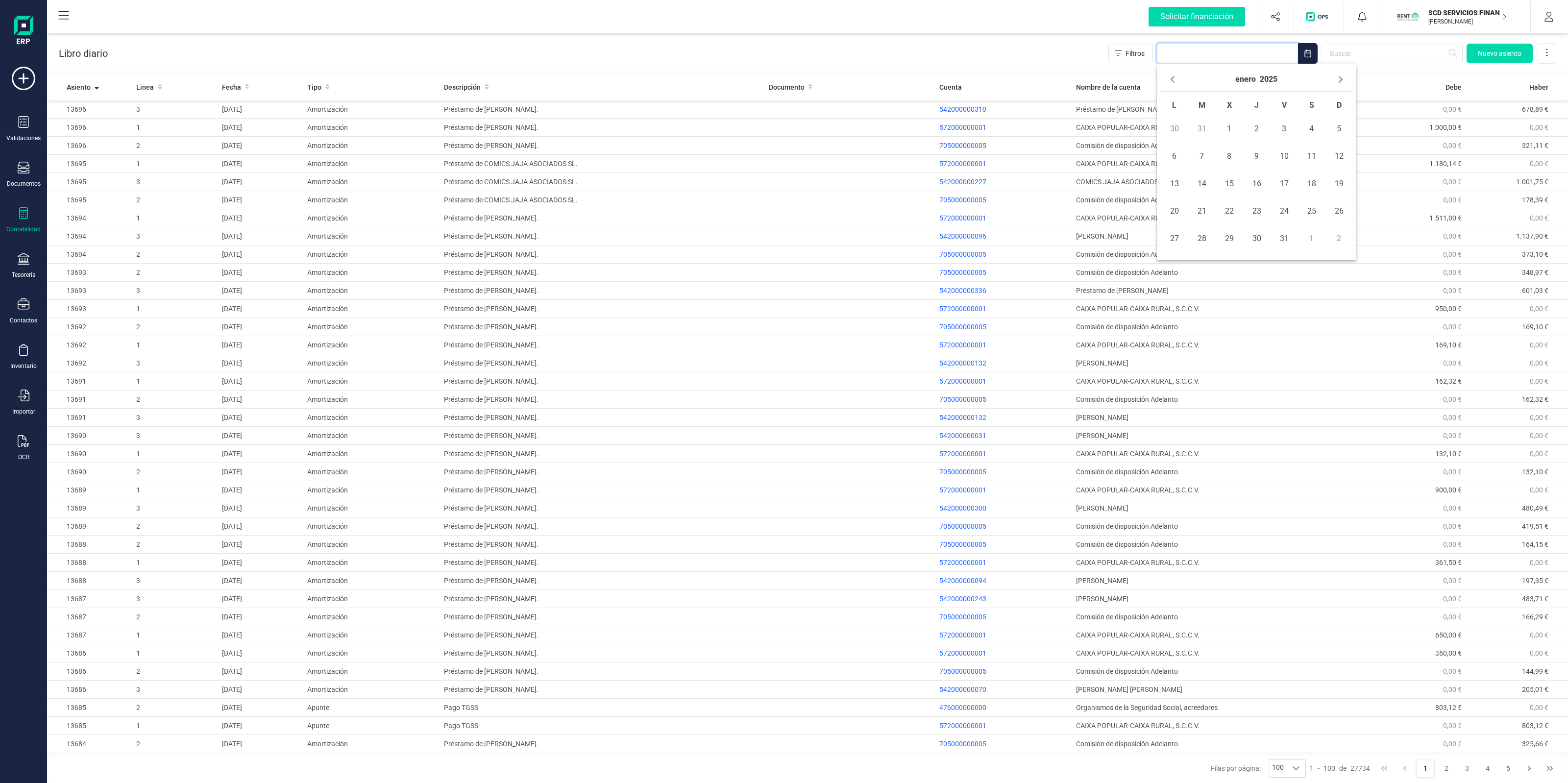
click at [556, 38] on div "Libro diario Filtros [GEOGRAPHIC_DATA]" at bounding box center [807, 51] width 1521 height 40
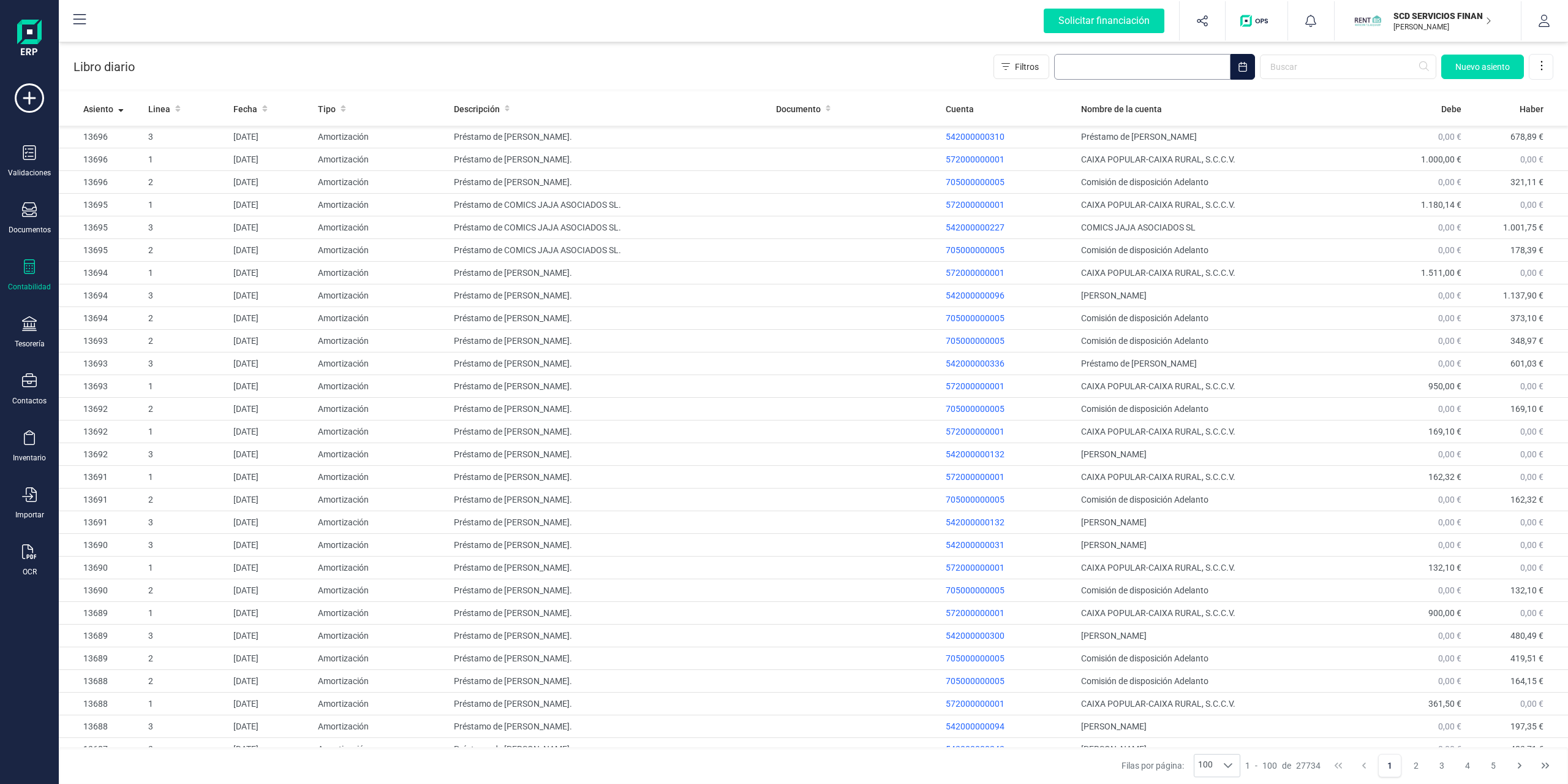
drag, startPoint x: 925, startPoint y: 61, endPoint x: 1124, endPoint y: 71, distance: 199.3
click at [927, 62] on div "Libro diario Filtros [GEOGRAPHIC_DATA]" at bounding box center [813, 64] width 1510 height 51
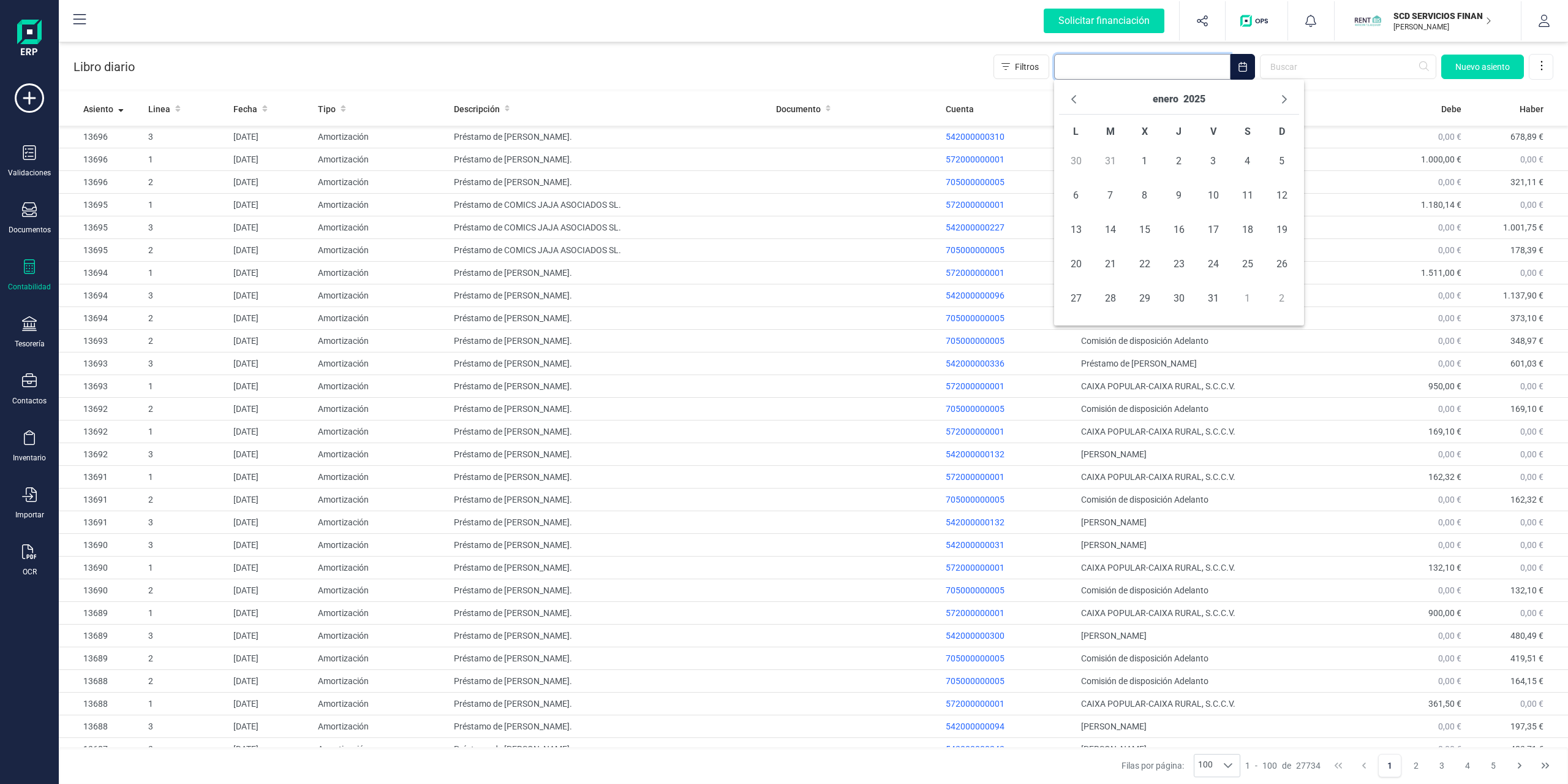
click at [1132, 71] on input "text" at bounding box center [1143, 67] width 176 height 26
click at [1073, 100] on icon "Previous Month" at bounding box center [1074, 99] width 10 height 10
click at [1106, 325] on span "31" at bounding box center [1110, 333] width 25 height 25
click at [750, 58] on div "Libro diario Filtros [DATE] [GEOGRAPHIC_DATA]" at bounding box center [813, 64] width 1510 height 51
click at [1330, 72] on input "text" at bounding box center [1348, 67] width 176 height 25
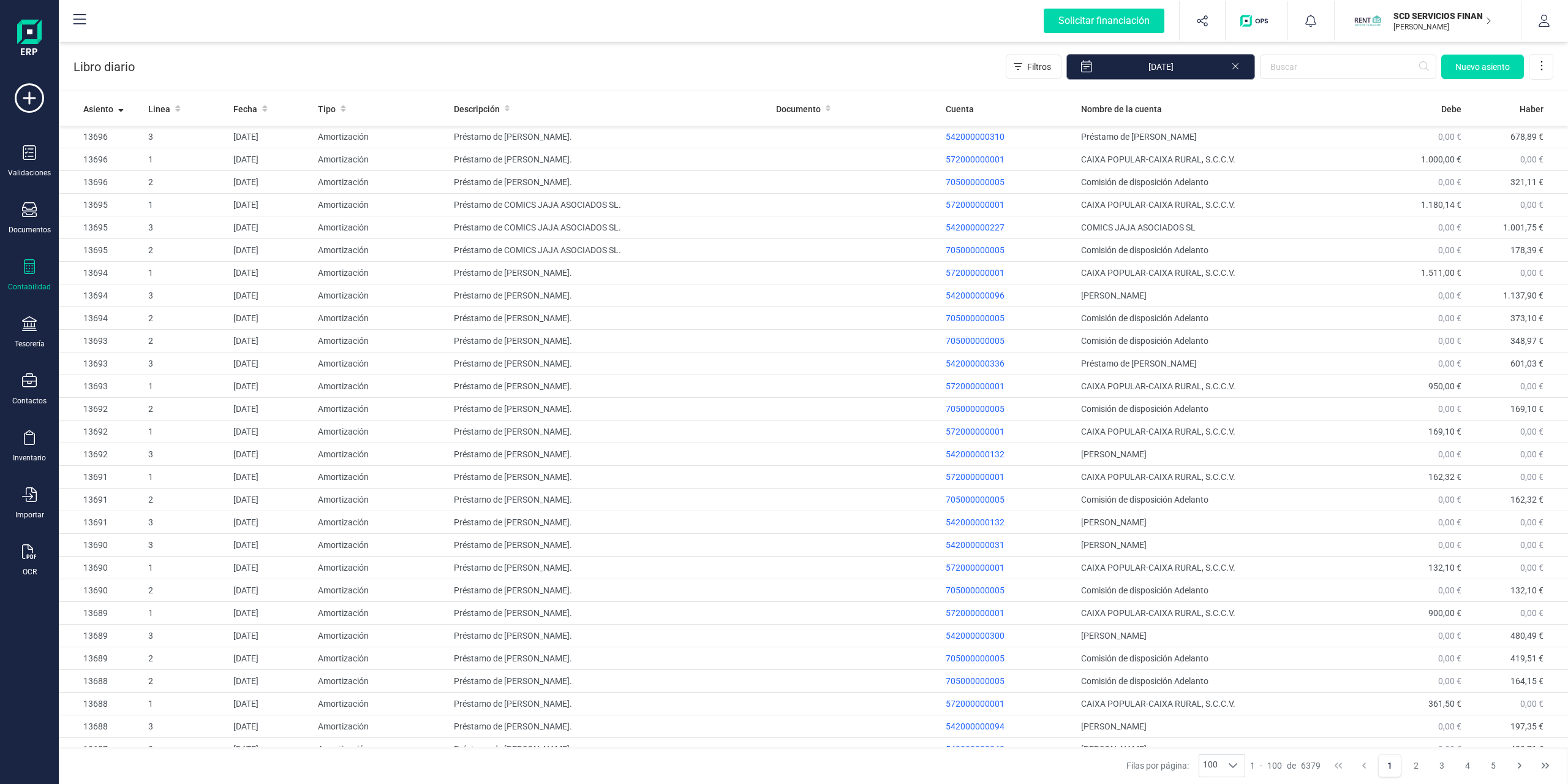
click at [1159, 69] on input "[DATE]" at bounding box center [1160, 67] width 188 height 26
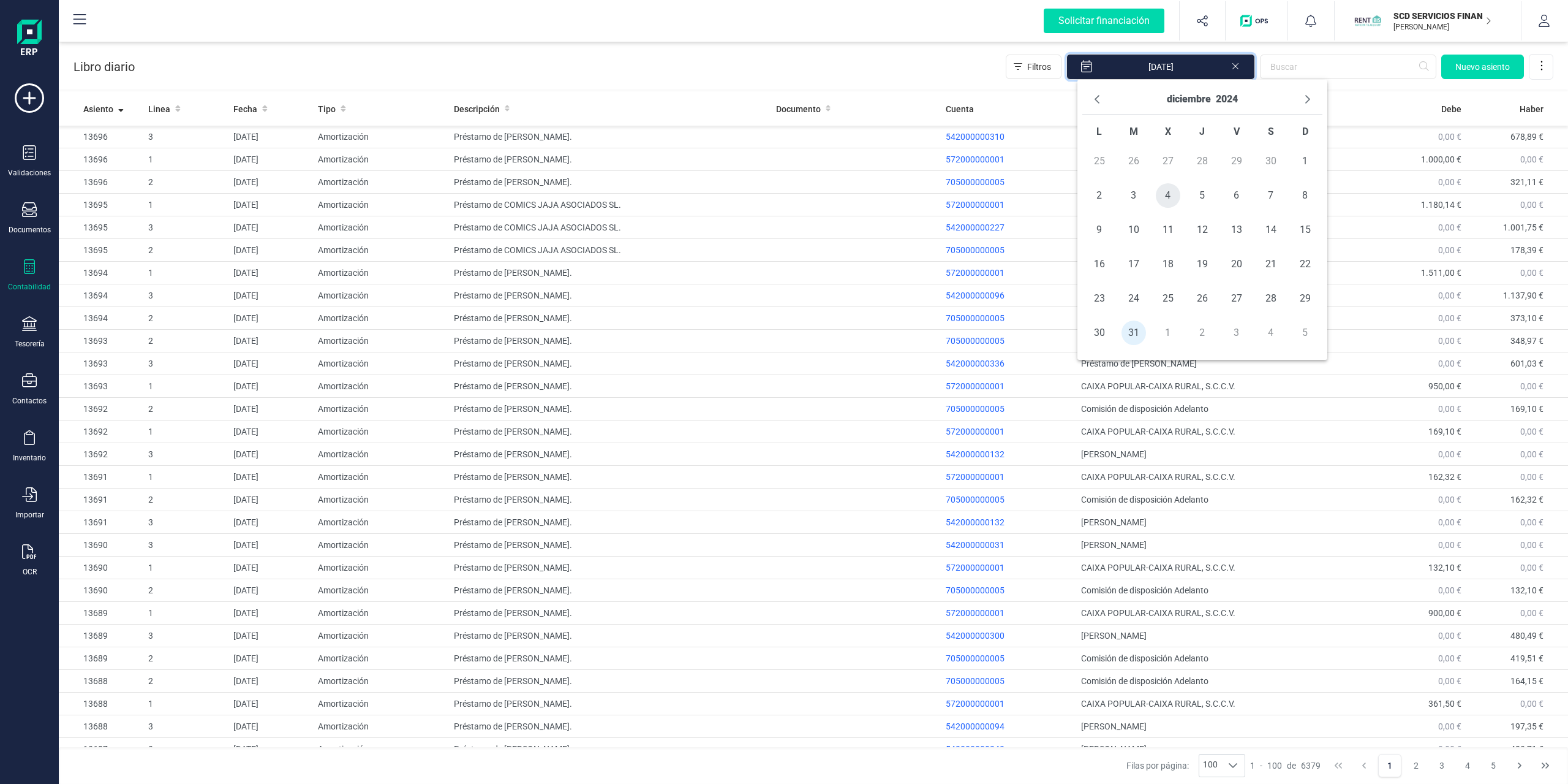
click at [1163, 196] on span "4" at bounding box center [1167, 196] width 25 height 25
click at [1192, 196] on span "5" at bounding box center [1202, 196] width 25 height 25
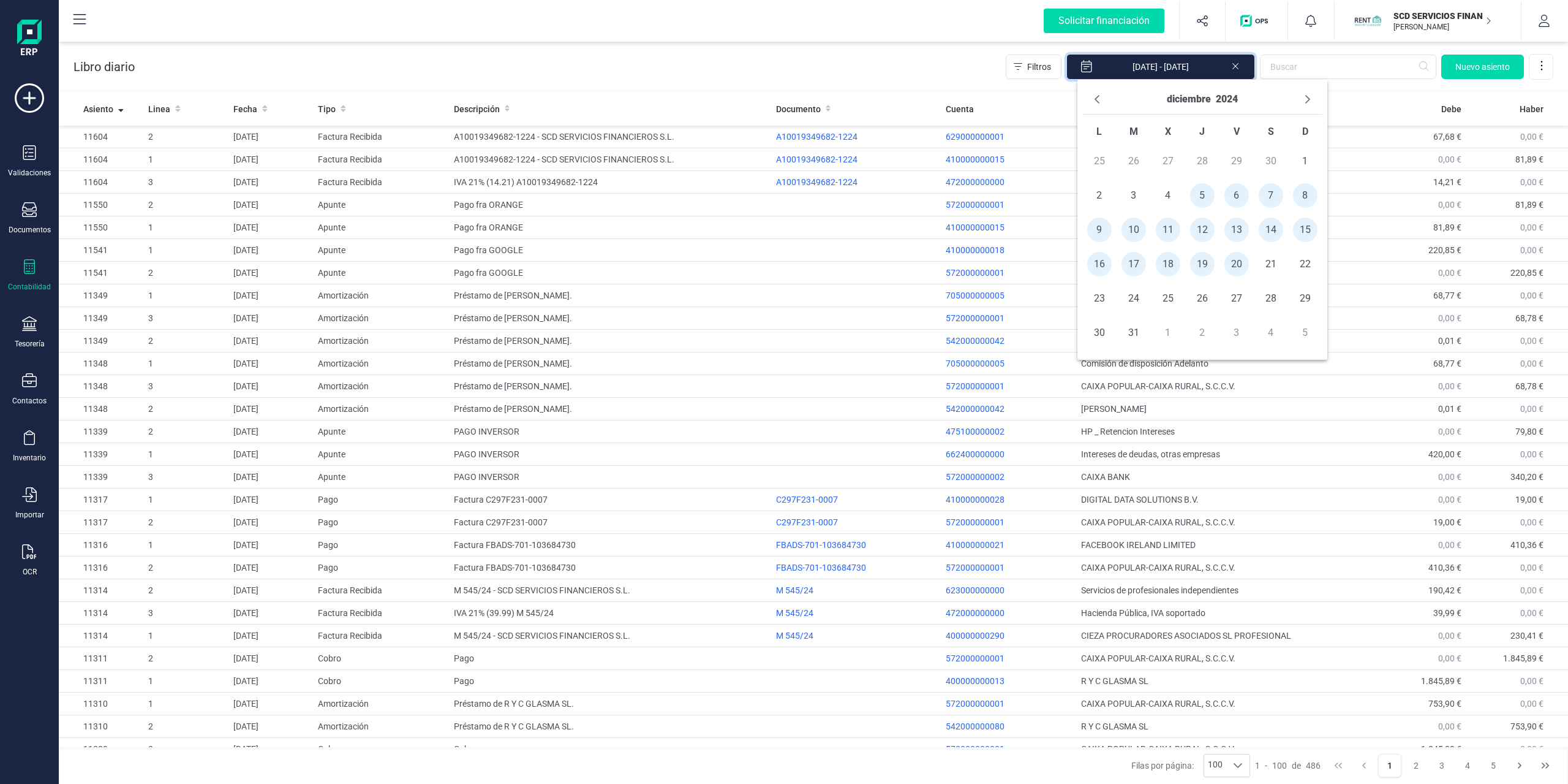
click at [1231, 263] on span "20" at bounding box center [1236, 264] width 25 height 25
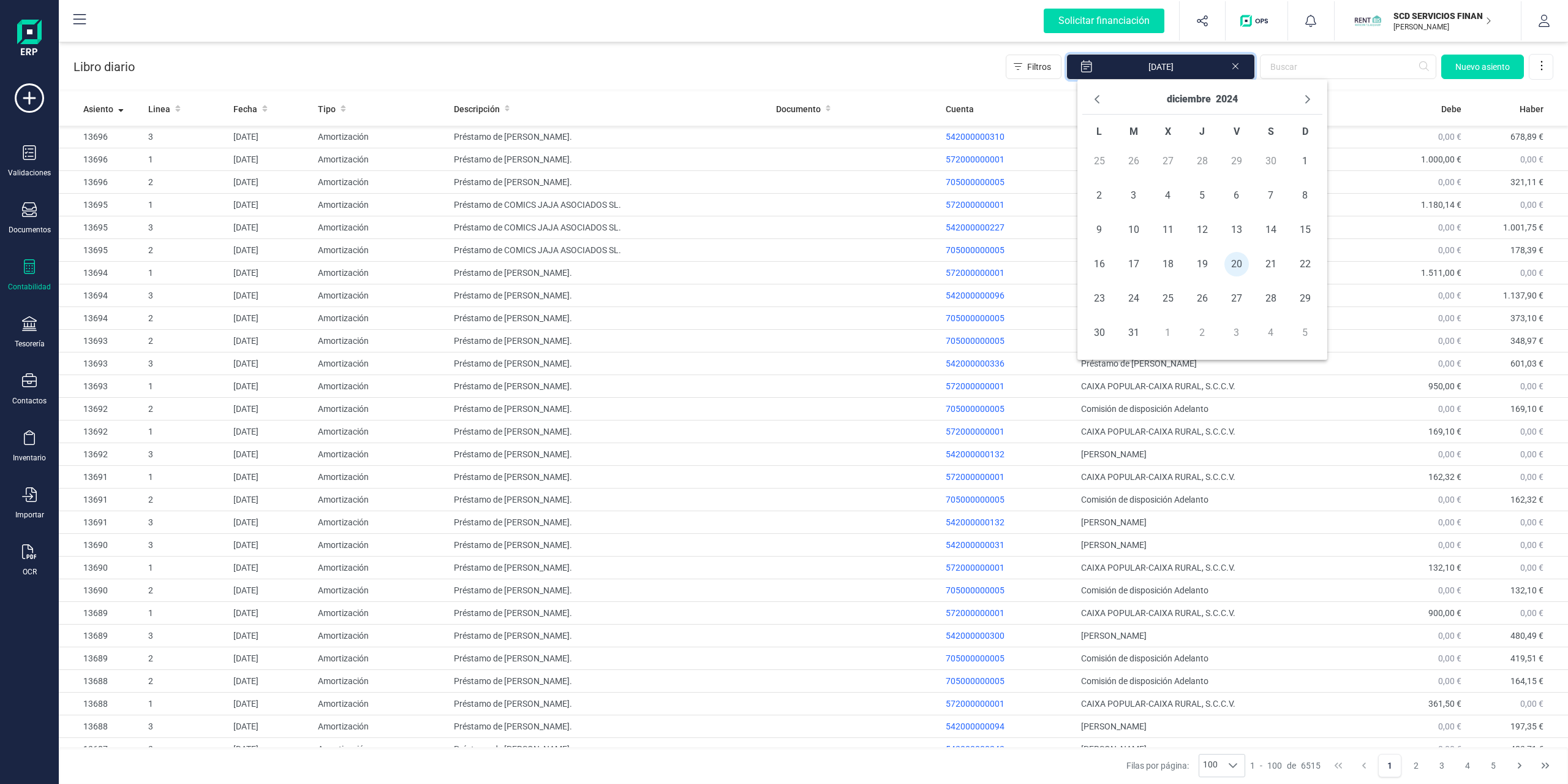
click at [1203, 196] on span "5" at bounding box center [1202, 196] width 25 height 25
type input "[DATE] - [DATE]"
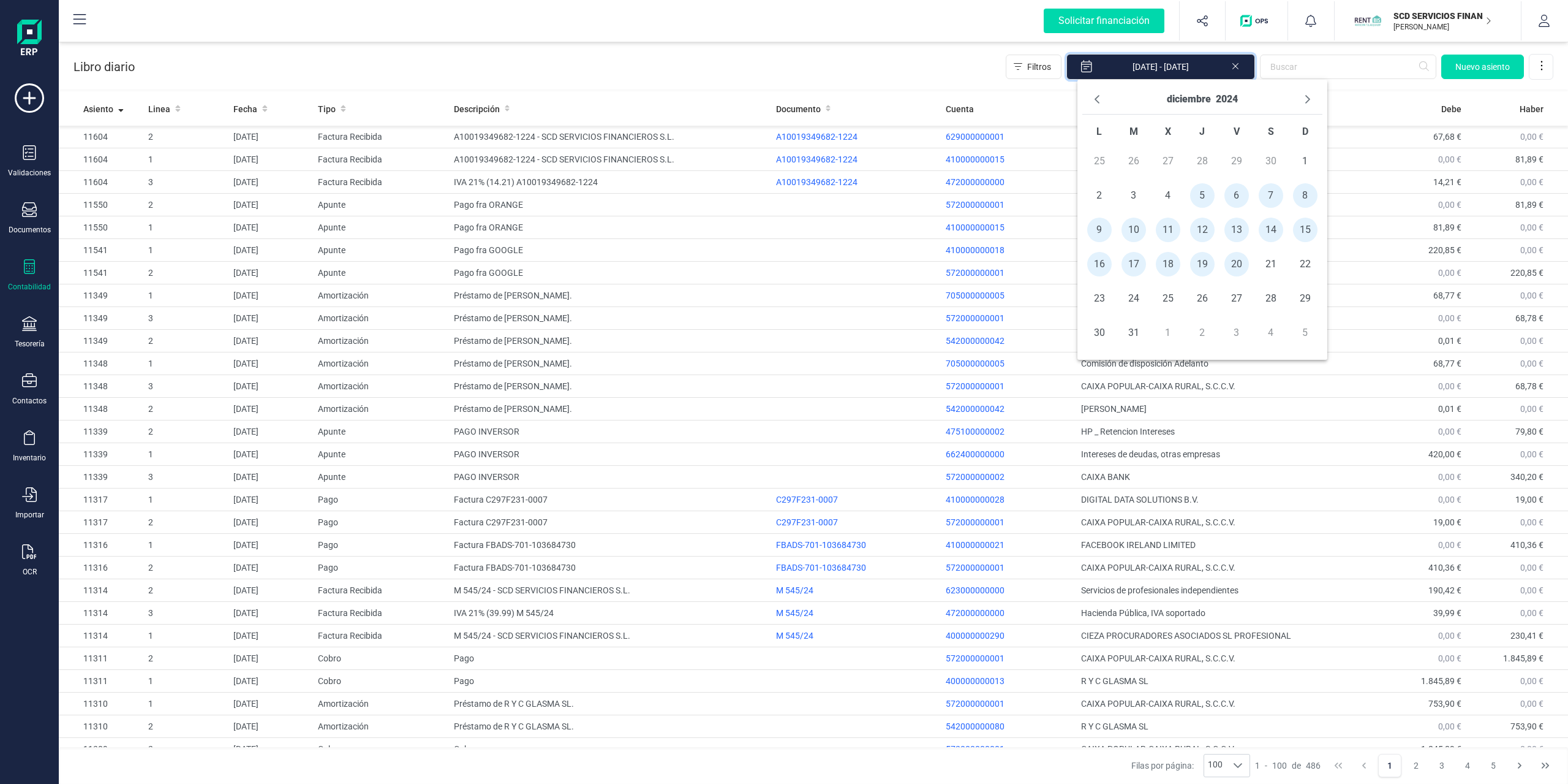
click at [909, 65] on div "Libro diario Filtros [DATE] - [DATE] [GEOGRAPHIC_DATA]" at bounding box center [813, 64] width 1510 height 51
click at [1328, 71] on input "text" at bounding box center [1348, 67] width 176 height 25
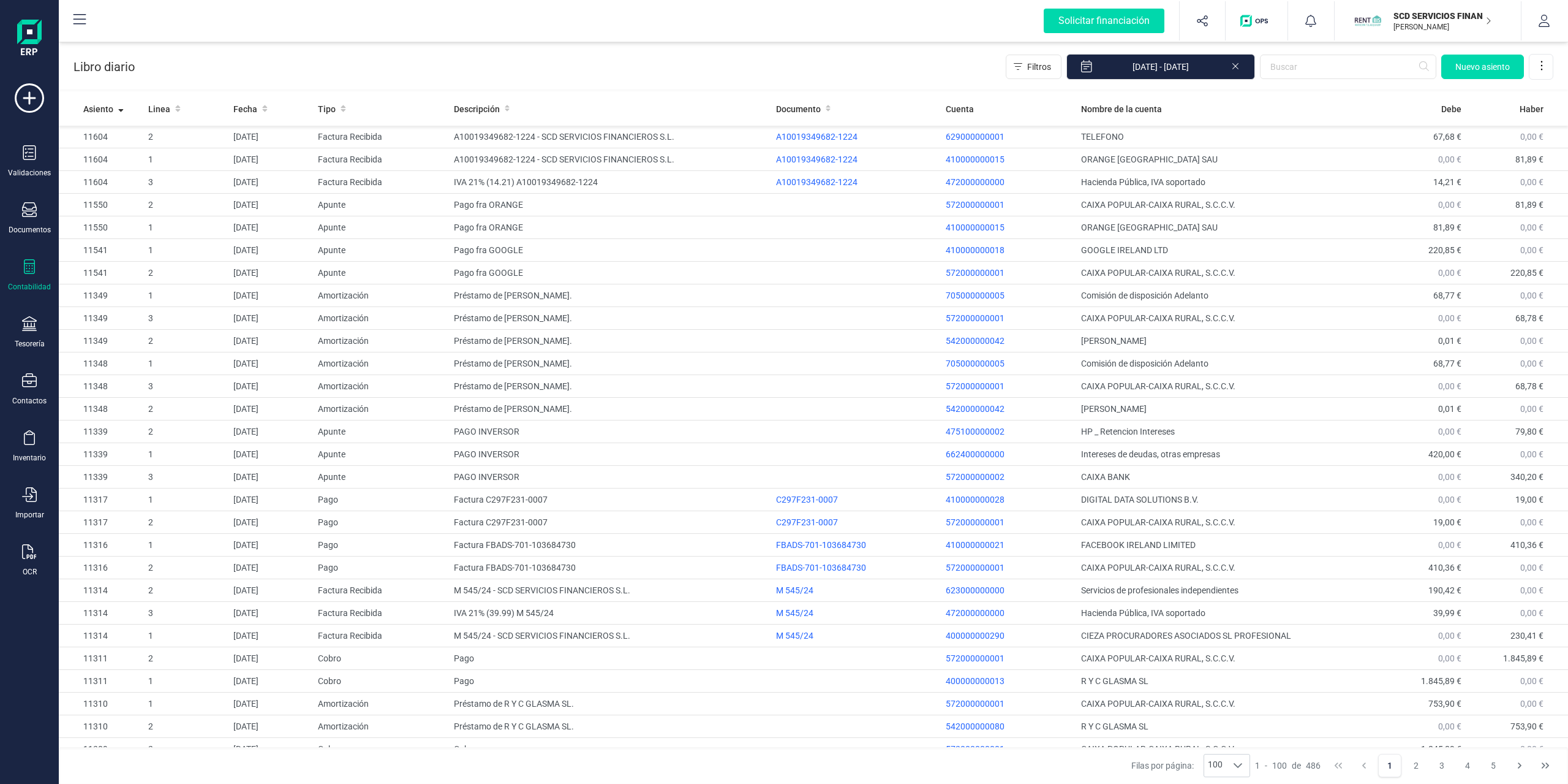
click at [1235, 66] on icon at bounding box center [1235, 67] width 6 height 6
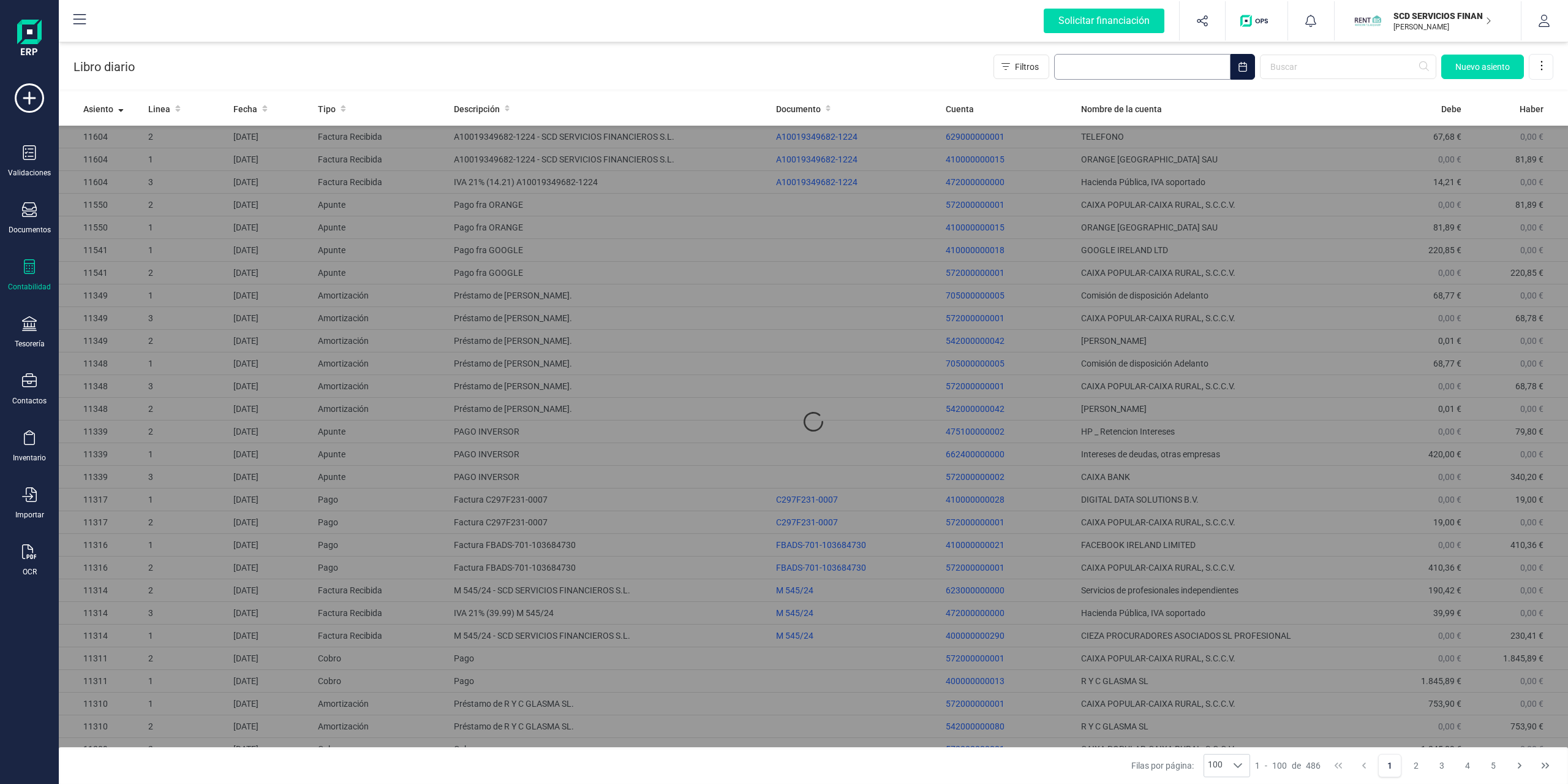
click at [1220, 65] on input "text" at bounding box center [1143, 67] width 176 height 26
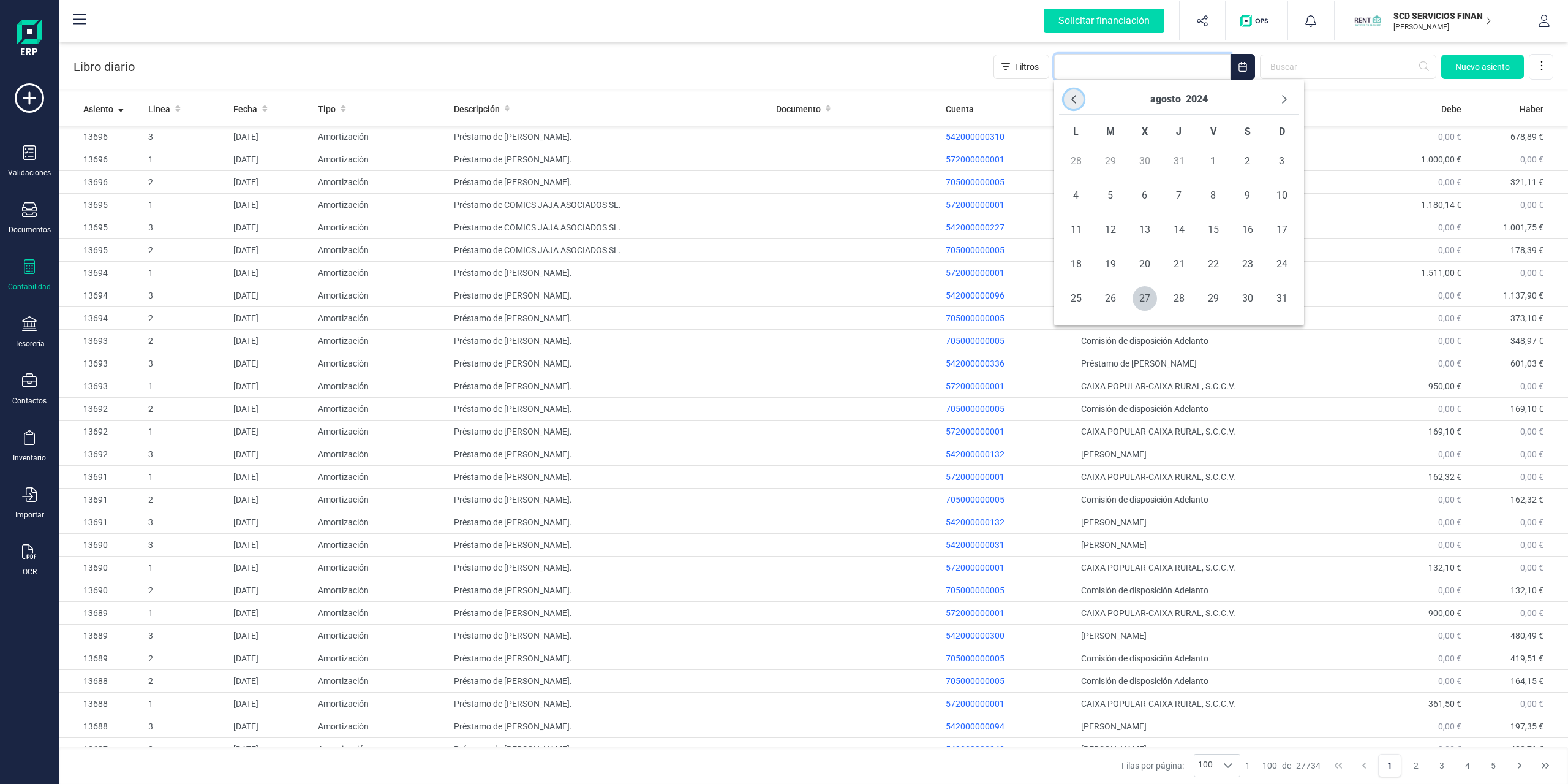
click at [1066, 92] on button "Previous Month" at bounding box center [1074, 99] width 19 height 19
click at [1272, 95] on div "[DATE]" at bounding box center [1179, 99] width 240 height 30
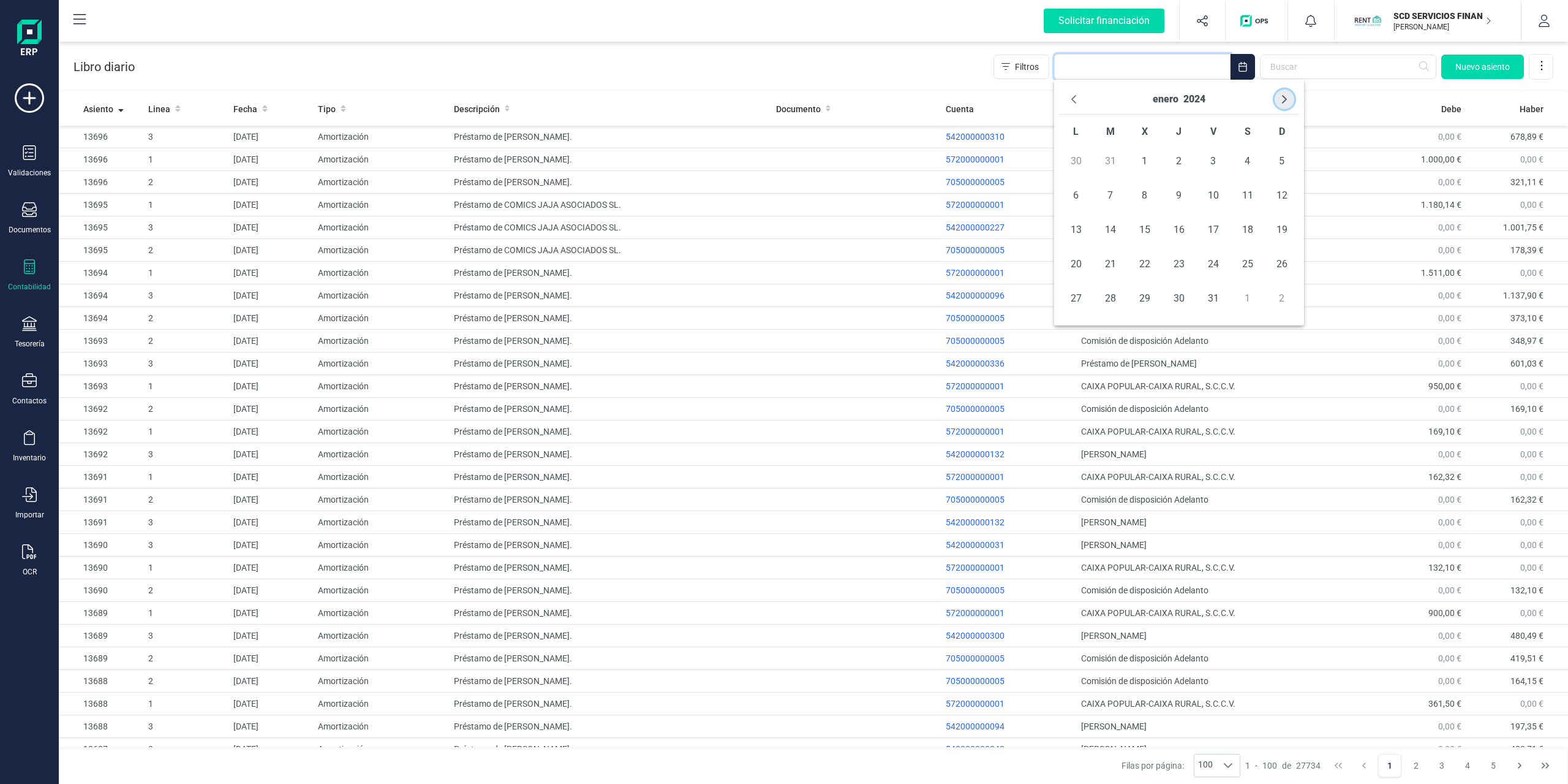
click at [1283, 98] on icon "Next Month" at bounding box center [1284, 99] width 10 height 10
click at [1284, 98] on icon "Next Month" at bounding box center [1284, 99] width 10 height 10
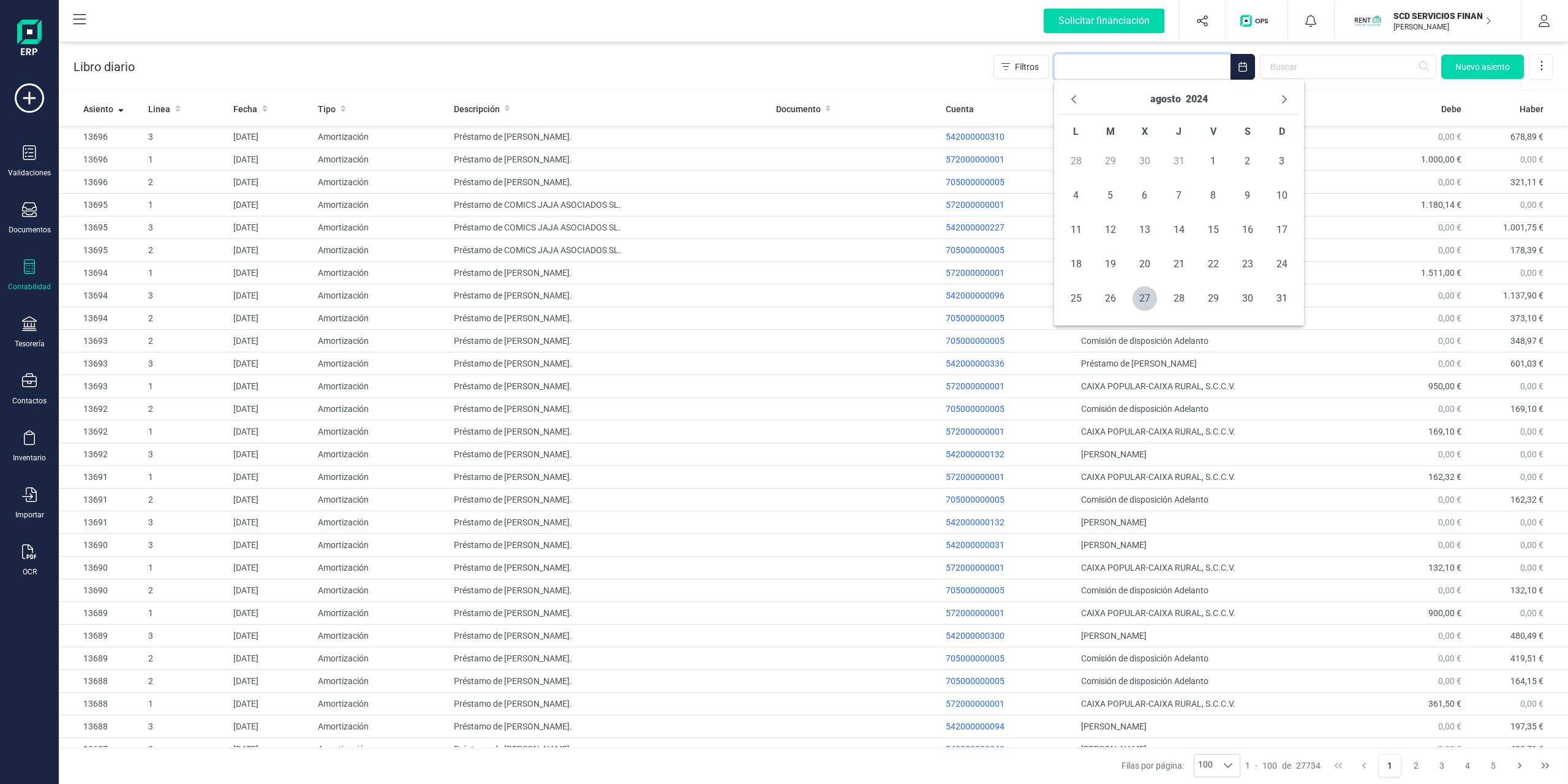
click at [1284, 98] on icon "Next Month" at bounding box center [1284, 99] width 10 height 10
click at [1175, 193] on span "11" at bounding box center [1179, 196] width 25 height 25
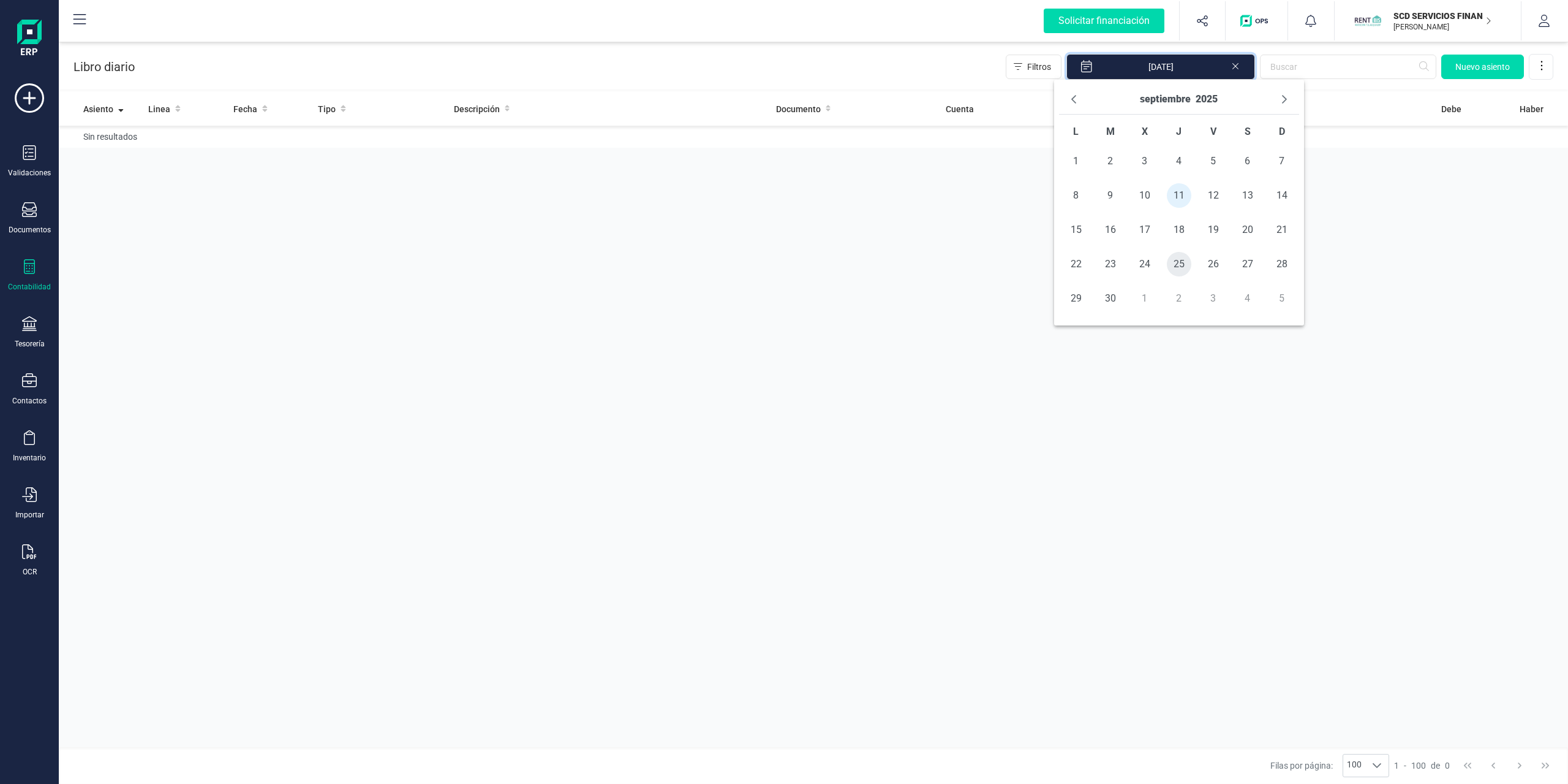
click at [1179, 264] on span "25" at bounding box center [1179, 264] width 25 height 25
click at [1286, 97] on icon "Next Month" at bounding box center [1284, 99] width 10 height 10
click at [1071, 102] on icon "Previous Month" at bounding box center [1074, 99] width 10 height 10
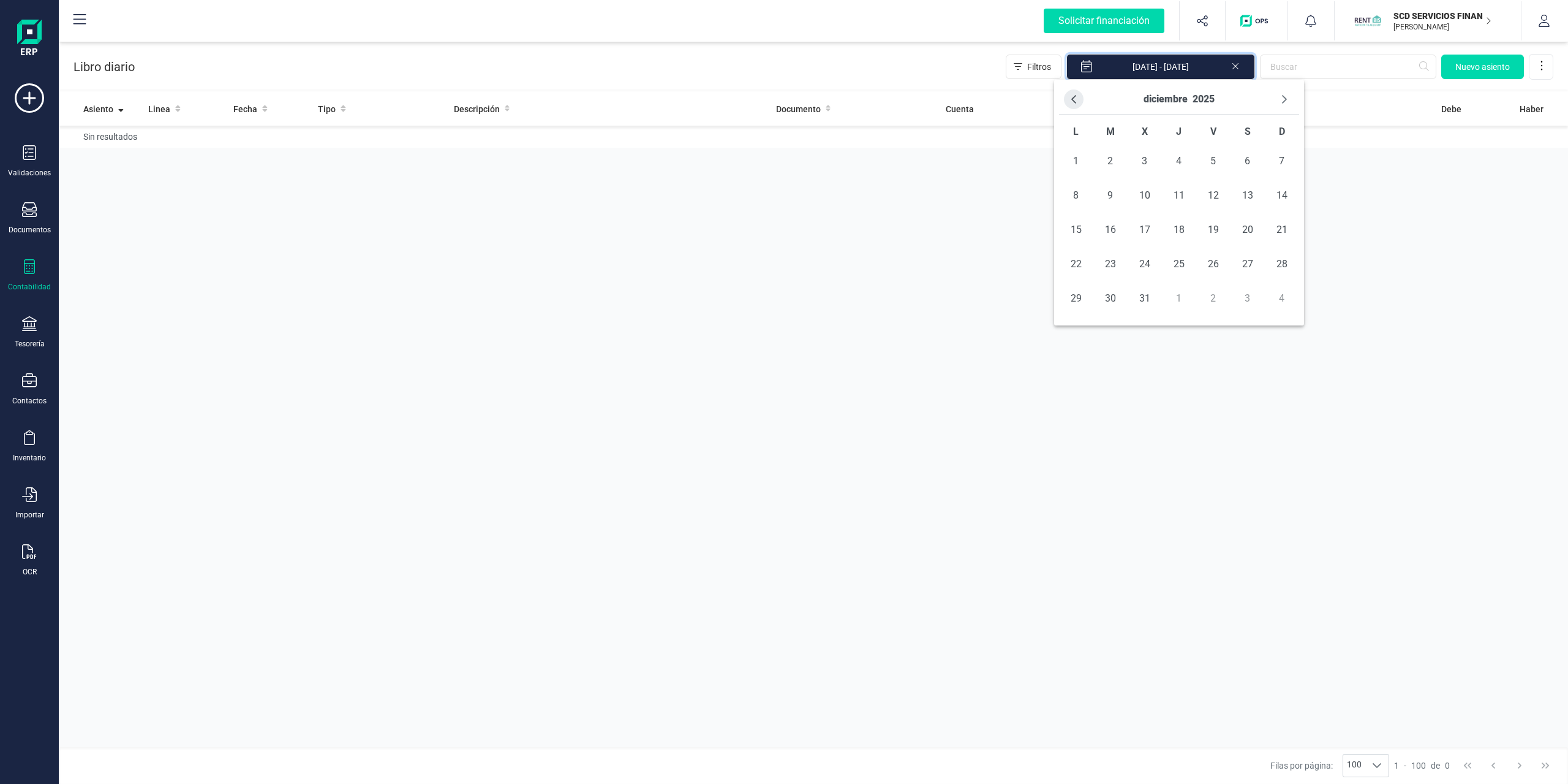
click at [1073, 102] on icon "Previous Month" at bounding box center [1074, 99] width 10 height 10
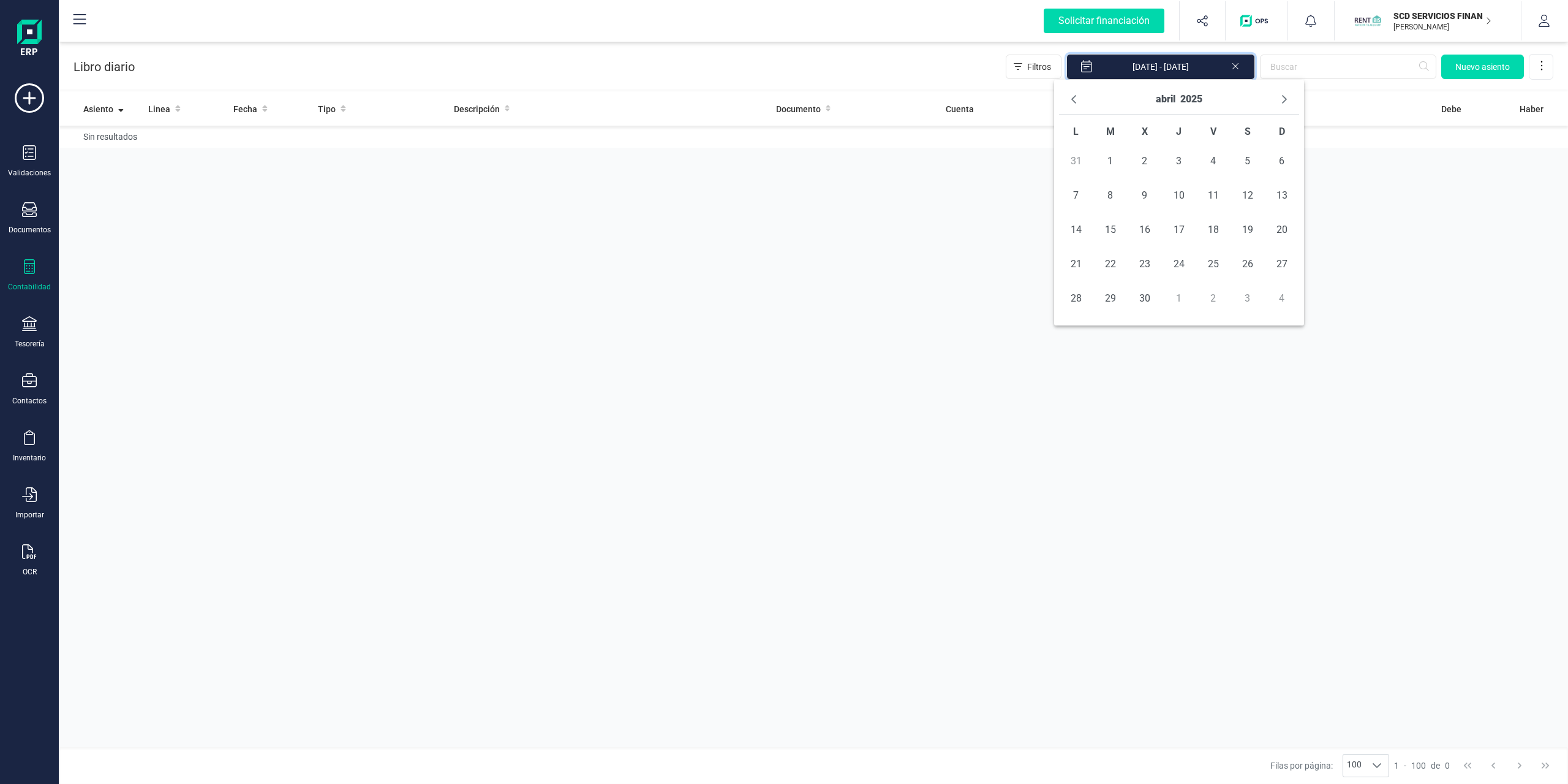
click at [1073, 102] on icon "Previous Month" at bounding box center [1074, 99] width 10 height 10
click at [1103, 329] on span "31" at bounding box center [1110, 333] width 25 height 25
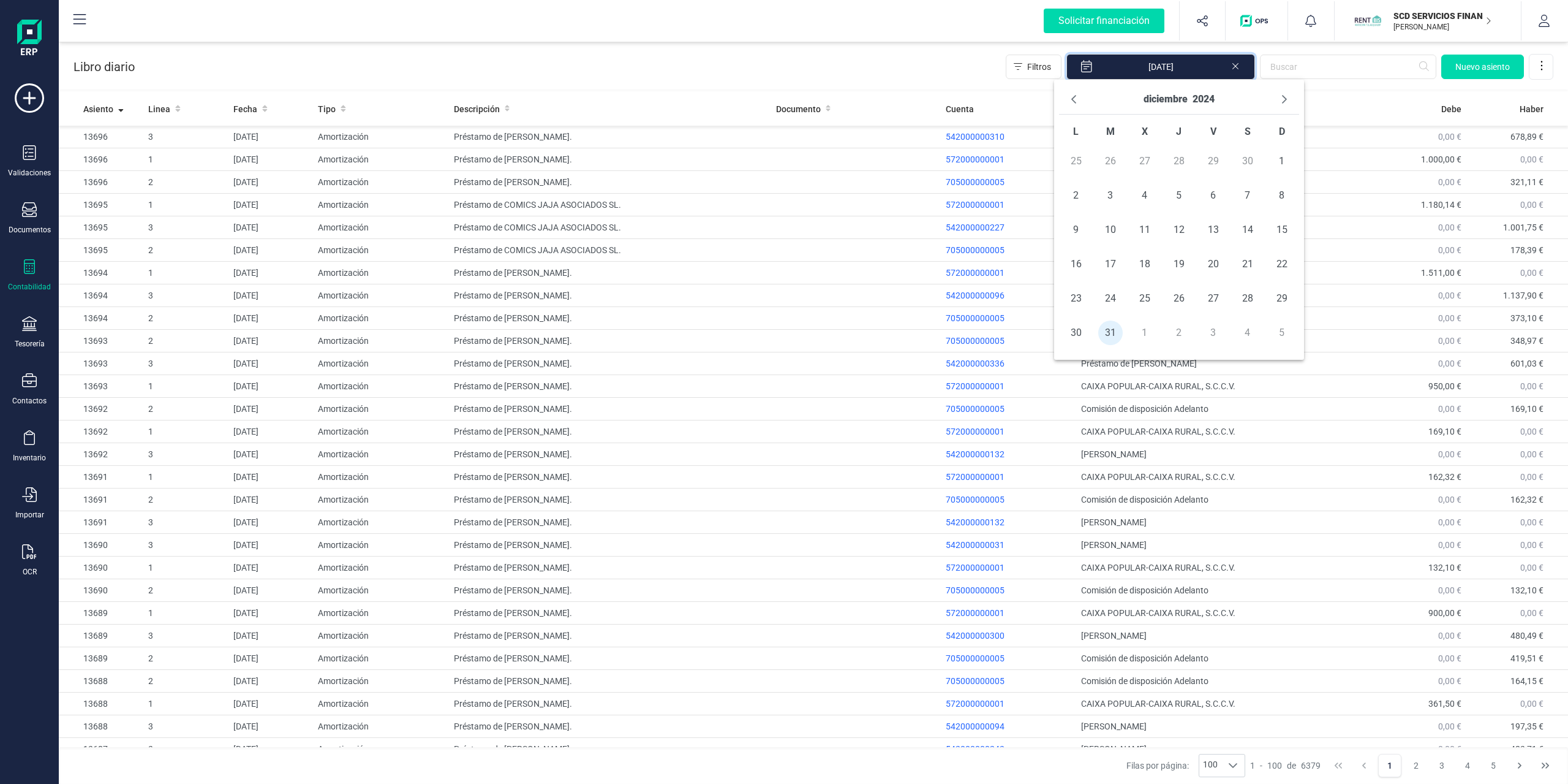
click at [956, 53] on div "Libro diario Filtros [DATE] [GEOGRAPHIC_DATA]" at bounding box center [813, 64] width 1510 height 51
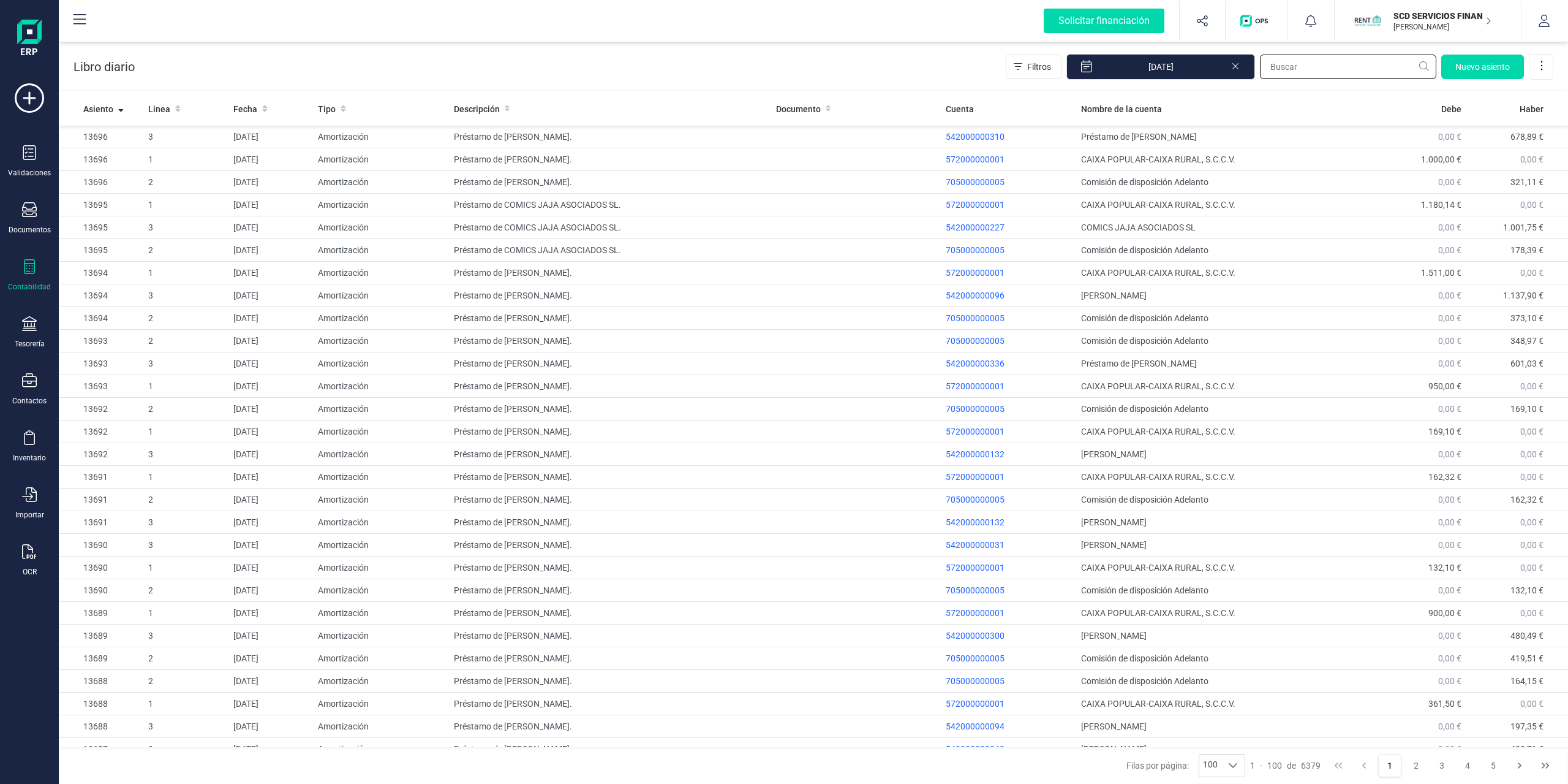
click at [1332, 64] on input "text" at bounding box center [1348, 67] width 176 height 25
click at [1195, 65] on input "[DATE]" at bounding box center [1160, 67] width 188 height 26
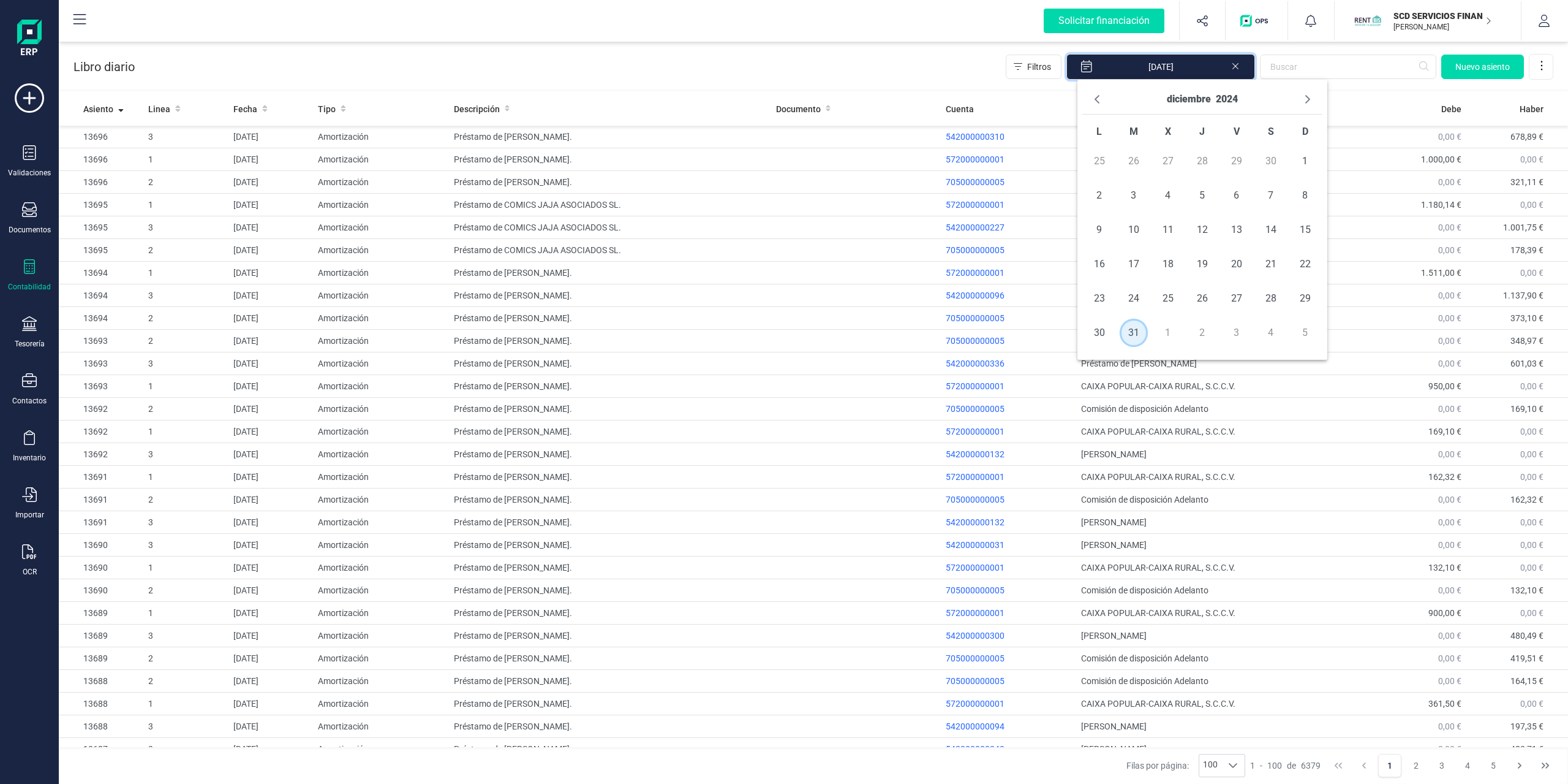
click at [1140, 330] on span "31" at bounding box center [1134, 333] width 25 height 25
click at [1133, 329] on span "31" at bounding box center [1134, 333] width 25 height 25
type input "[DATE] - [DATE]"
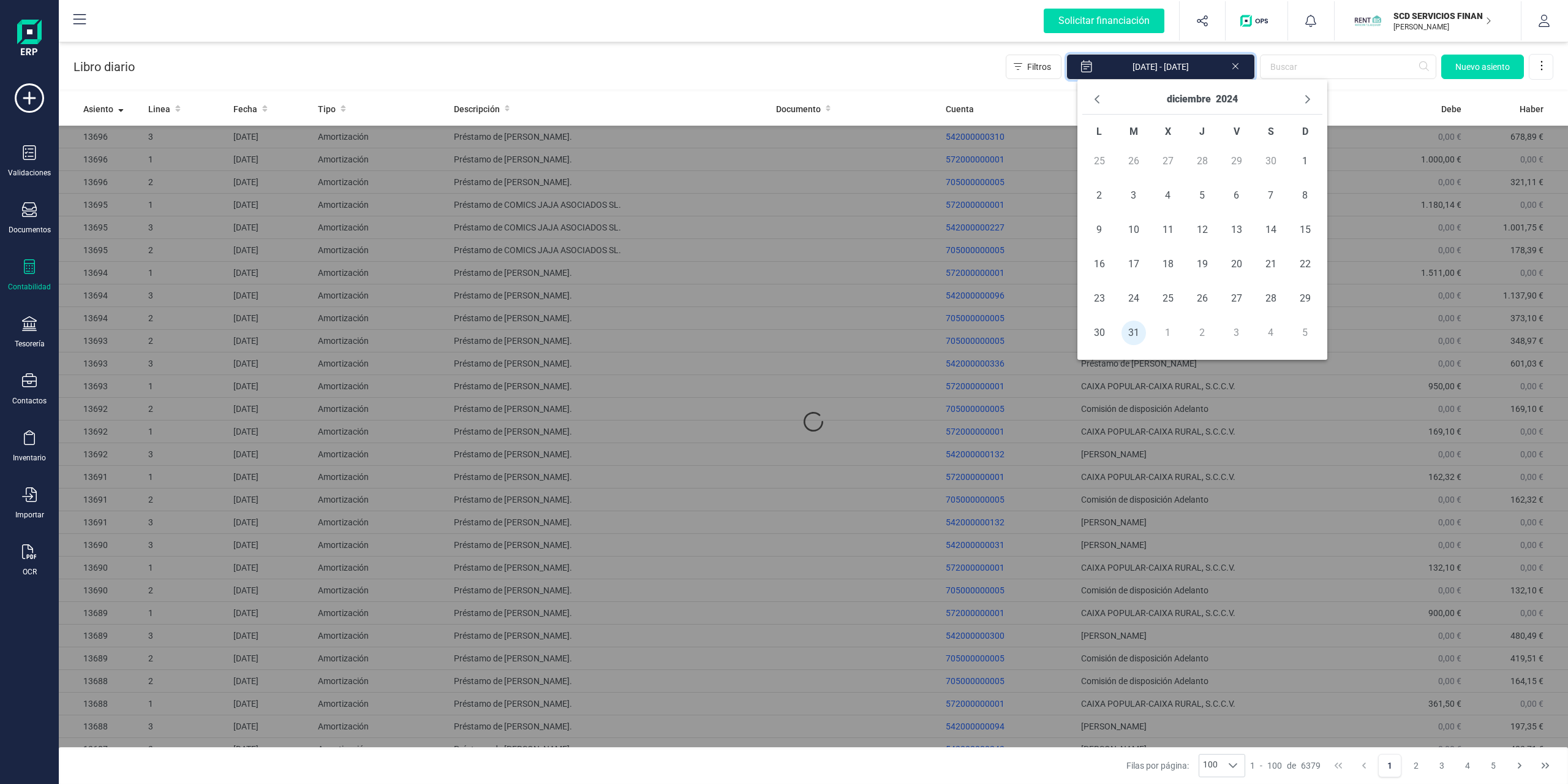
click at [845, 59] on div "Libro diario Filtros [DATE] - [DATE] [GEOGRAPHIC_DATA]" at bounding box center [813, 64] width 1510 height 51
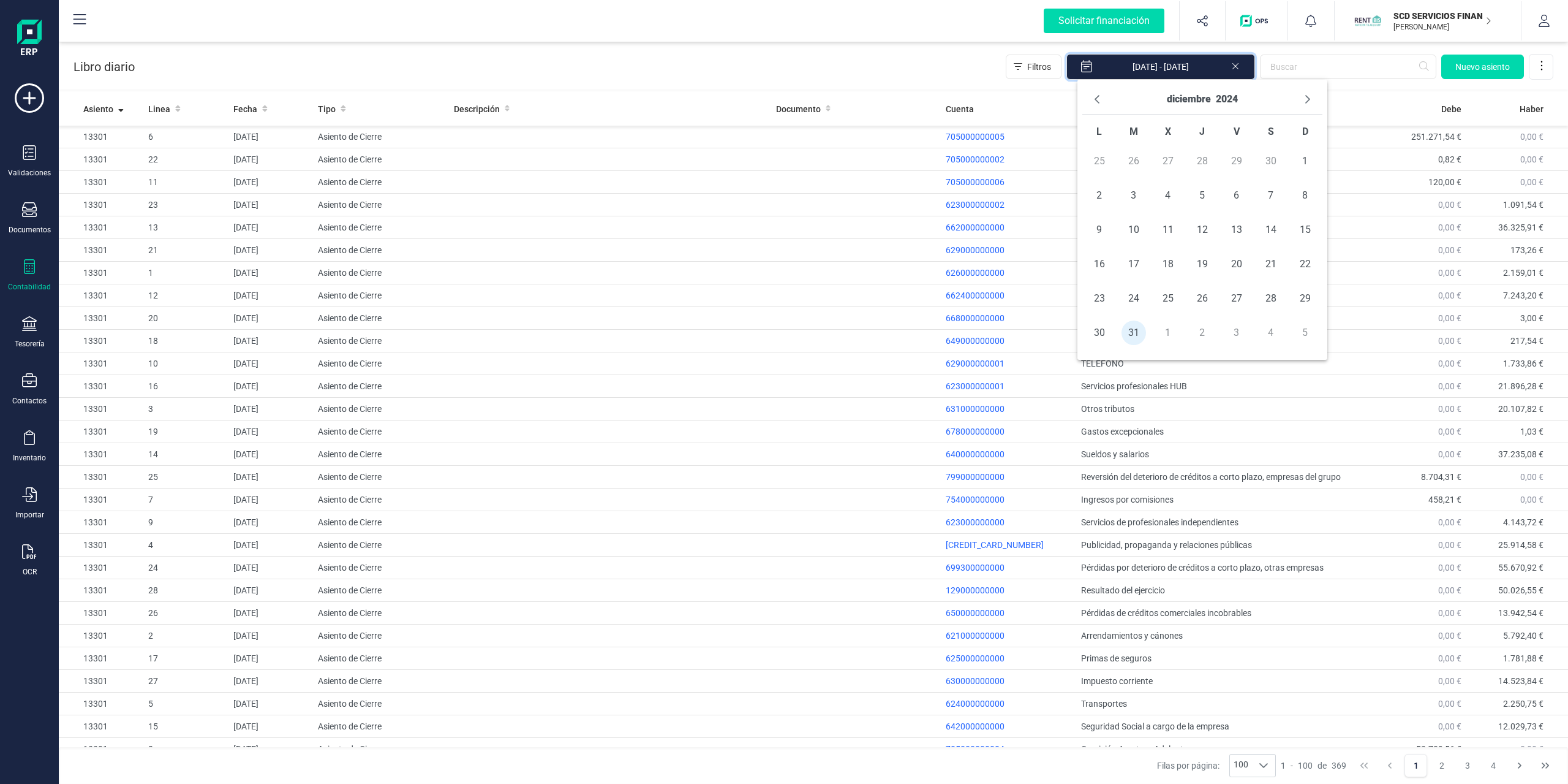
click at [845, 59] on div "Libro diario Filtros [DATE] - [DATE] [GEOGRAPHIC_DATA]" at bounding box center [813, 64] width 1510 height 51
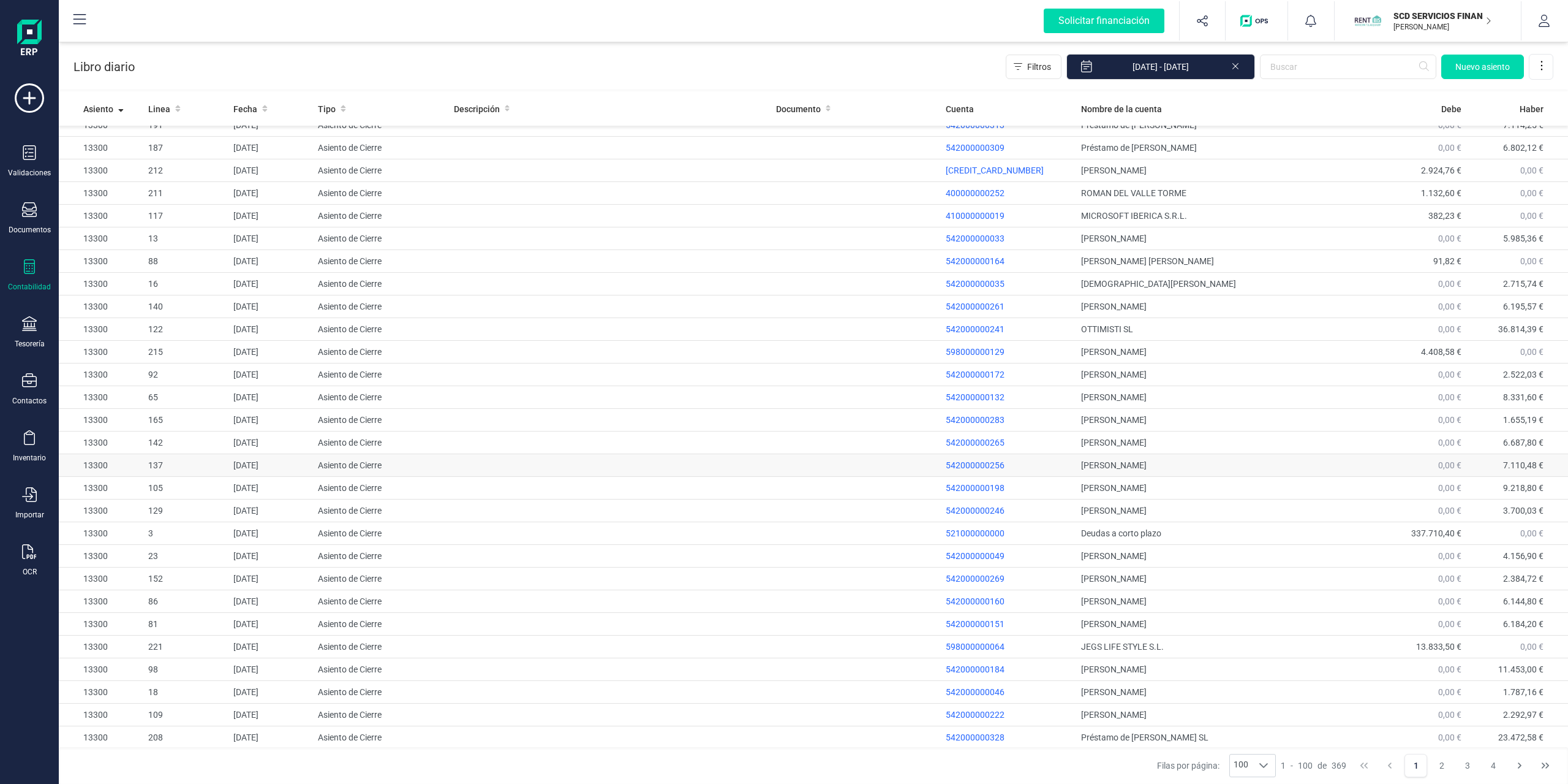
scroll to position [1655, 0]
click at [1446, 703] on button "2" at bounding box center [1441, 765] width 23 height 23
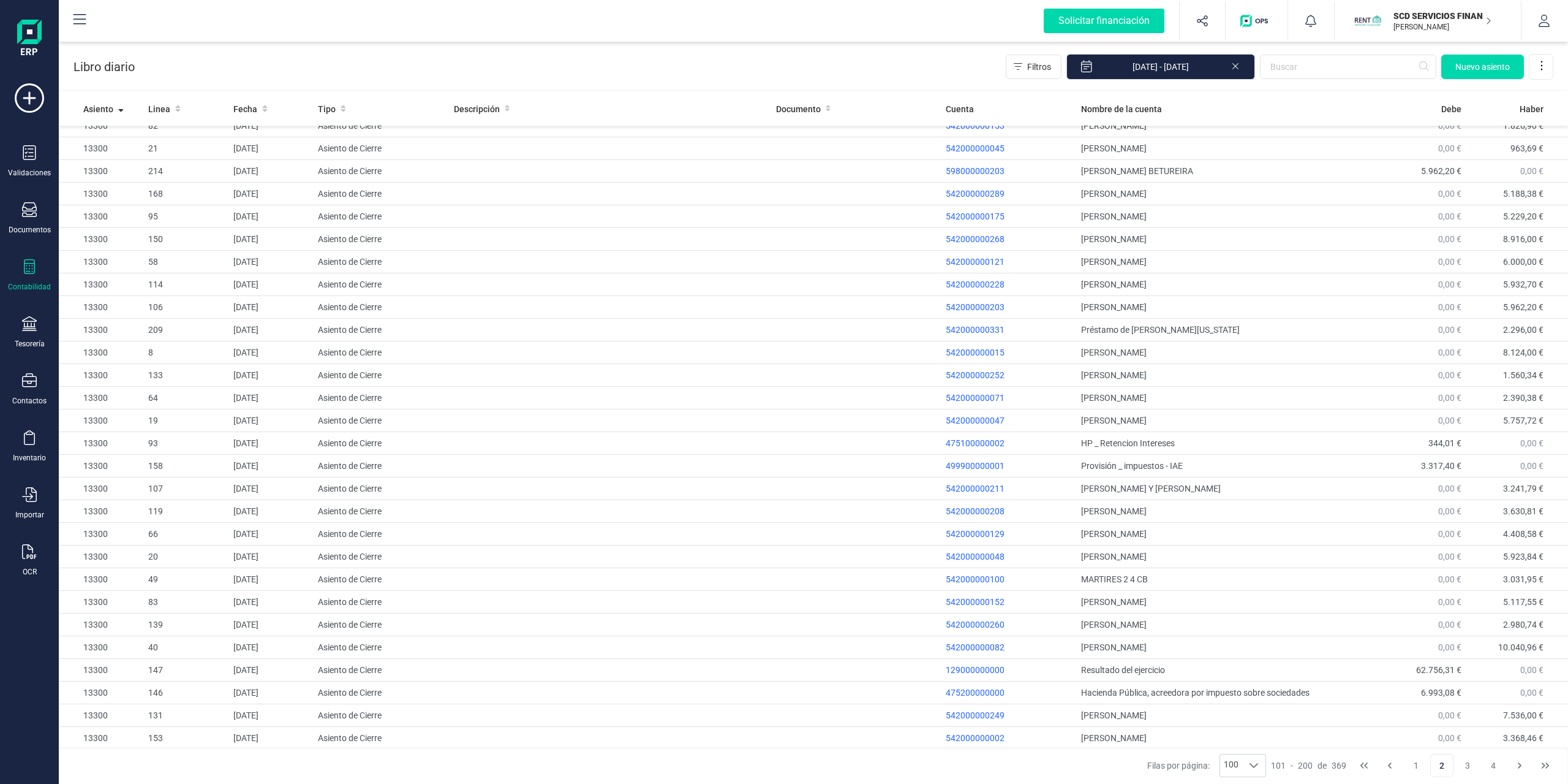
scroll to position [1643, 0]
click at [1468, 703] on button "3" at bounding box center [1467, 765] width 23 height 23
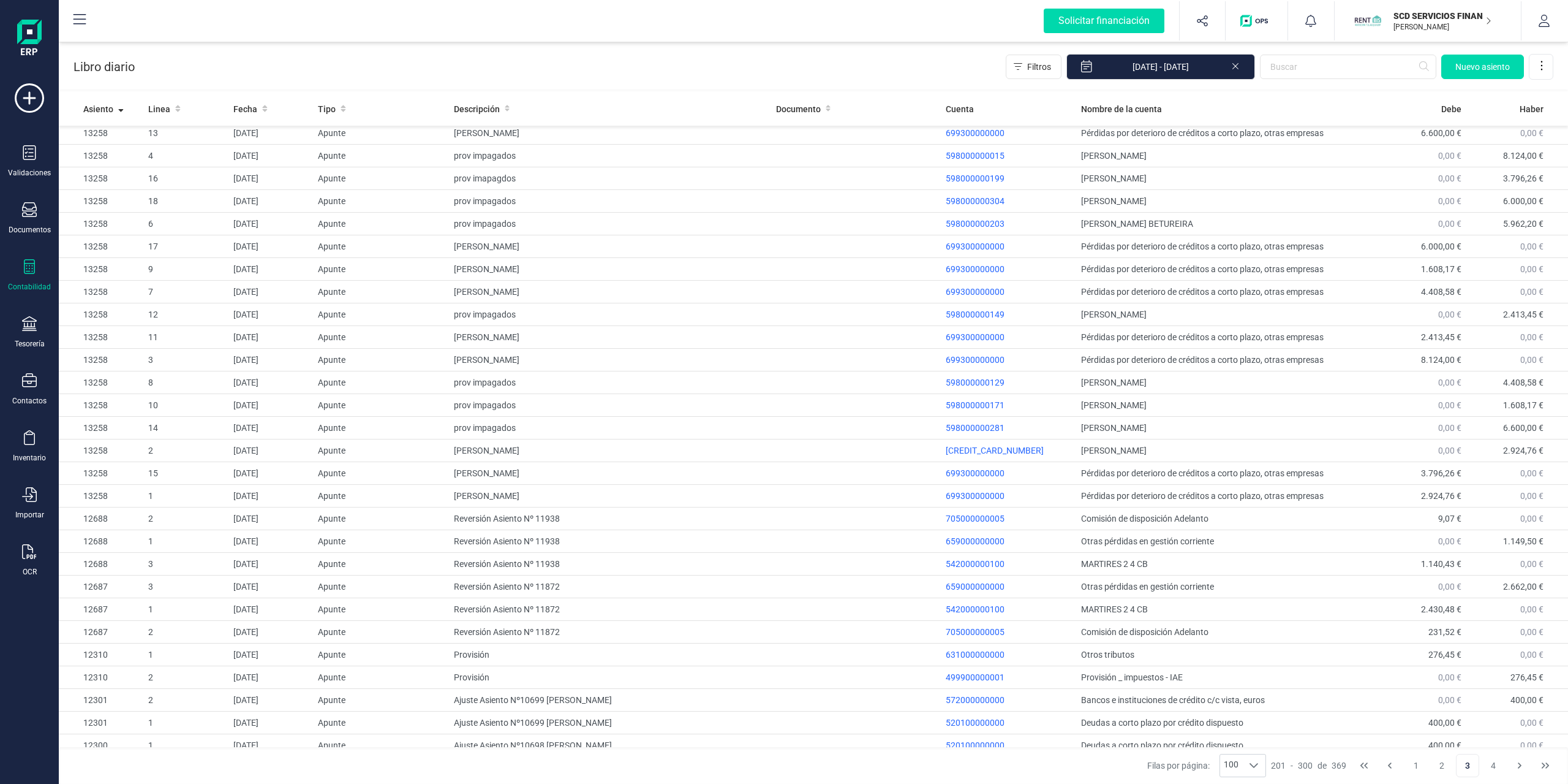
scroll to position [1042, 0]
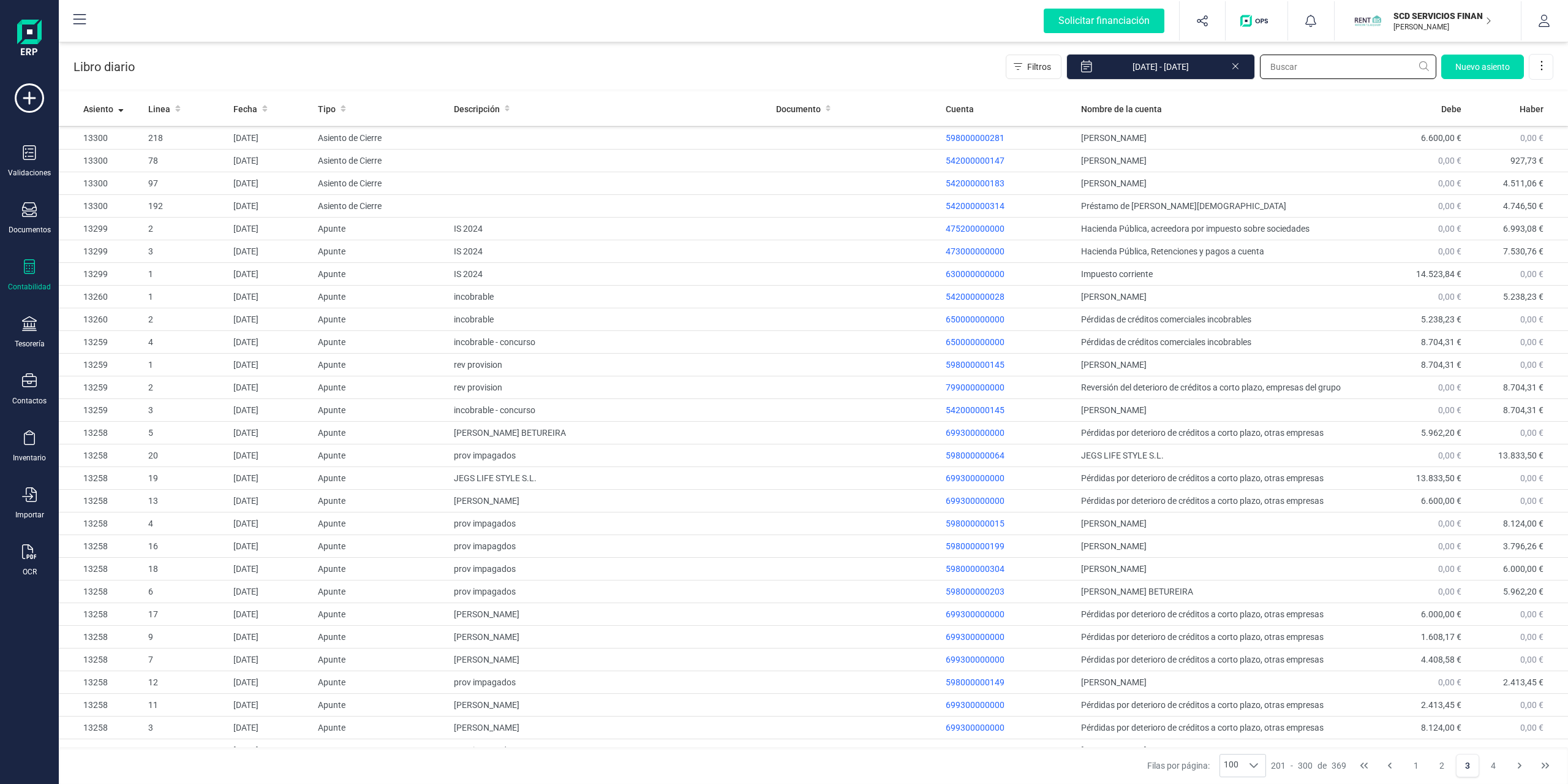
click at [1272, 67] on input "text" at bounding box center [1348, 67] width 176 height 25
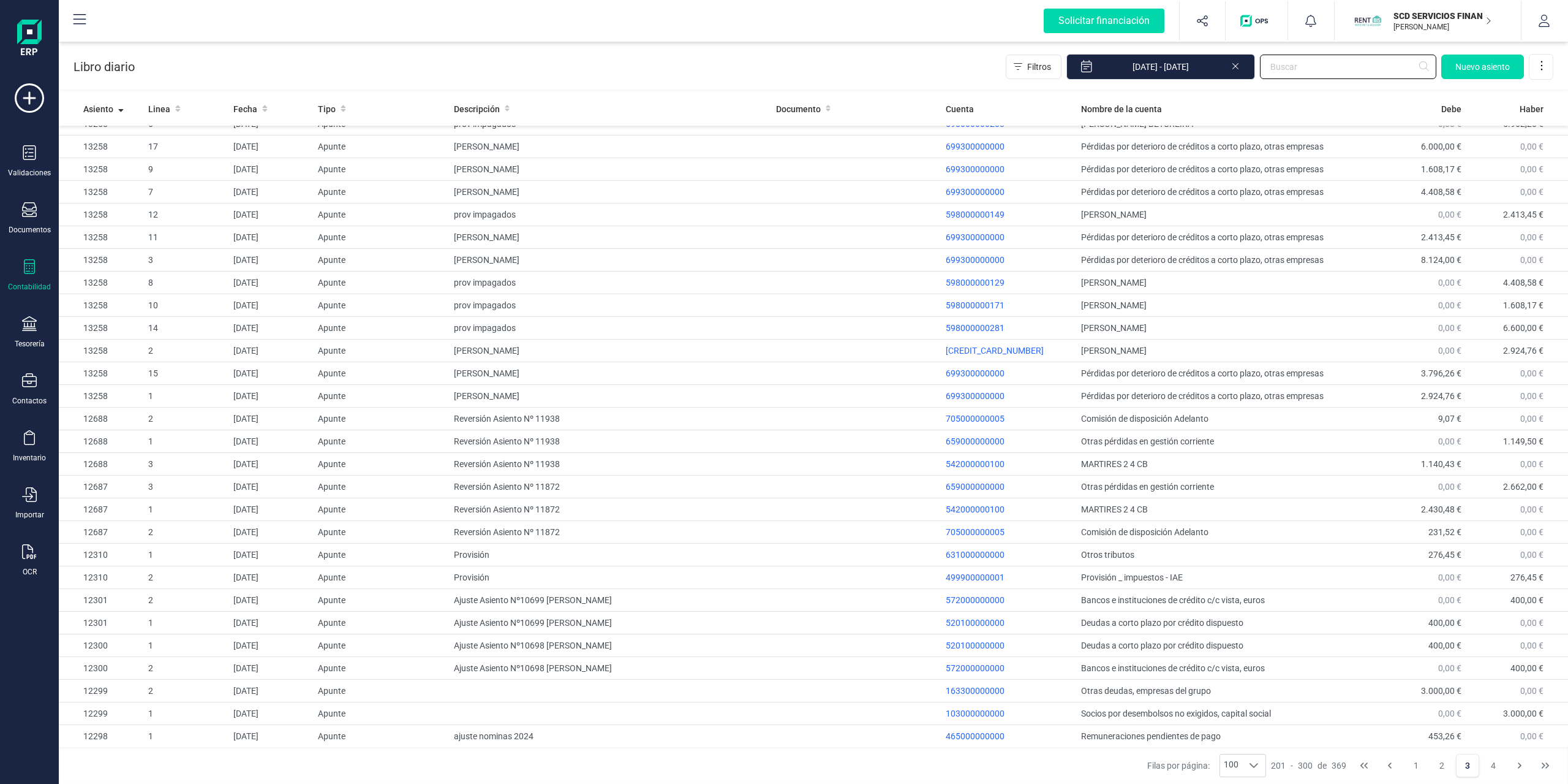
scroll to position [1643, 0]
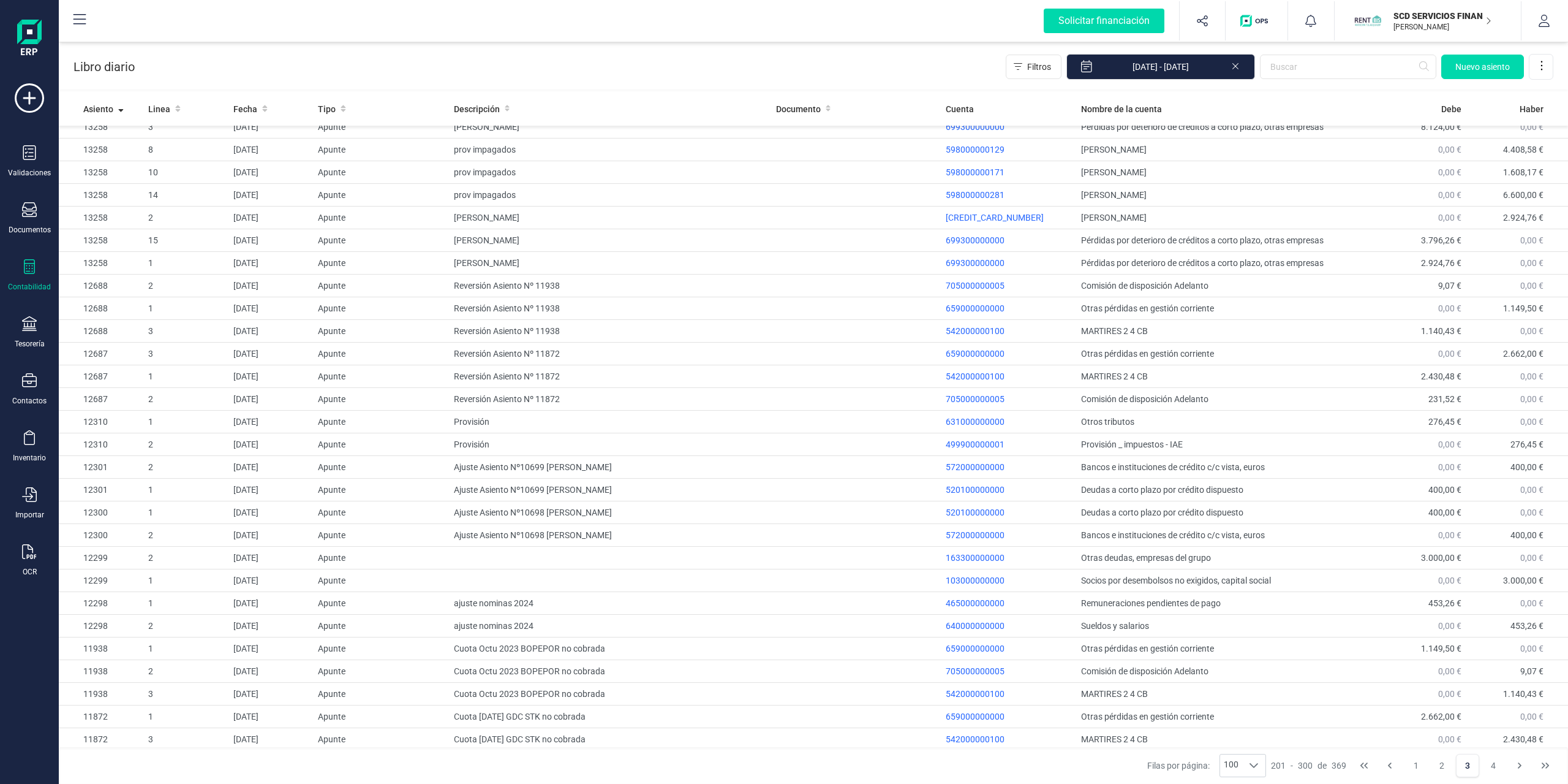
click at [794, 54] on div "Libro diario Filtros [DATE] - [DATE] [GEOGRAPHIC_DATA]" at bounding box center [813, 64] width 1510 height 51
click at [1328, 62] on input "text" at bounding box center [1348, 67] width 176 height 25
click at [26, 266] on icon at bounding box center [30, 266] width 11 height 14
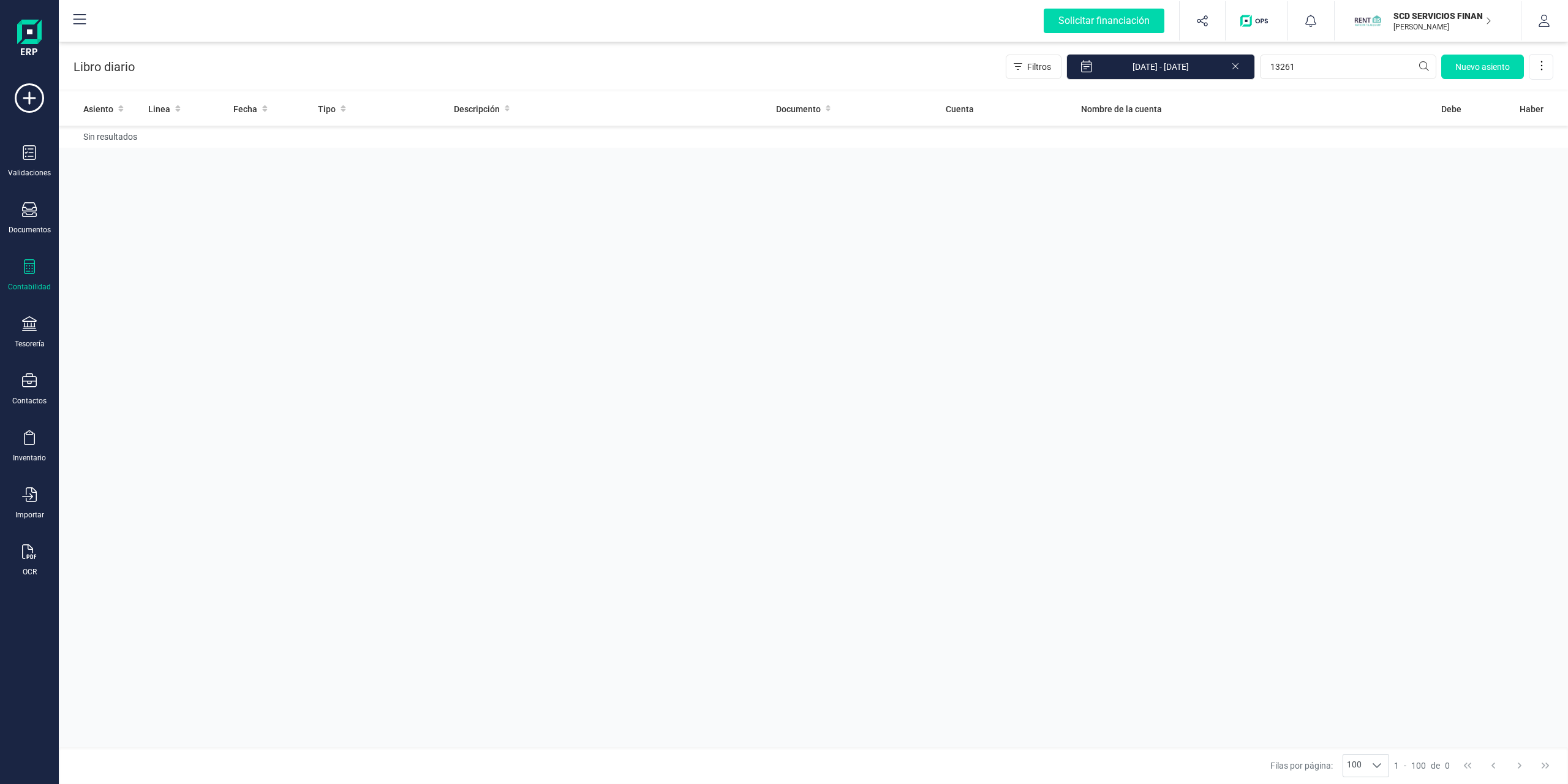
type input "13261"
click at [1236, 69] on icon at bounding box center [1235, 64] width 10 height 12
click at [1324, 71] on input "13261" at bounding box center [1348, 67] width 176 height 25
click at [1328, 64] on input "13261" at bounding box center [1348, 67] width 176 height 25
type input "1326"
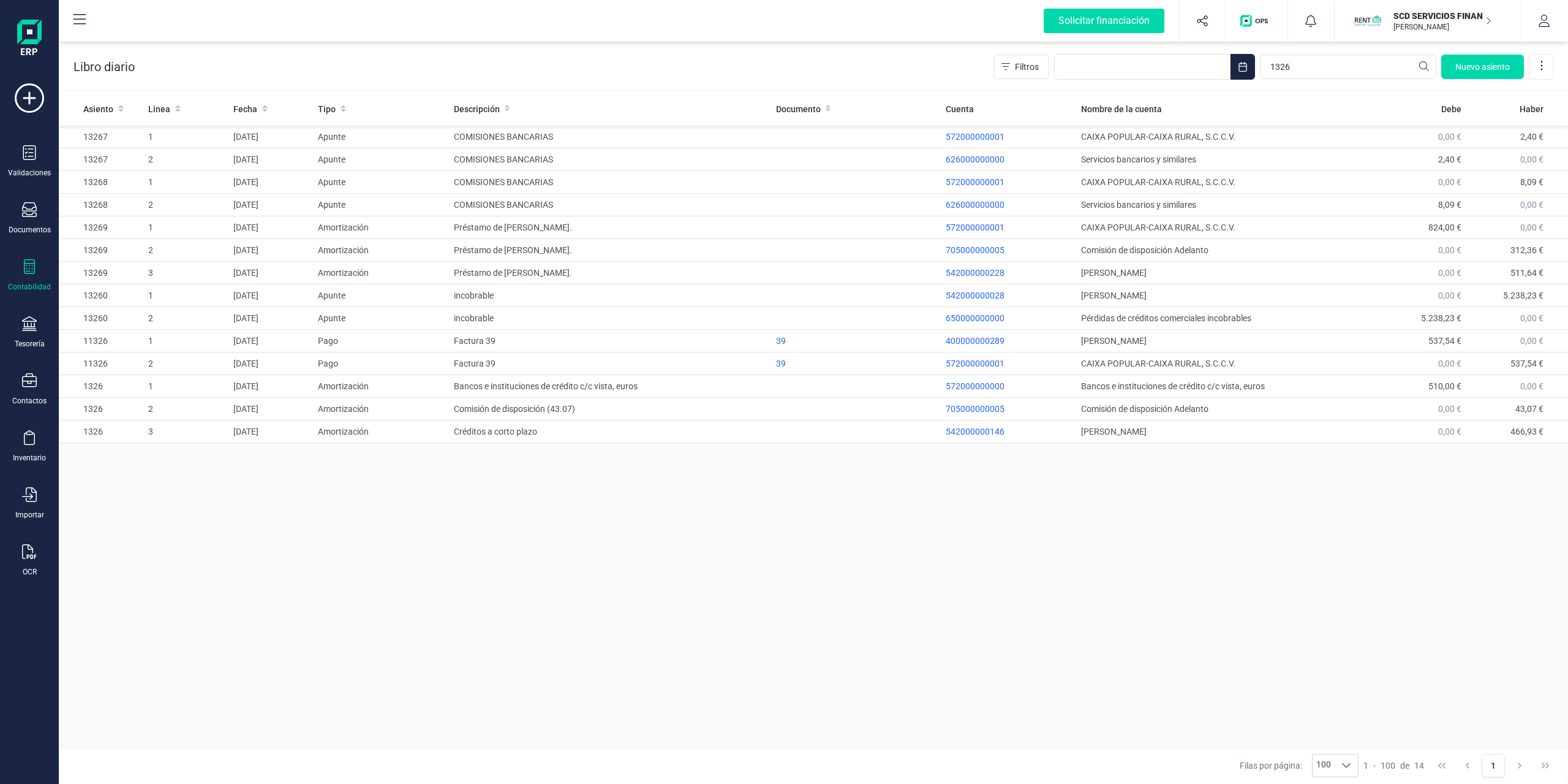
click at [25, 278] on div "Contabilidad" at bounding box center [29, 275] width 49 height 33
click at [141, 232] on span "Balance de situación" at bounding box center [154, 232] width 117 height 14
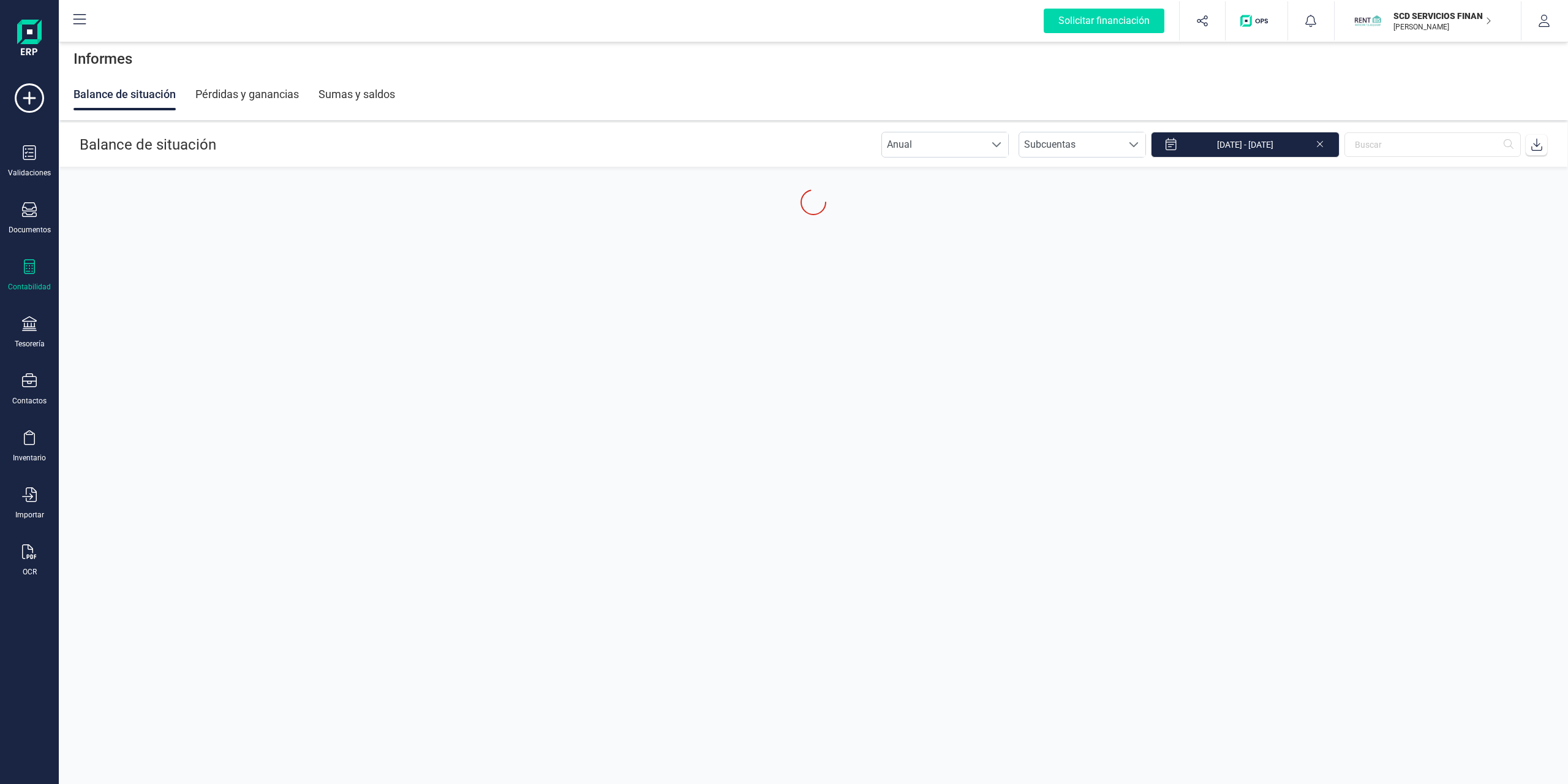
click at [251, 98] on div "Pérdidas y ganancias" at bounding box center [247, 95] width 103 height 32
click at [1234, 142] on input "[DATE] - [DATE]" at bounding box center [1244, 144] width 188 height 26
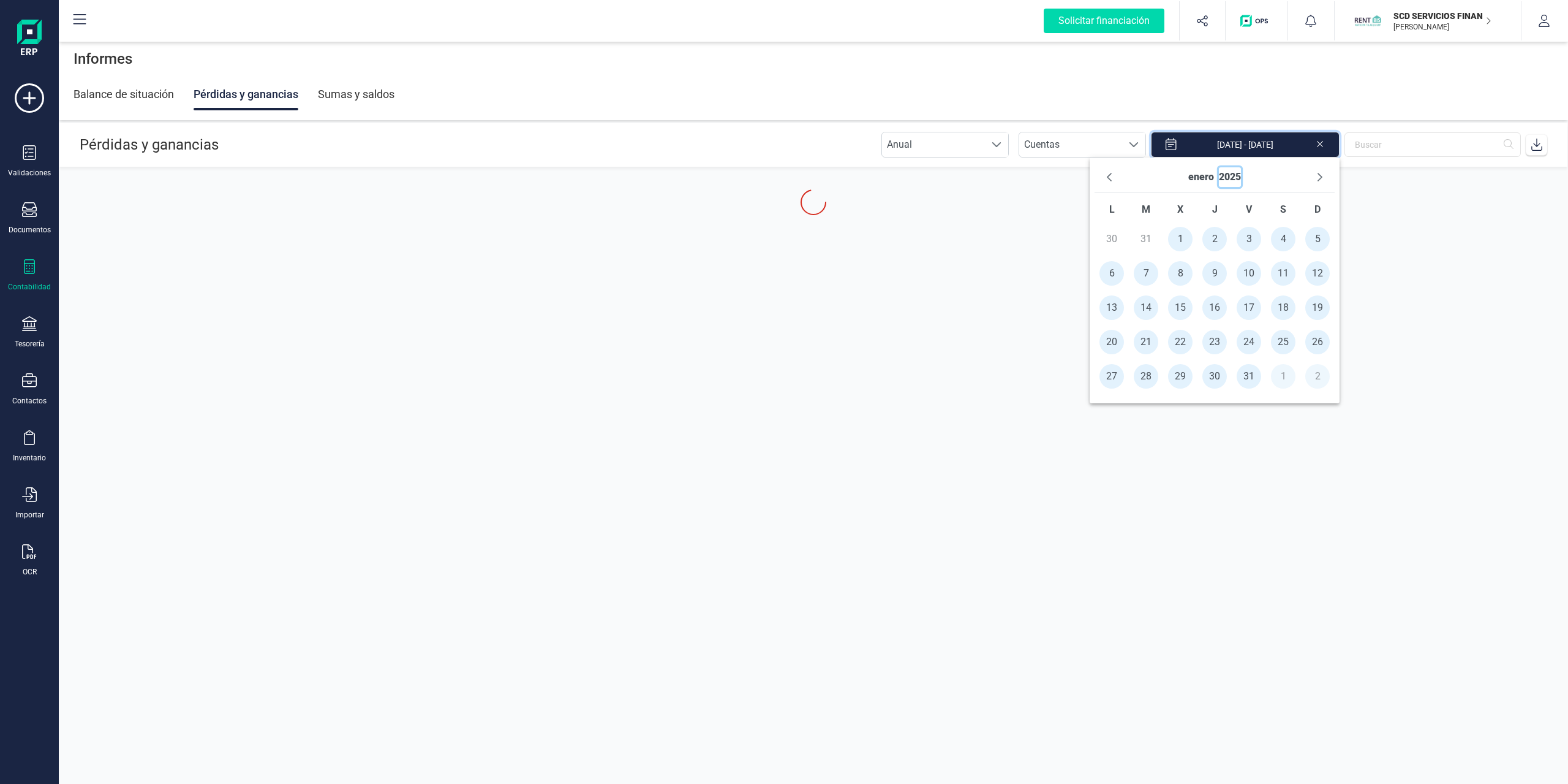
click at [1234, 177] on button "2025" at bounding box center [1230, 177] width 22 height 19
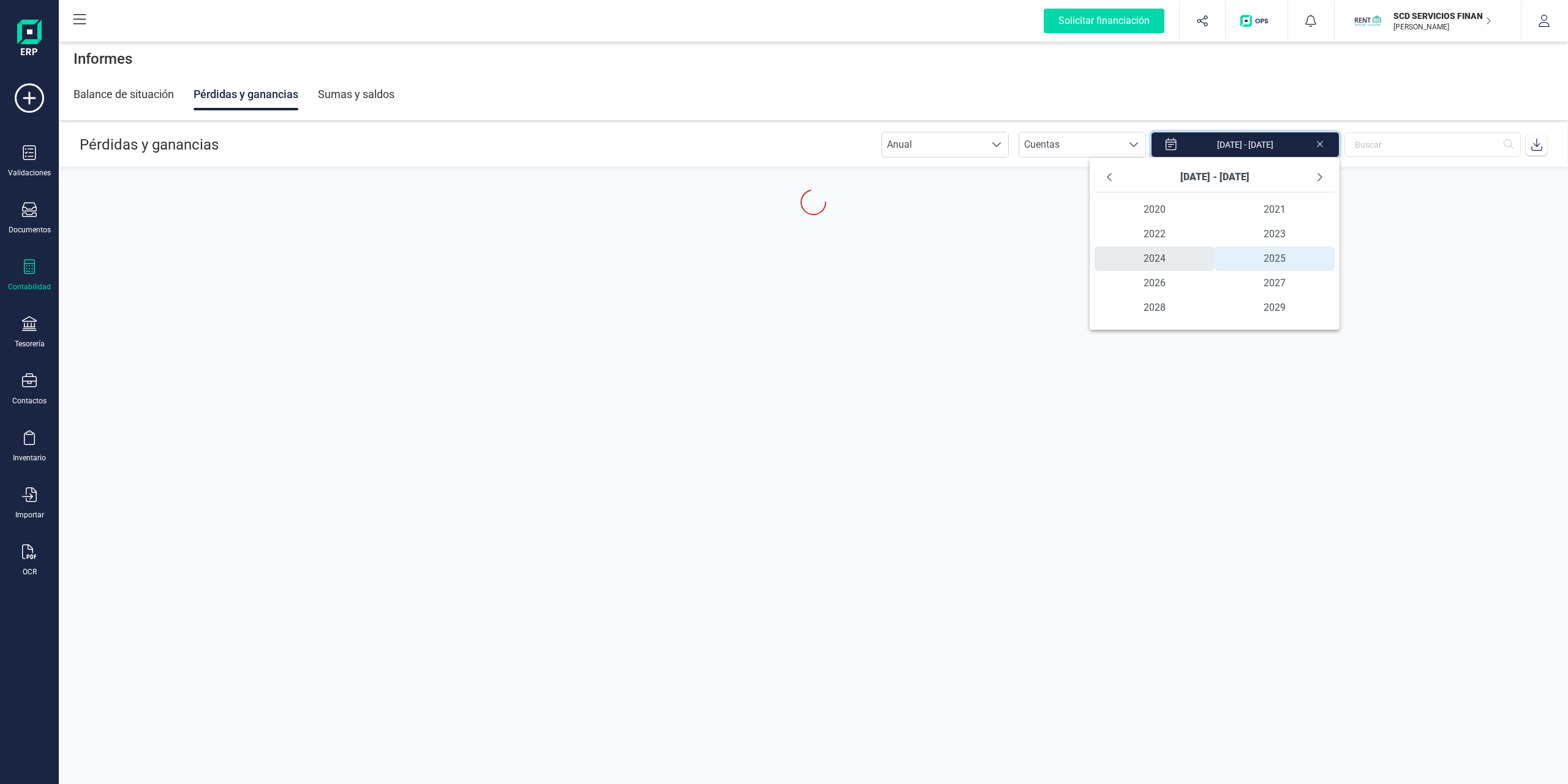
click at [1167, 256] on span "2024" at bounding box center [1155, 258] width 120 height 25
click at [1148, 200] on span "ene" at bounding box center [1135, 209] width 80 height 25
click at [1114, 239] on span "1" at bounding box center [1111, 239] width 25 height 25
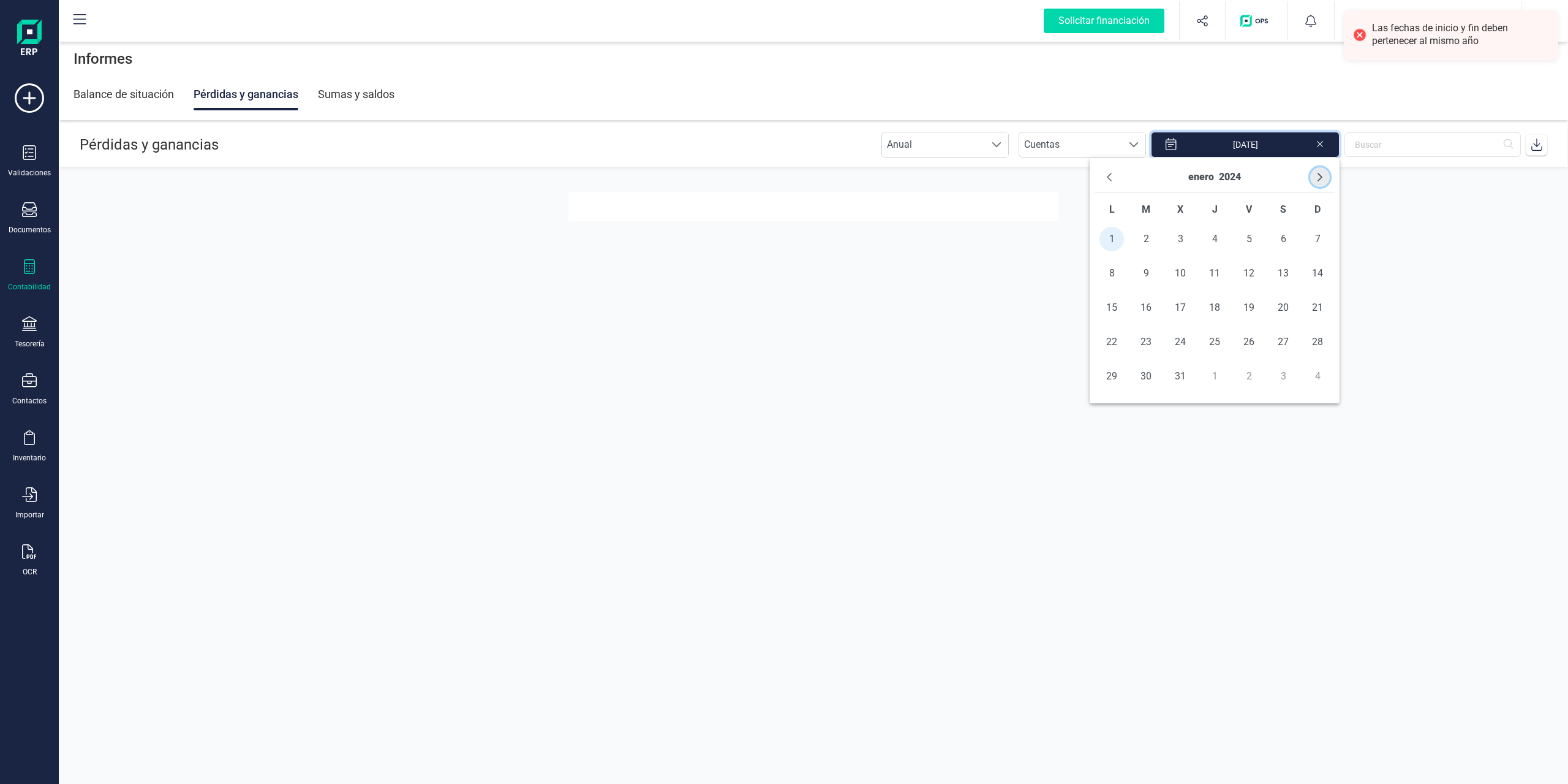
click at [1317, 177] on icon "Next Month" at bounding box center [1320, 177] width 10 height 10
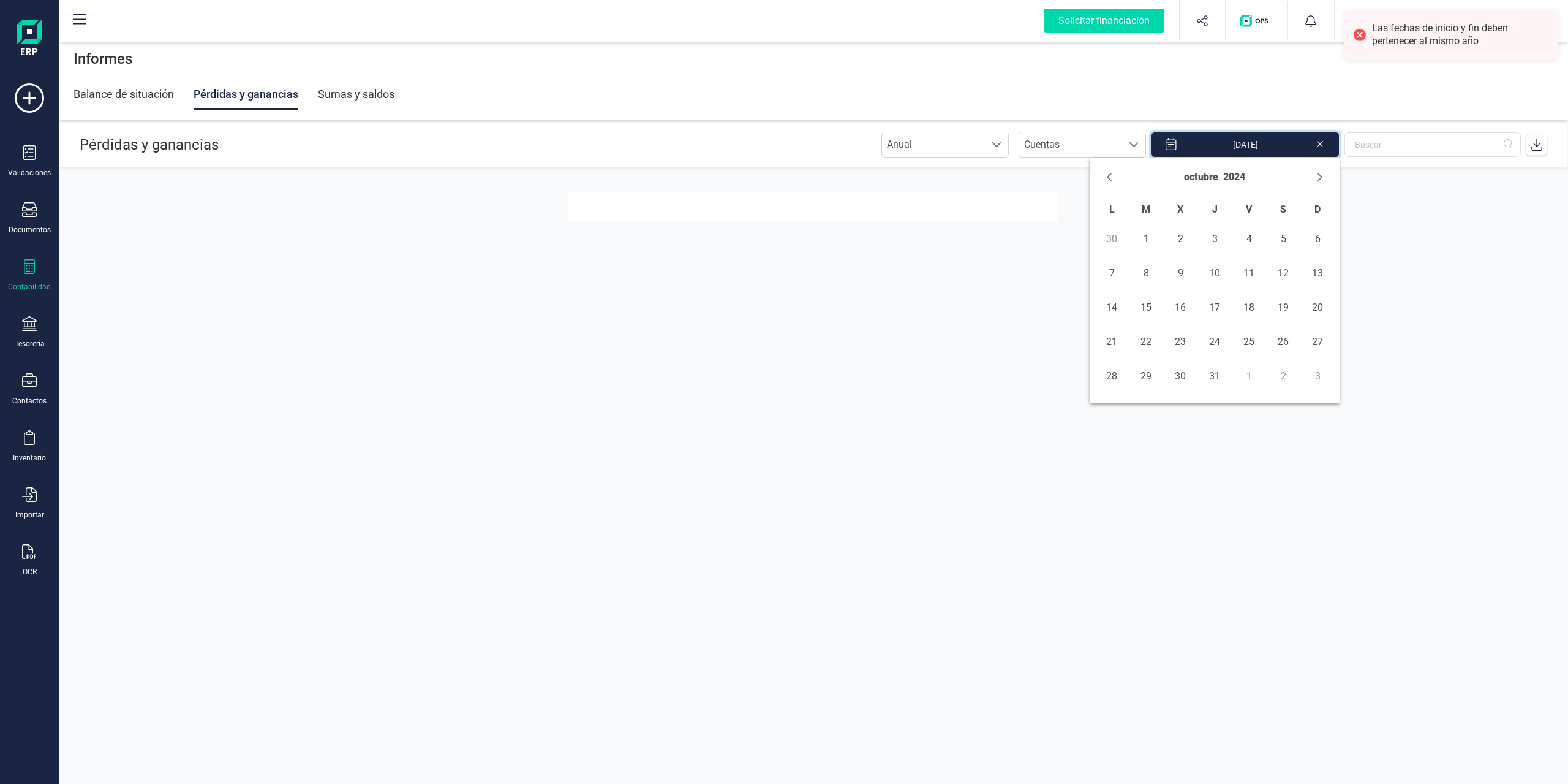
click at [1317, 177] on icon "Next Month" at bounding box center [1320, 177] width 10 height 10
click at [1143, 414] on span "31" at bounding box center [1146, 410] width 25 height 25
type input "01/01/2024 - 31/12/2024"
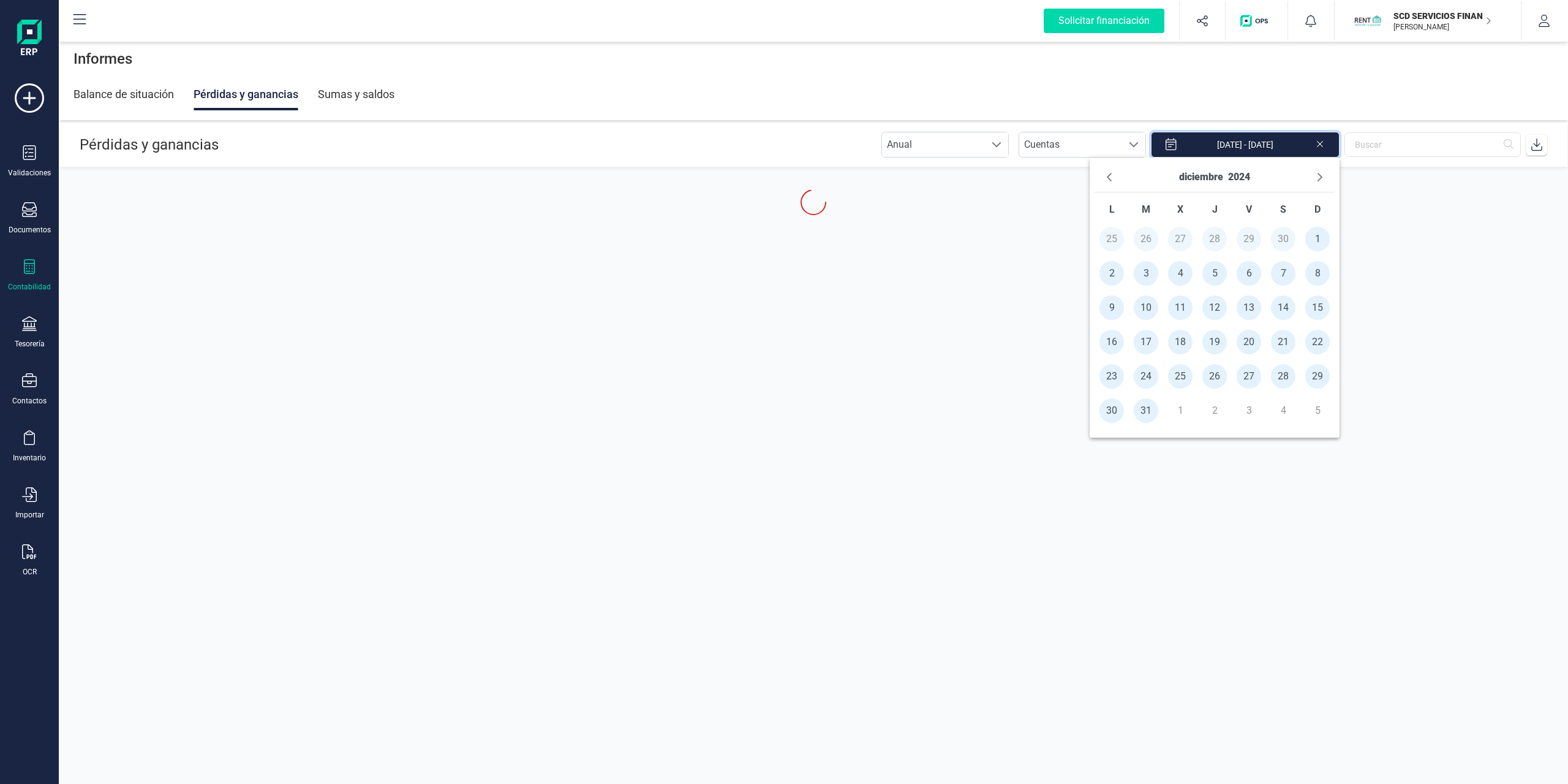
click at [1421, 175] on section "Pérdidas y ganancias Anual Anual Cuentas Cuentas 01/01/2024 - 31/12/2024" at bounding box center [813, 430] width 1510 height 616
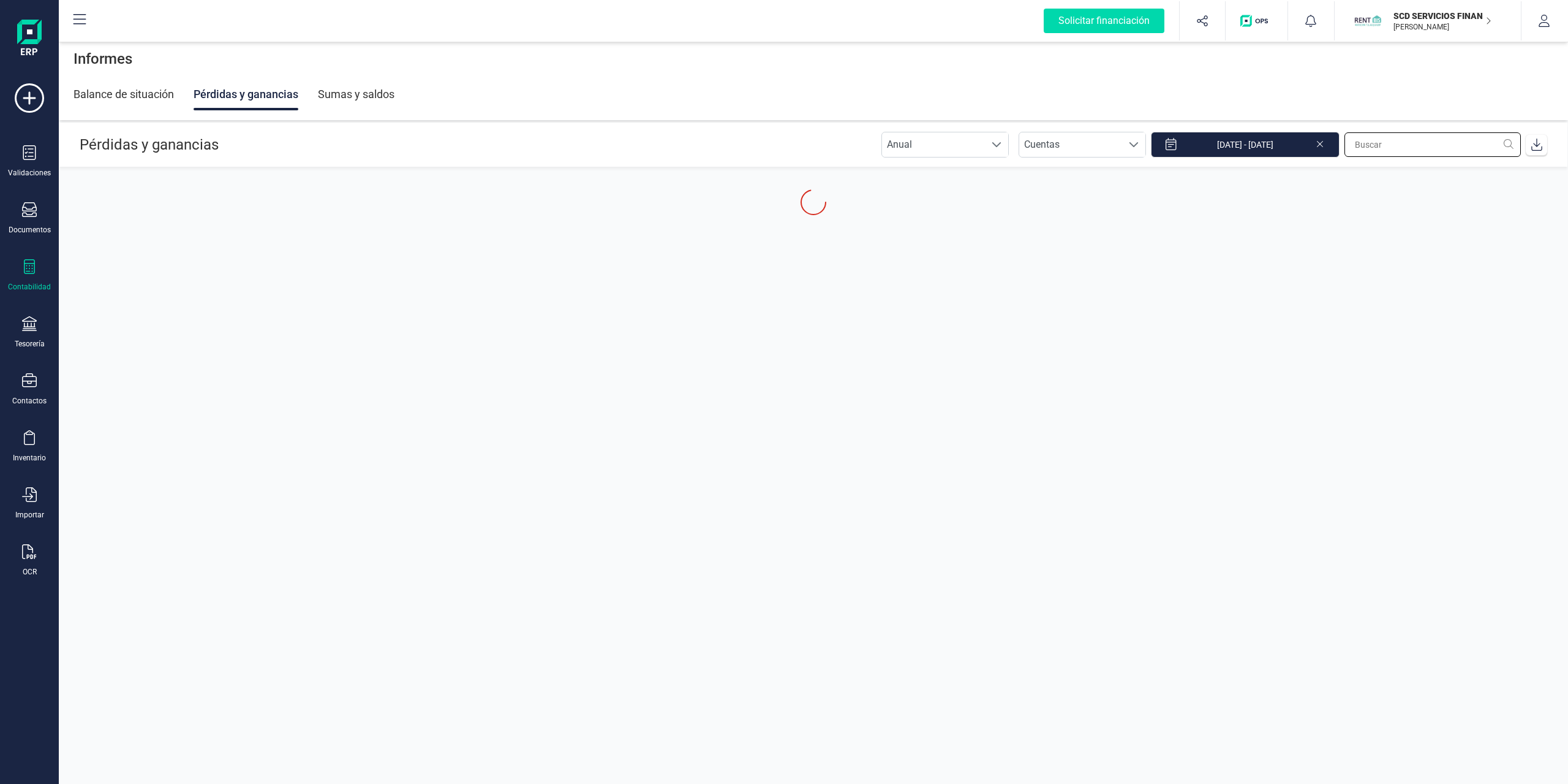
click at [1417, 147] on input "text" at bounding box center [1433, 144] width 176 height 25
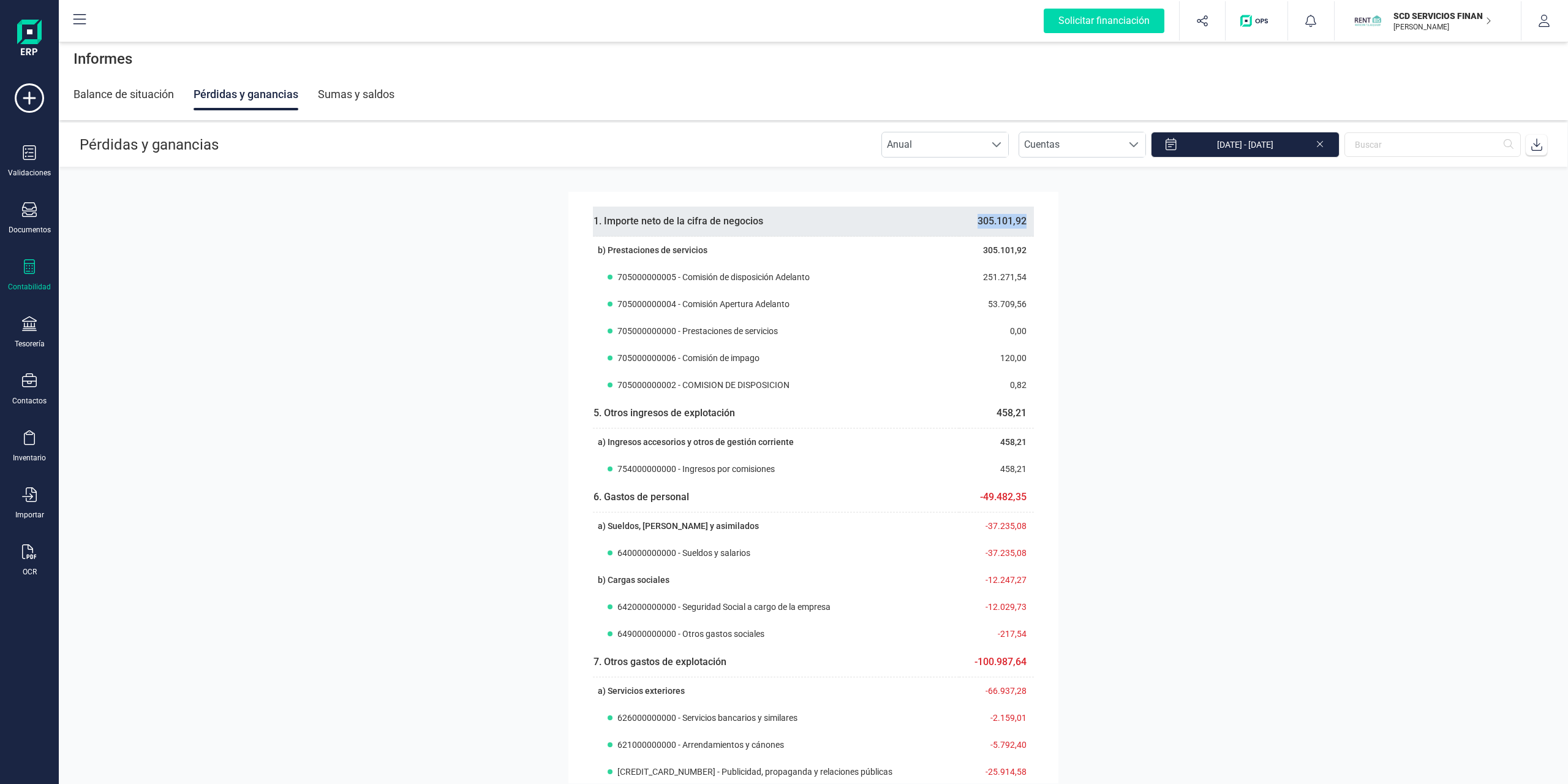
drag, startPoint x: 1025, startPoint y: 218, endPoint x: 951, endPoint y: 213, distance: 74.2
click at [951, 213] on tbody "1. Importe neto de la cifra de negocios 305.101,92" at bounding box center [813, 221] width 441 height 30
click at [951, 213] on th "1. Importe neto de la cifra de negocios" at bounding box center [776, 221] width 366 height 30
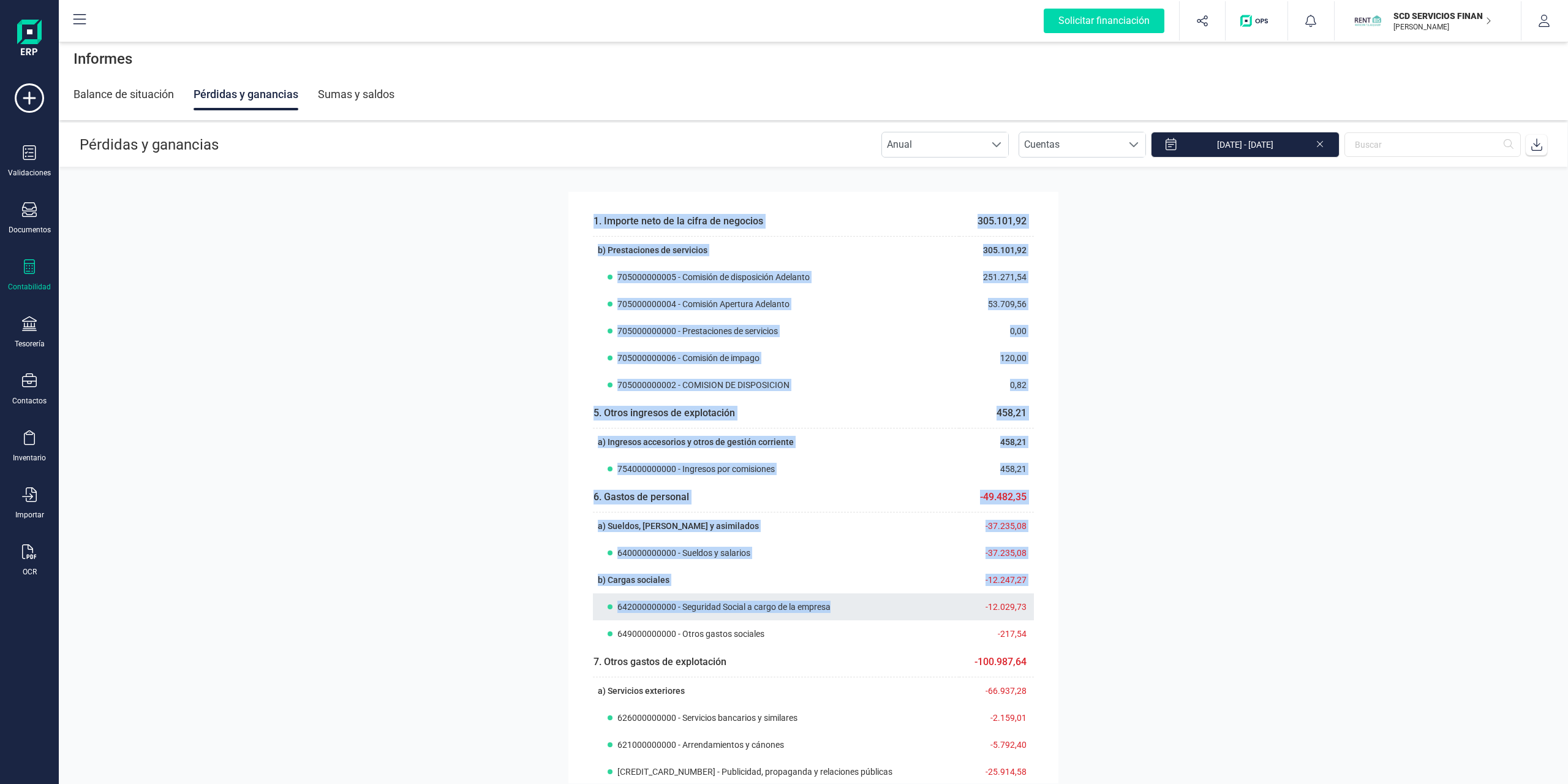
drag, startPoint x: 580, startPoint y: 216, endPoint x: 921, endPoint y: 597, distance: 511.3
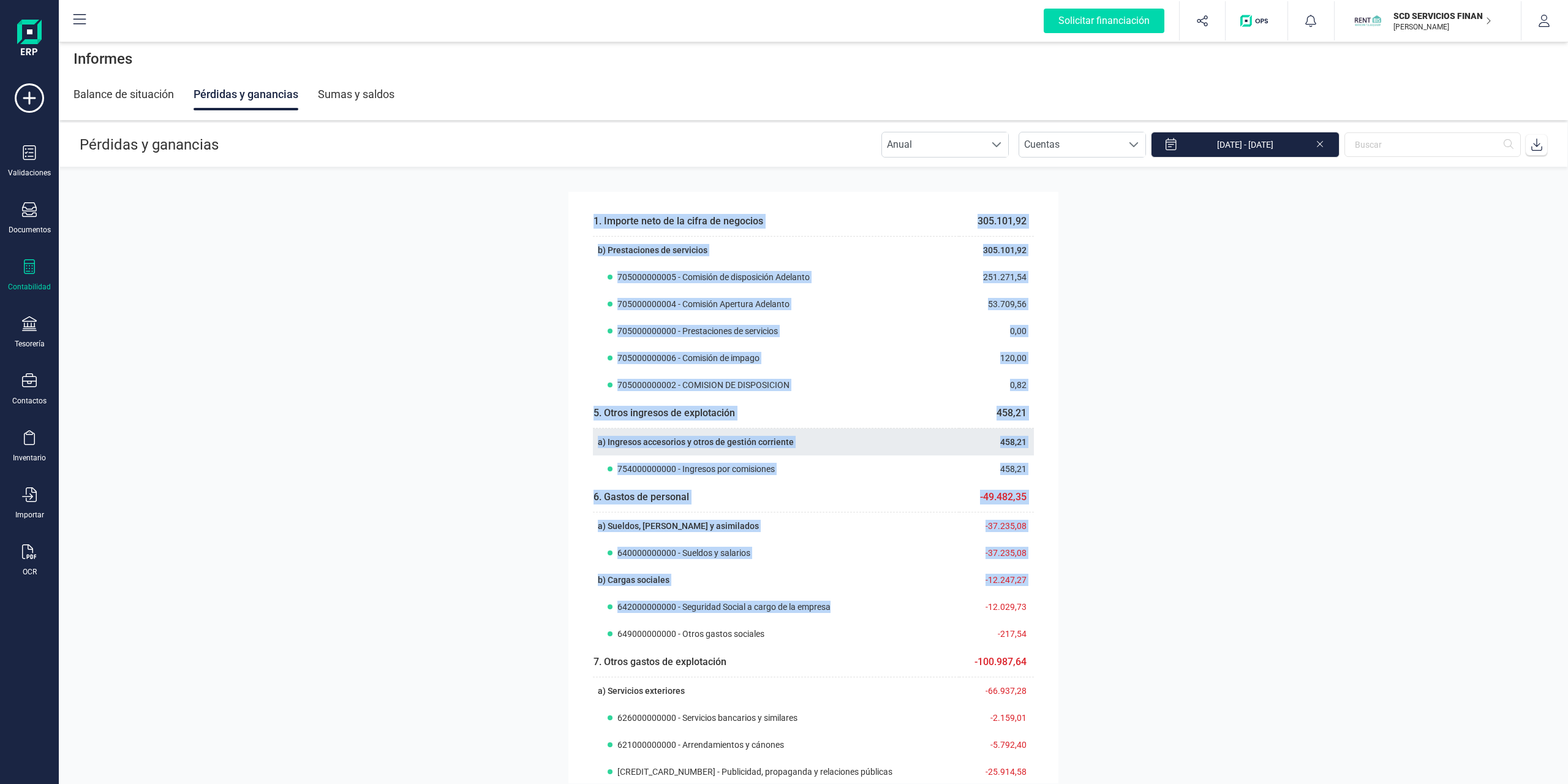
click at [897, 451] on th "a) Ingresos accesorios y otros de gestión corriente" at bounding box center [776, 442] width 366 height 27
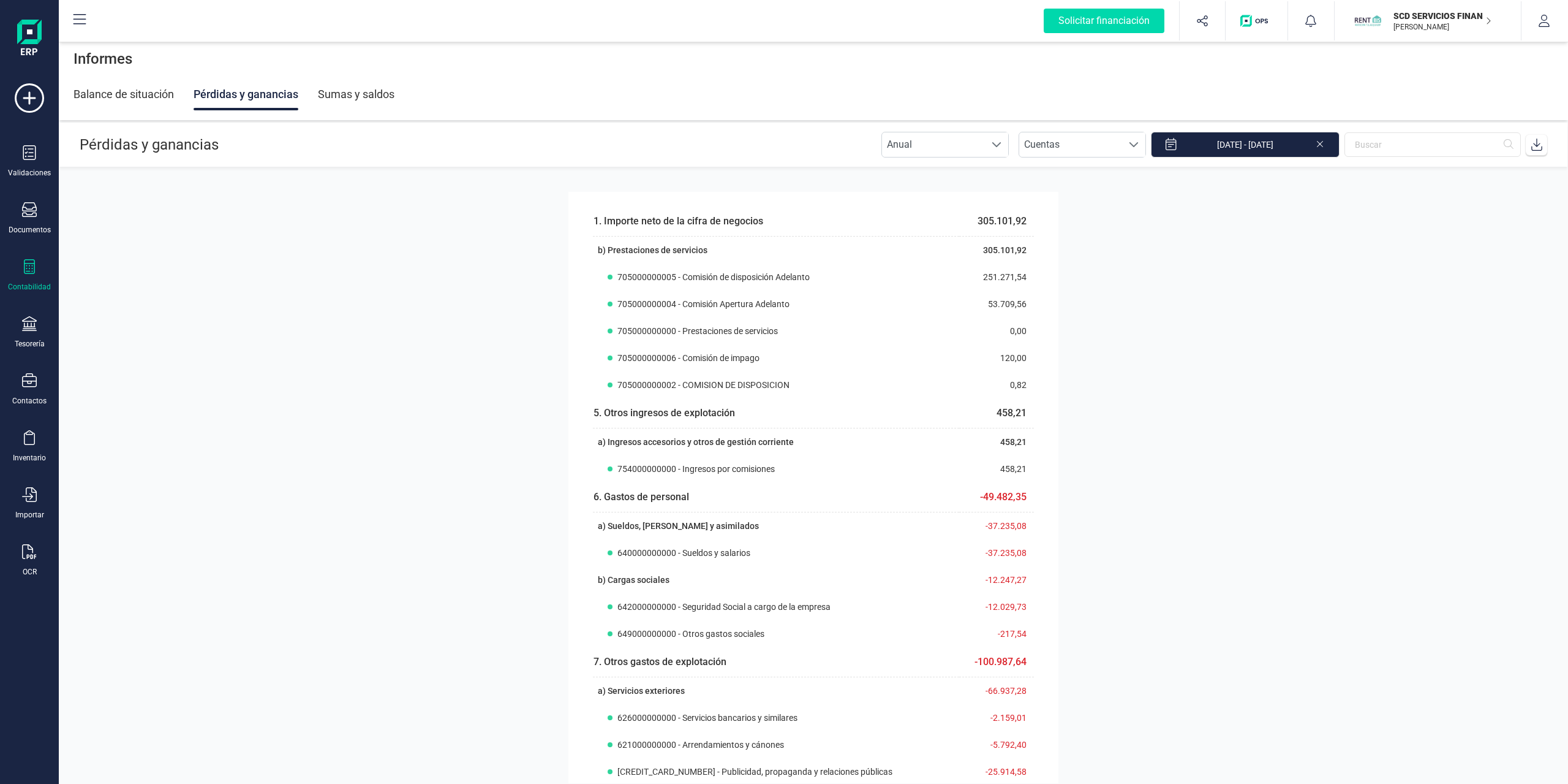
drag, startPoint x: 589, startPoint y: 217, endPoint x: 1032, endPoint y: 218, distance: 443.0
click at [1024, 220] on td "305.101,92" at bounding box center [996, 221] width 75 height 30
click at [1016, 220] on td "305.101,92" at bounding box center [996, 221] width 75 height 30
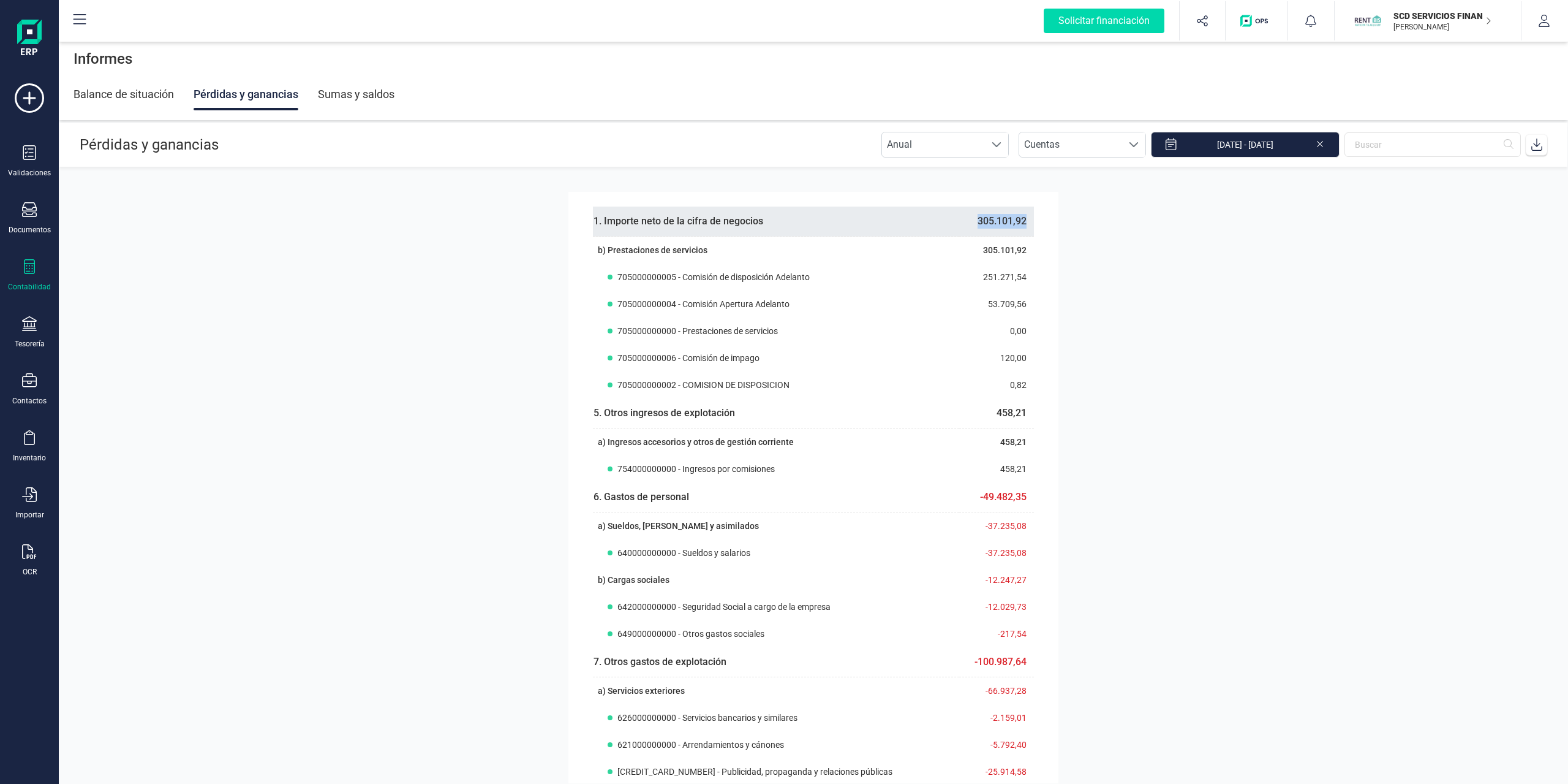
drag, startPoint x: 1016, startPoint y: 220, endPoint x: 1010, endPoint y: 221, distance: 6.1
click at [1015, 220] on td "305.101,92" at bounding box center [996, 221] width 75 height 30
click at [994, 218] on td "305.101,92" at bounding box center [996, 221] width 75 height 30
click at [1002, 218] on td "305.101,92" at bounding box center [996, 221] width 75 height 30
click at [1010, 223] on td "305.101,92" at bounding box center [996, 221] width 75 height 30
